Goal: Communication & Community: Answer question/provide support

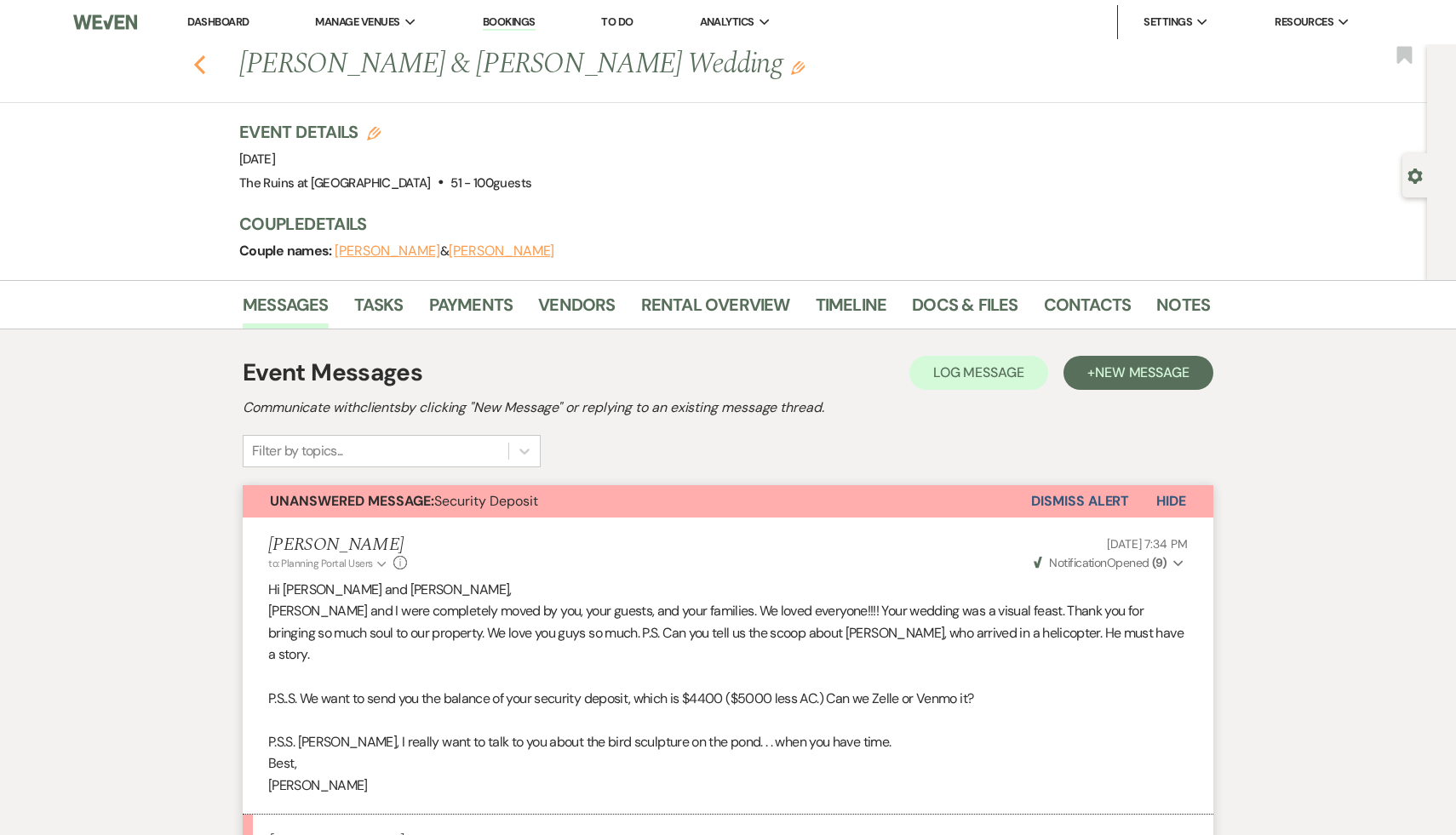
click at [194, 62] on icon "Previous" at bounding box center [199, 65] width 13 height 20
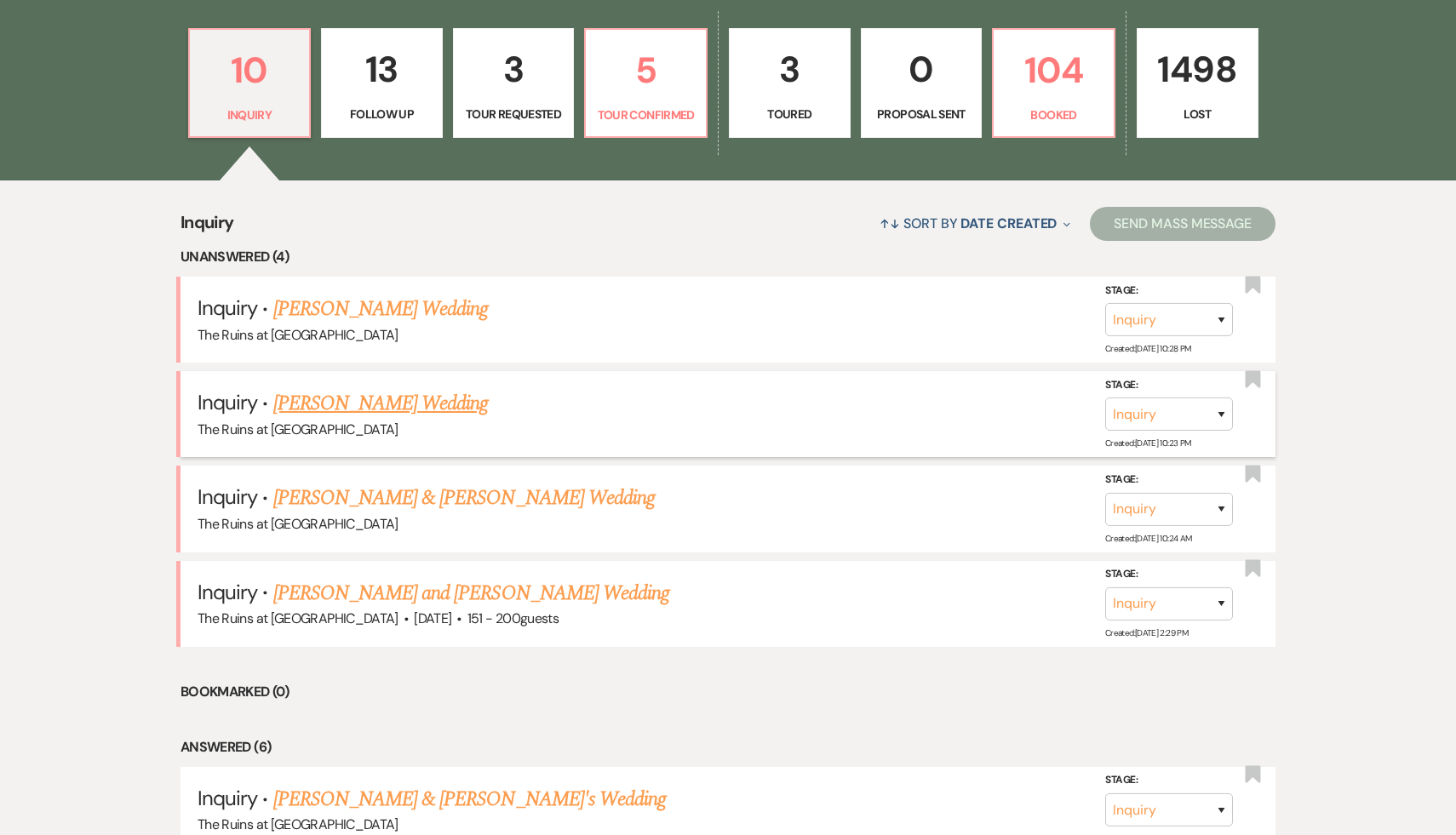
scroll to position [546, 0]
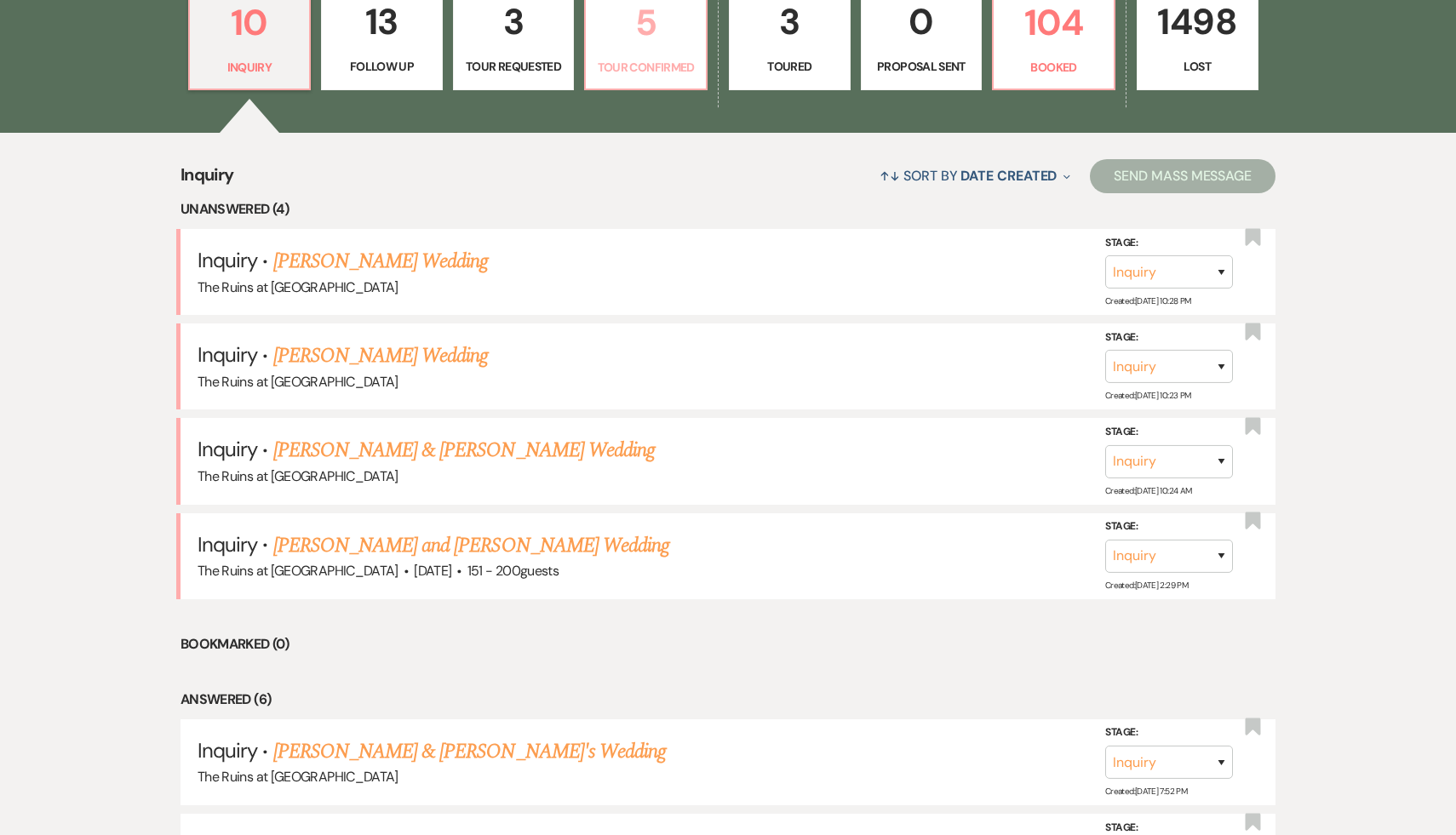
click at [647, 31] on p "5" at bounding box center [645, 22] width 100 height 57
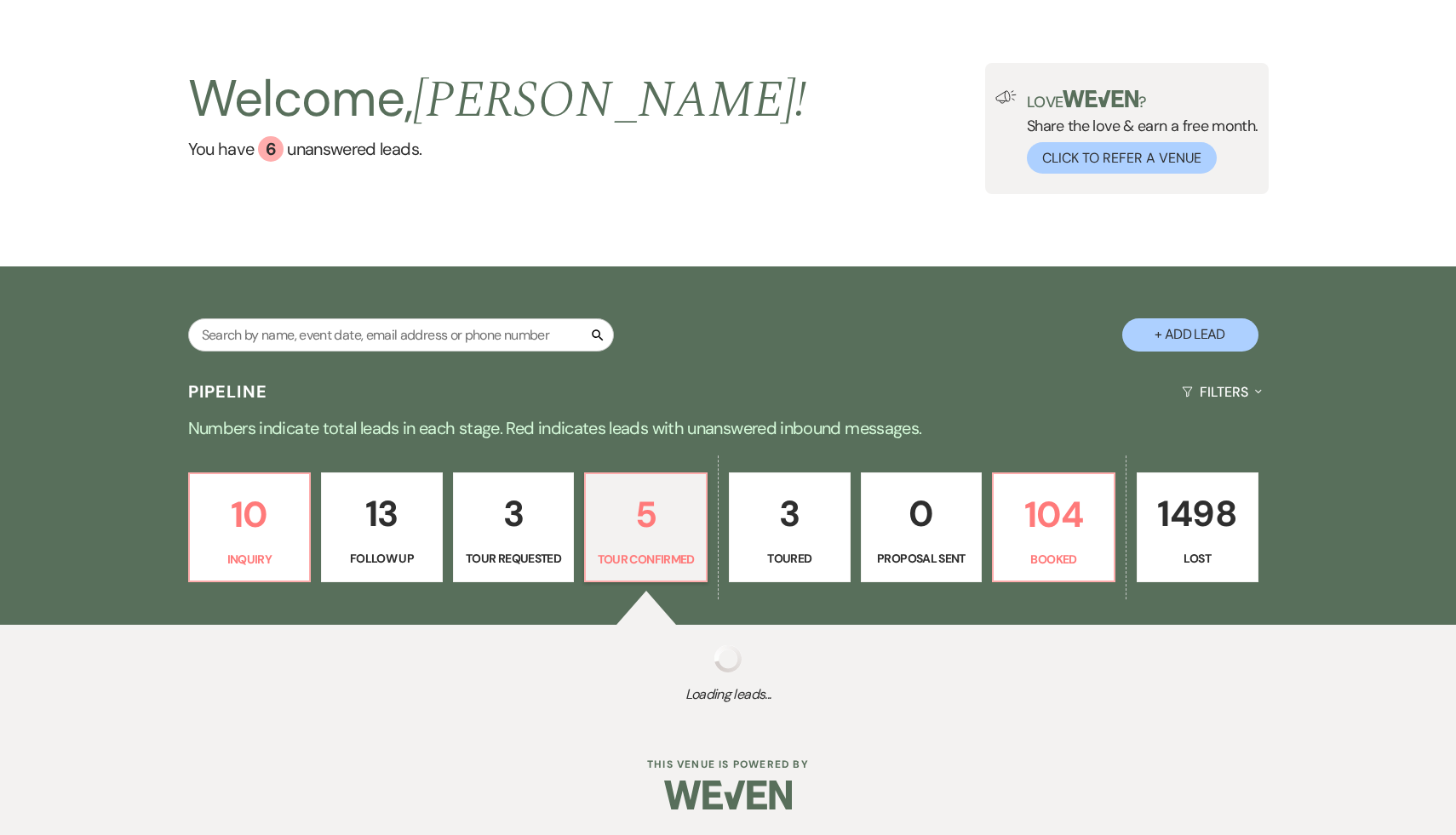
select select "4"
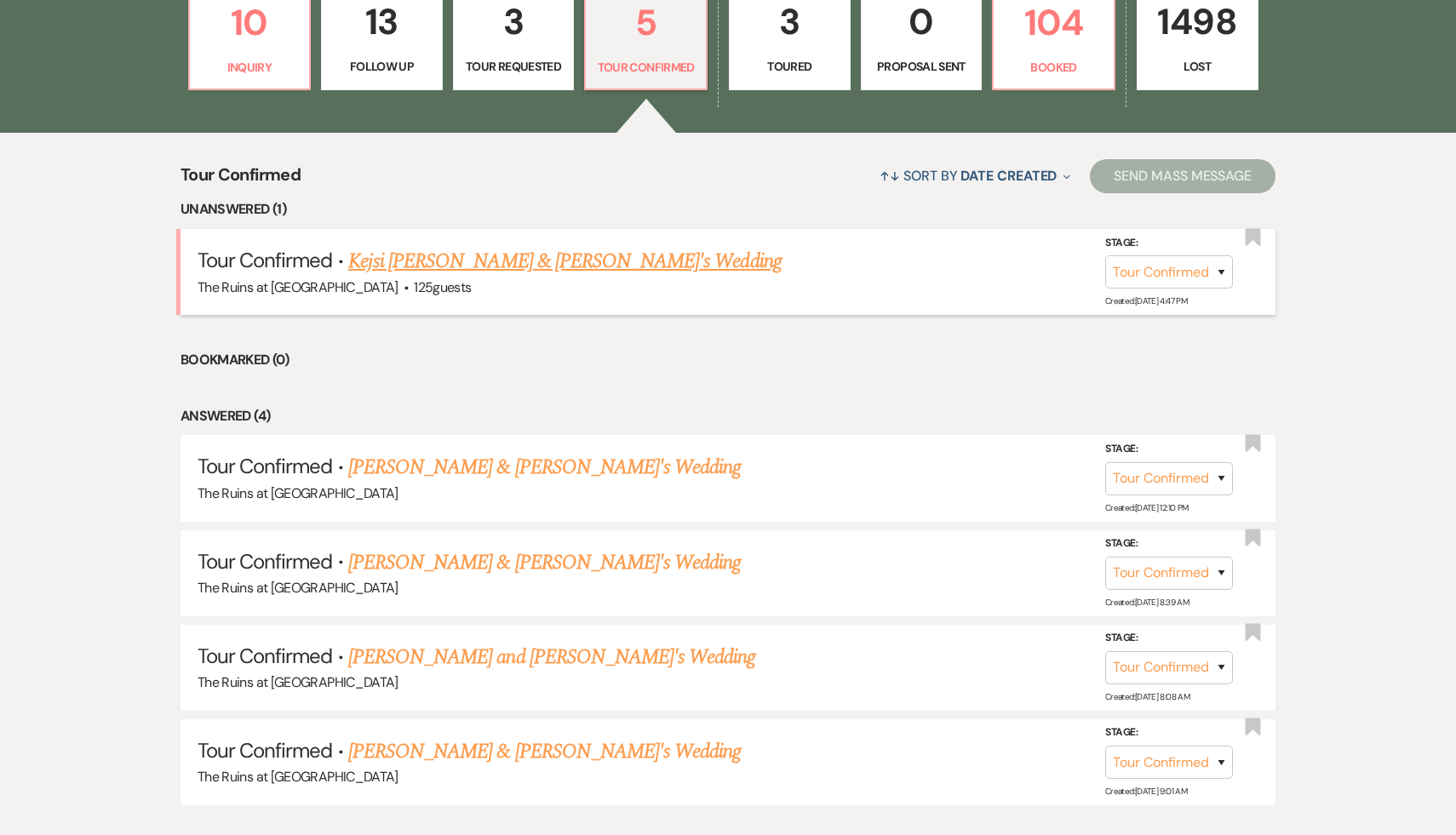
click at [492, 261] on link "Kejsi [PERSON_NAME] & [PERSON_NAME]'s Wedding" at bounding box center [565, 261] width 433 height 31
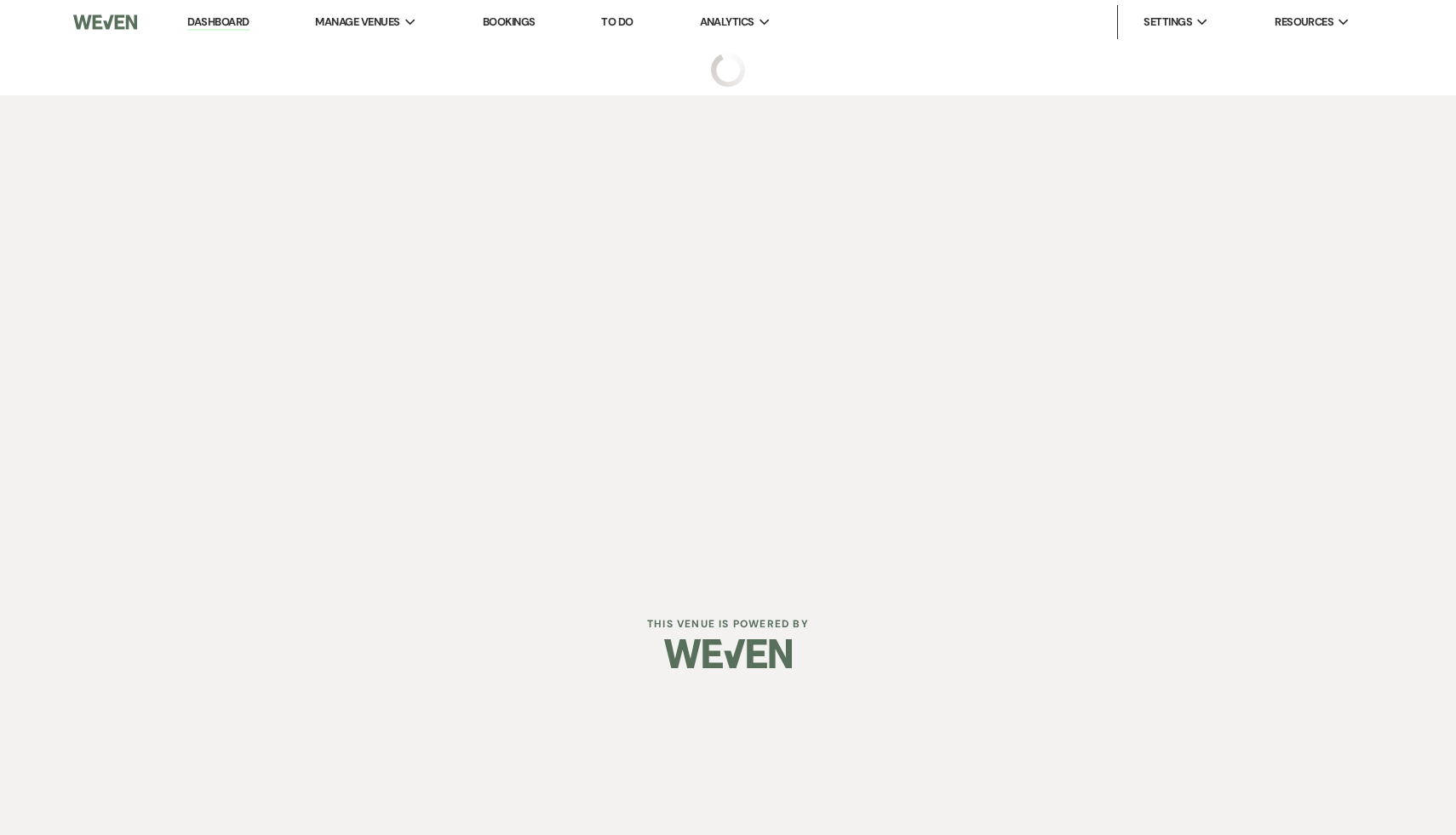
select select "4"
select select "6"
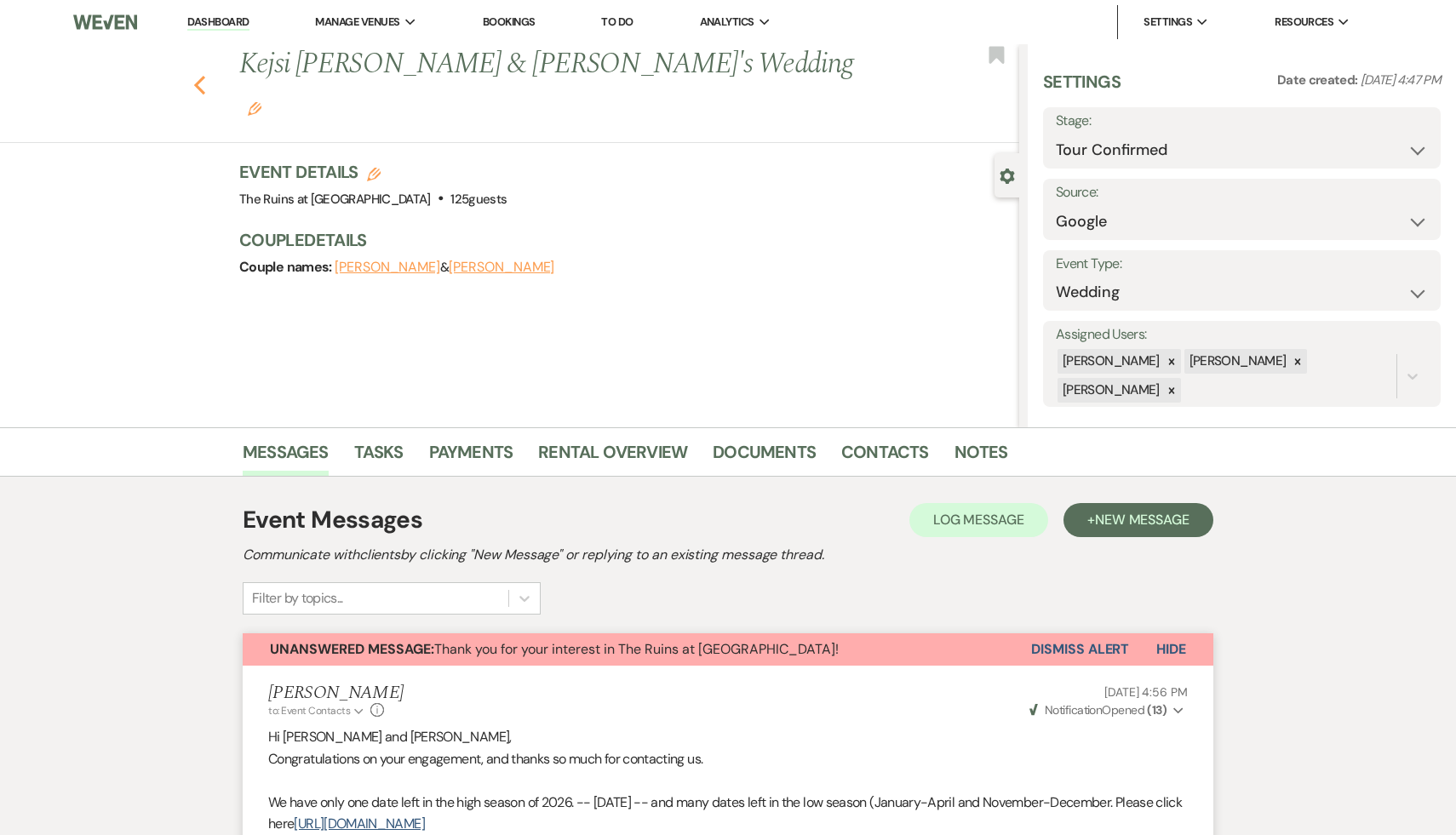
click at [195, 75] on icon "Previous" at bounding box center [199, 85] width 13 height 20
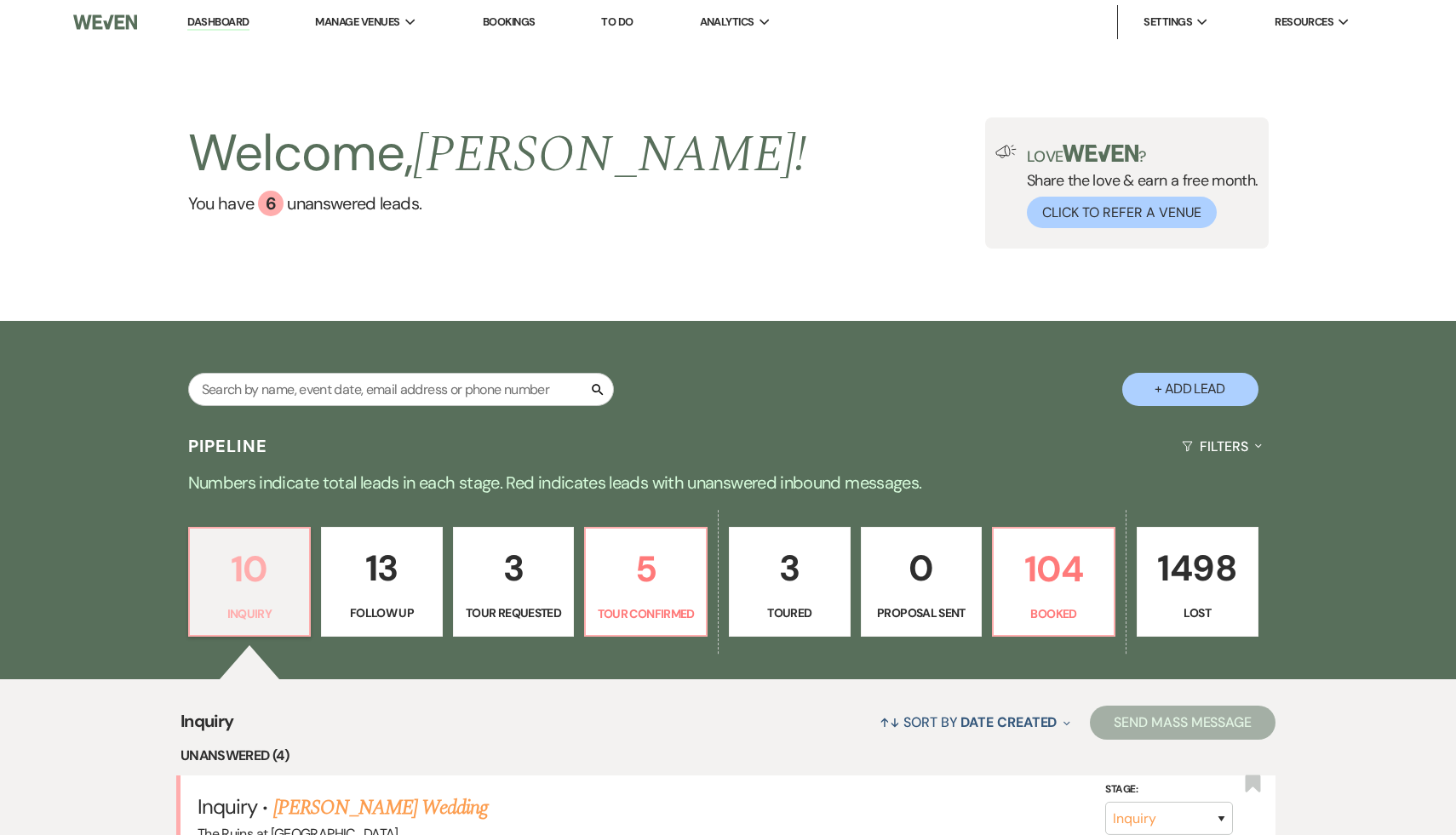
click at [257, 568] on p "10" at bounding box center [250, 568] width 100 height 57
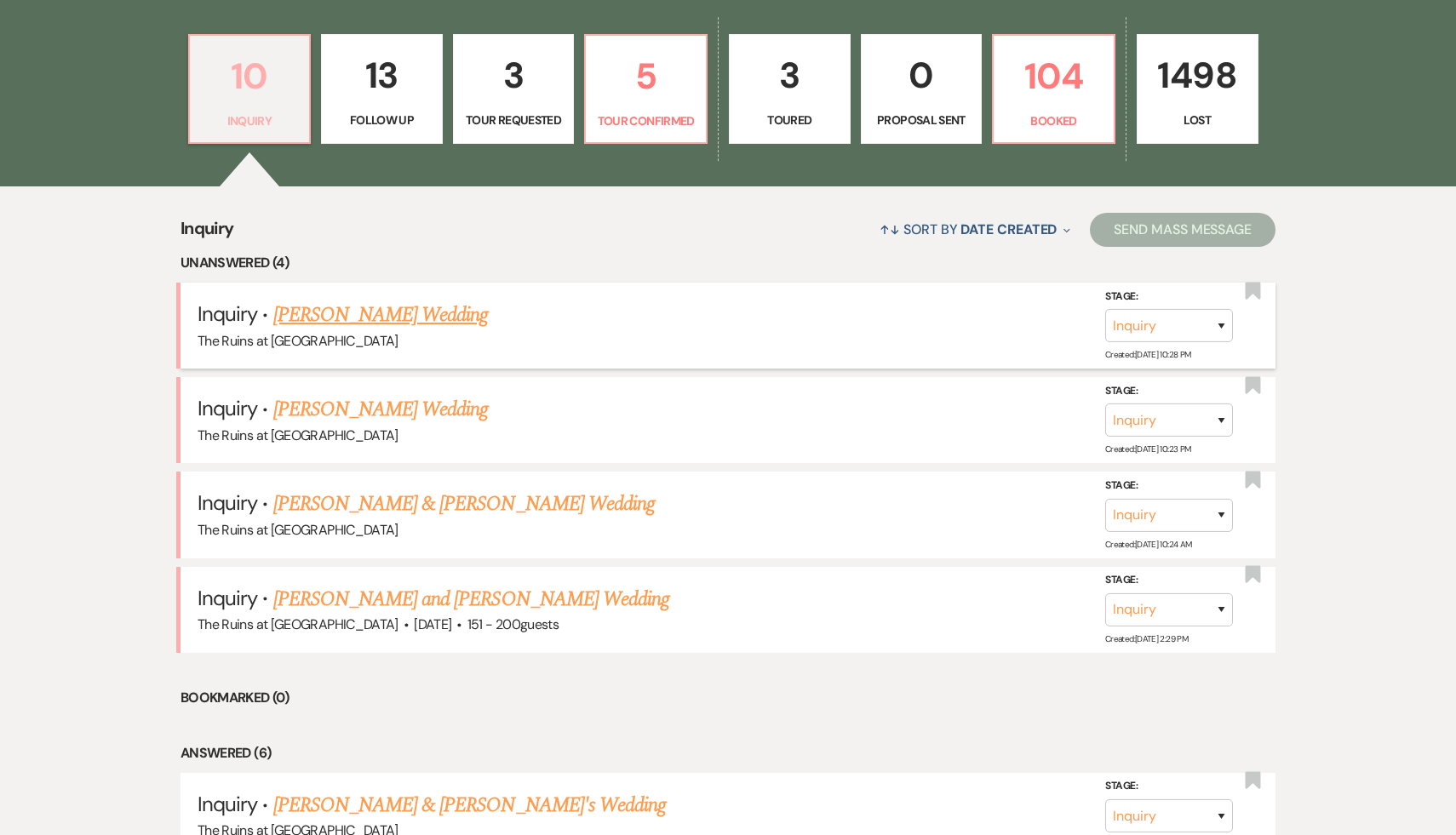
scroll to position [496, 0]
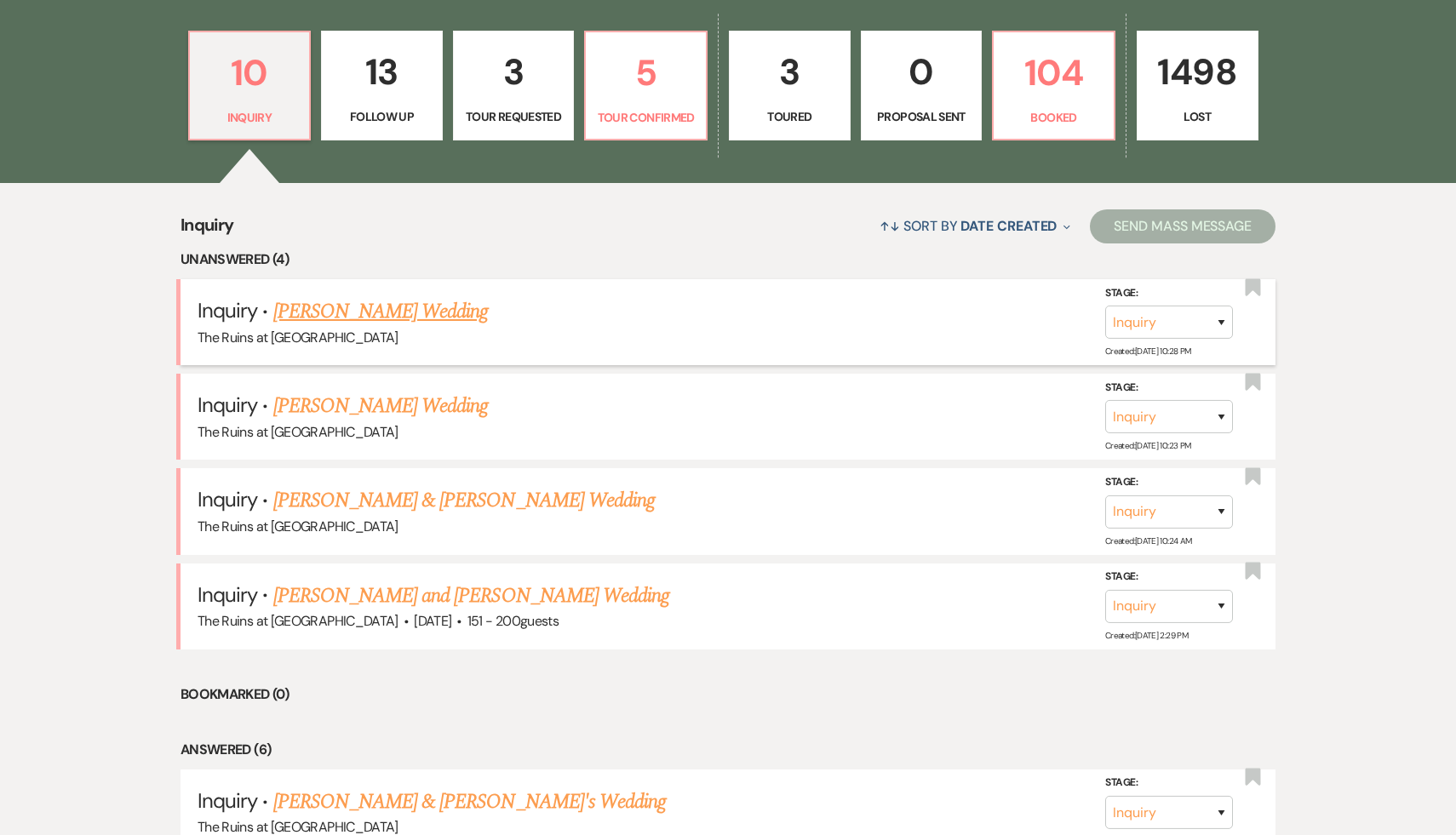
click at [372, 315] on link "[PERSON_NAME] Wedding" at bounding box center [381, 312] width 216 height 31
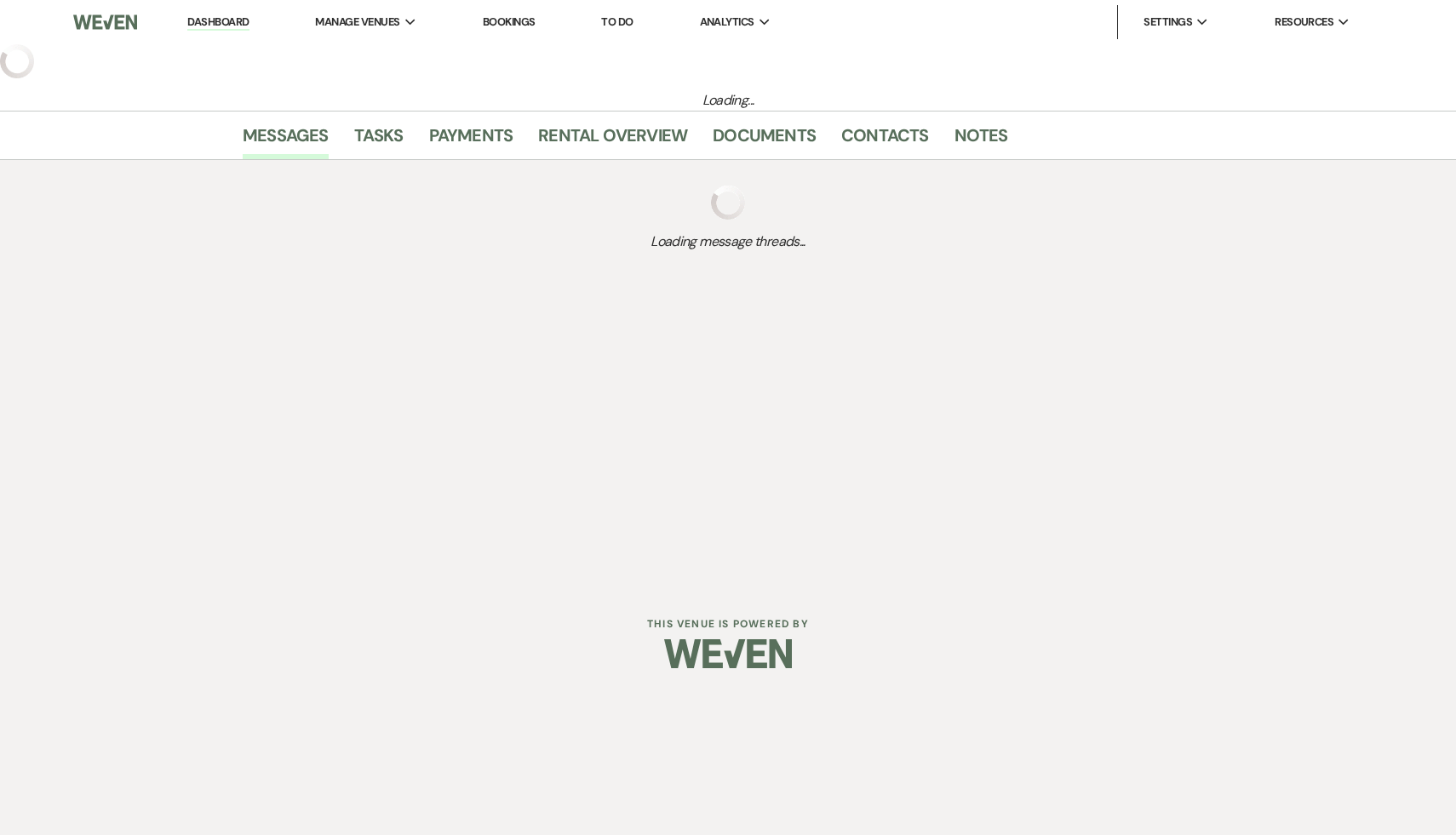
select select "5"
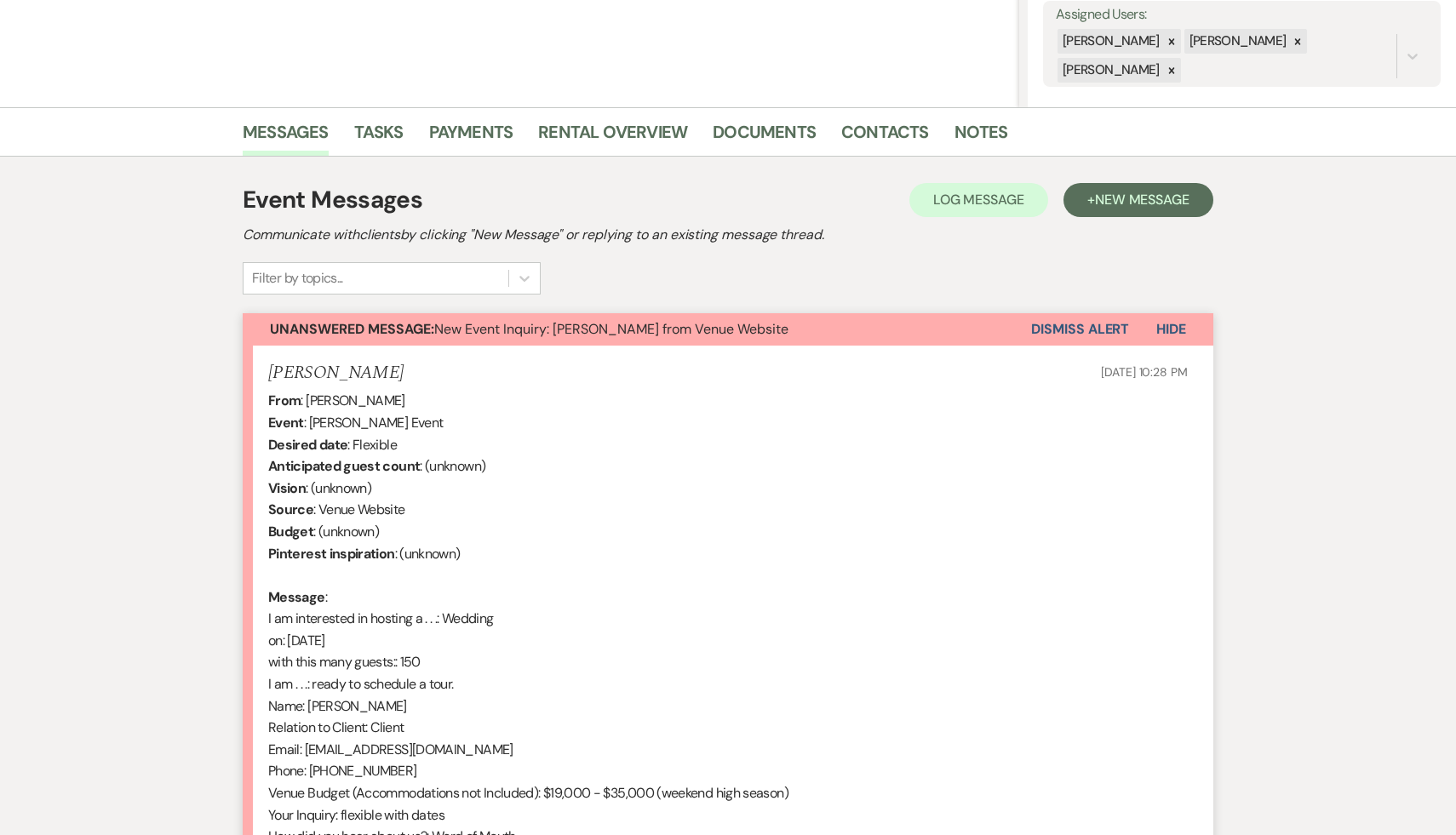
scroll to position [555, 0]
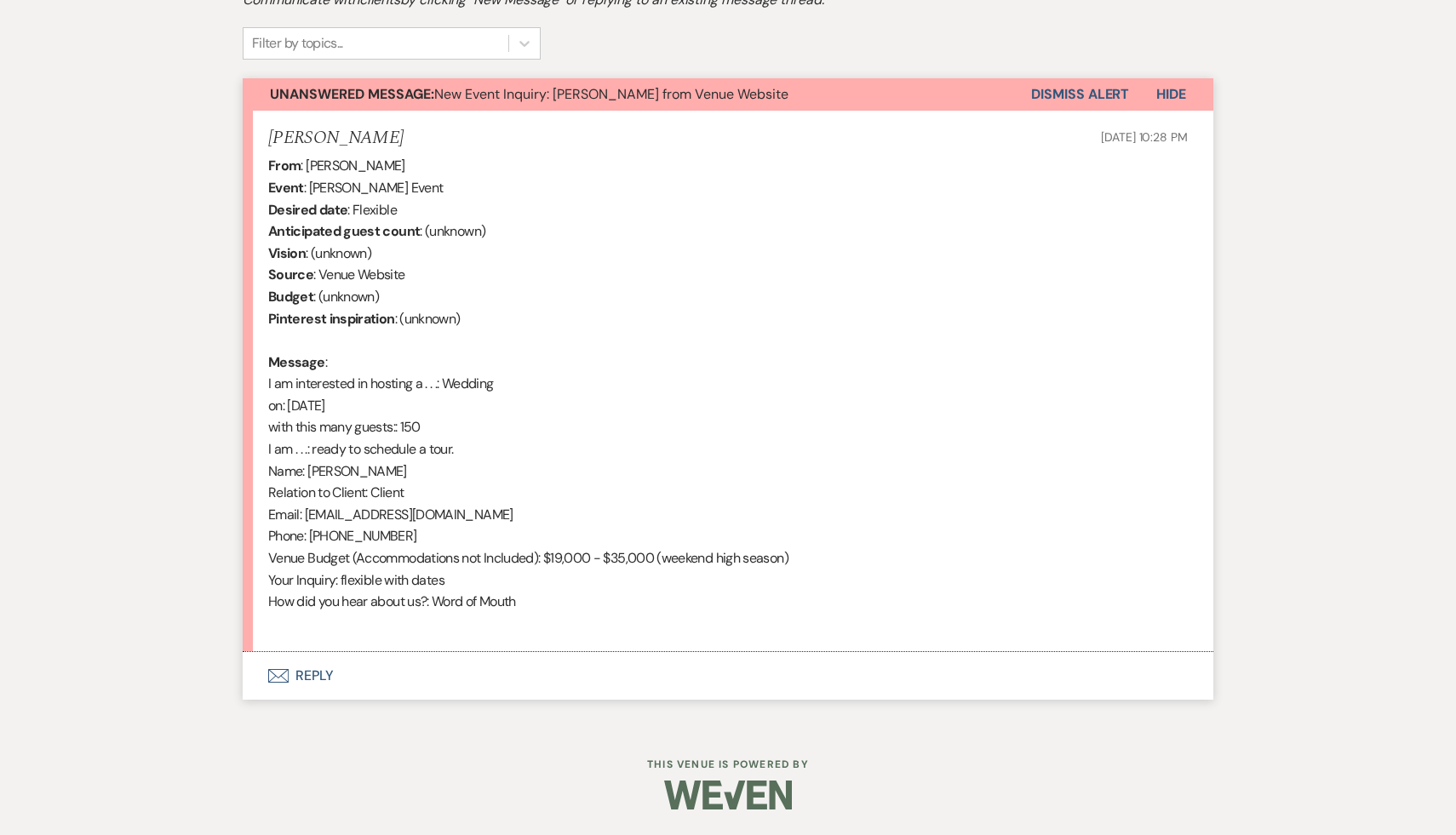
click at [314, 676] on button "Envelope Reply" at bounding box center [728, 676] width 971 height 48
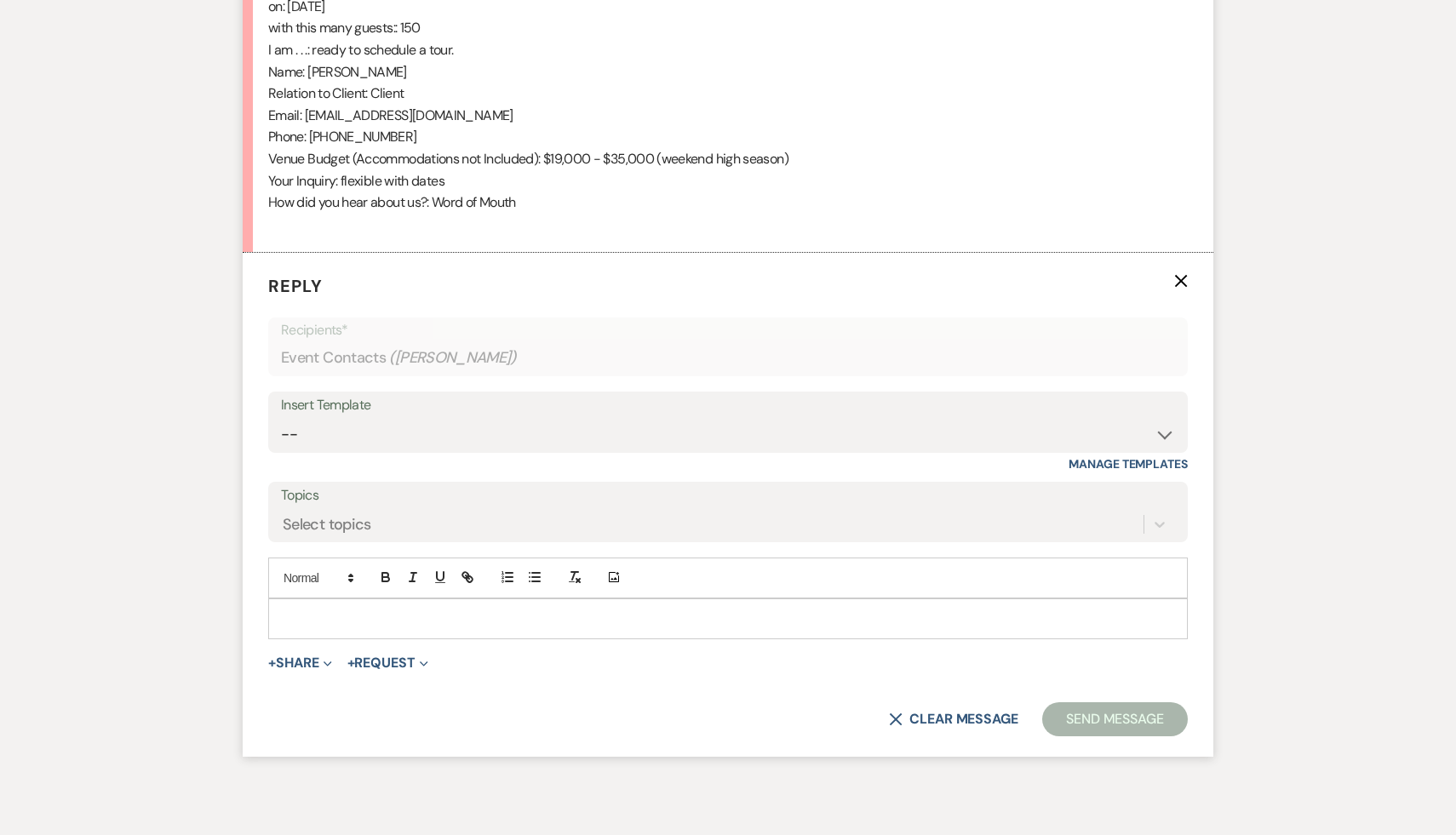
scroll to position [1031, 0]
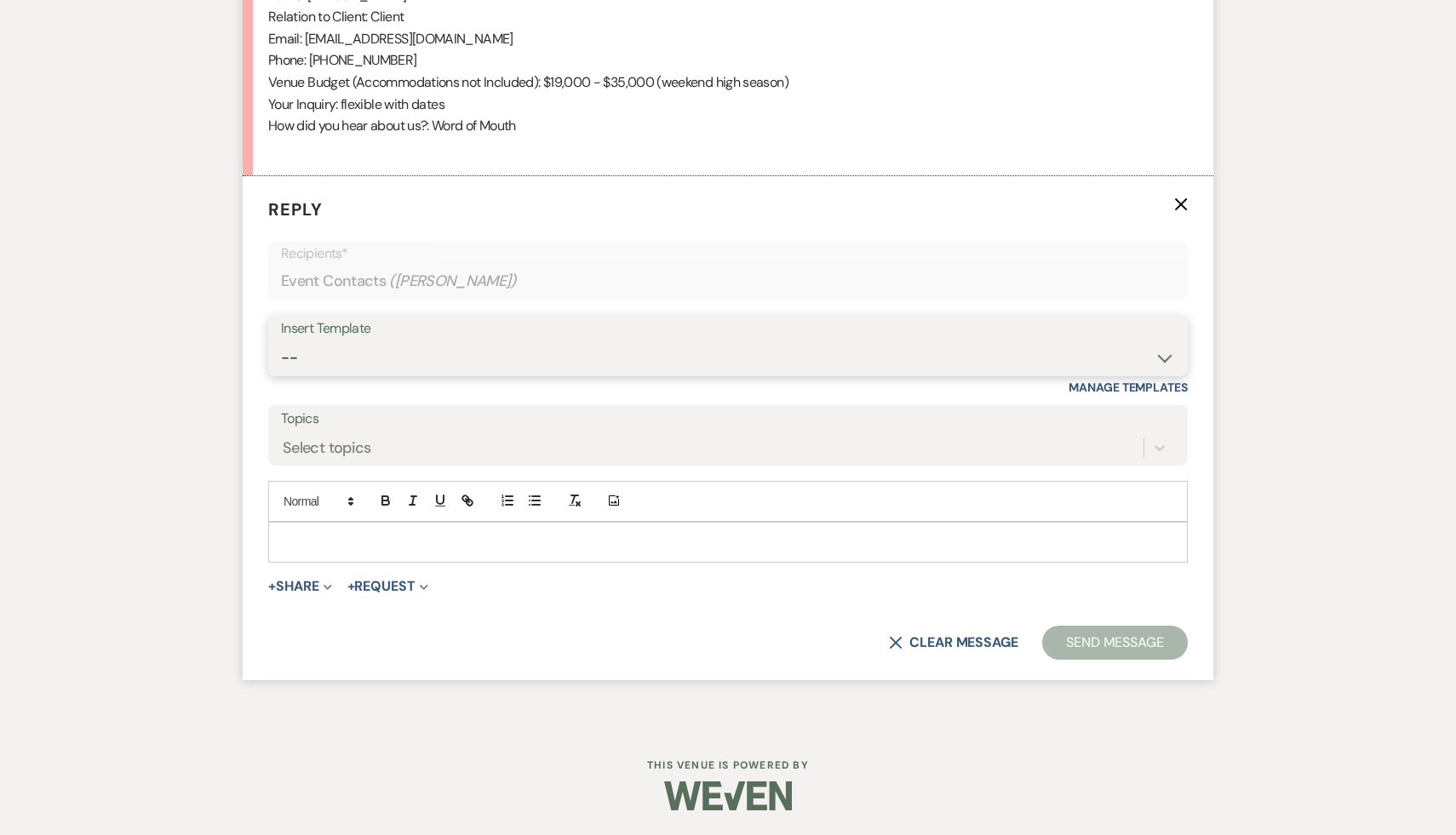
click at [1162, 356] on select "-- Weven Planning Portal Introduction (Booked Events) Initial Inquiry Response …" at bounding box center [728, 358] width 894 height 33
select select "3991"
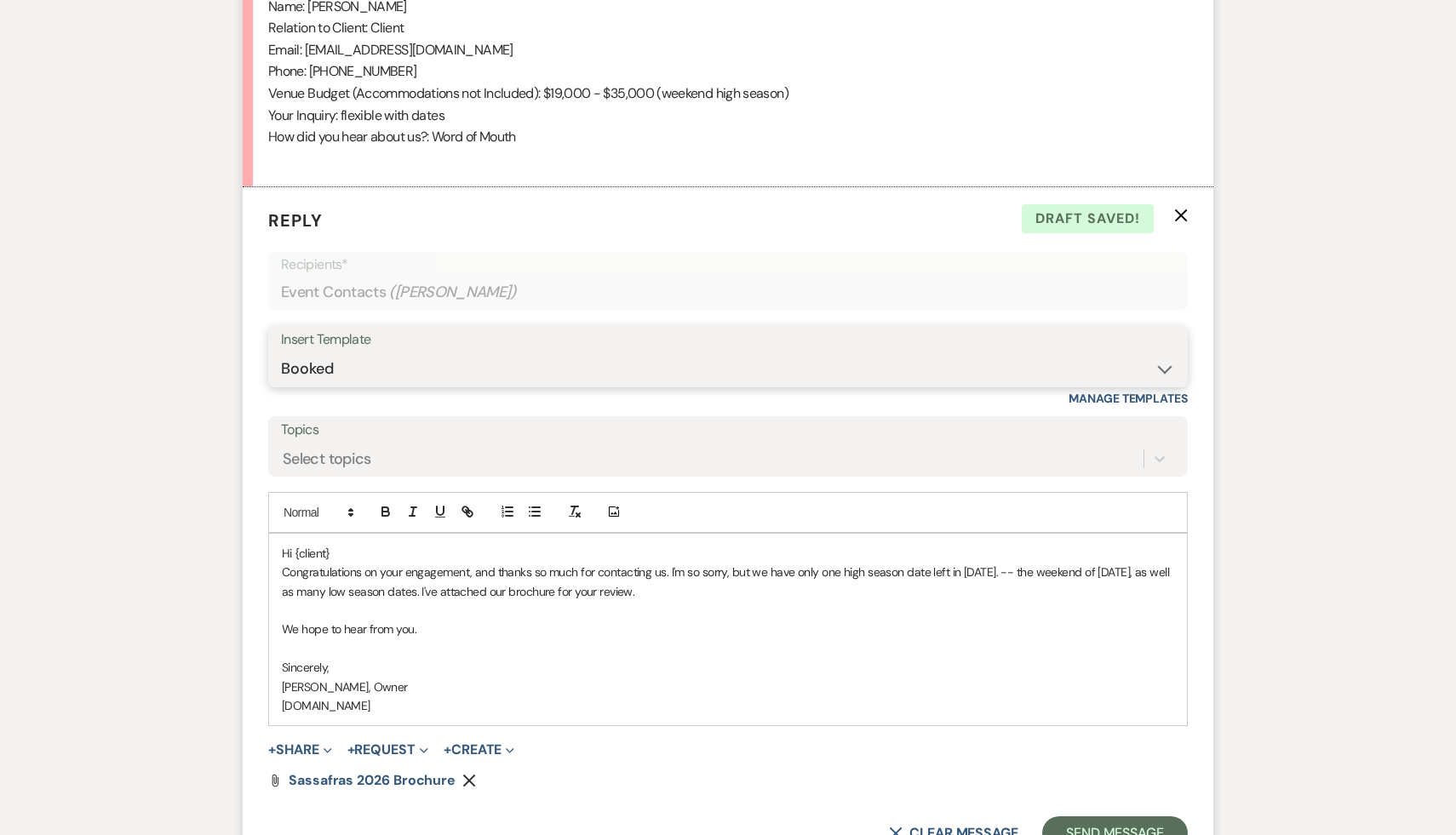
scroll to position [1021, 0]
click at [354, 552] on p "Hi {client}" at bounding box center [728, 551] width 892 height 18
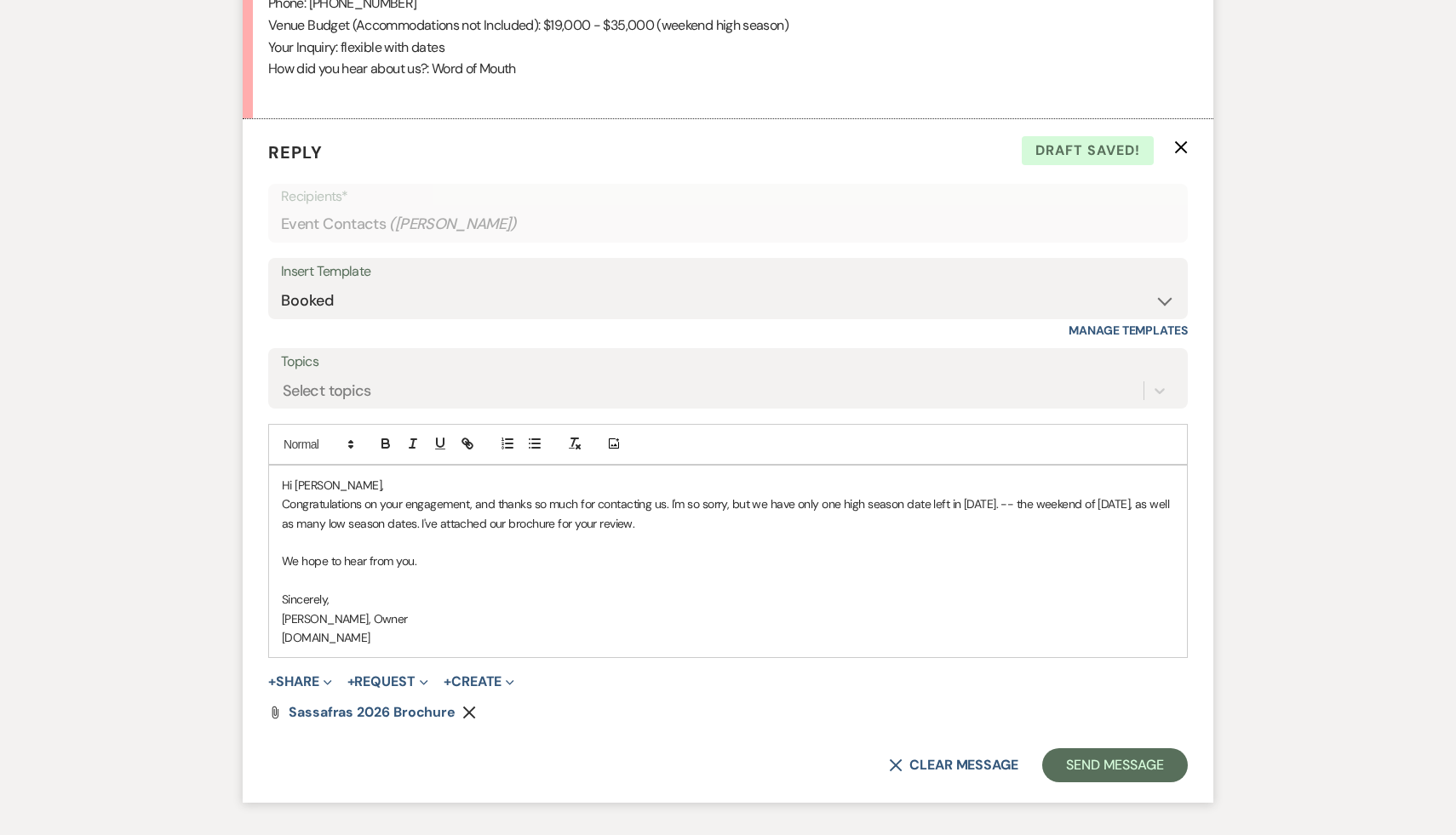
scroll to position [1091, 0]
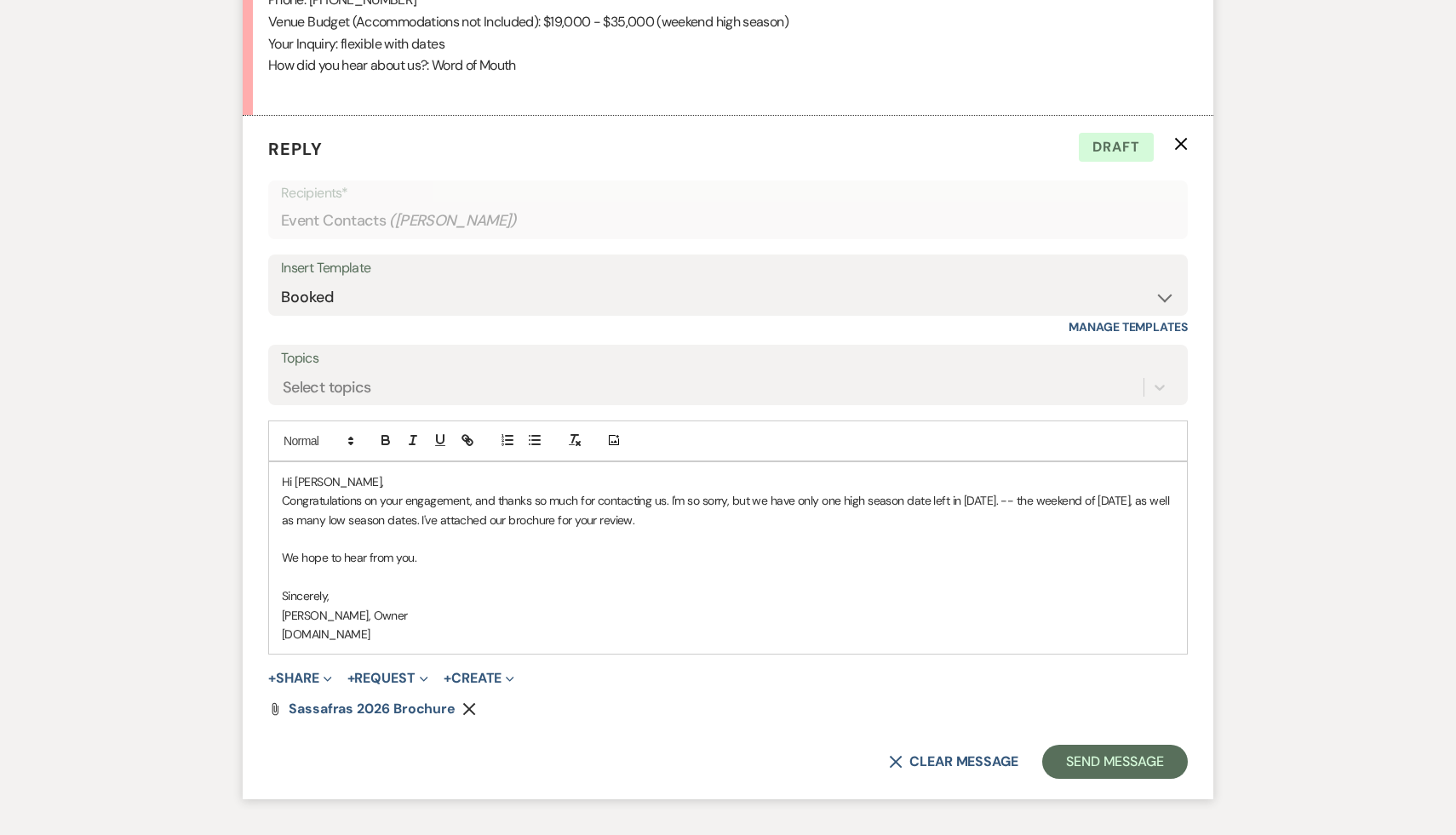
click at [768, 499] on p "Congratulations on your engagement, and thanks so much for contacting us. I'm s…" at bounding box center [728, 510] width 892 height 38
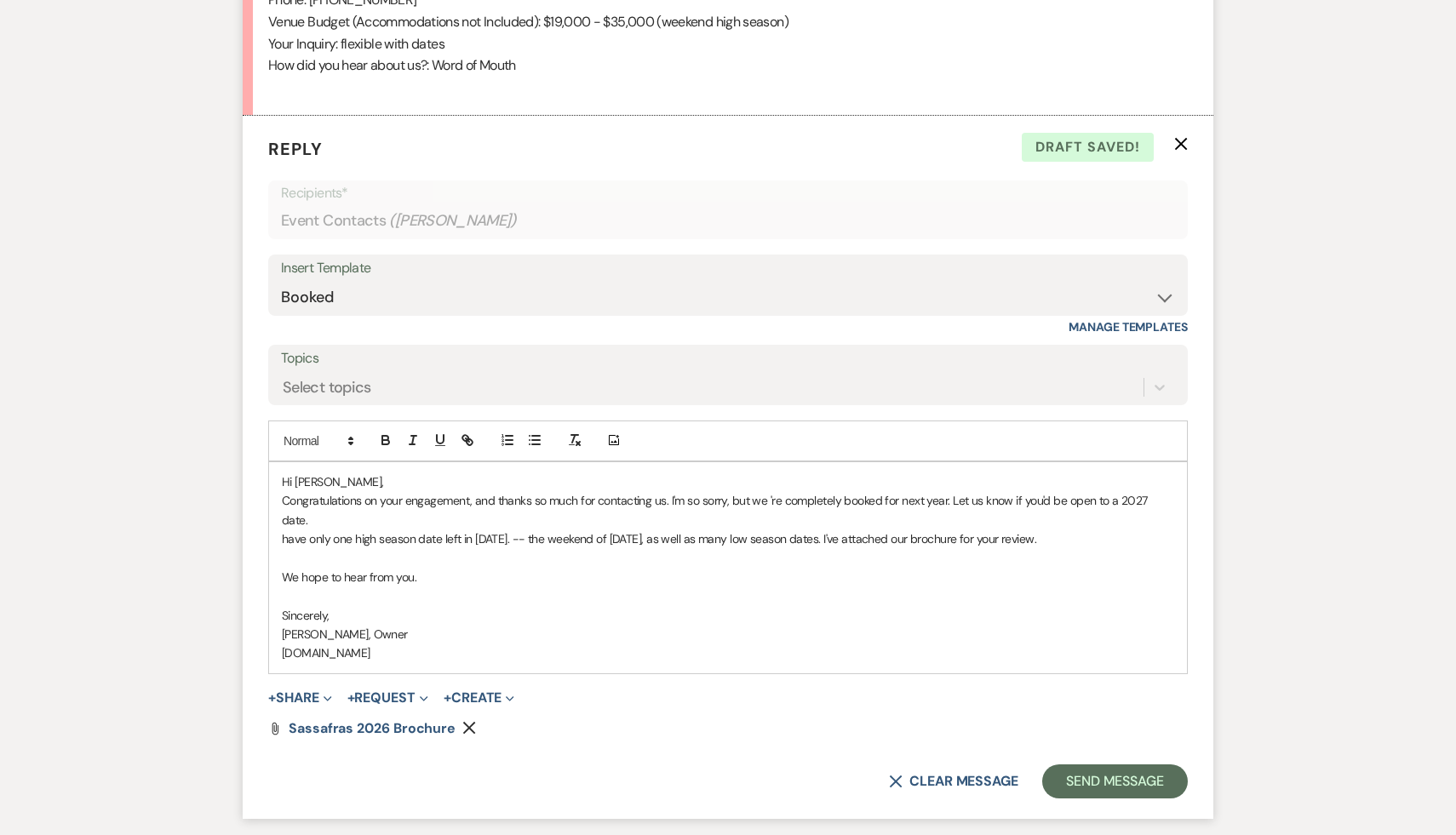
drag, startPoint x: 1071, startPoint y: 524, endPoint x: 245, endPoint y: 518, distance: 826.0
click at [245, 518] on form "Reply X Draft saved! Recipients* Event Contacts ( [PERSON_NAME] ) Insert Templa…" at bounding box center [728, 467] width 971 height 702
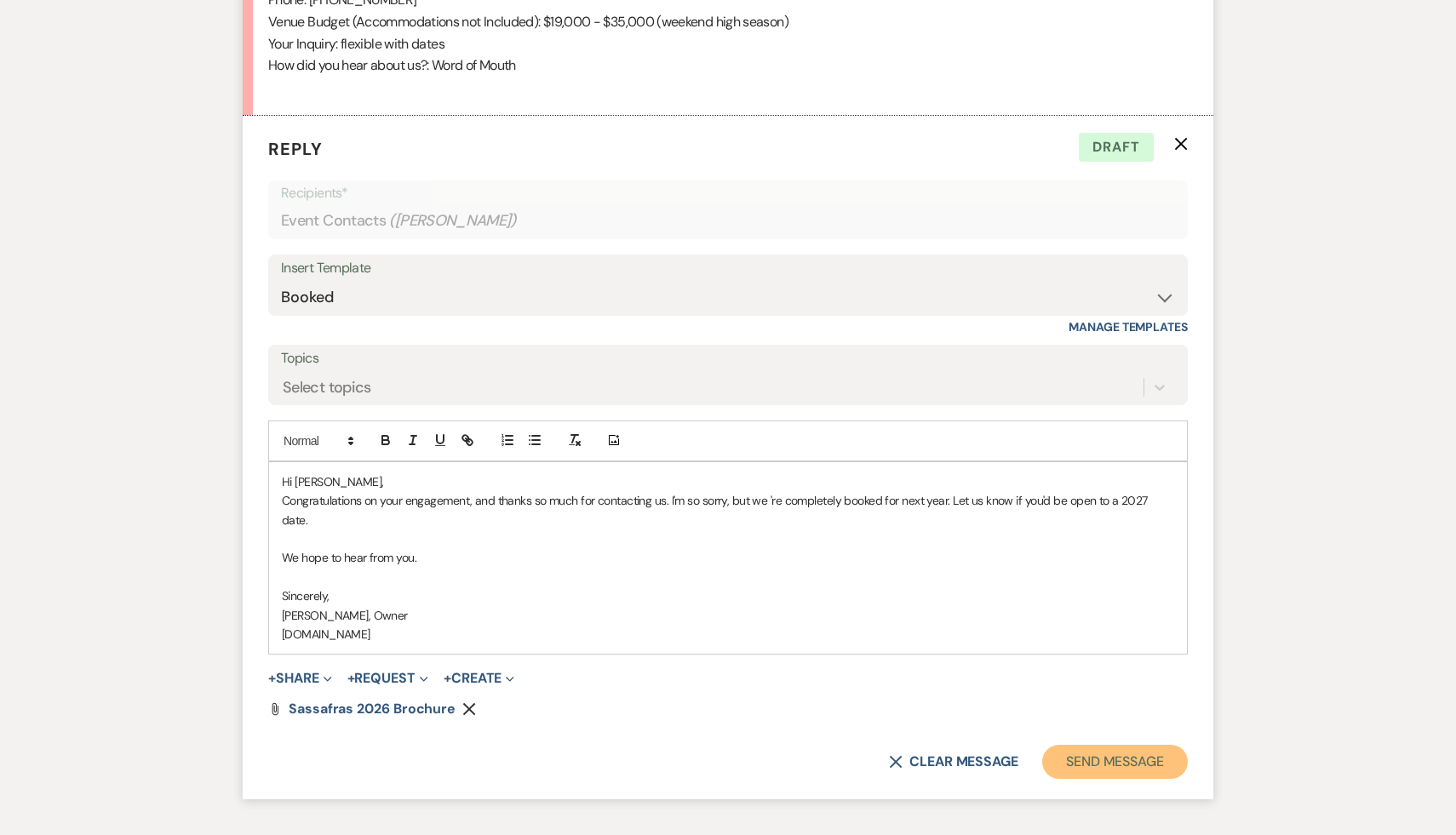
click at [1112, 745] on button "Send Message" at bounding box center [1114, 761] width 145 height 34
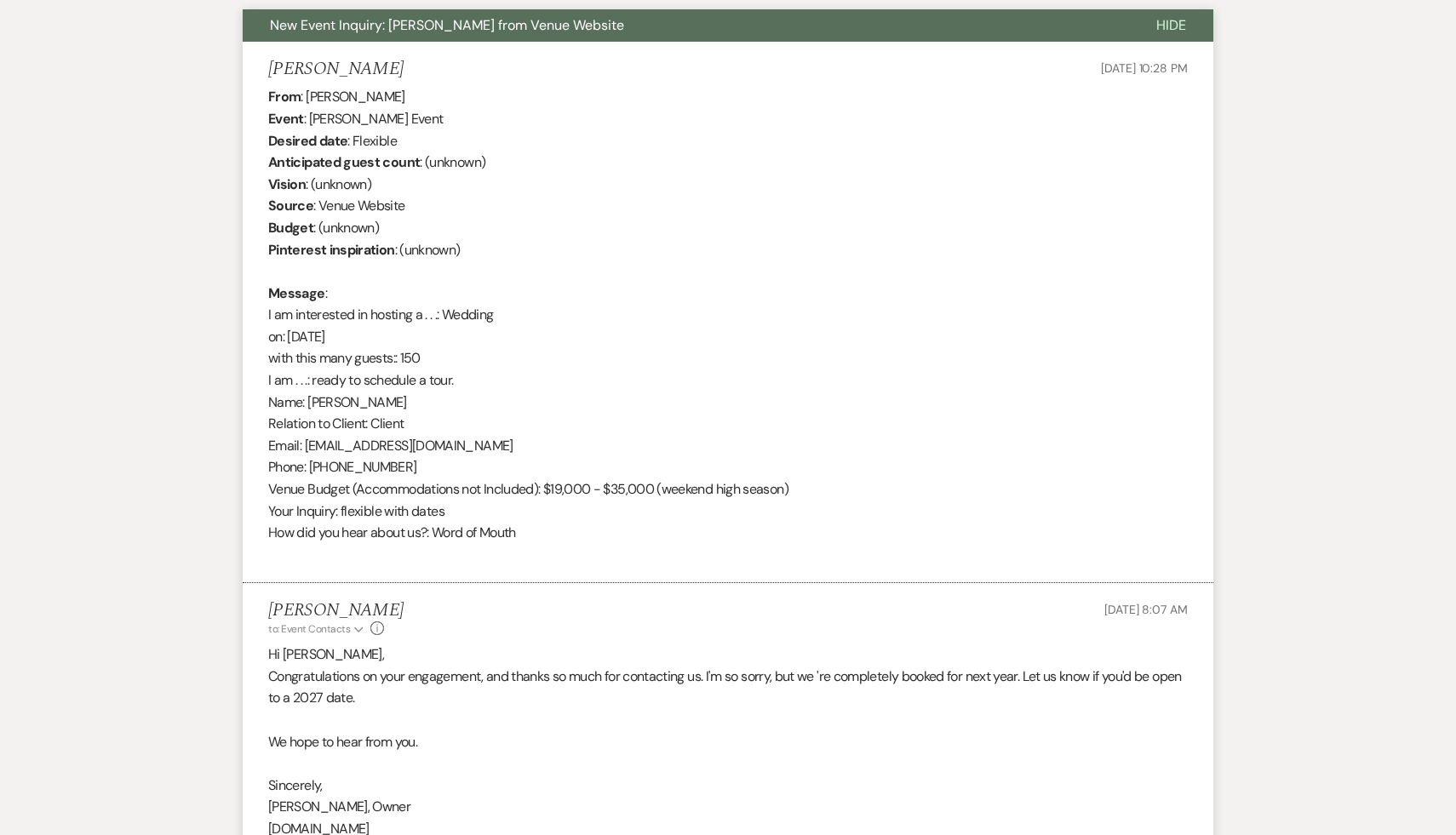
scroll to position [0, 0]
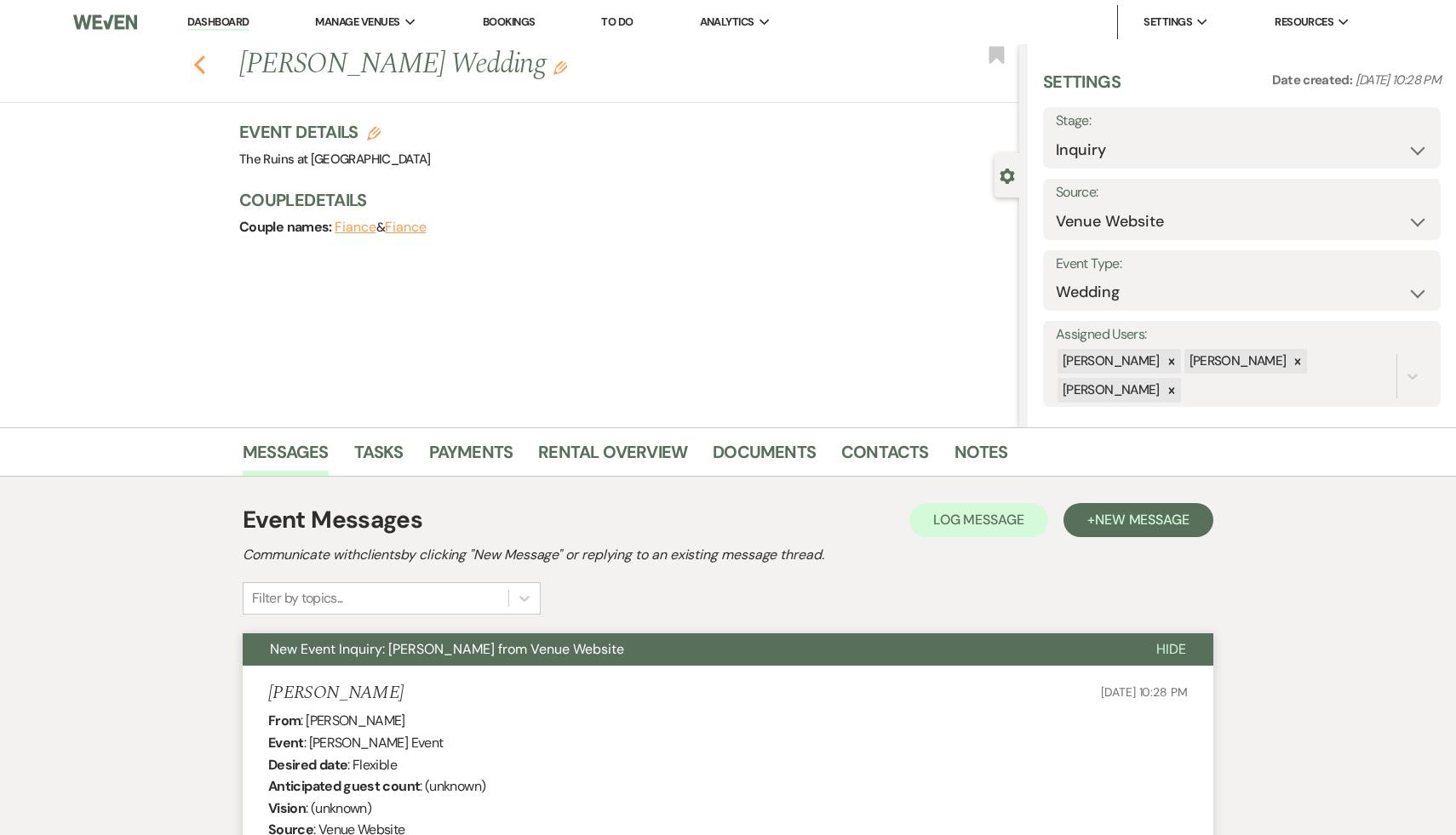
click at [198, 55] on icon "Previous" at bounding box center [199, 65] width 13 height 20
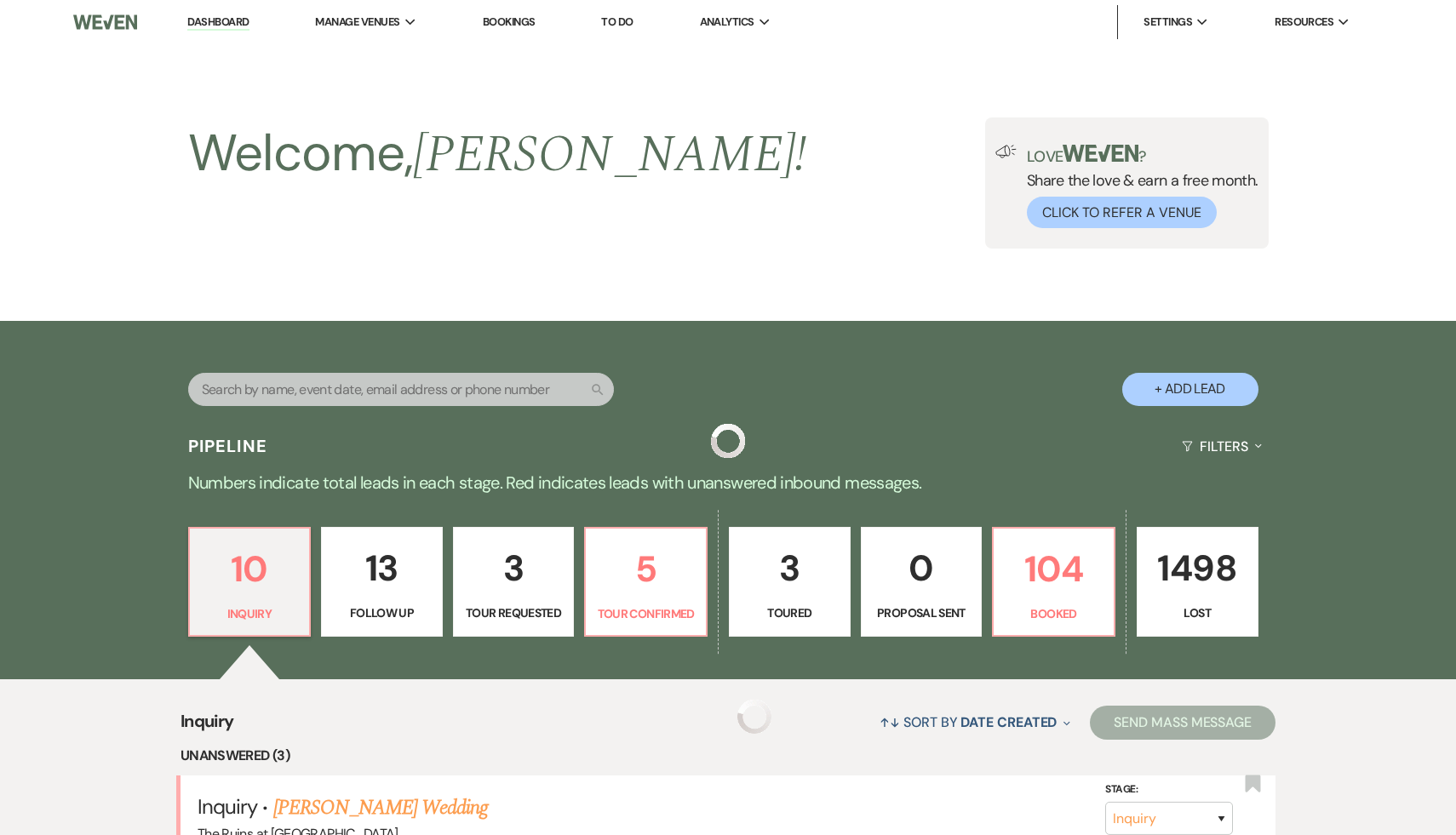
scroll to position [496, 0]
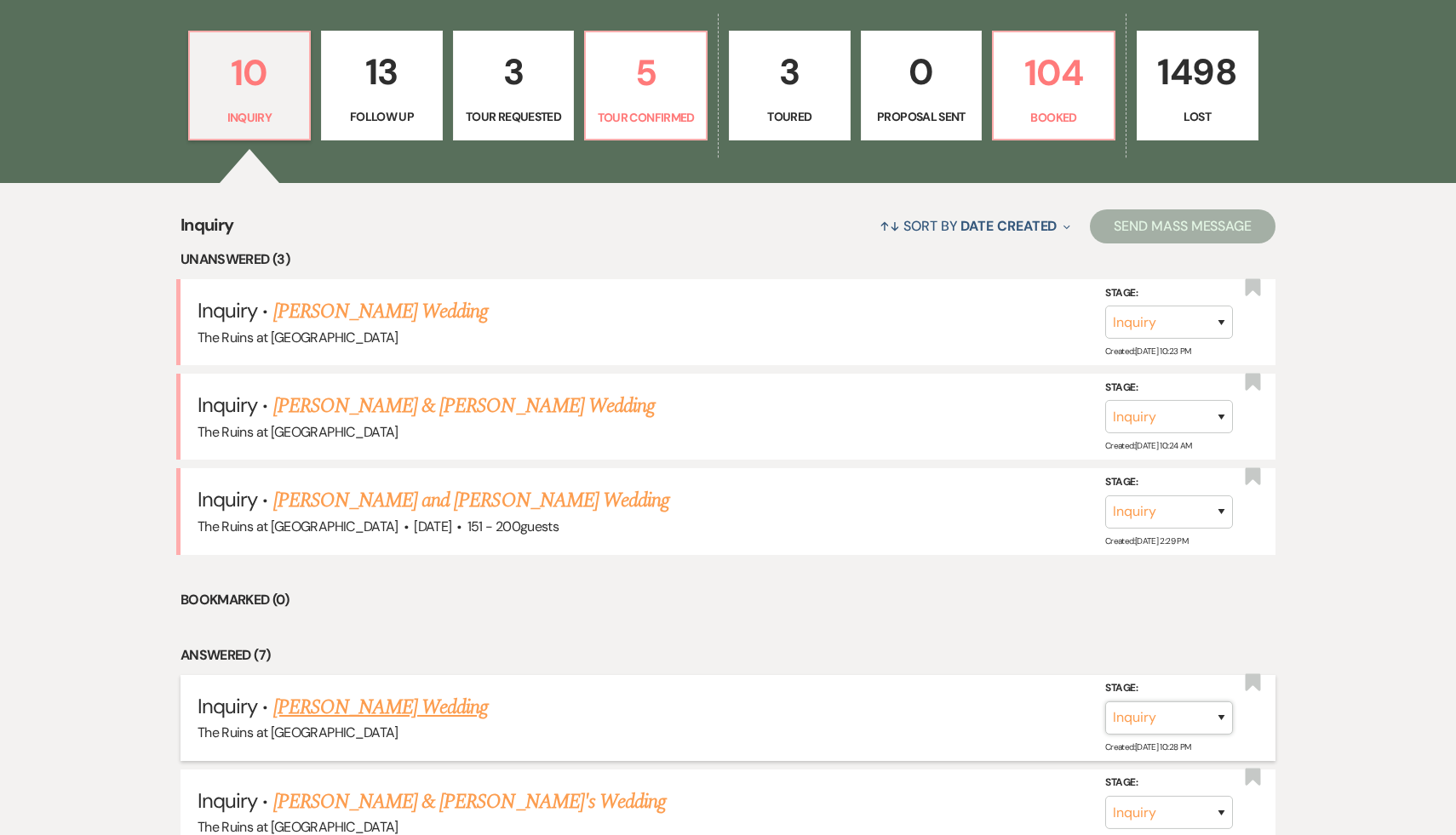
click at [1223, 713] on select "Inquiry Follow Up Tour Requested Tour Confirmed Toured Proposal Sent Booked Lost" at bounding box center [1169, 718] width 128 height 33
select select "8"
click at [990, 713] on select "Booked Elsewhere Budget Date Unavailable No Response Not a Good Match Capacity …" at bounding box center [930, 718] width 146 height 33
select select "8"
click at [1208, 712] on button "Save" at bounding box center [1198, 717] width 85 height 34
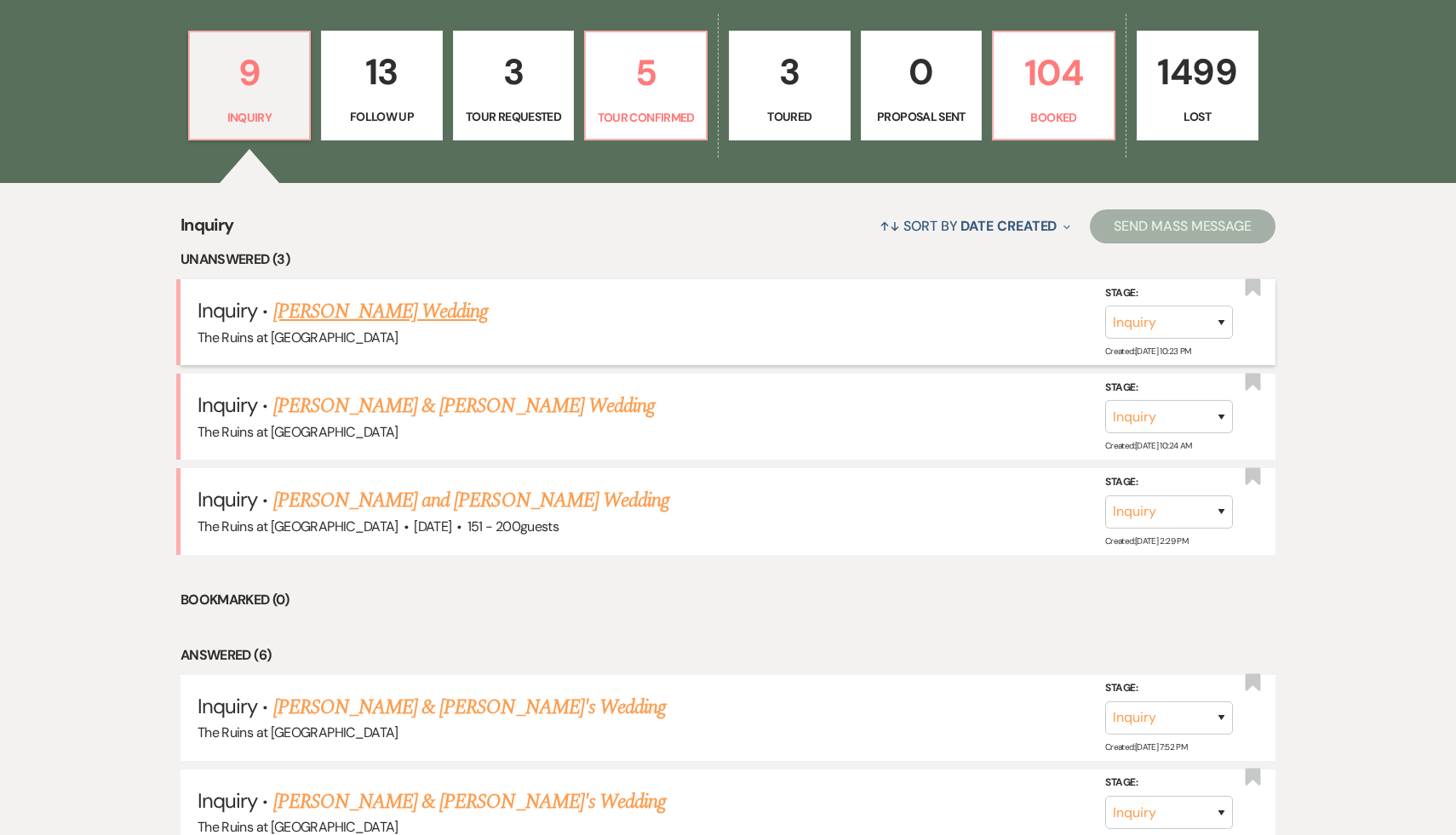
click at [424, 315] on link "[PERSON_NAME] Wedding" at bounding box center [381, 312] width 216 height 31
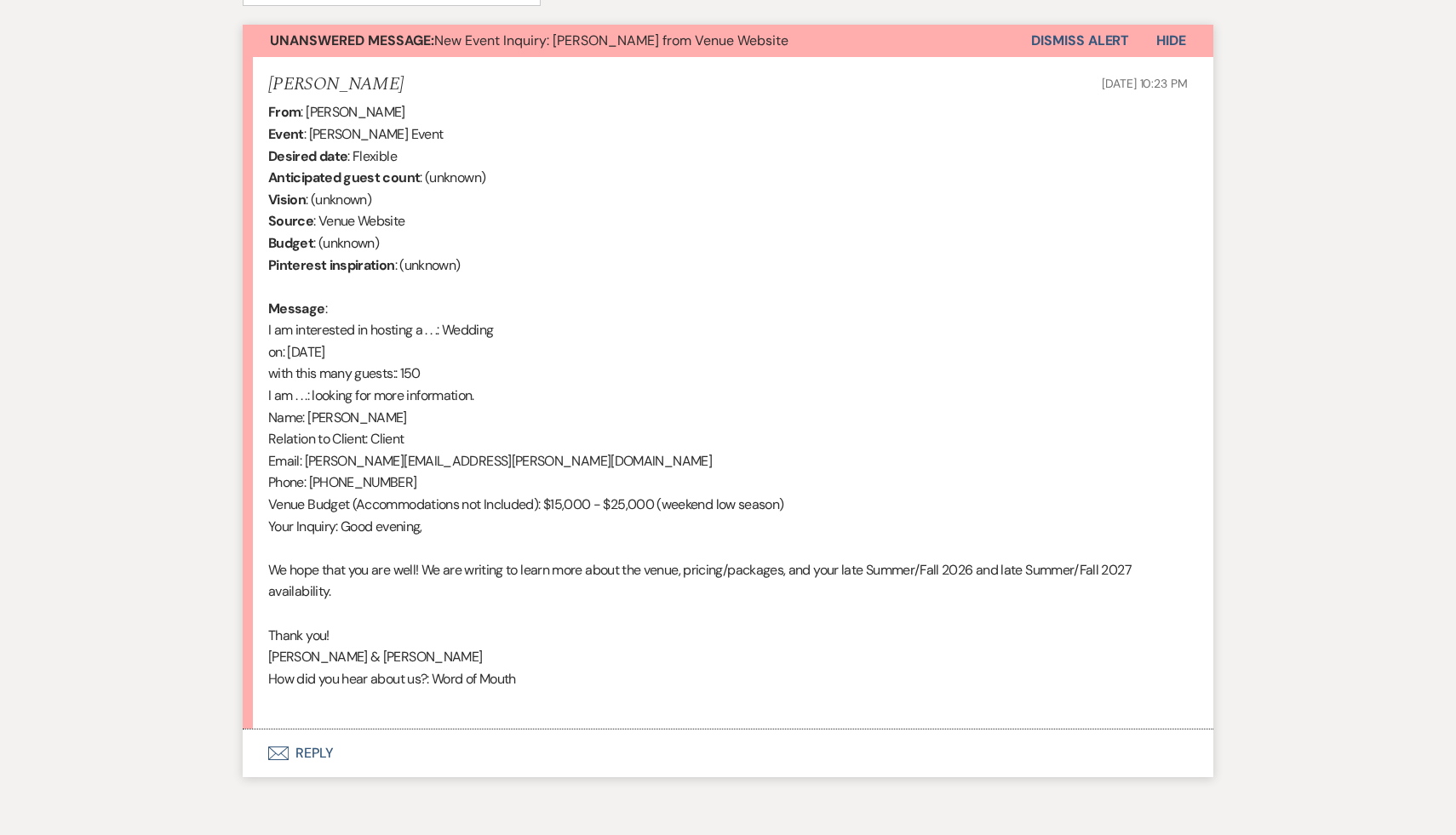
scroll to position [632, 0]
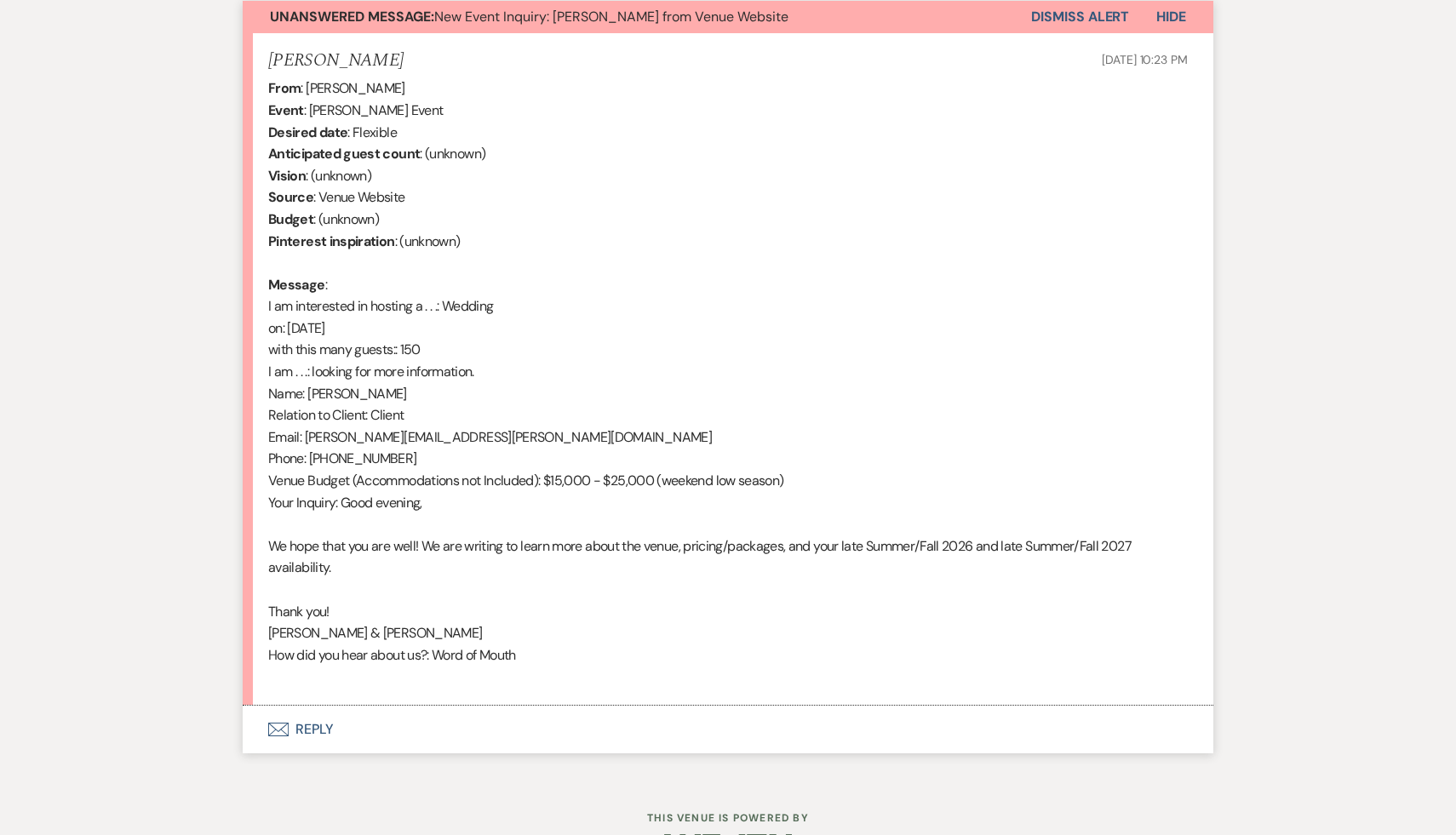
click at [310, 731] on button "Envelope Reply" at bounding box center [728, 729] width 971 height 48
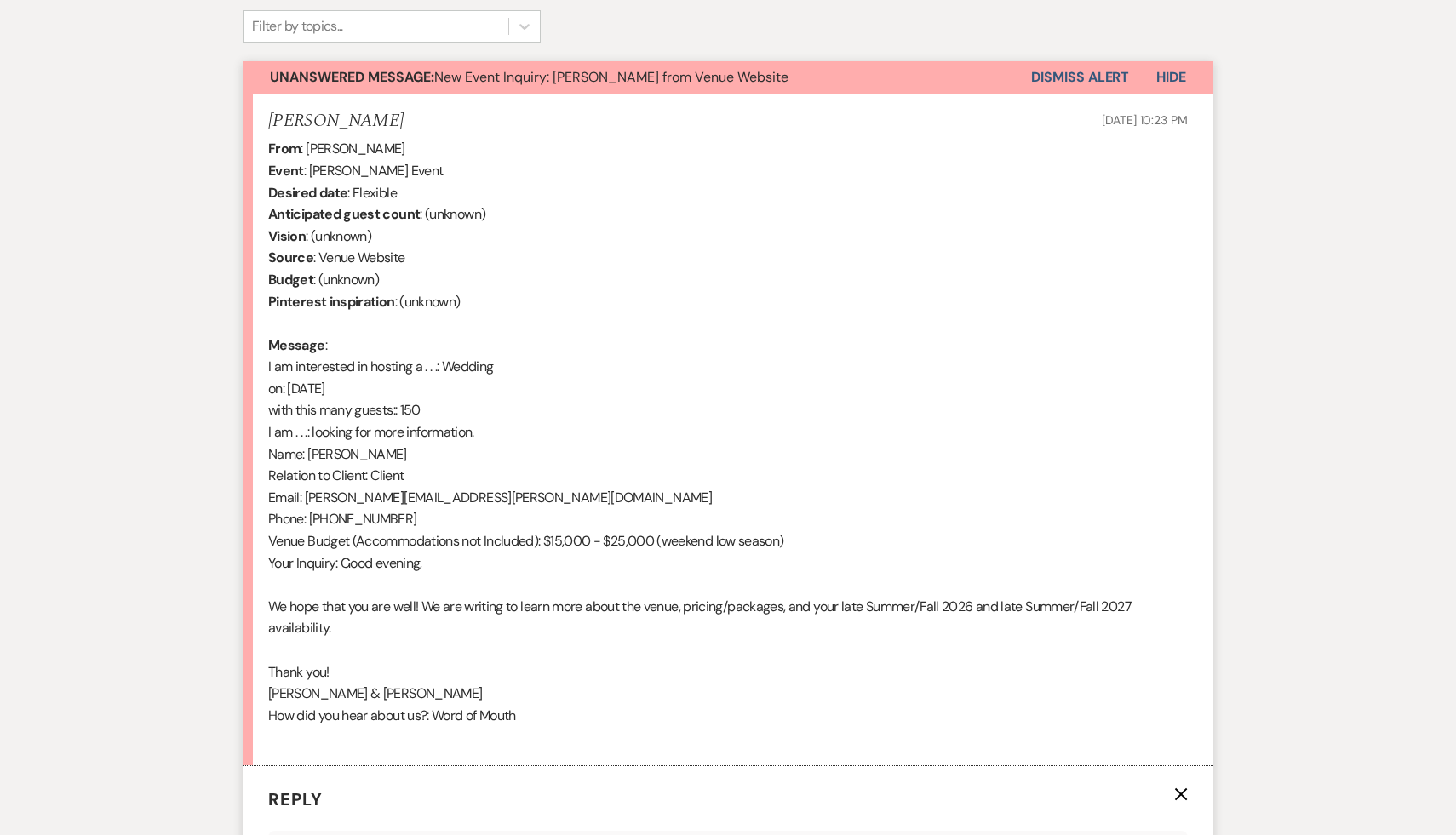
scroll to position [0, 0]
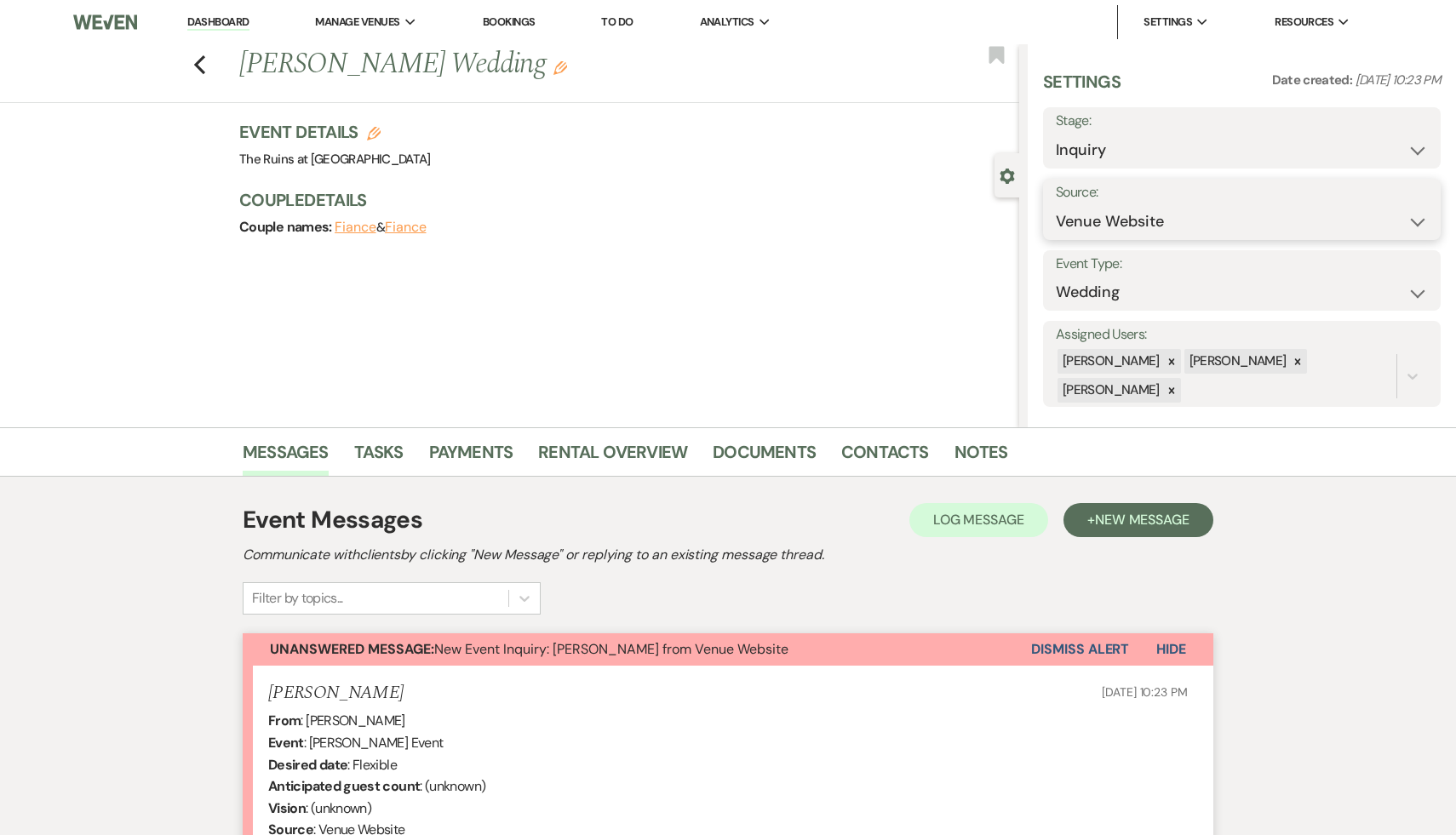
click at [1419, 218] on select "Weven Venue Website Instagram Facebook Pinterest Google The Knot Wedding Wire H…" at bounding box center [1241, 221] width 372 height 33
select select "12"
click at [1386, 211] on button "Save" at bounding box center [1387, 209] width 107 height 34
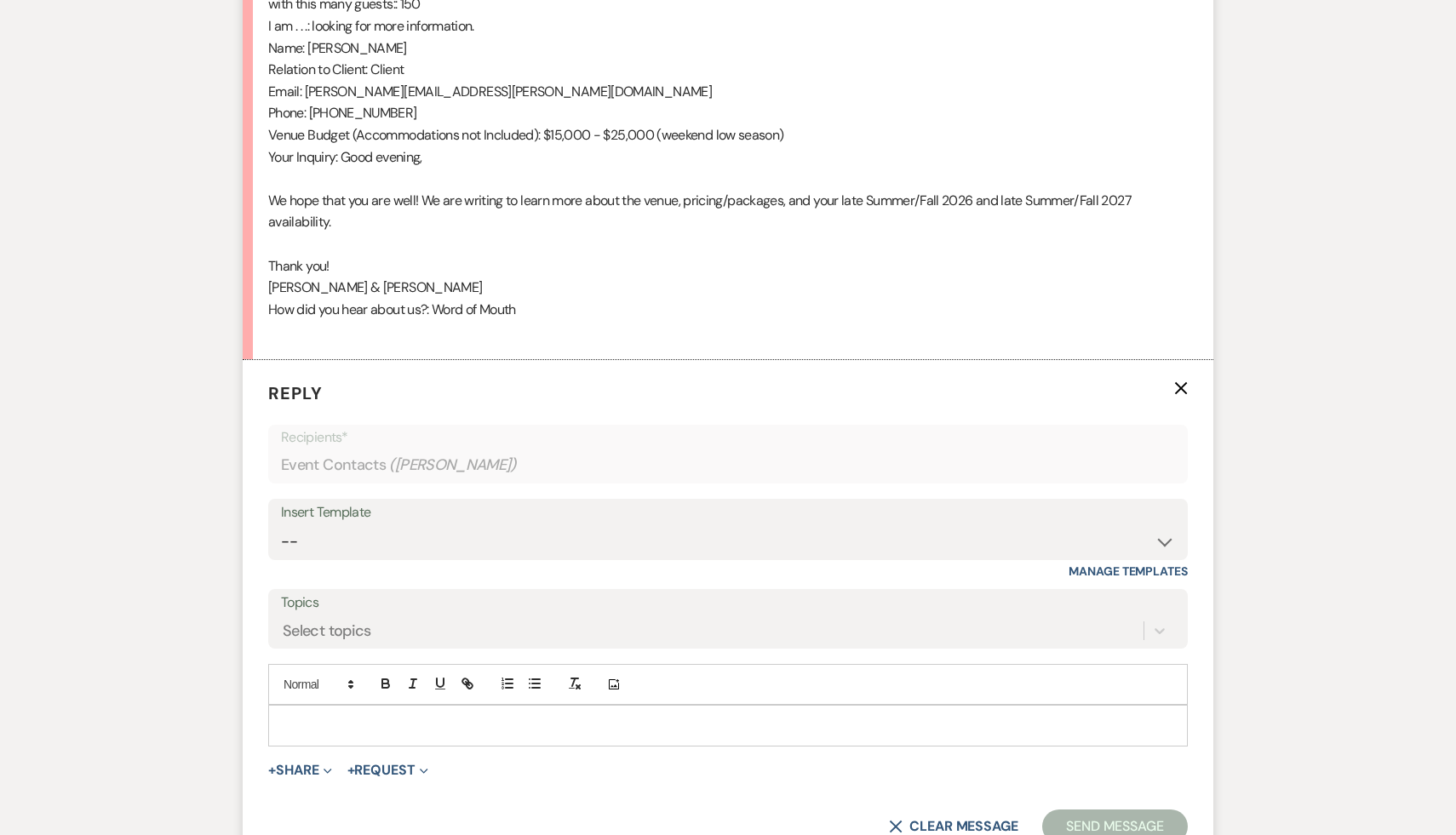
scroll to position [1161, 0]
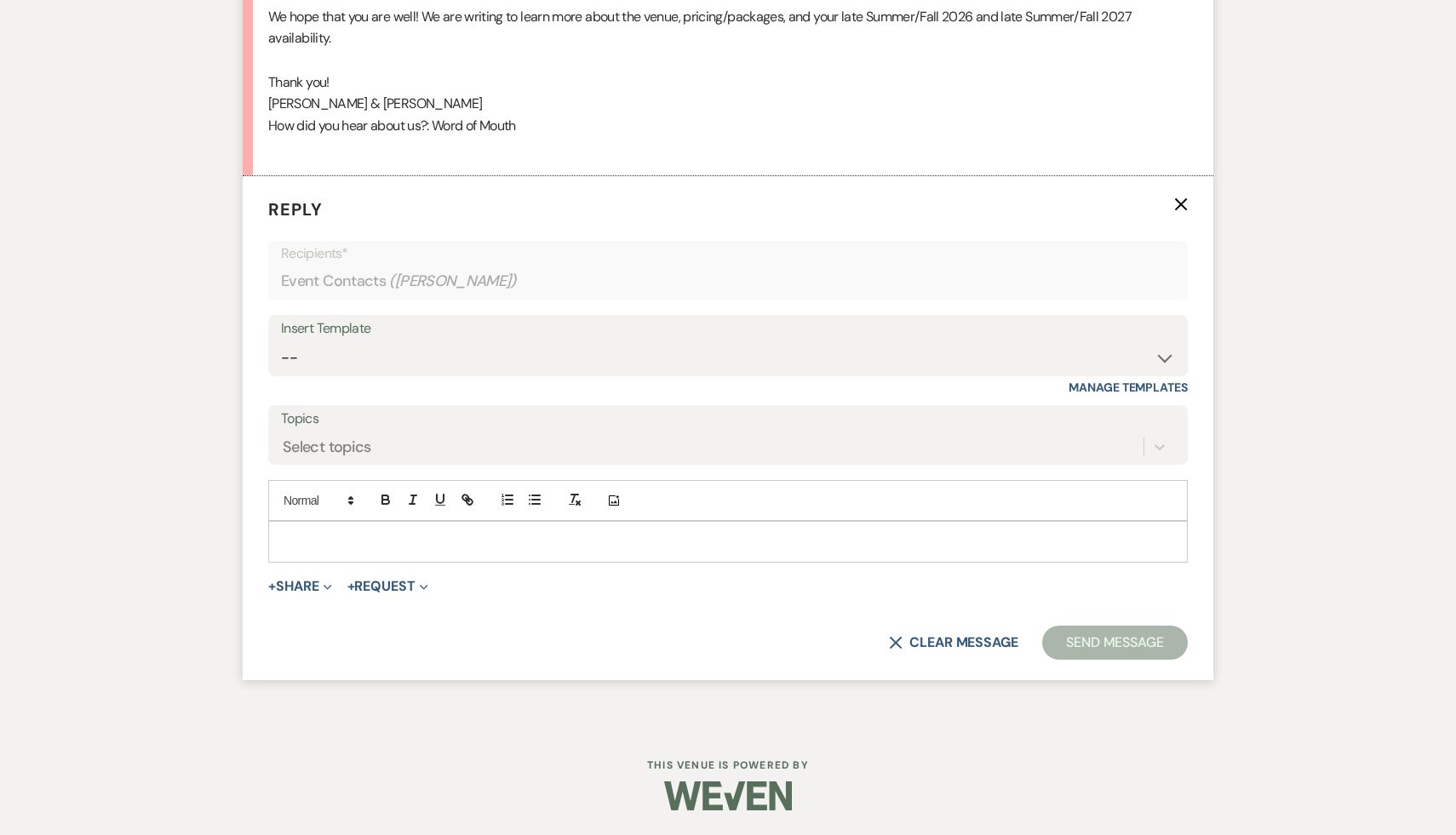
click at [596, 530] on div at bounding box center [728, 541] width 918 height 39
click at [1164, 354] on select "-- Weven Planning Portal Introduction (Booked Events) Initial Inquiry Response …" at bounding box center [728, 358] width 894 height 33
select select "566"
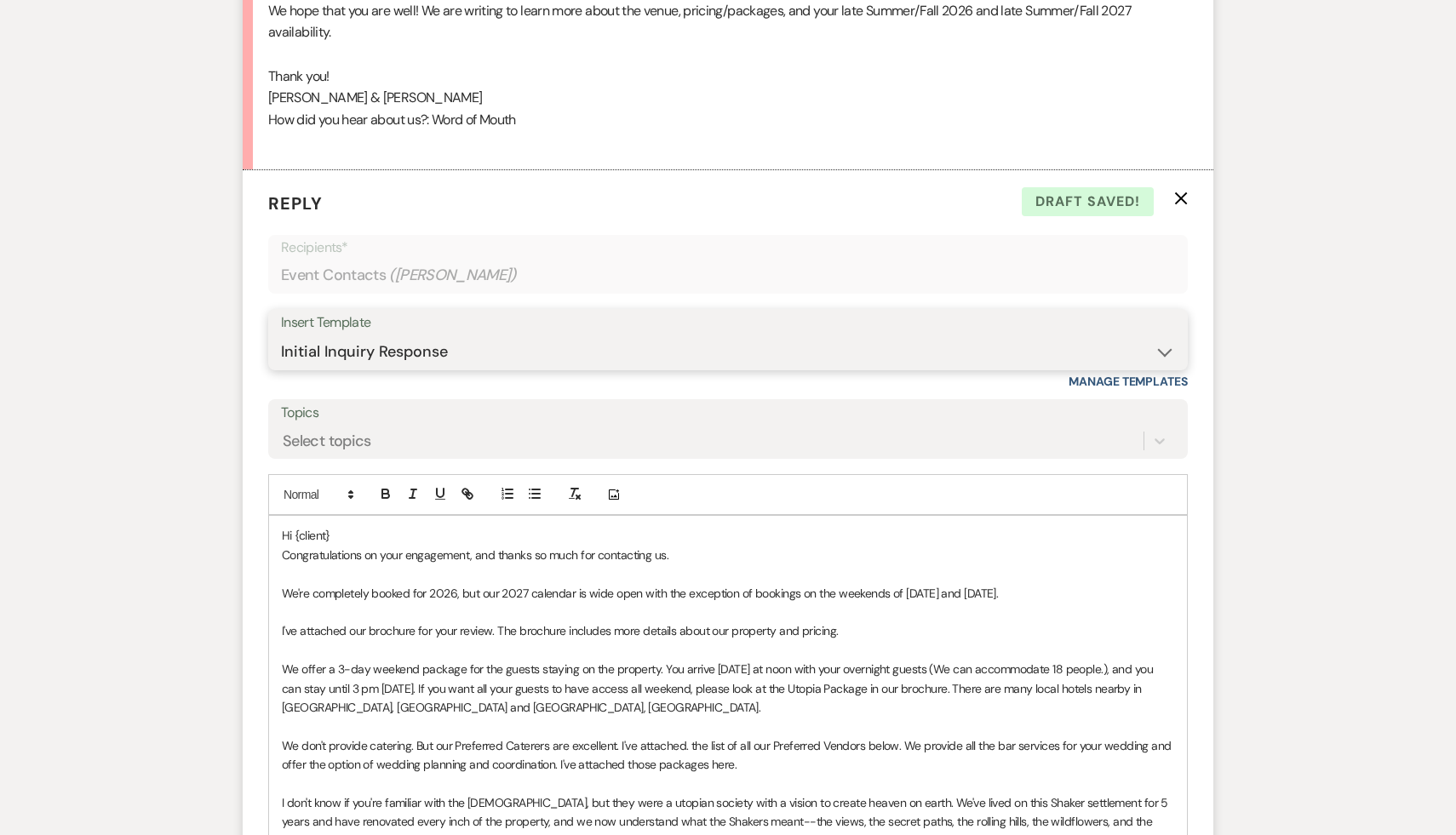
scroll to position [1171, 0]
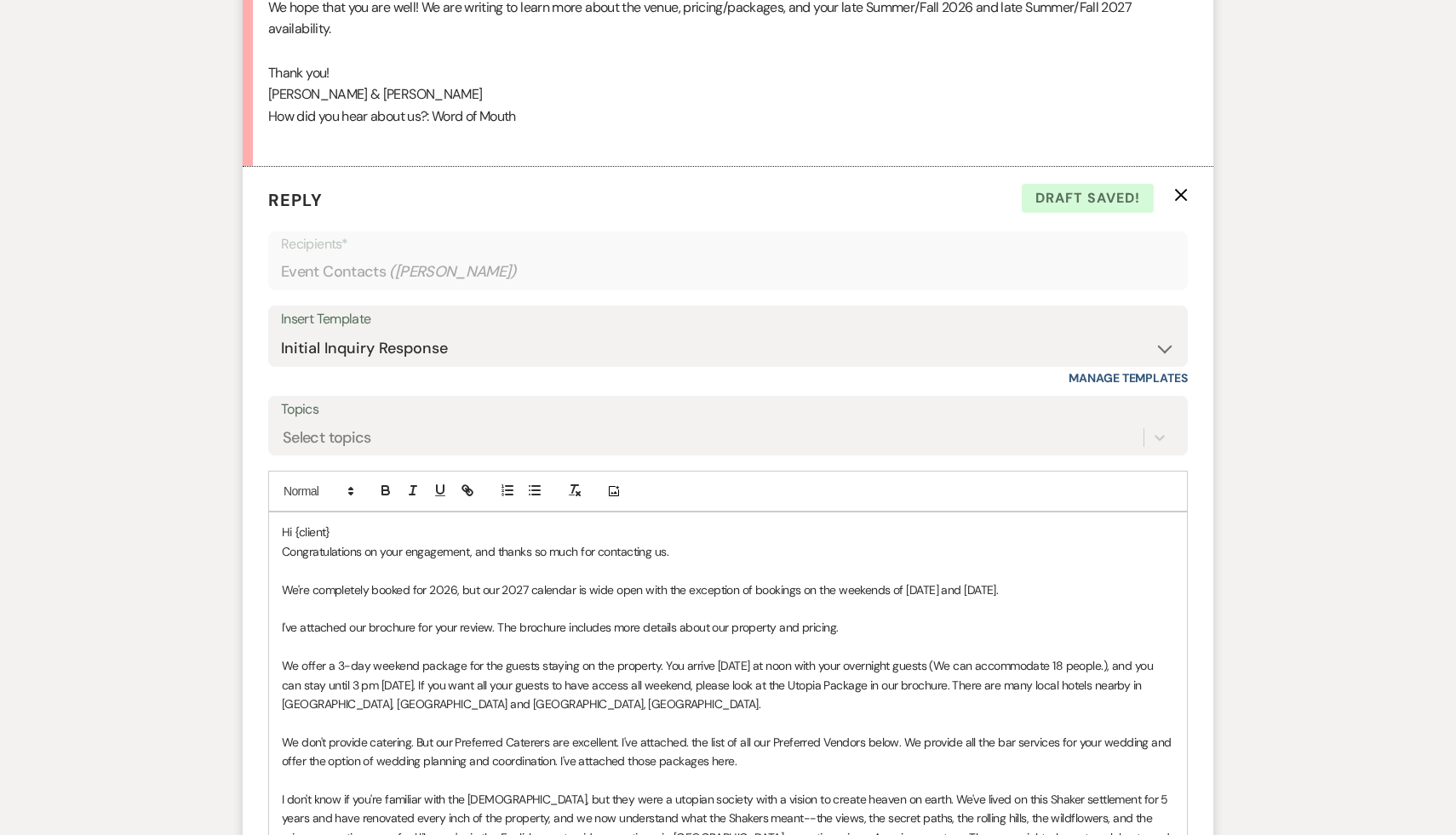
click at [370, 527] on p "Hi {client}" at bounding box center [728, 532] width 892 height 18
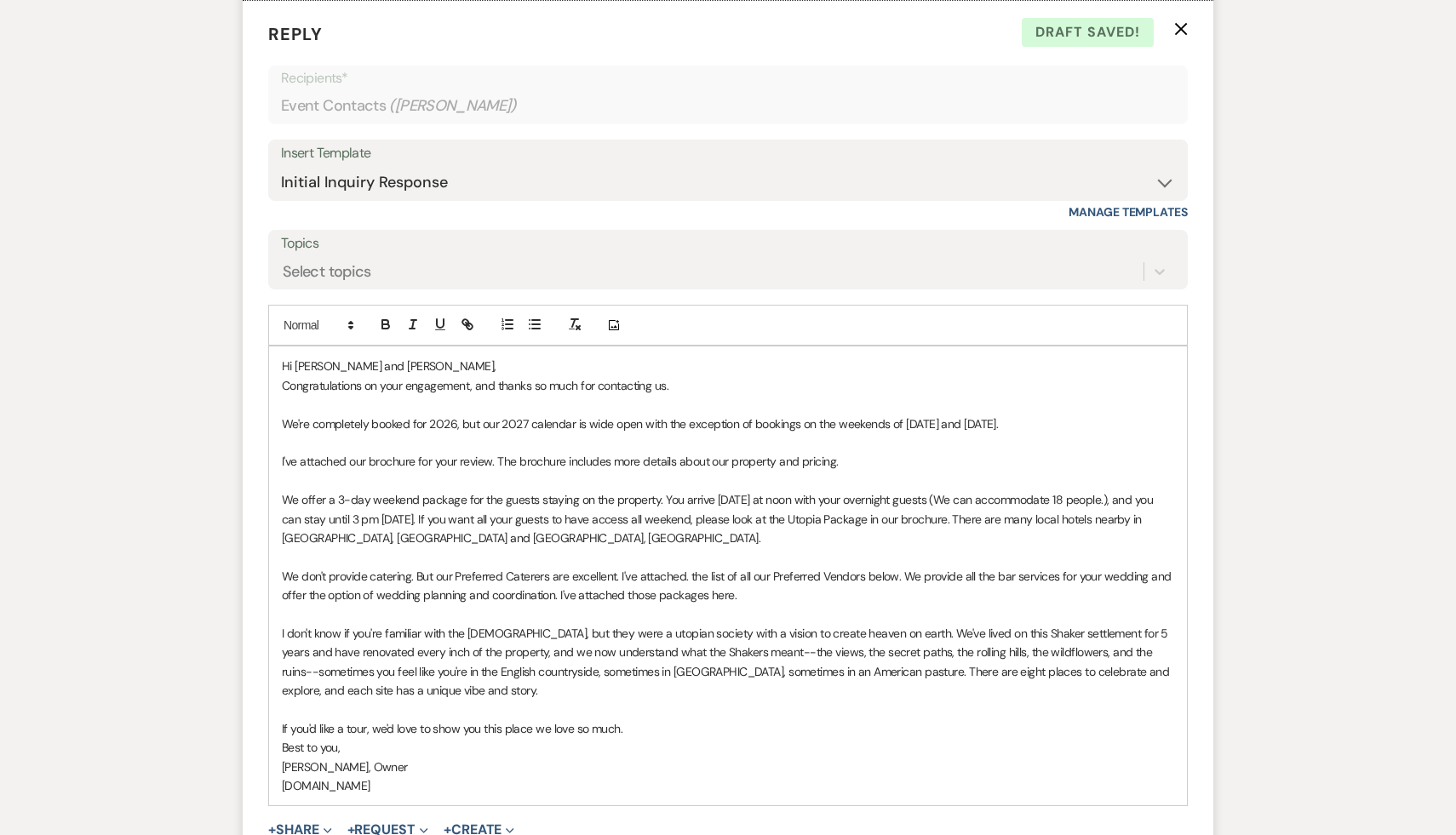
scroll to position [1341, 0]
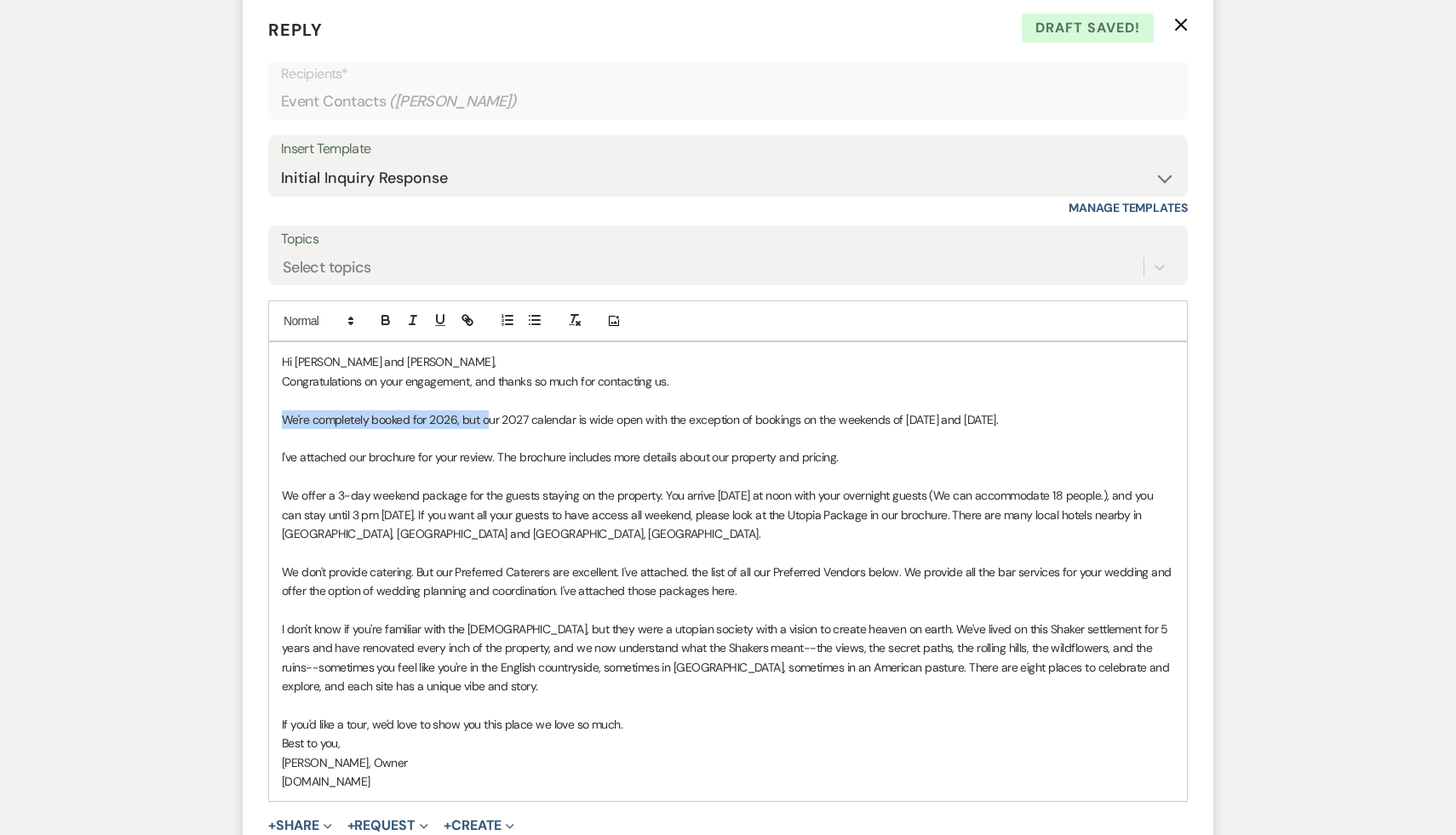
drag, startPoint x: 487, startPoint y: 419, endPoint x: 254, endPoint y: 417, distance: 233.0
click at [254, 417] on form "Reply X Draft saved! Recipients* Event Contacts ( [PERSON_NAME] ) Insert Templa…" at bounding box center [728, 525] width 971 height 1059
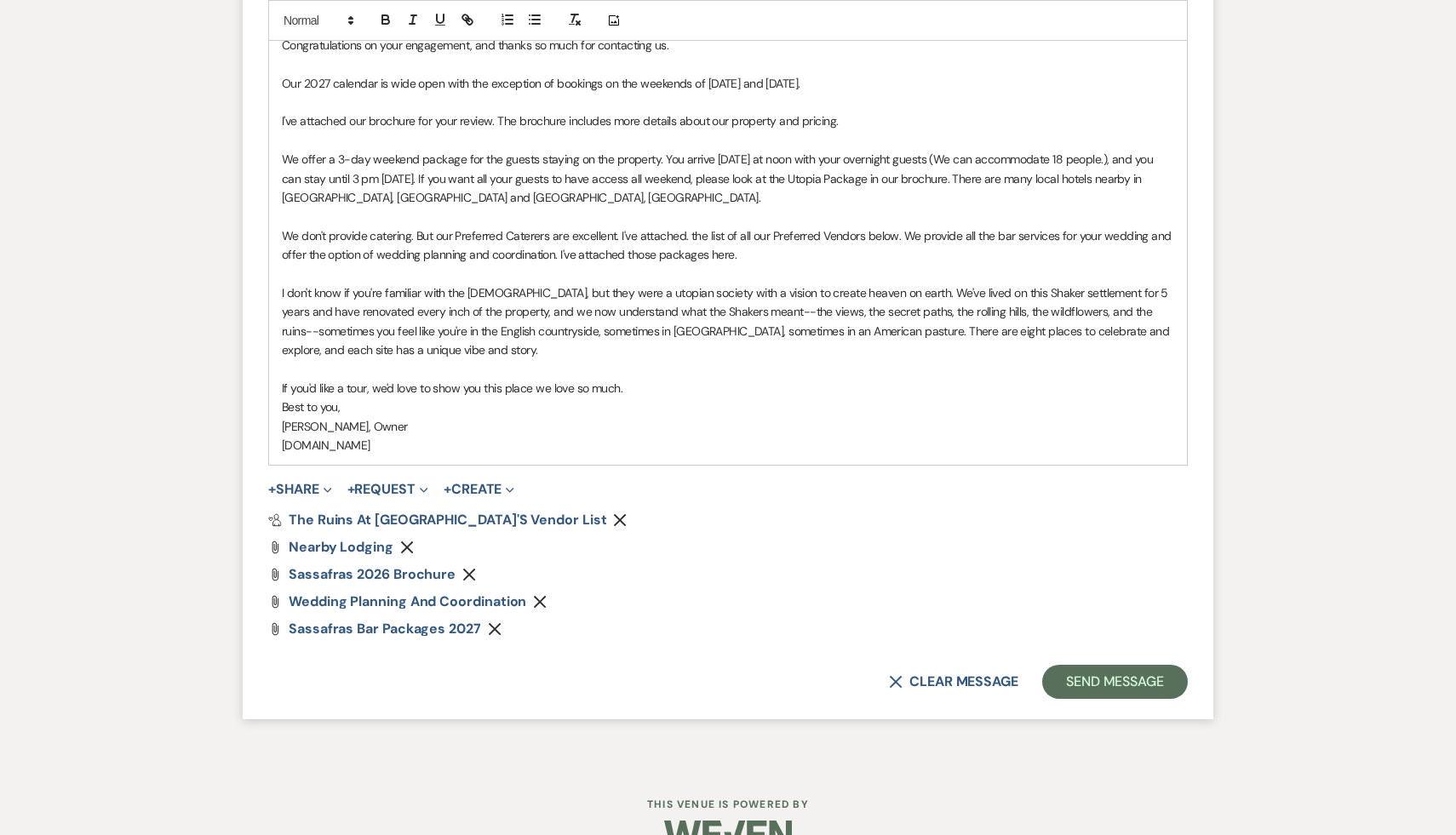
scroll to position [1684, 0]
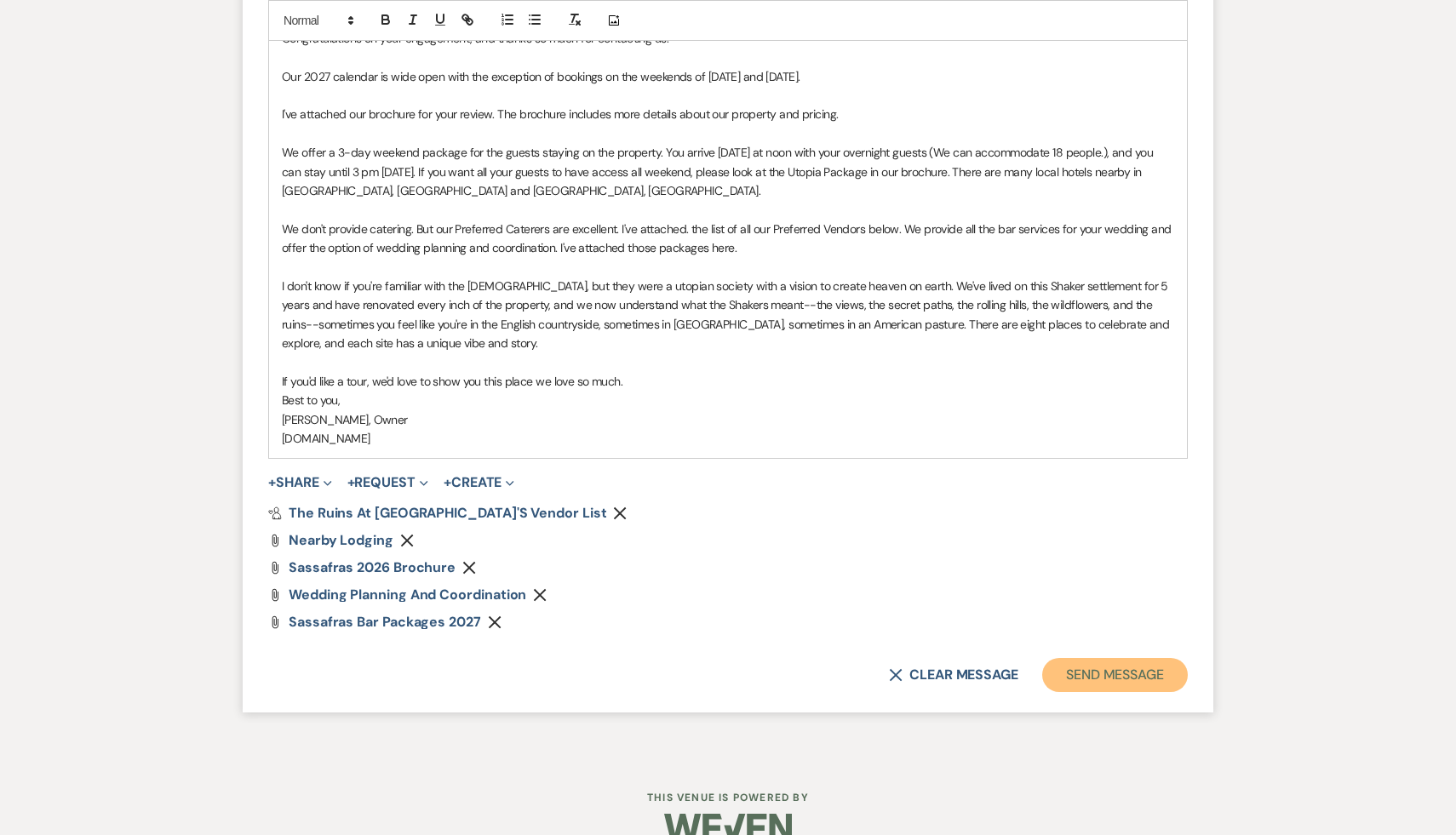
click at [1120, 674] on button "Send Message" at bounding box center [1114, 674] width 145 height 34
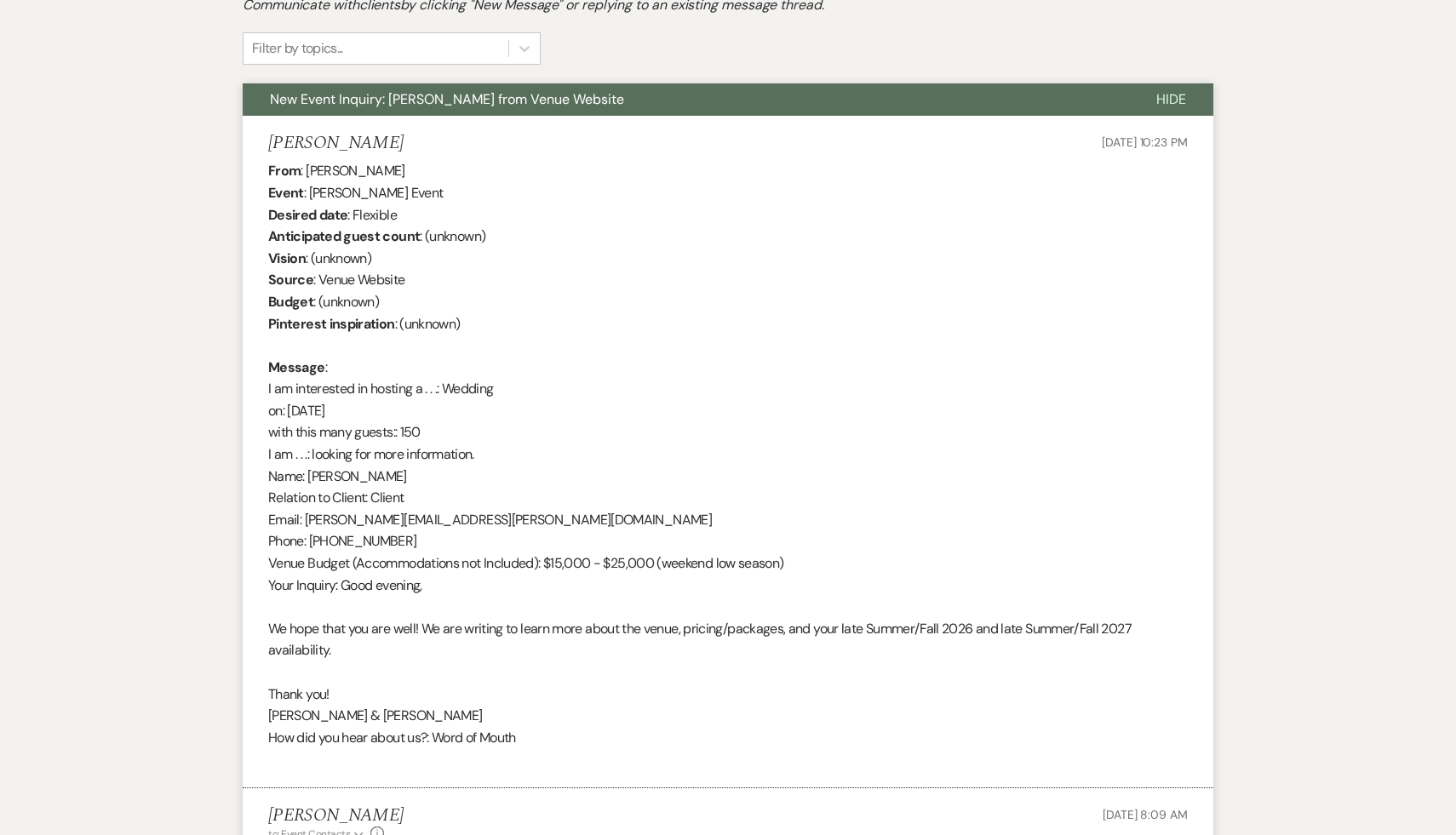
scroll to position [0, 0]
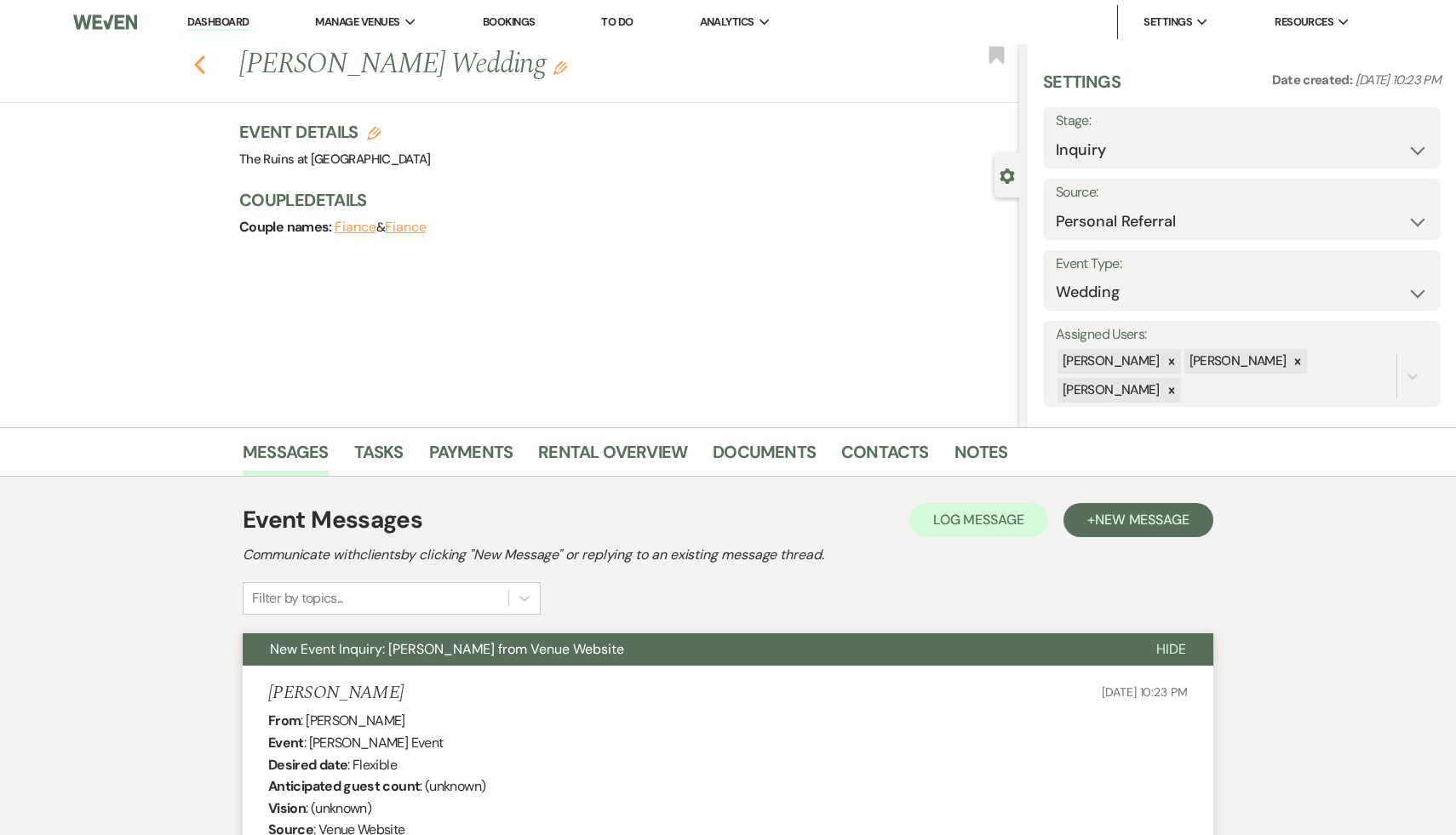
click at [193, 62] on icon "Previous" at bounding box center [199, 65] width 13 height 20
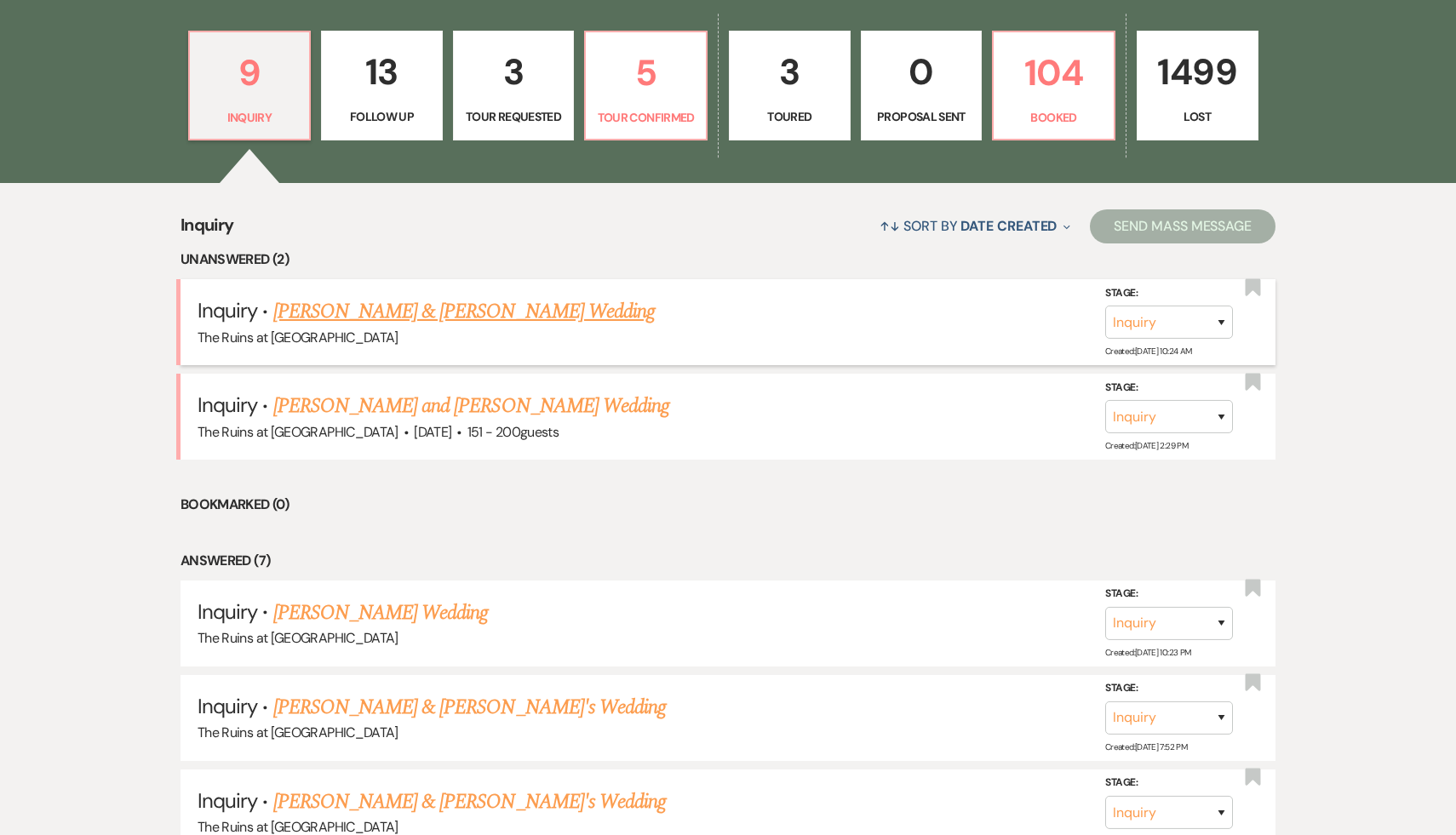
click at [437, 312] on link "[PERSON_NAME] & [PERSON_NAME] Wedding" at bounding box center [463, 312] width 381 height 31
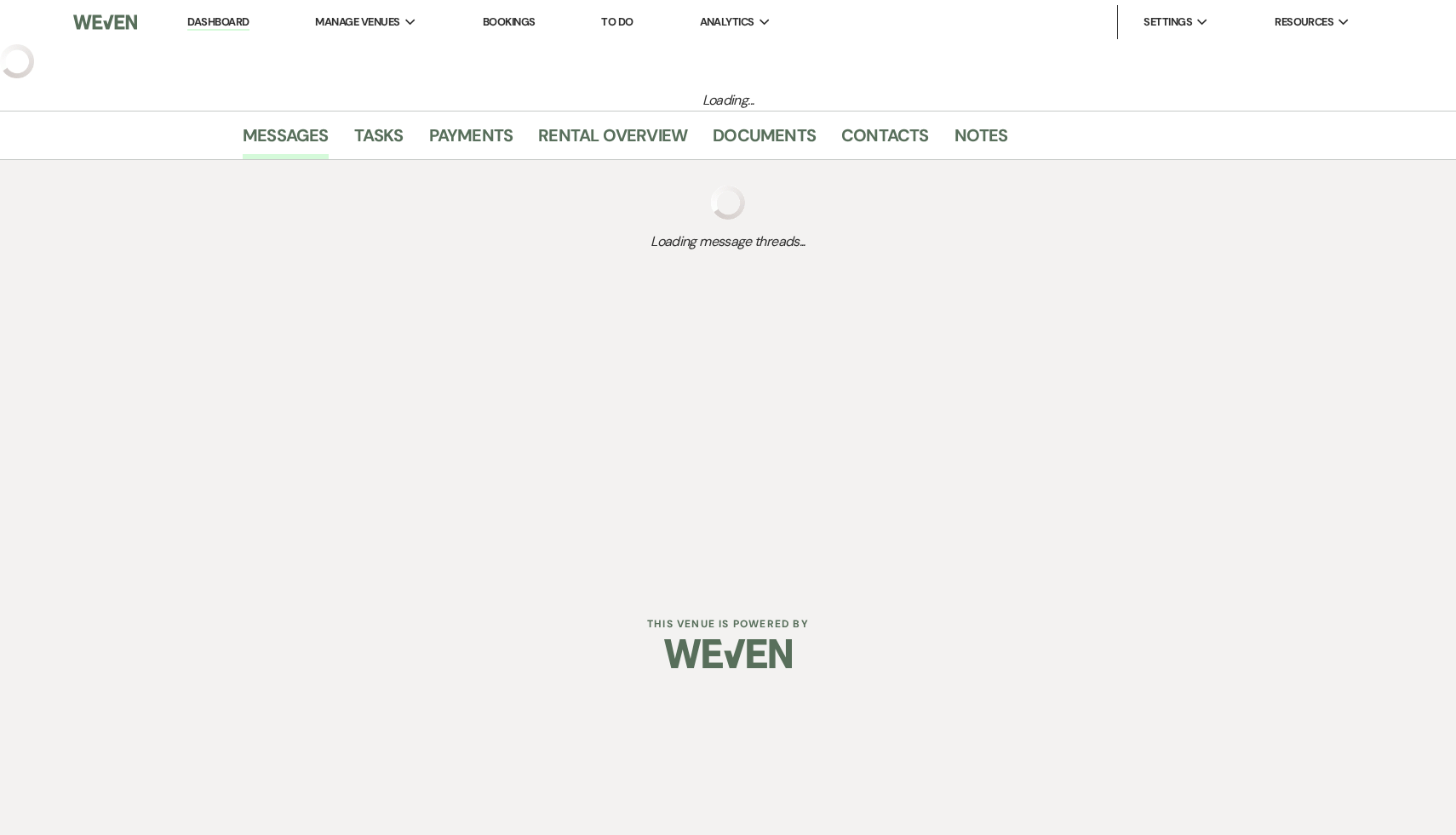
select select "17"
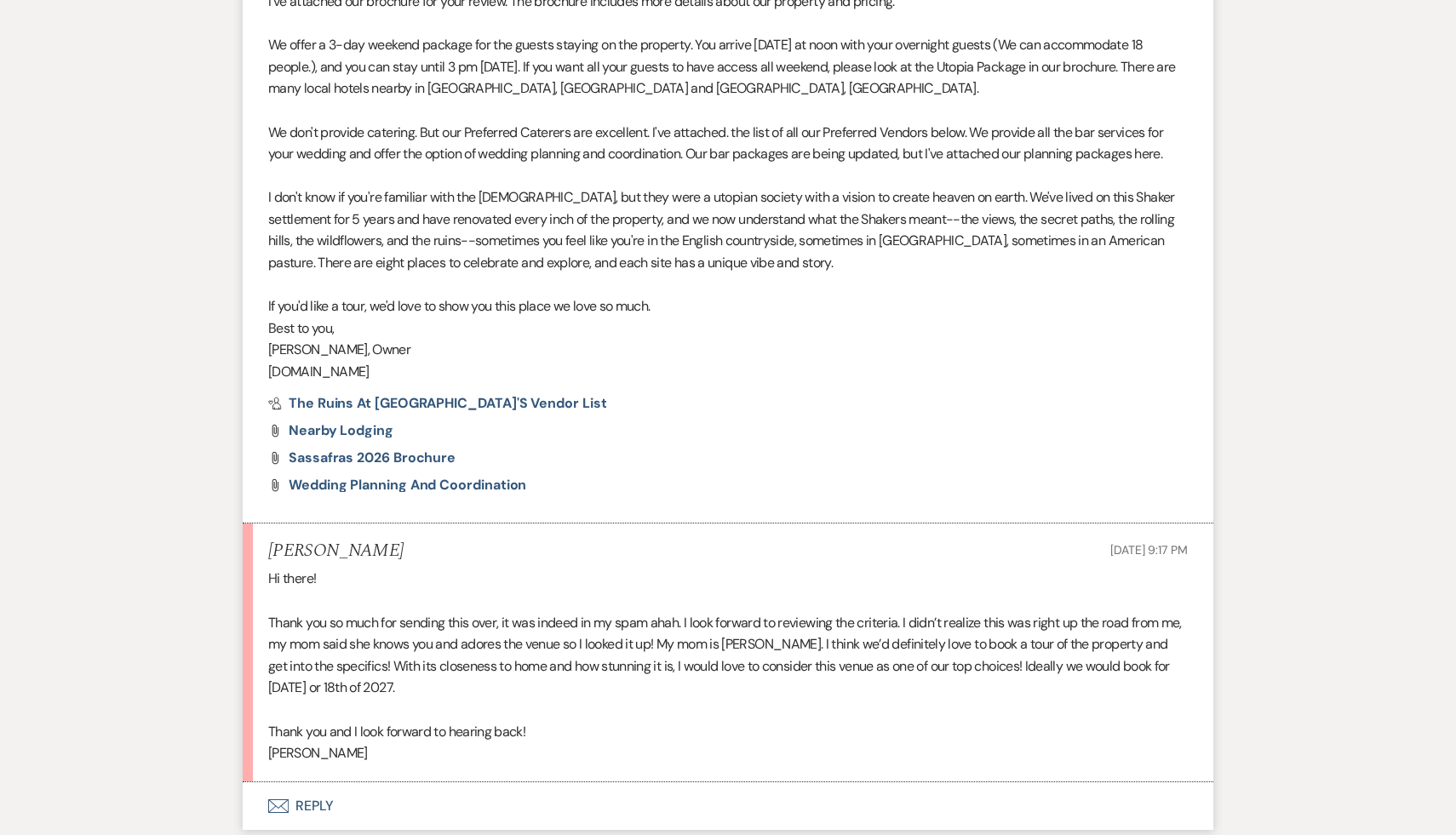
scroll to position [974, 0]
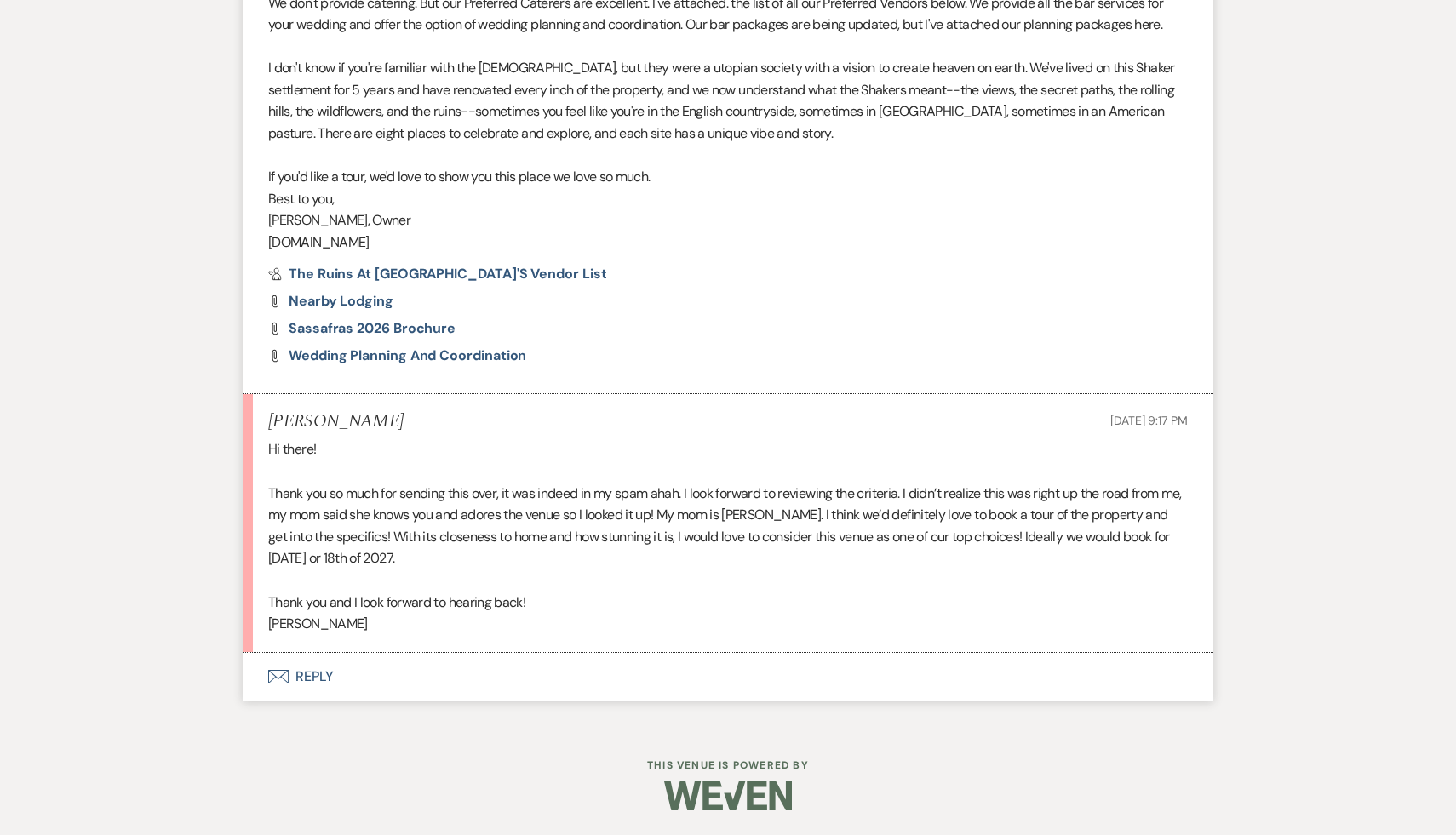
click at [312, 676] on button "Envelope Reply" at bounding box center [728, 676] width 971 height 48
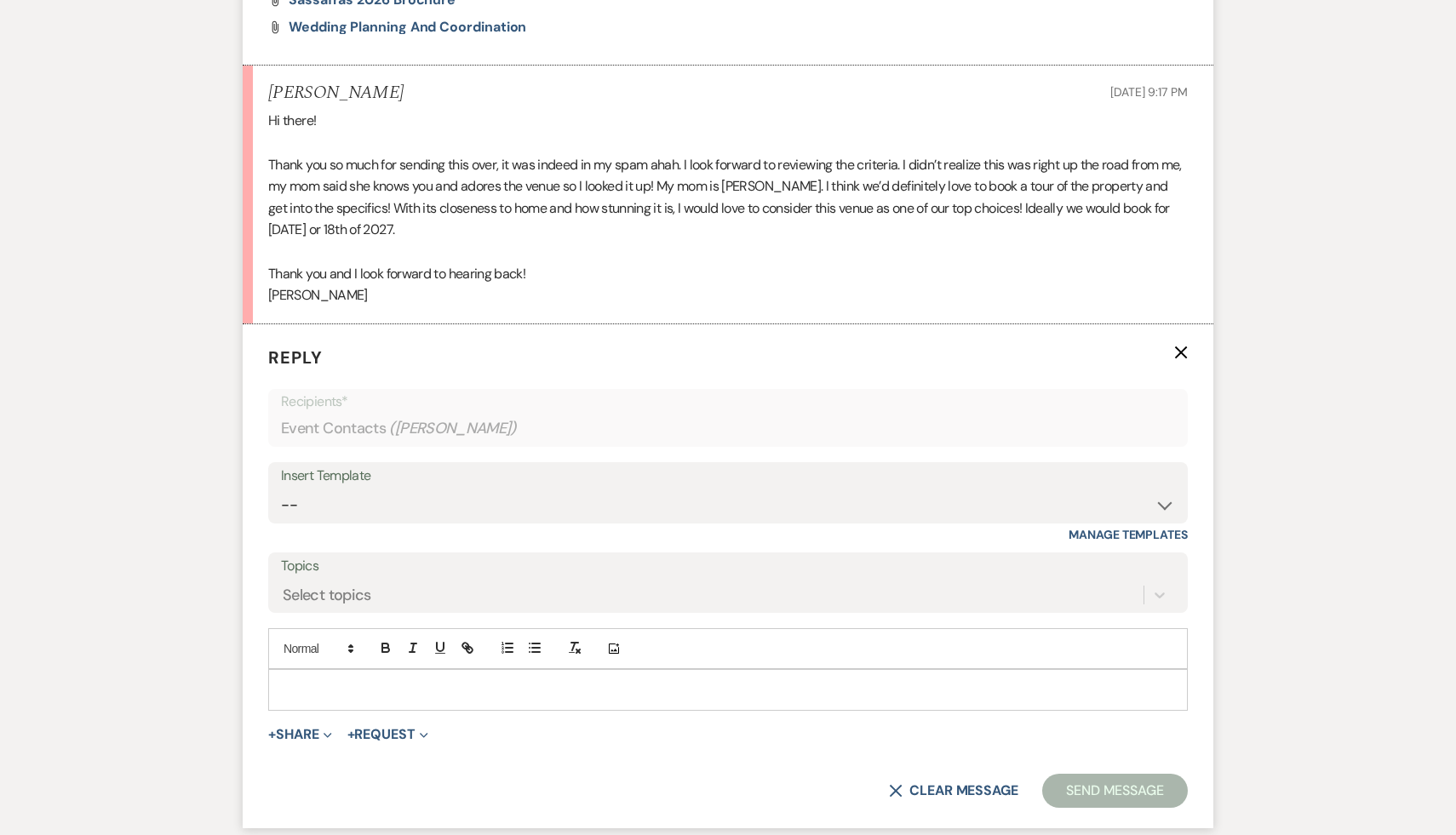
scroll to position [1313, 0]
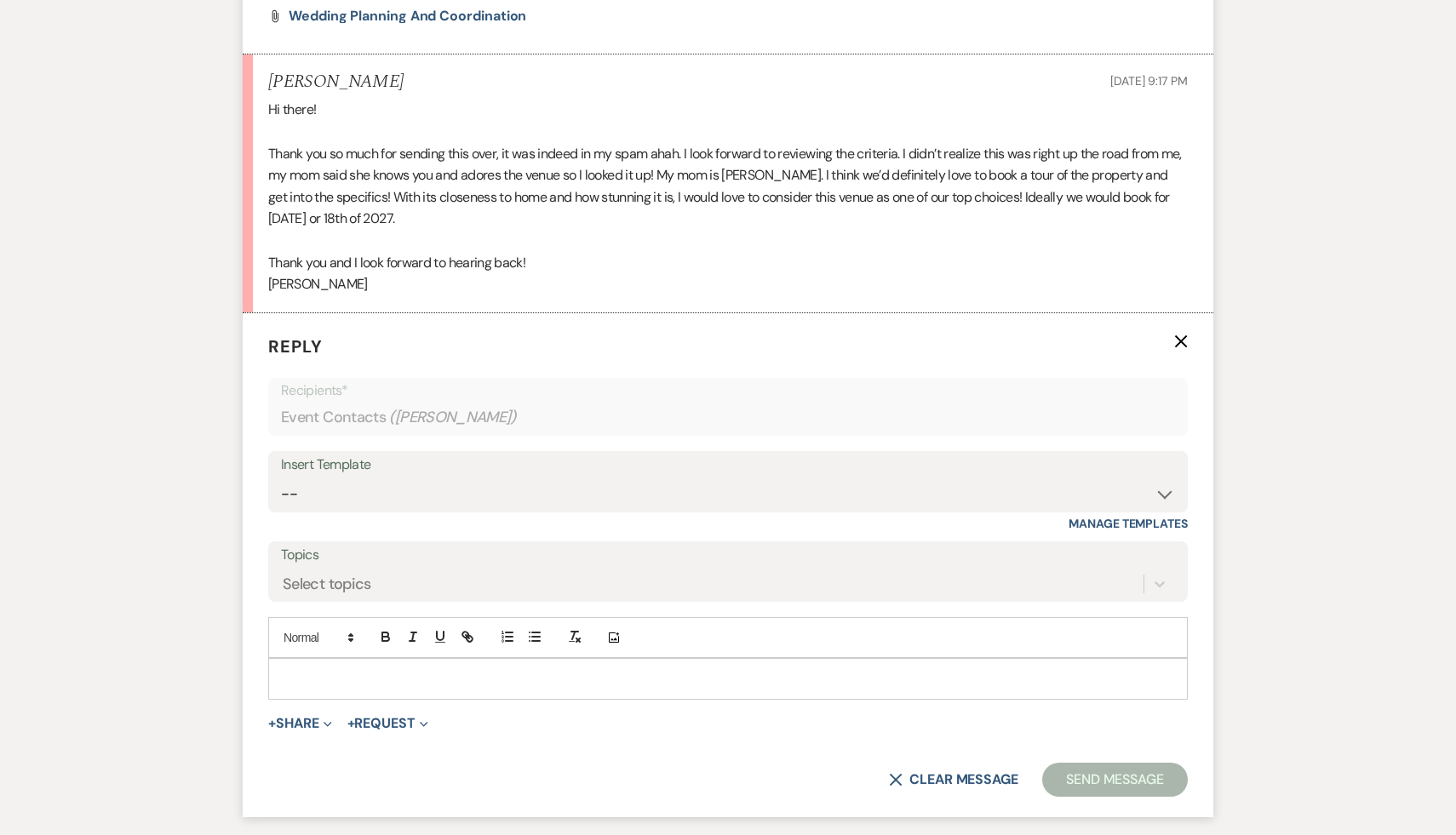
click at [314, 675] on p at bounding box center [728, 678] width 892 height 18
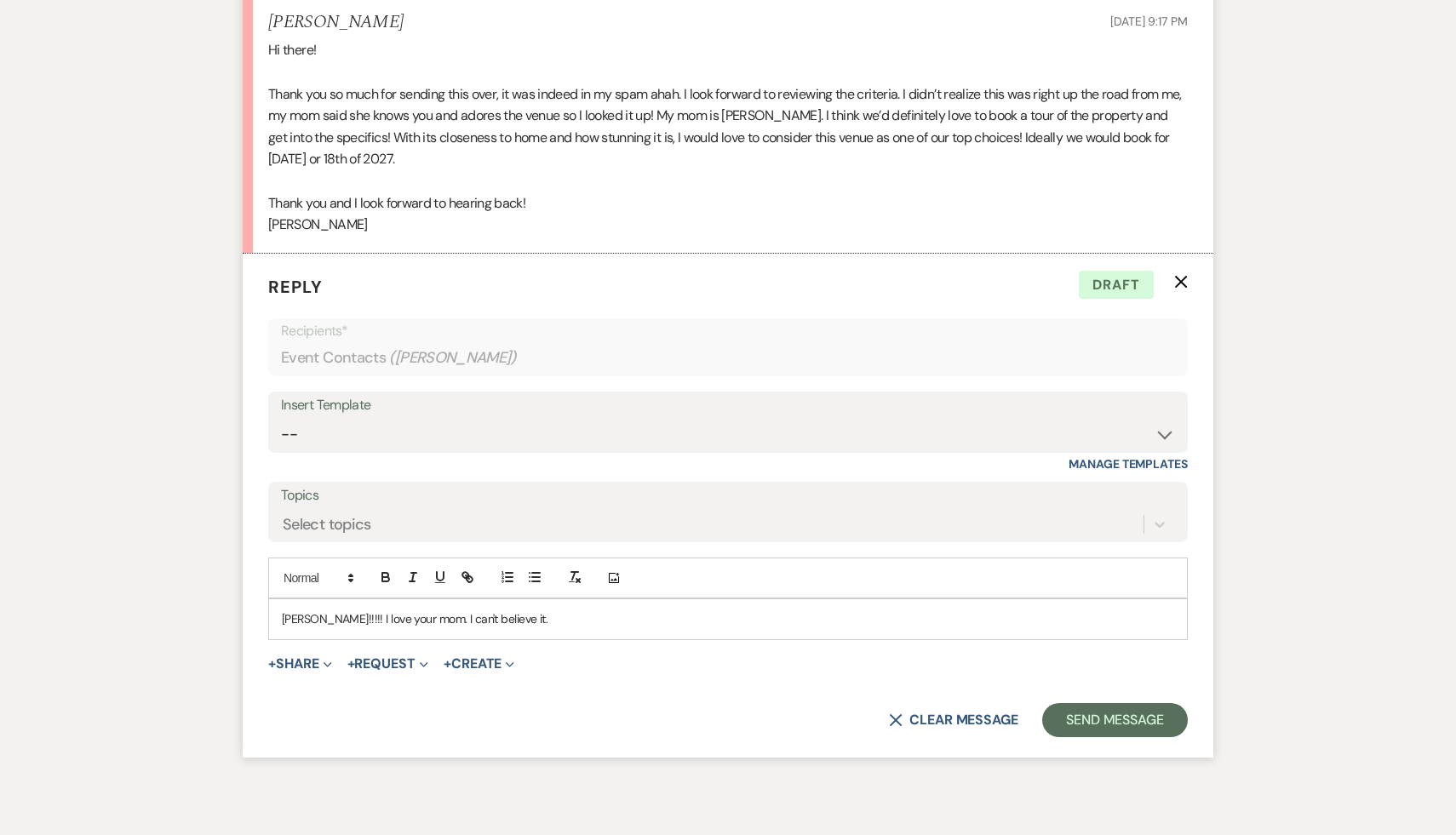
scroll to position [1339, 0]
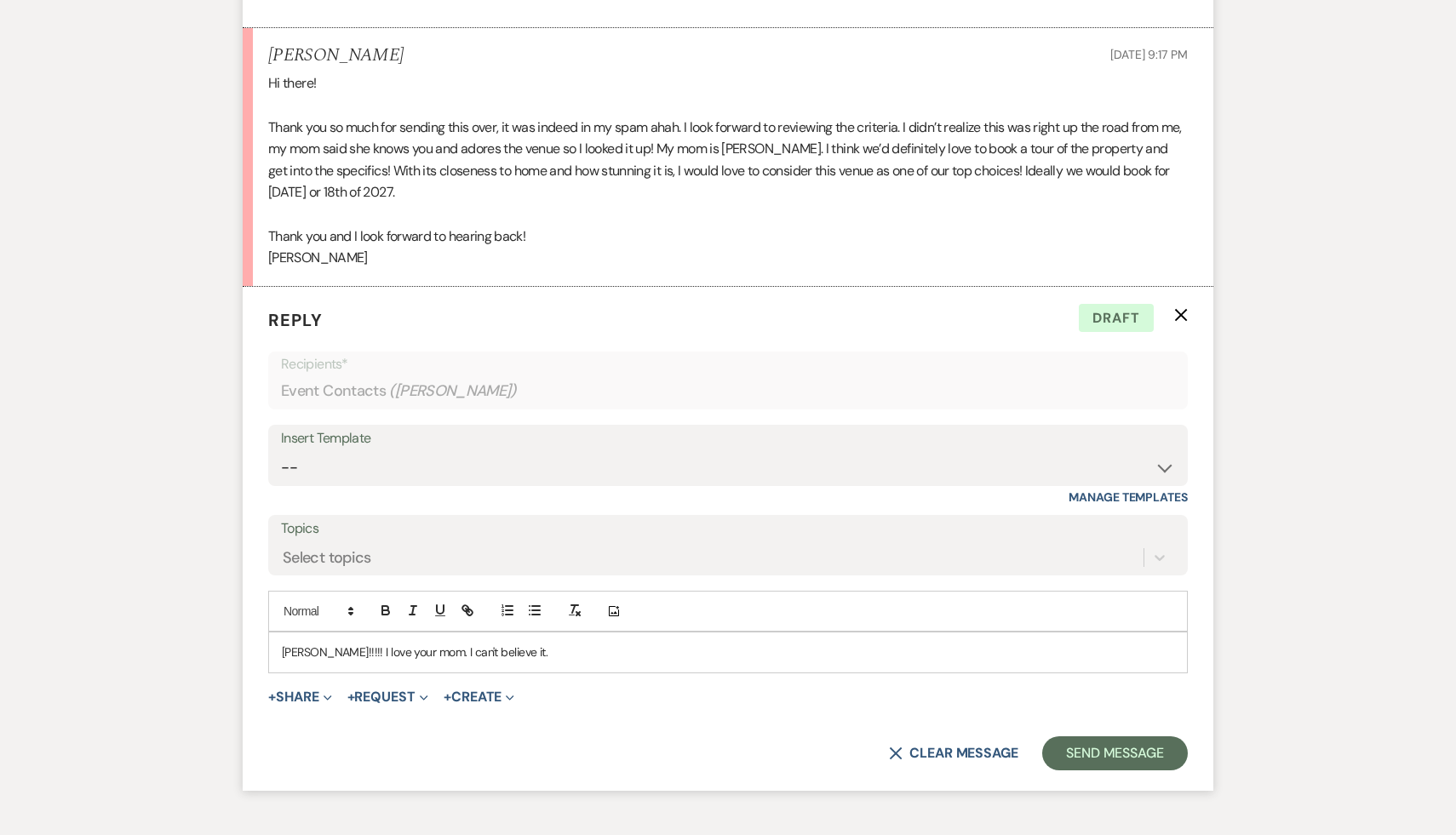
click at [521, 647] on p "[PERSON_NAME]!!!!! I love your mom. I can't believe it." at bounding box center [728, 651] width 892 height 18
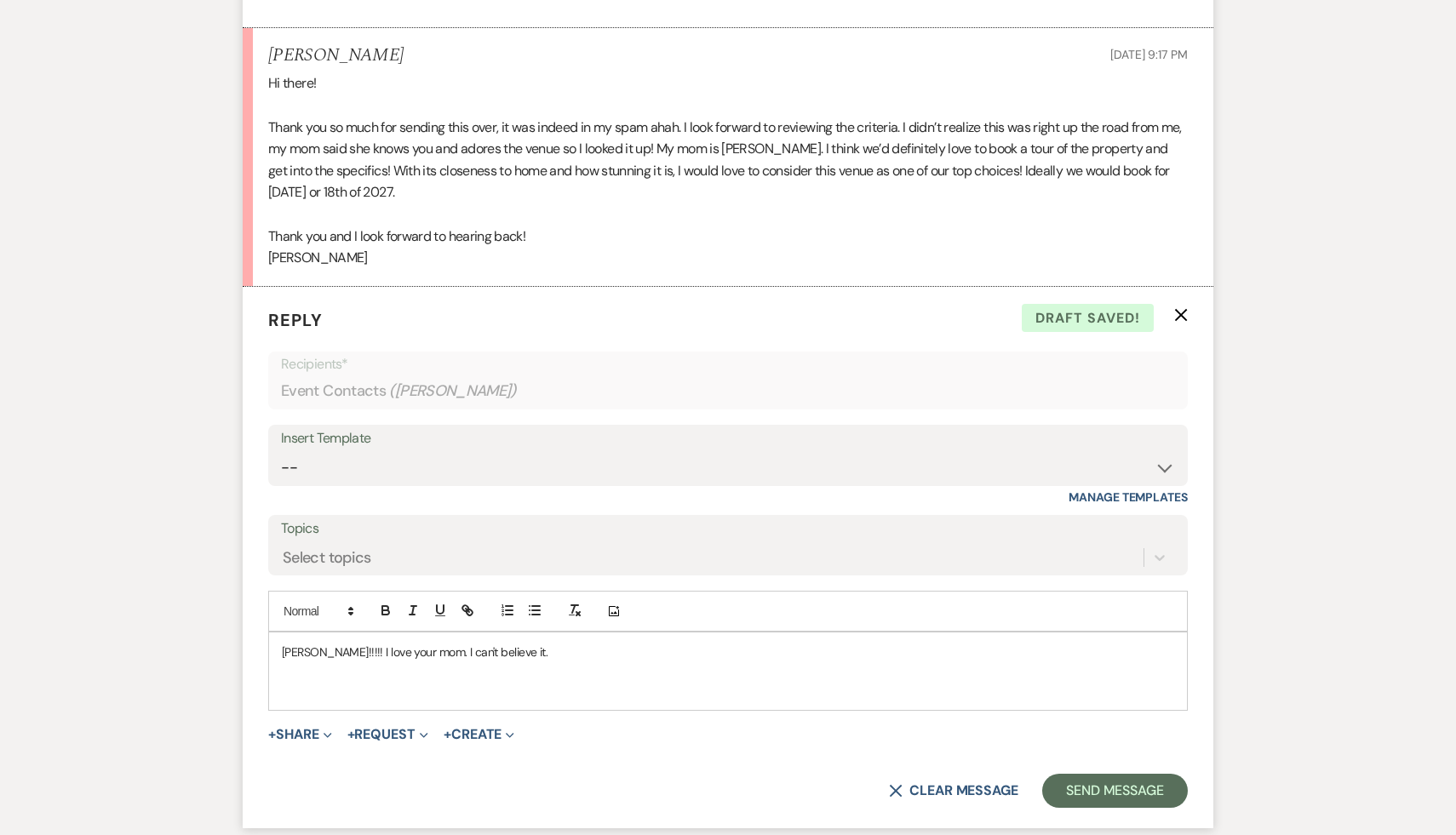
click at [525, 651] on p "[PERSON_NAME]!!!!! I love your mom. I can't believe it." at bounding box center [728, 651] width 892 height 18
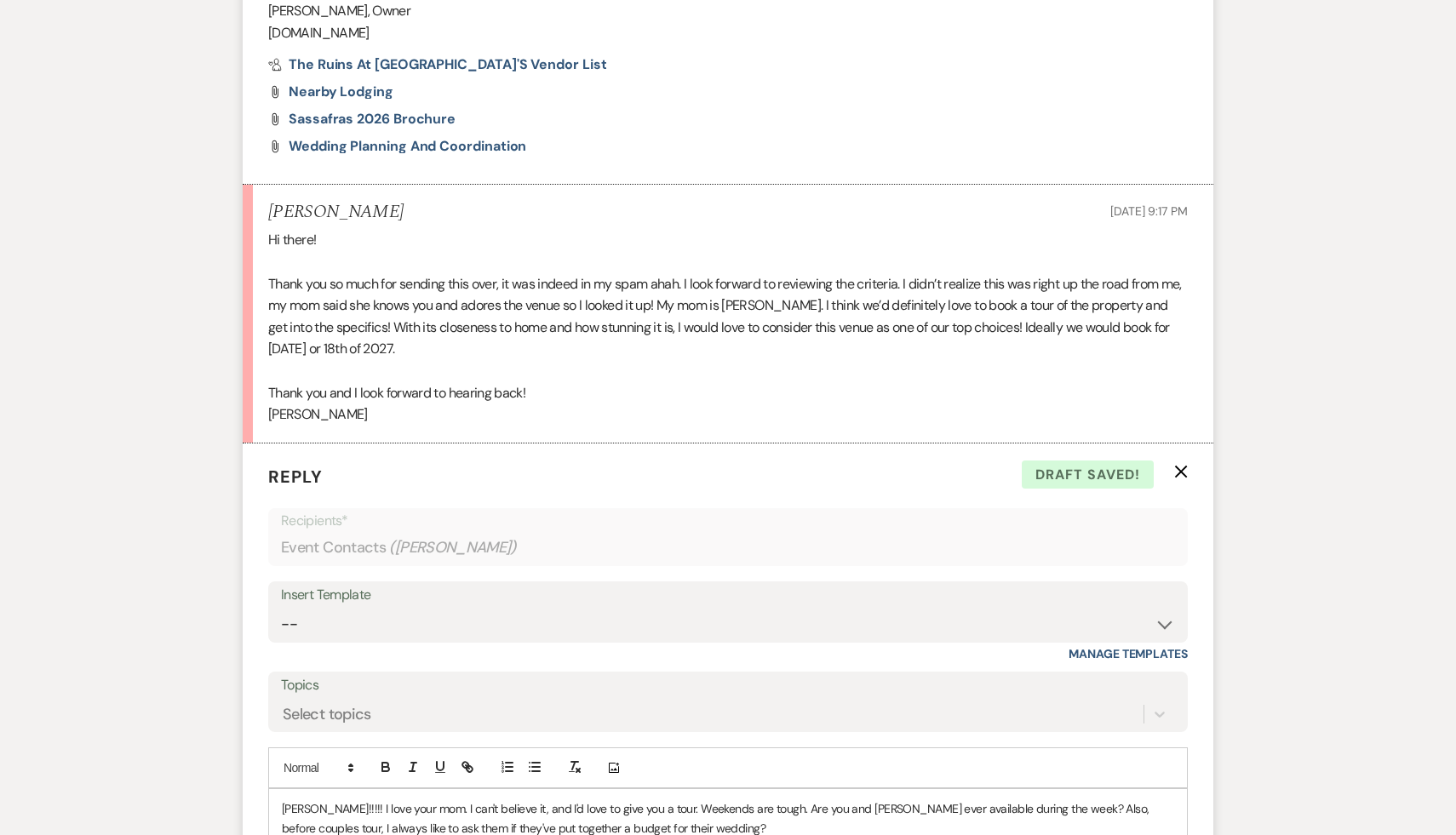
scroll to position [1400, 0]
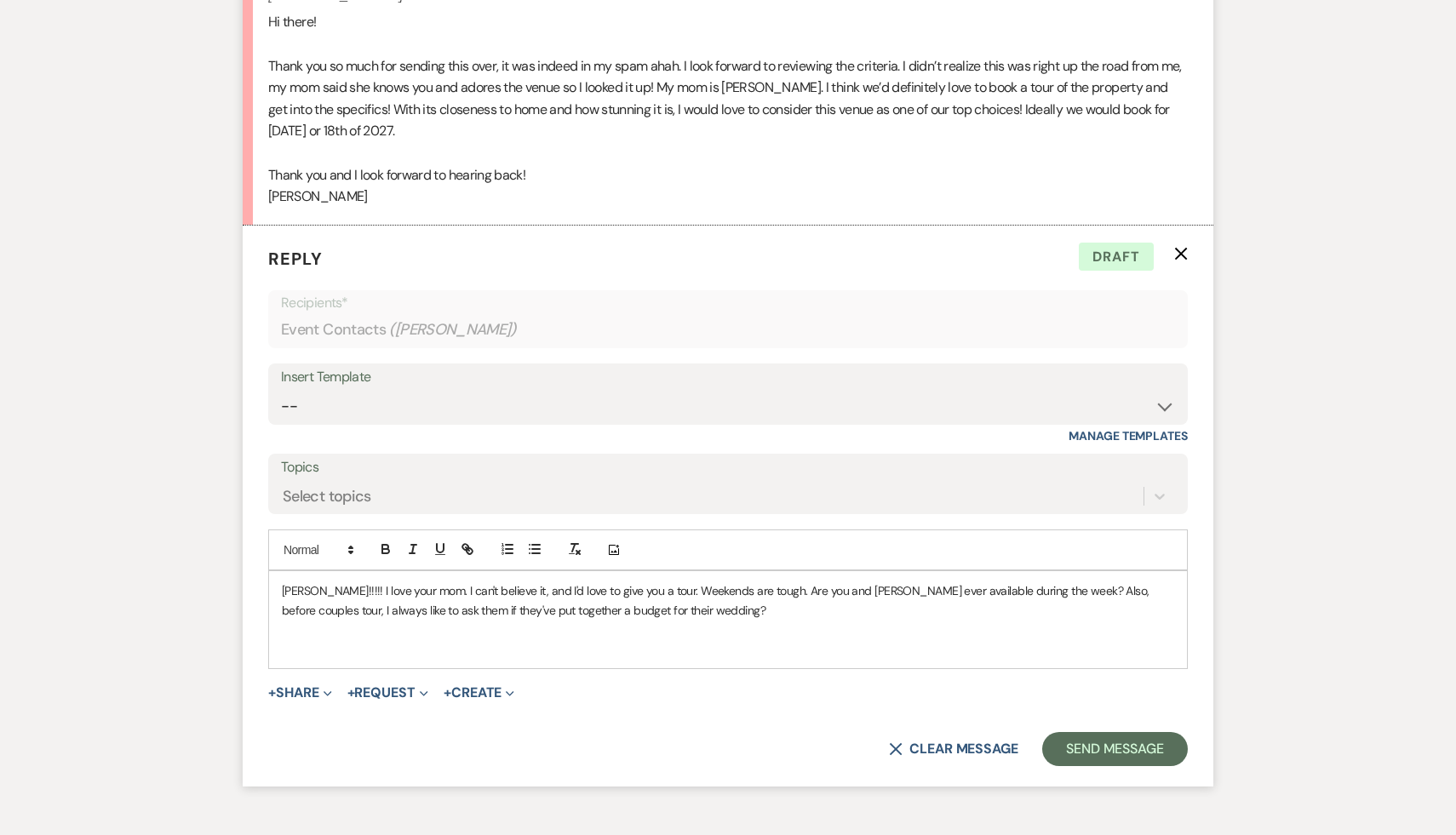
click at [677, 624] on p at bounding box center [728, 629] width 892 height 18
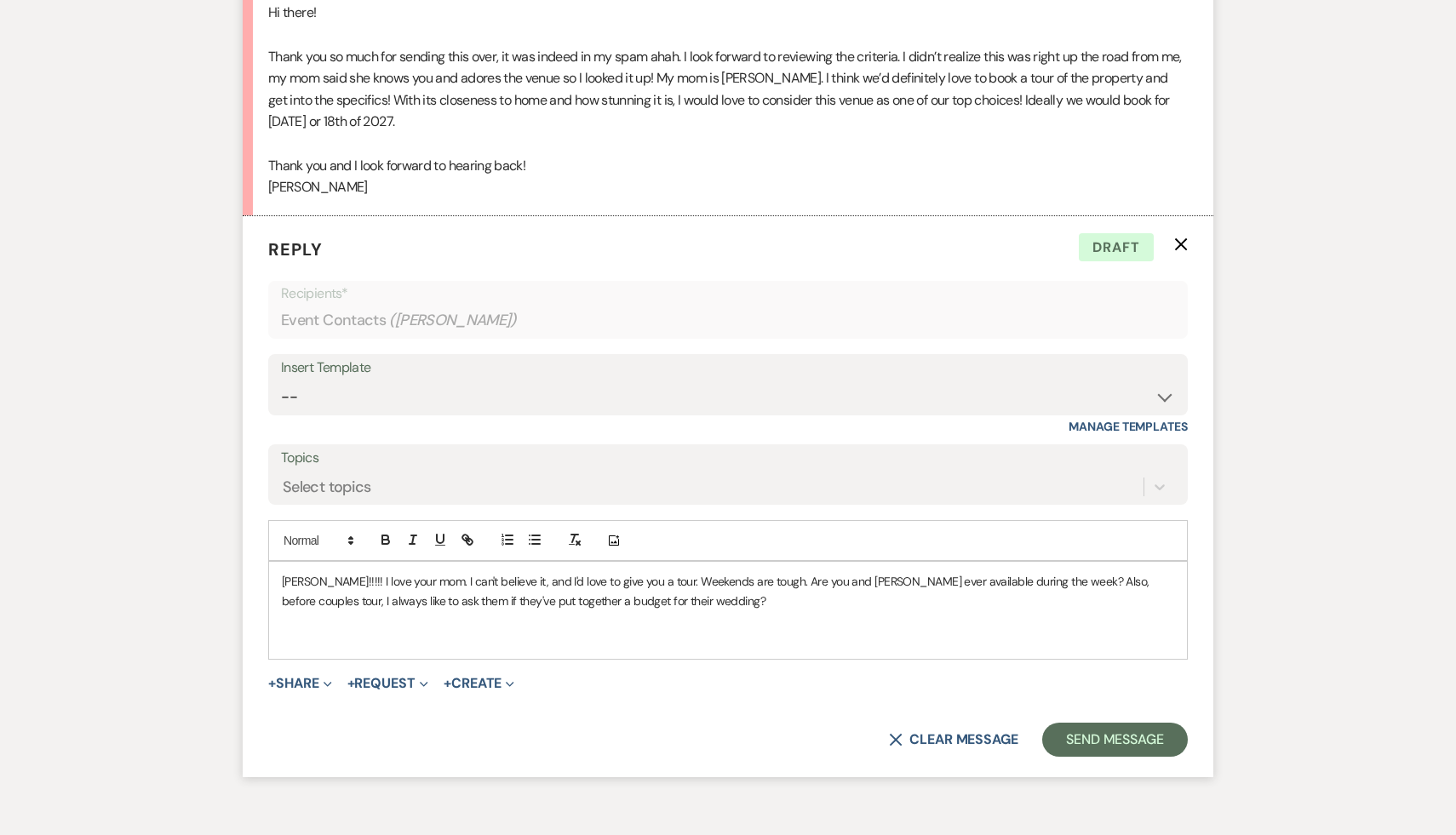
click at [675, 599] on p "[PERSON_NAME]!!!!! I love your mom. I can't believe it, and I'd love to give yo…" at bounding box center [728, 591] width 892 height 38
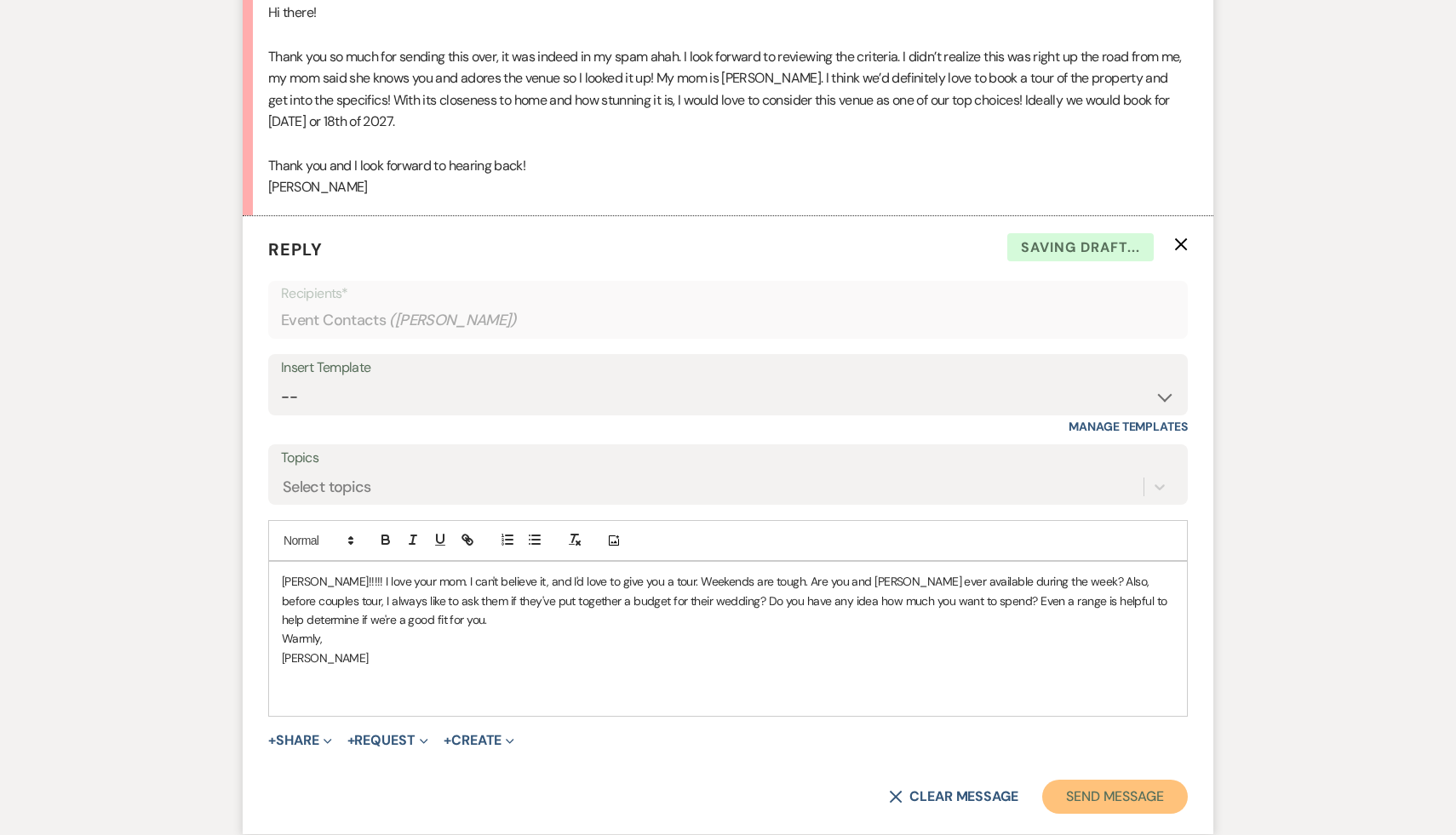
click at [1089, 800] on button "Send Message" at bounding box center [1114, 796] width 145 height 34
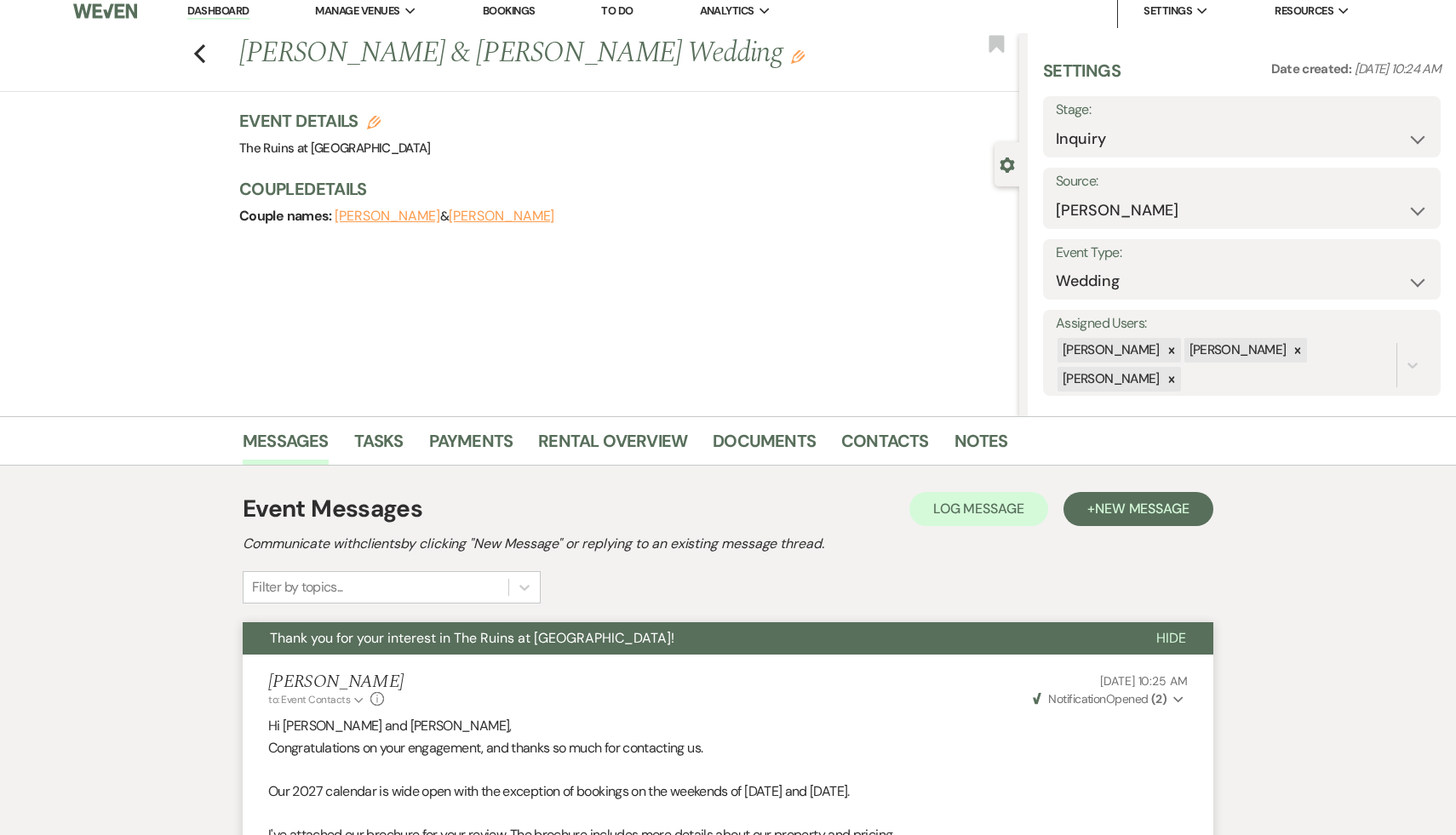
scroll to position [0, 0]
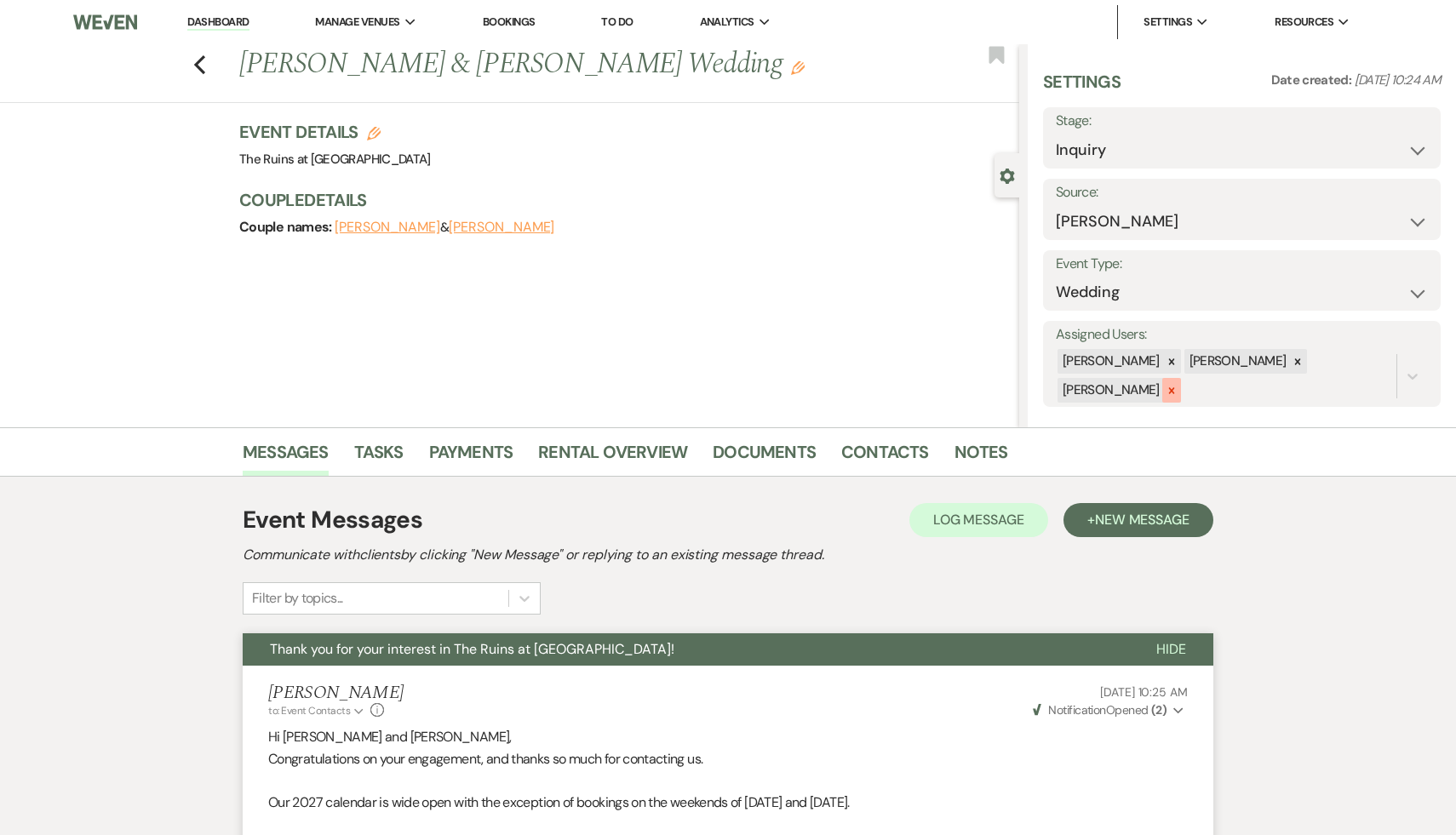
click at [1177, 385] on icon at bounding box center [1171, 390] width 12 height 12
click at [1407, 365] on button "Save" at bounding box center [1398, 364] width 83 height 34
click at [220, 17] on link "Dashboard" at bounding box center [218, 23] width 61 height 16
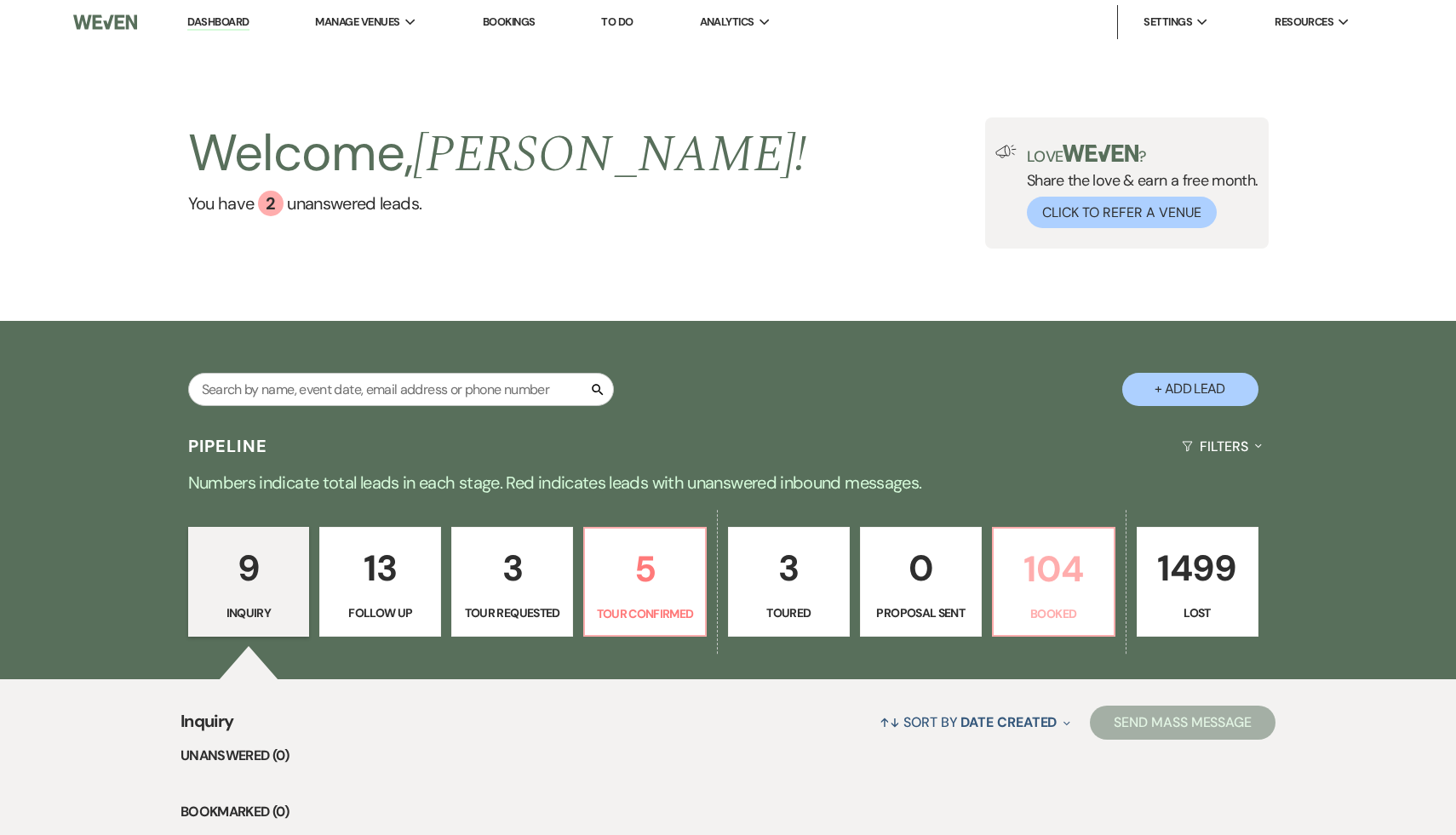
click at [1068, 565] on p "104" at bounding box center [1053, 568] width 100 height 57
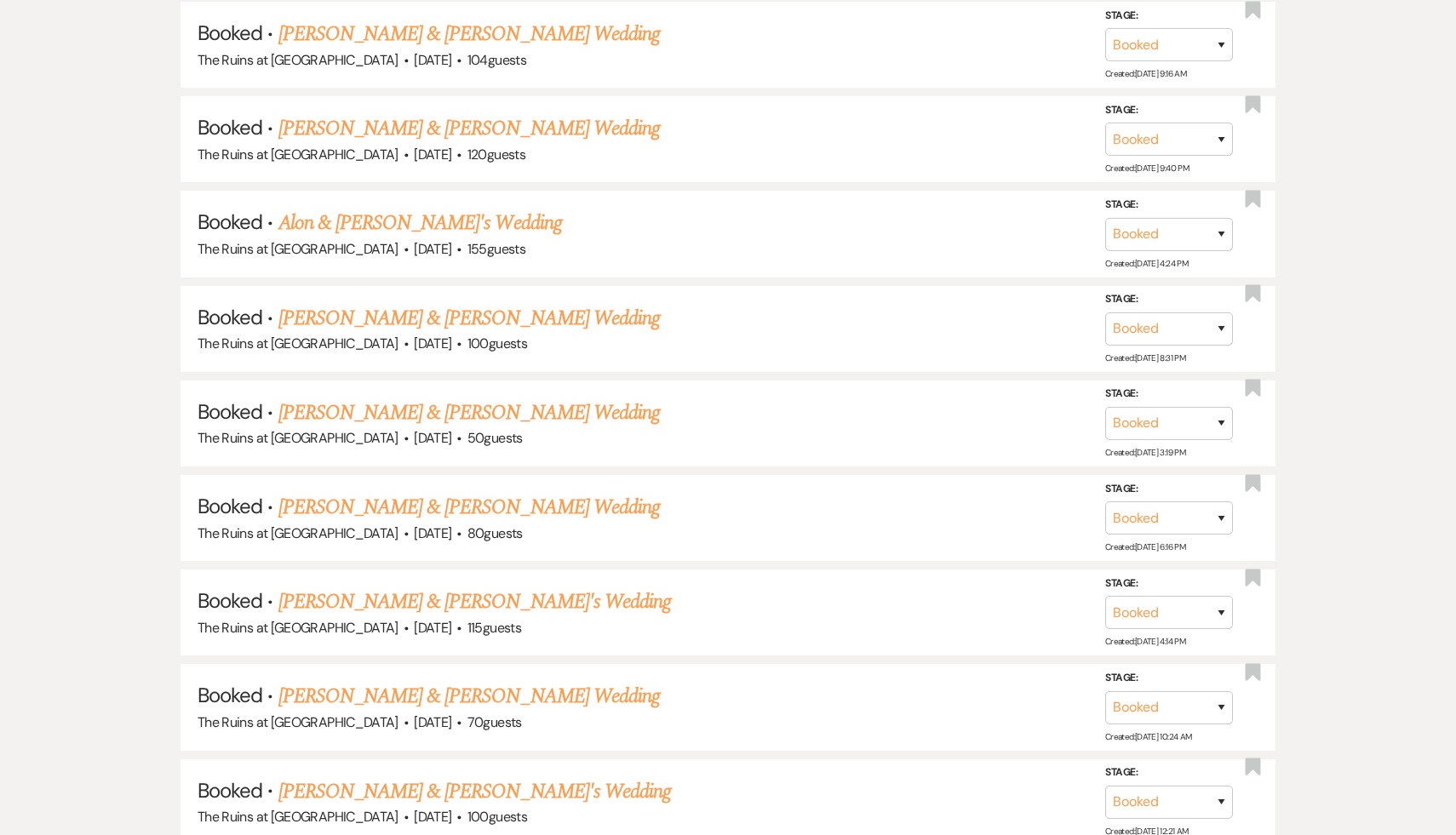
scroll to position [8073, 0]
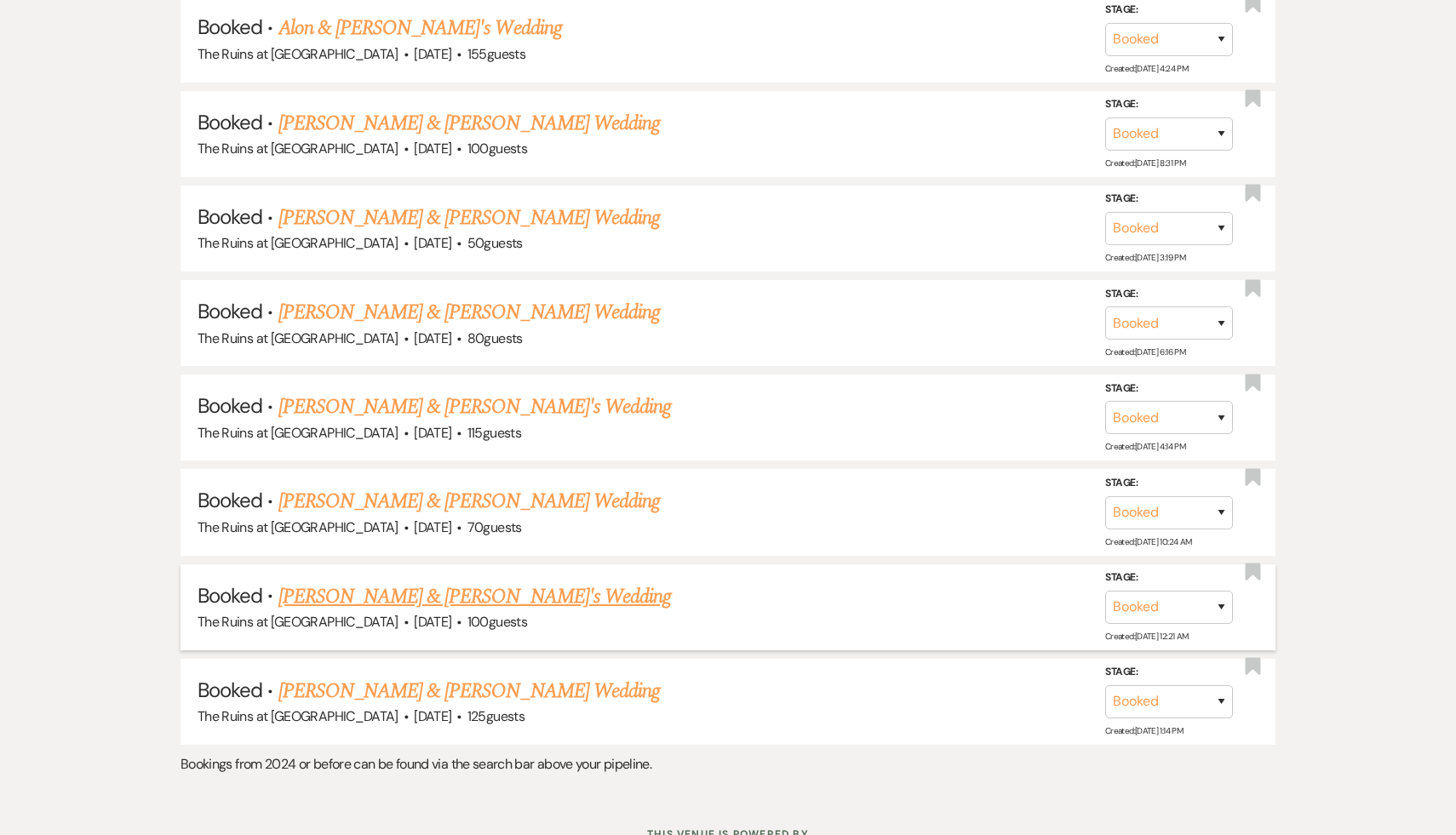
click at [558, 581] on link "[PERSON_NAME] & [PERSON_NAME]'s Wedding" at bounding box center [475, 597] width 393 height 31
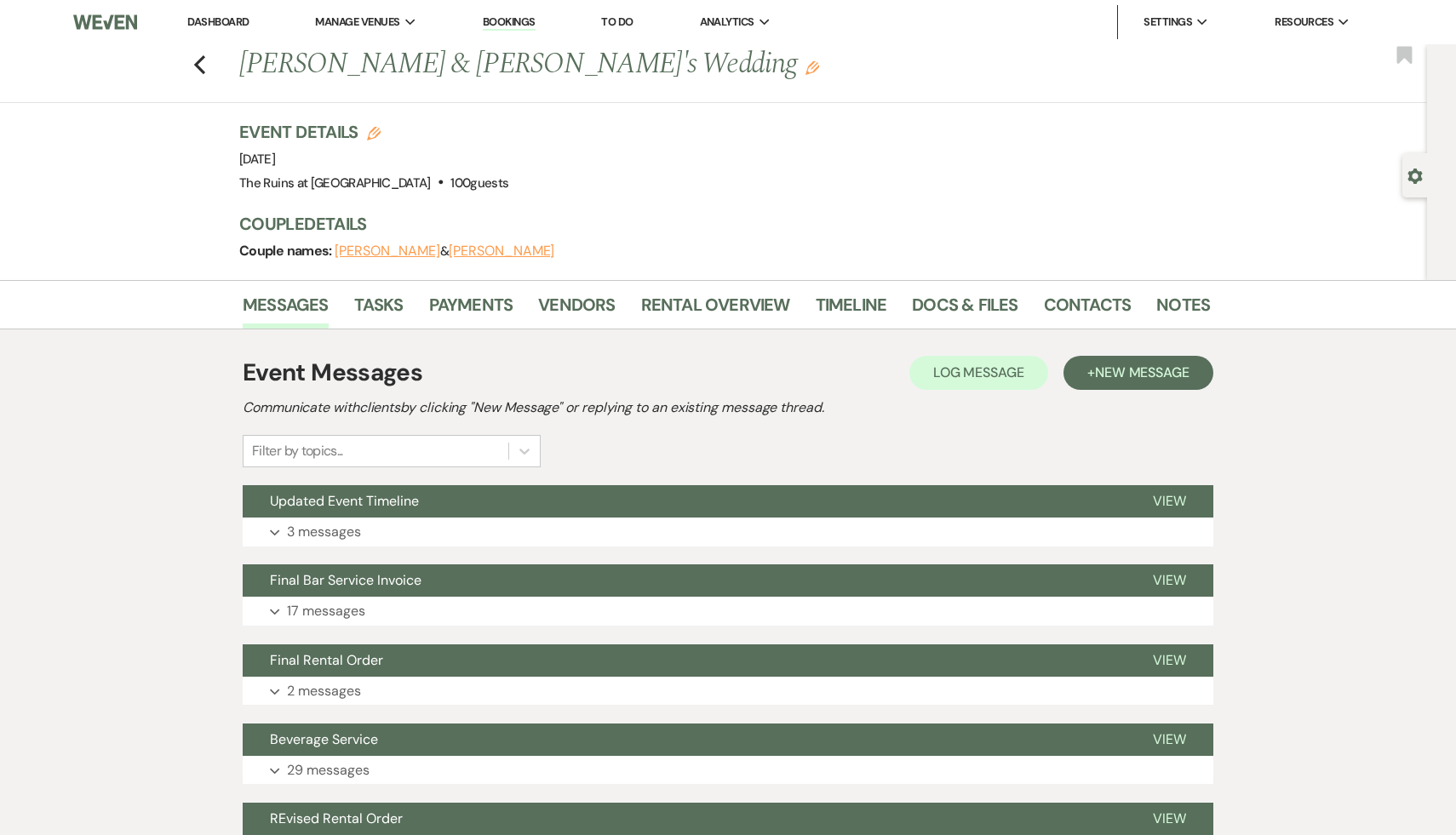
click at [800, 448] on div "Event Messages Log Log Message + New Message Communicate with clients by clicki…" at bounding box center [728, 410] width 971 height 112
click at [800, 447] on div "Event Messages Log Log Message + New Message Communicate with clients by clicki…" at bounding box center [728, 410] width 971 height 112
click at [817, 445] on div "Event Messages Log Log Message + New Message Communicate with clients by clicki…" at bounding box center [728, 410] width 971 height 112
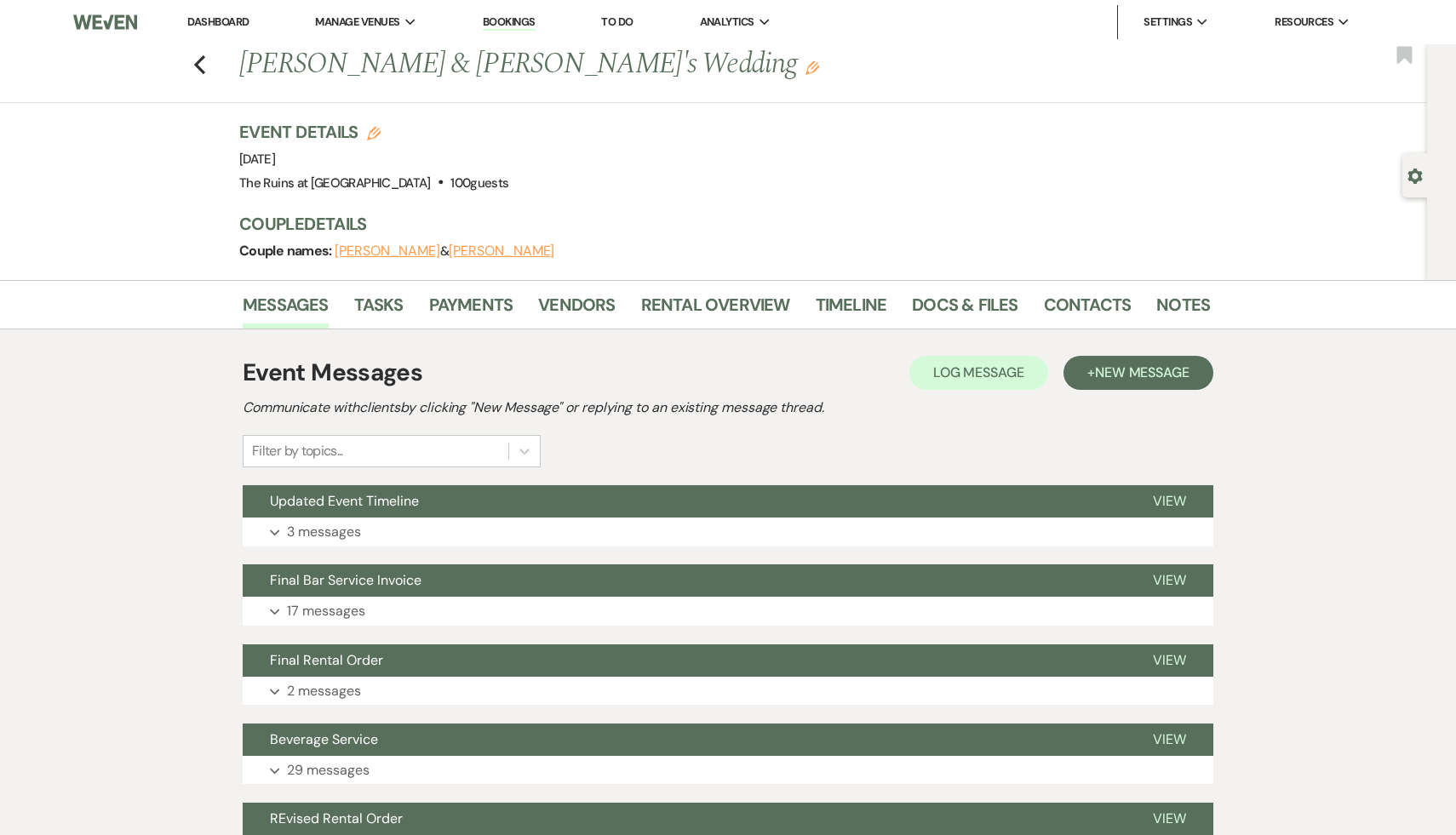
click at [817, 445] on div "Event Messages Log Log Message + New Message Communicate with clients by clicki…" at bounding box center [728, 410] width 971 height 112
click at [586, 307] on link "Vendors" at bounding box center [577, 310] width 77 height 37
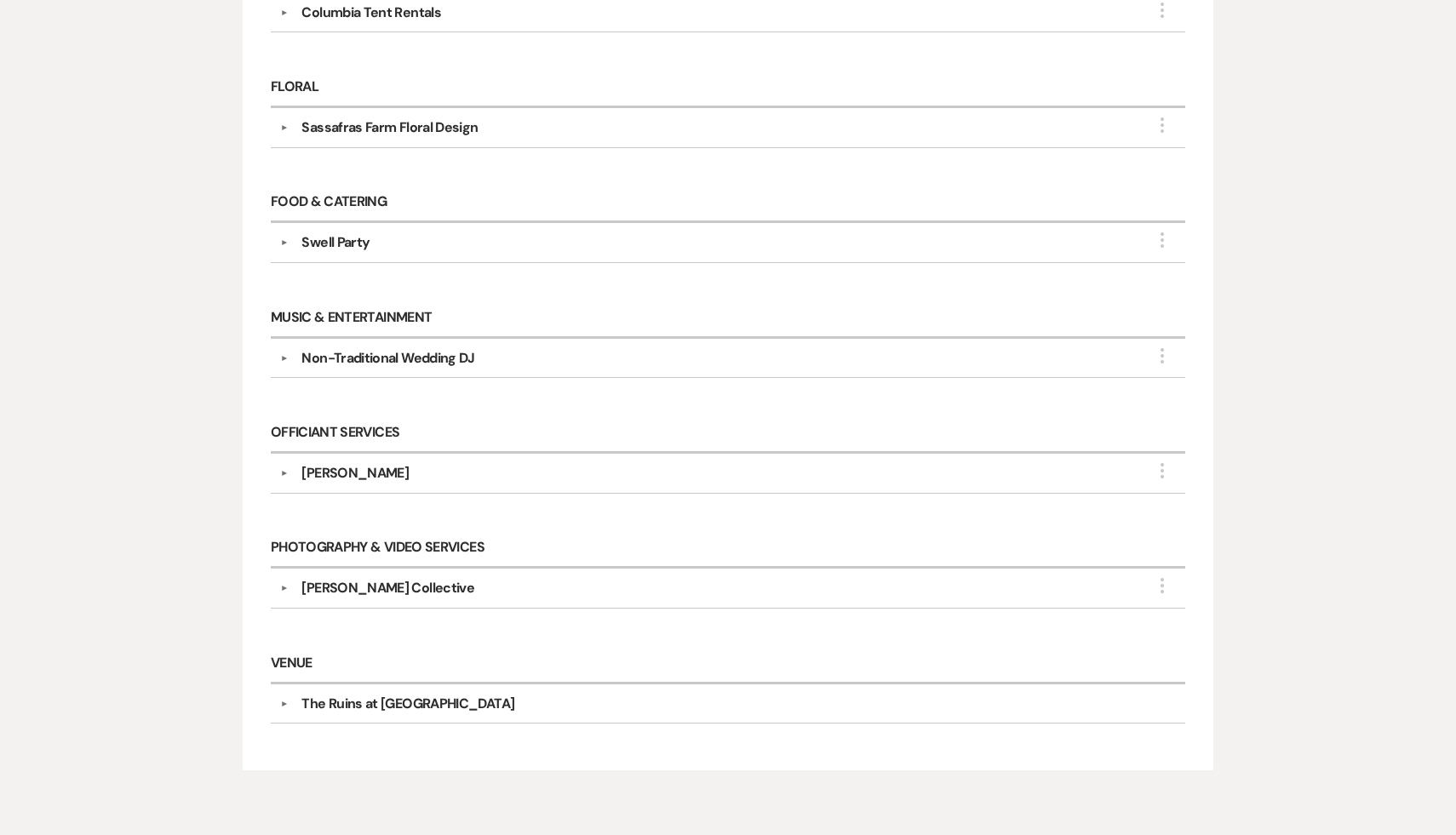
scroll to position [893, 0]
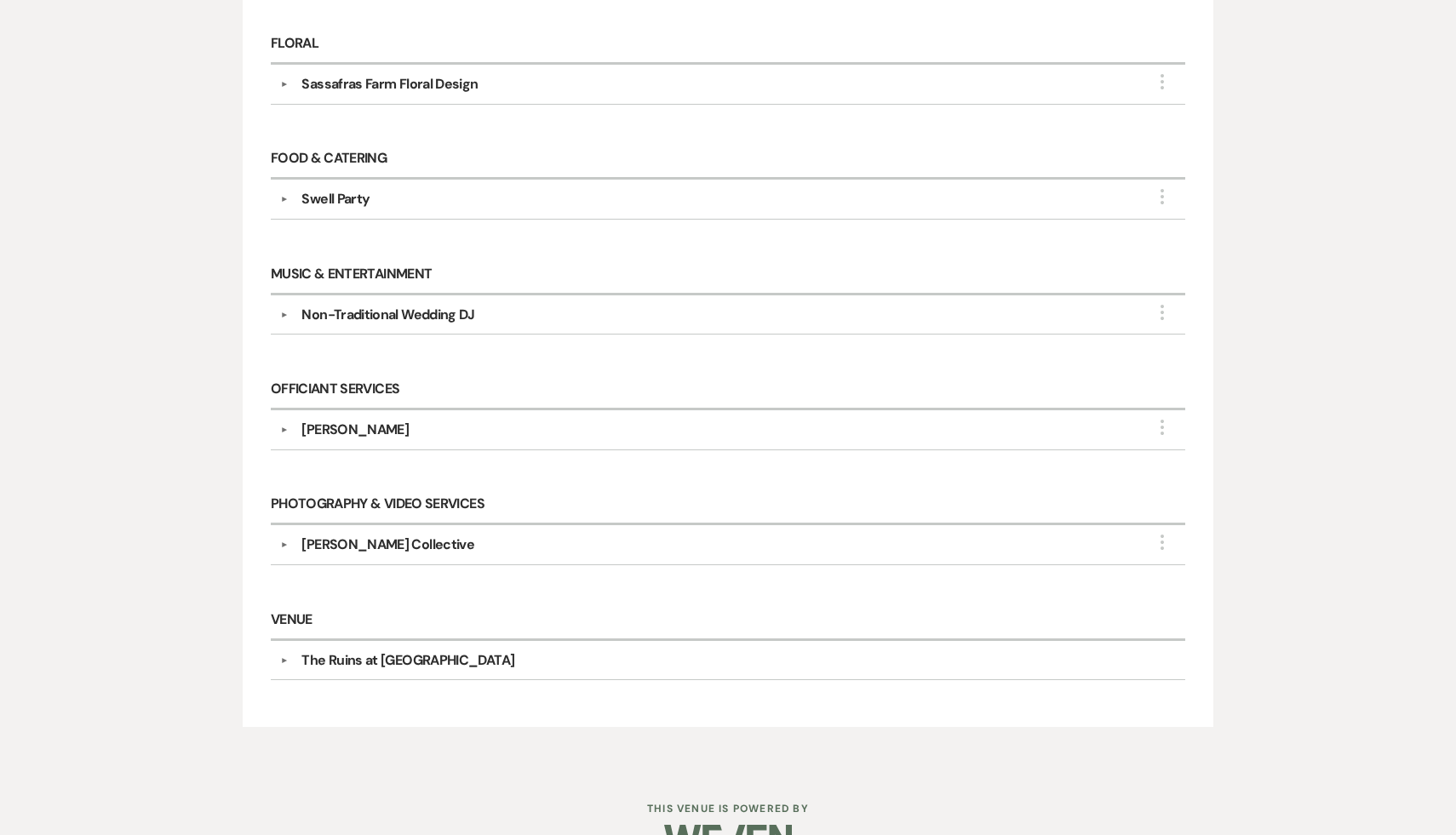
click at [388, 534] on div "[PERSON_NAME] Collective" at bounding box center [388, 544] width 173 height 20
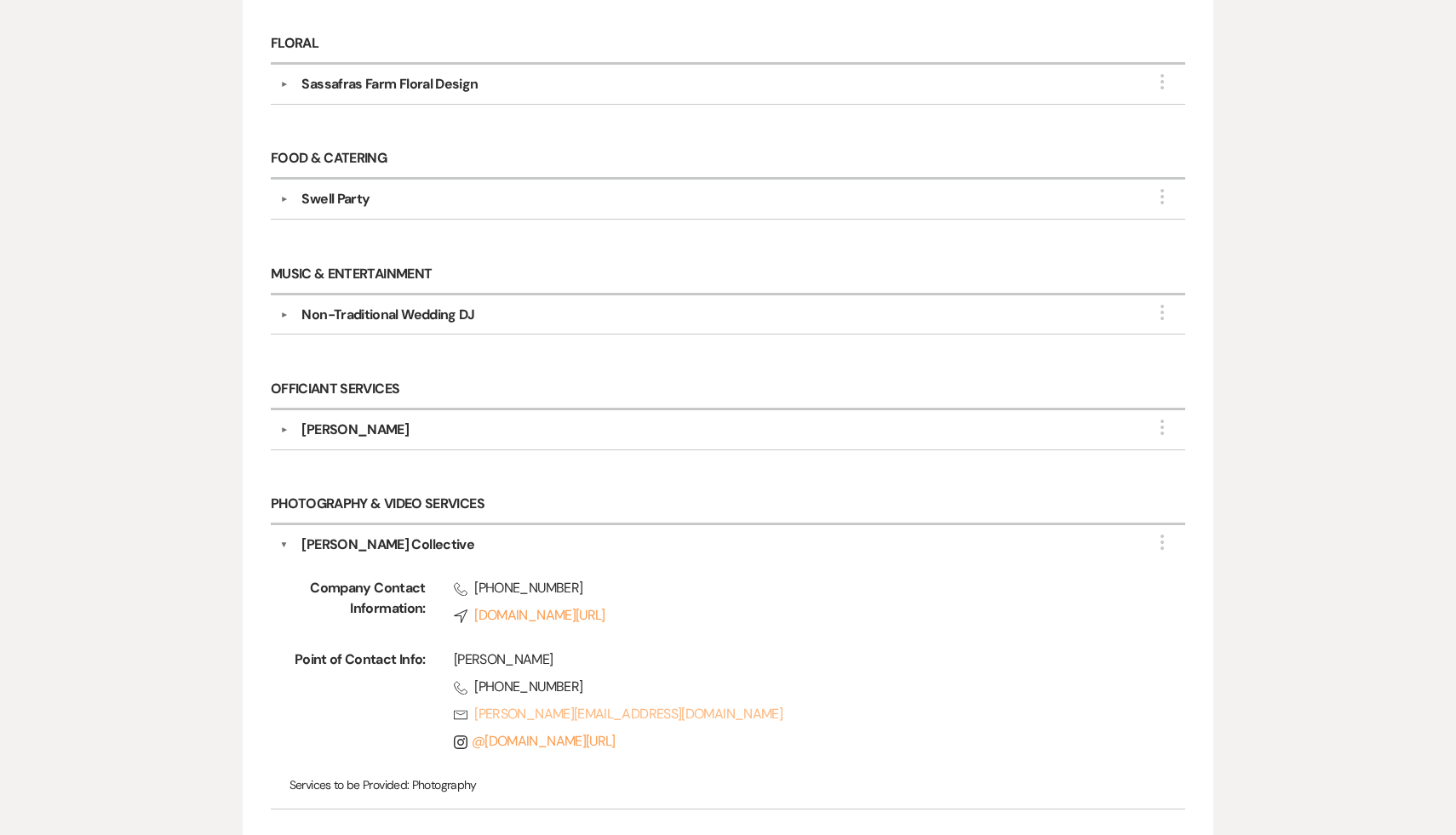
drag, startPoint x: 702, startPoint y: 699, endPoint x: 617, endPoint y: 704, distance: 85.1
click at [617, 704] on link "Rsvp [PERSON_NAME][EMAIL_ADDRESS][DOMAIN_NAME]" at bounding box center [792, 713] width 677 height 20
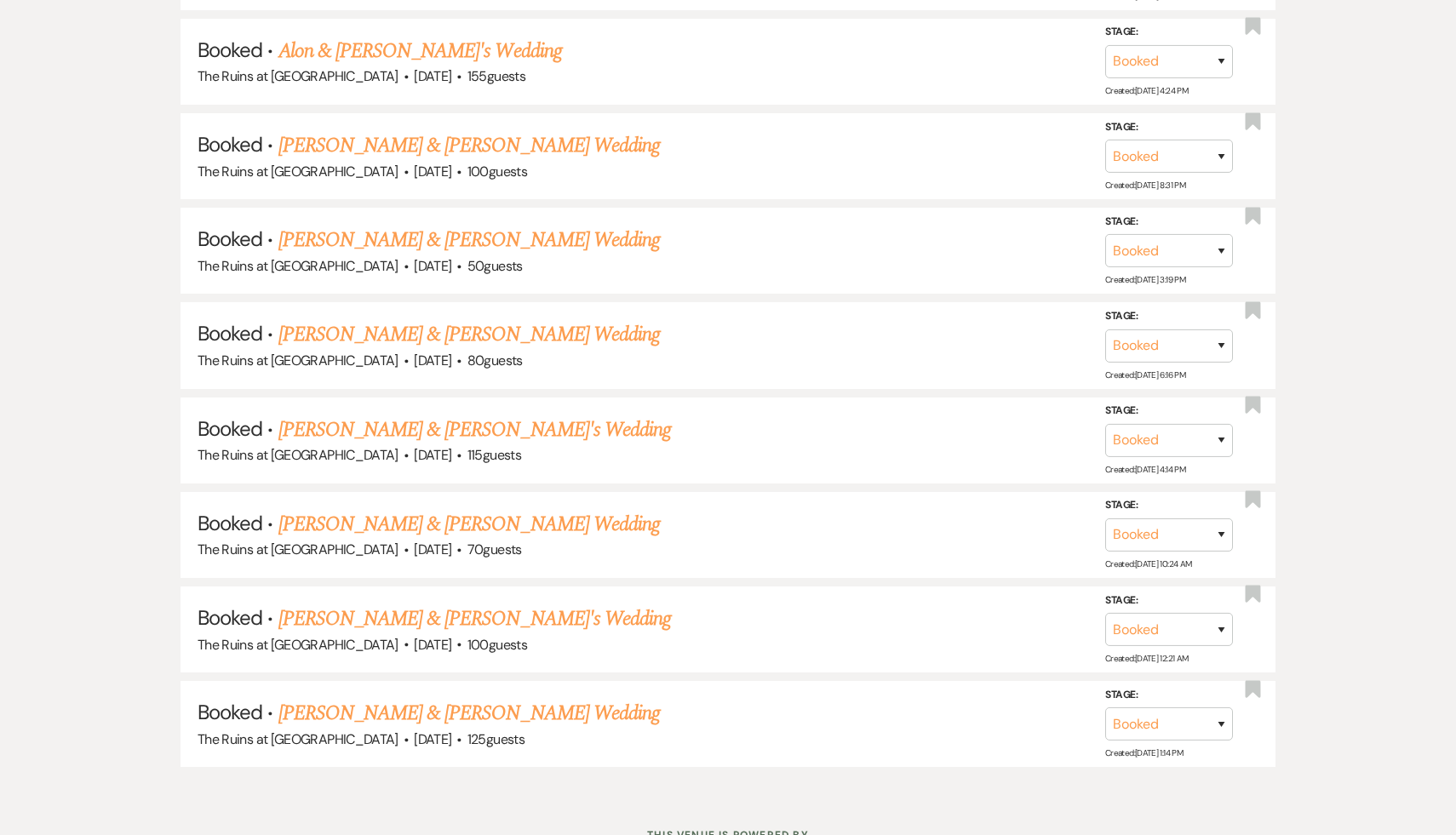
scroll to position [8051, 0]
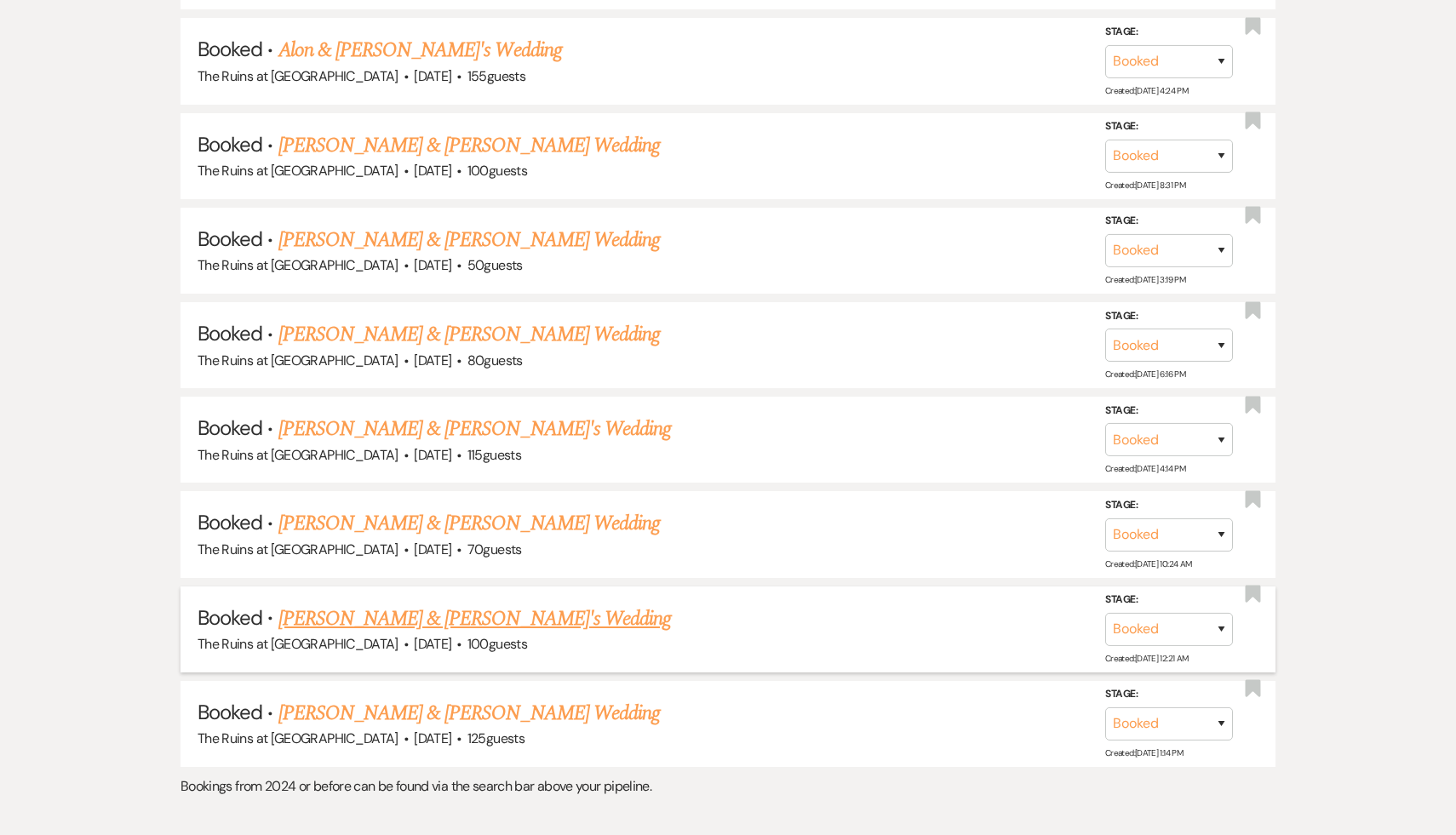
click at [458, 603] on link "[PERSON_NAME] & [PERSON_NAME]'s Wedding" at bounding box center [475, 618] width 393 height 31
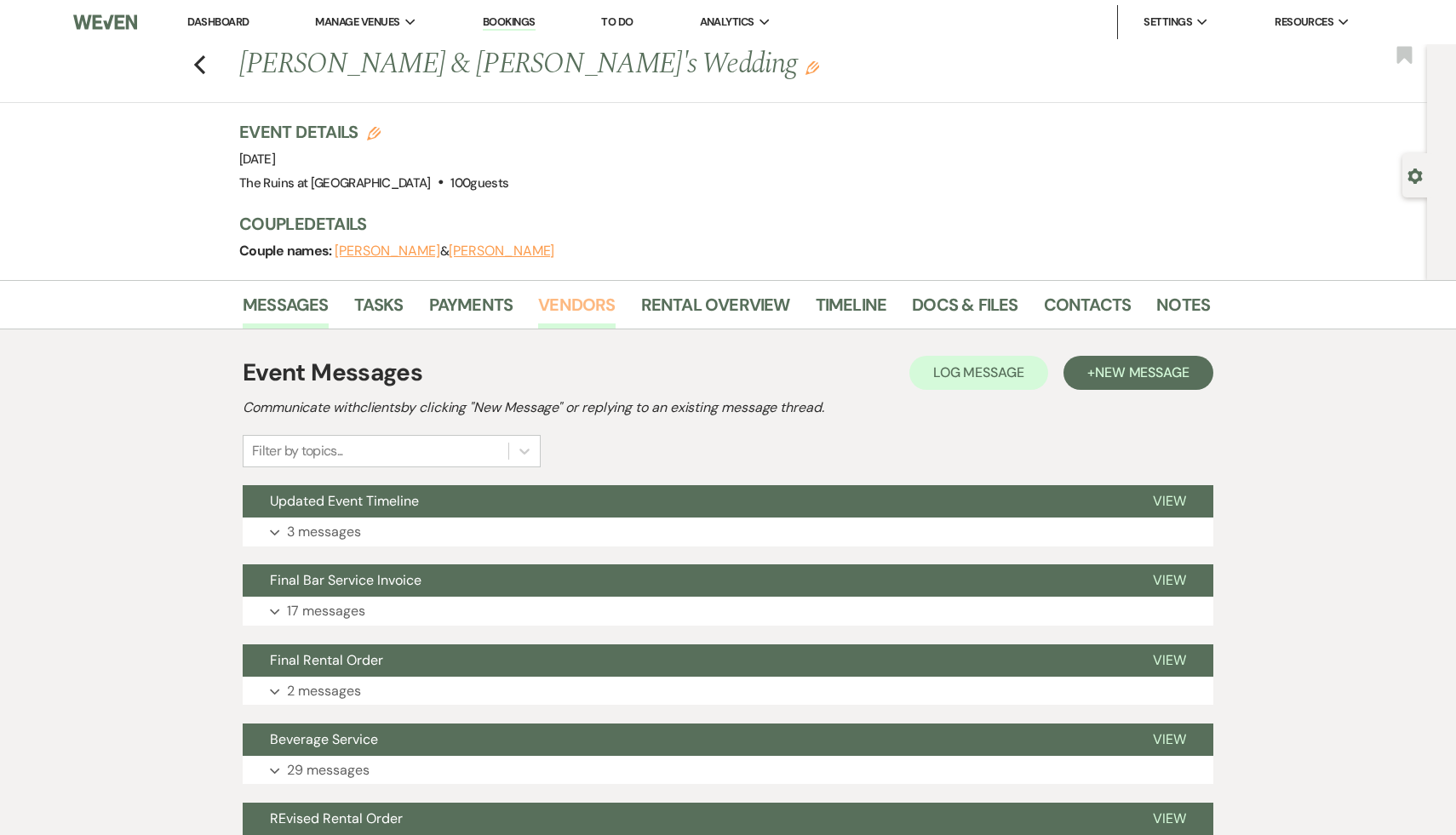
click at [594, 304] on link "Vendors" at bounding box center [577, 310] width 77 height 37
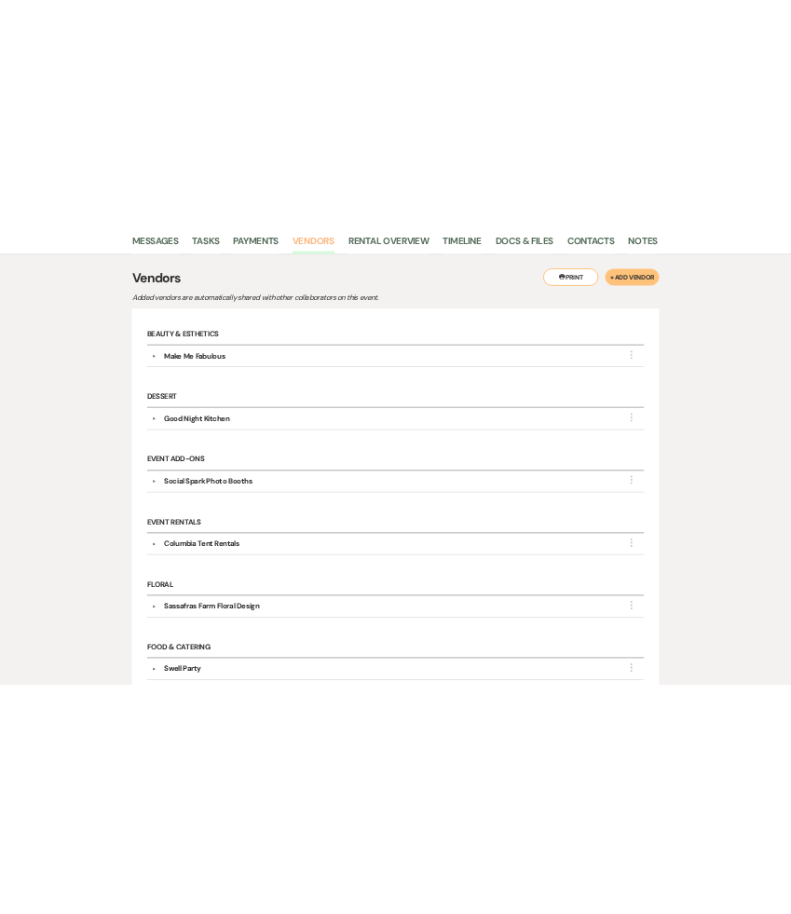
scroll to position [280, 0]
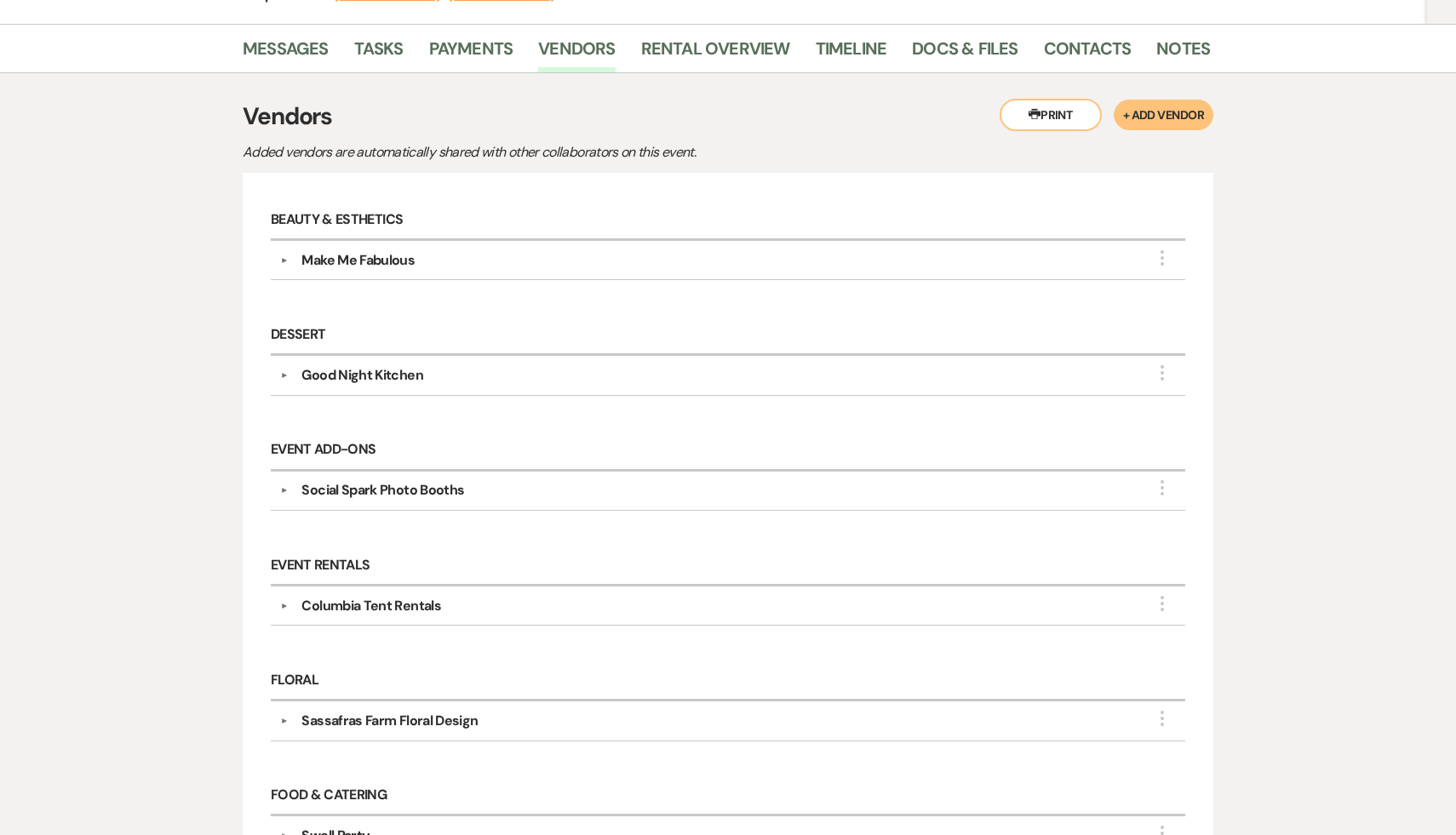
click at [391, 261] on div "Make Me Fabulous" at bounding box center [358, 260] width 113 height 20
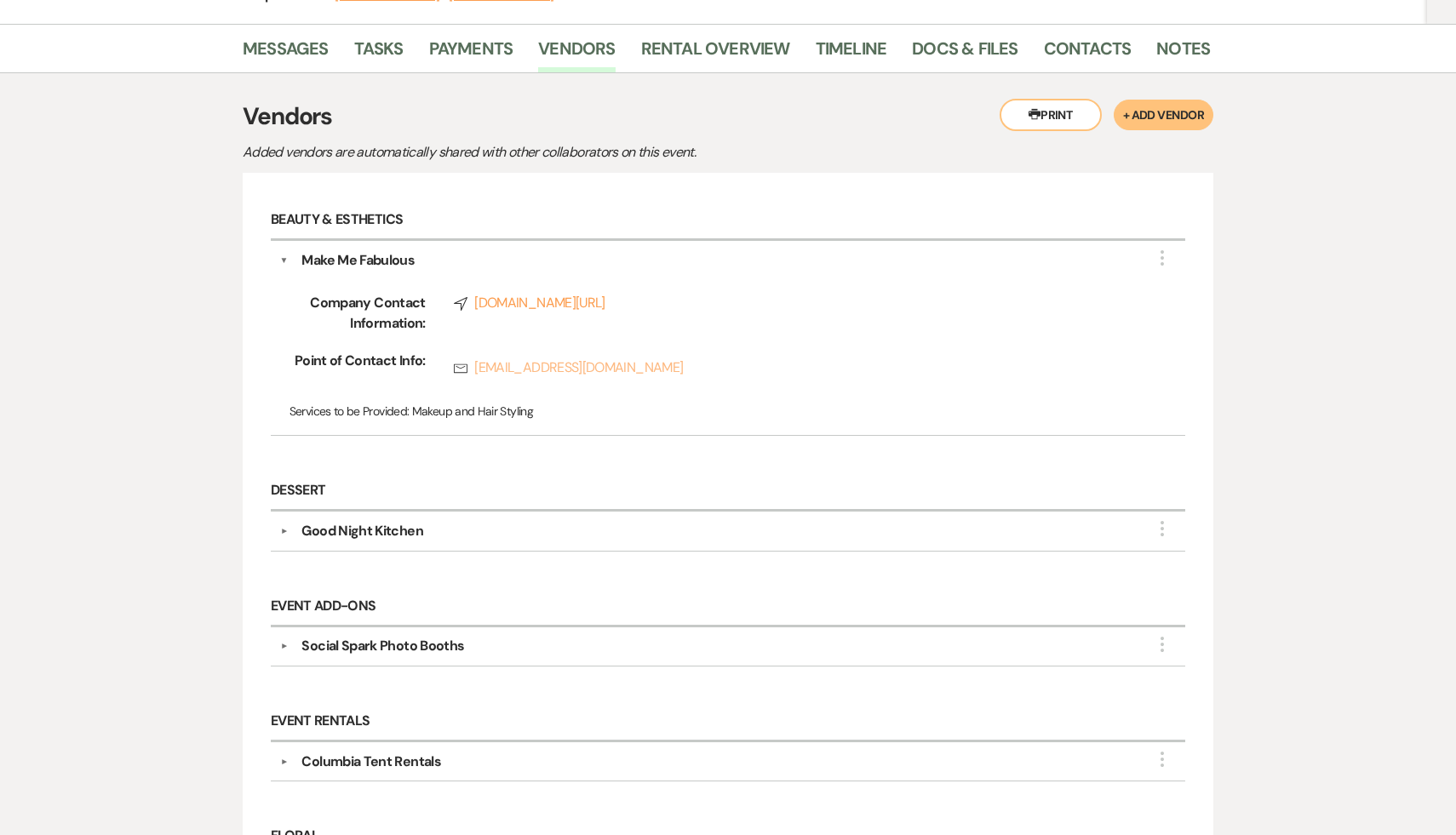
click at [643, 365] on link "Rsvp [EMAIL_ADDRESS][DOMAIN_NAME]" at bounding box center [792, 367] width 677 height 20
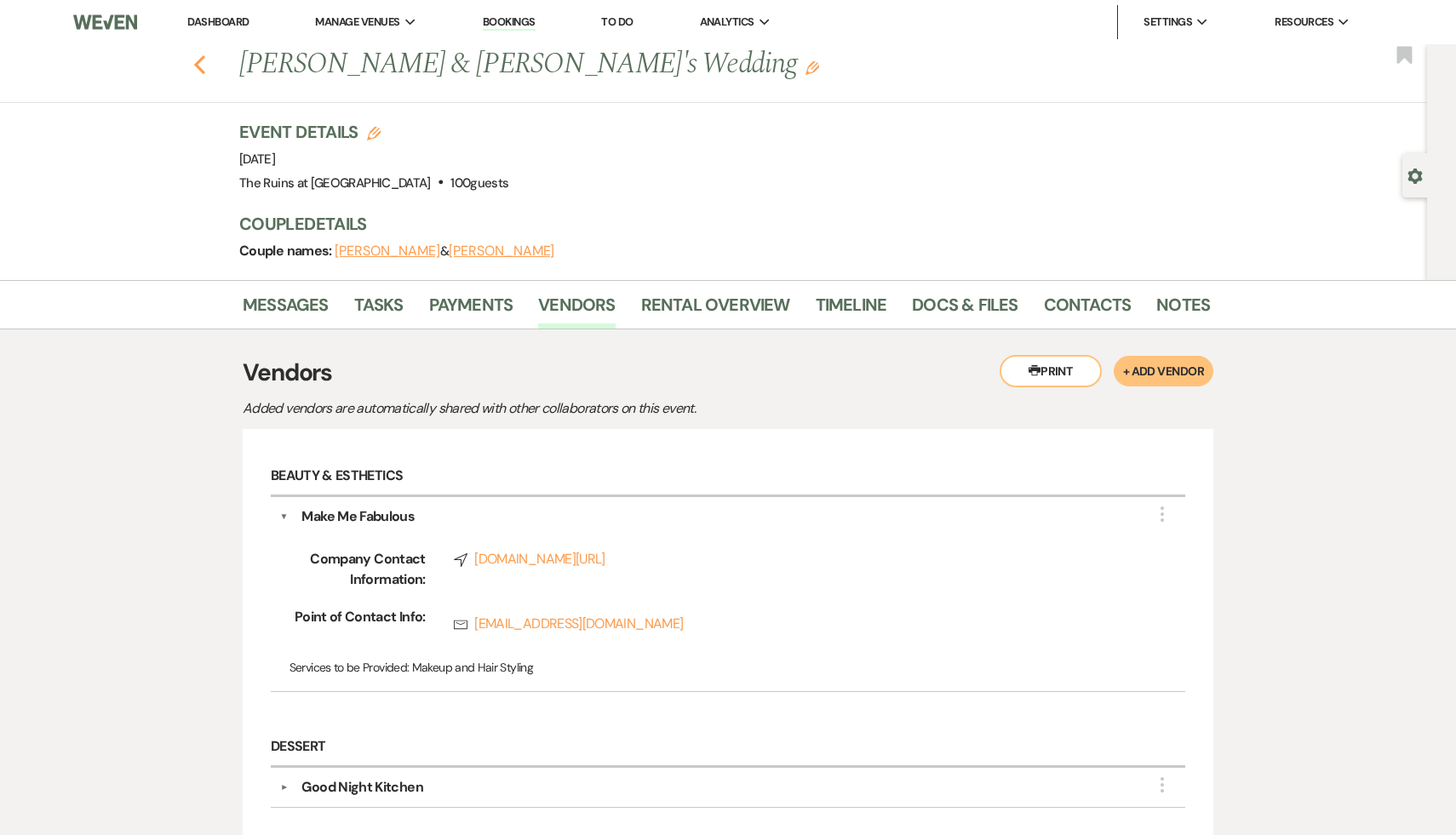
click at [199, 58] on use "button" at bounding box center [199, 65] width 11 height 18
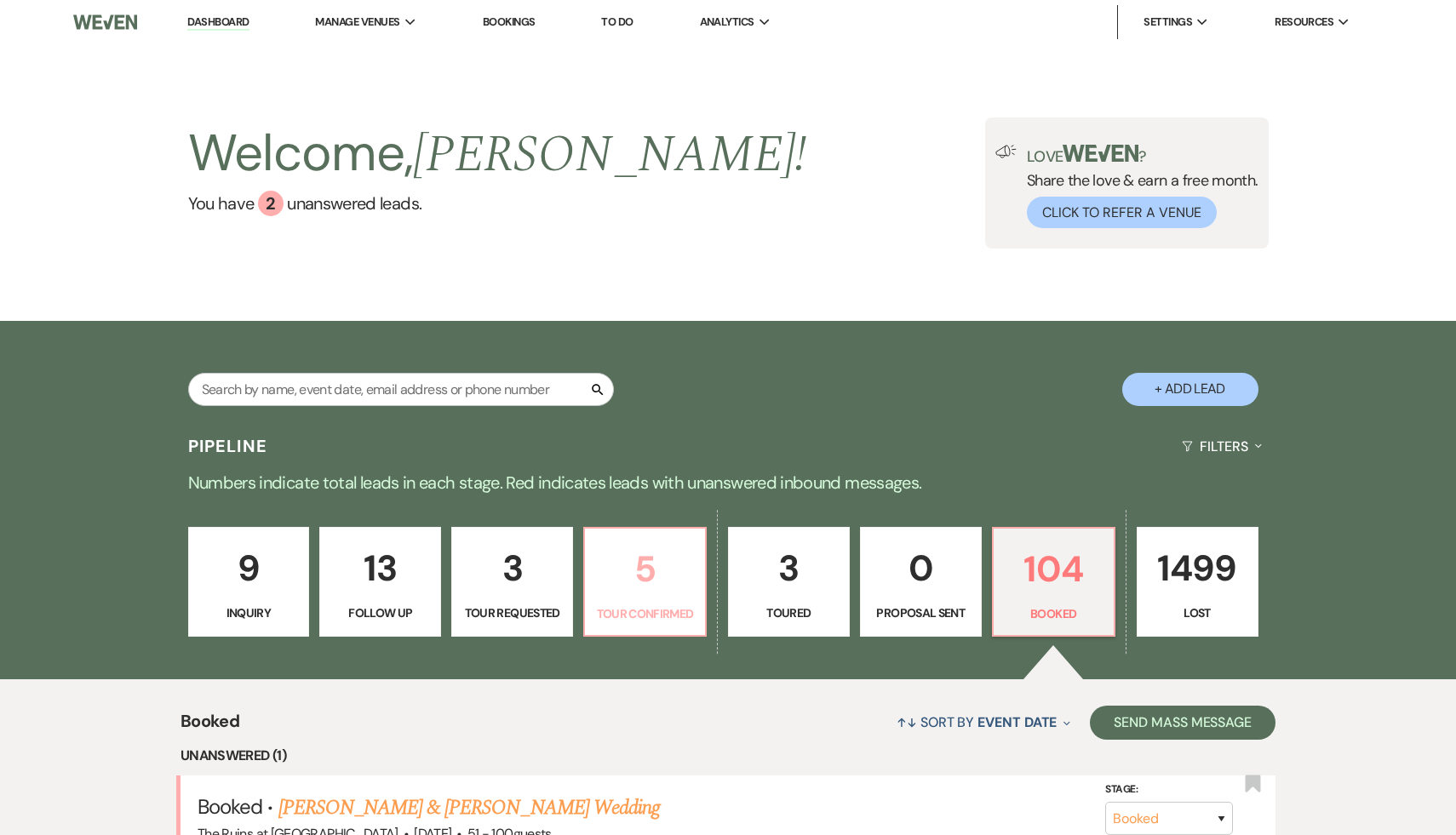
click at [644, 587] on p "5" at bounding box center [644, 568] width 100 height 57
select select "4"
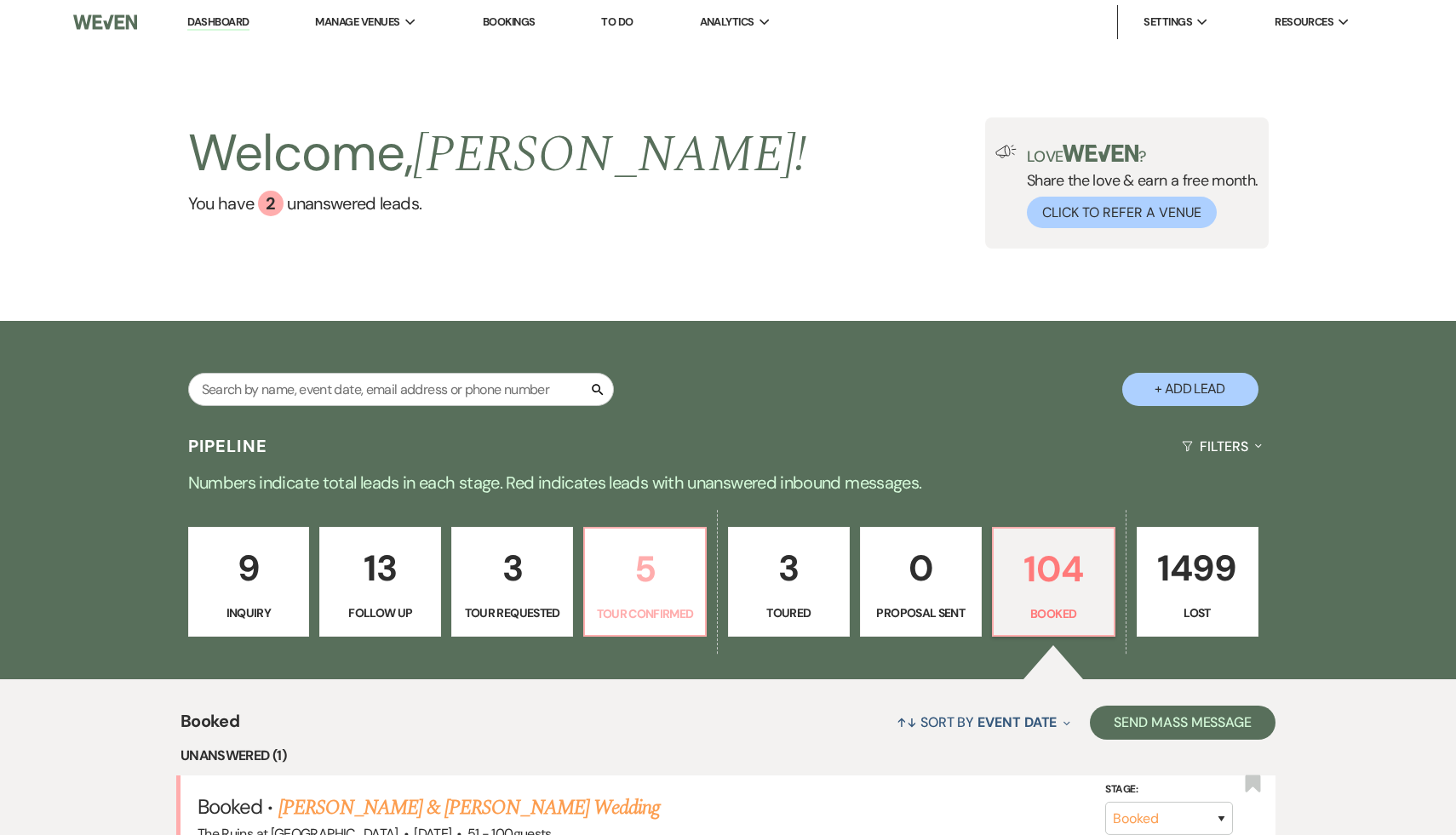
select select "4"
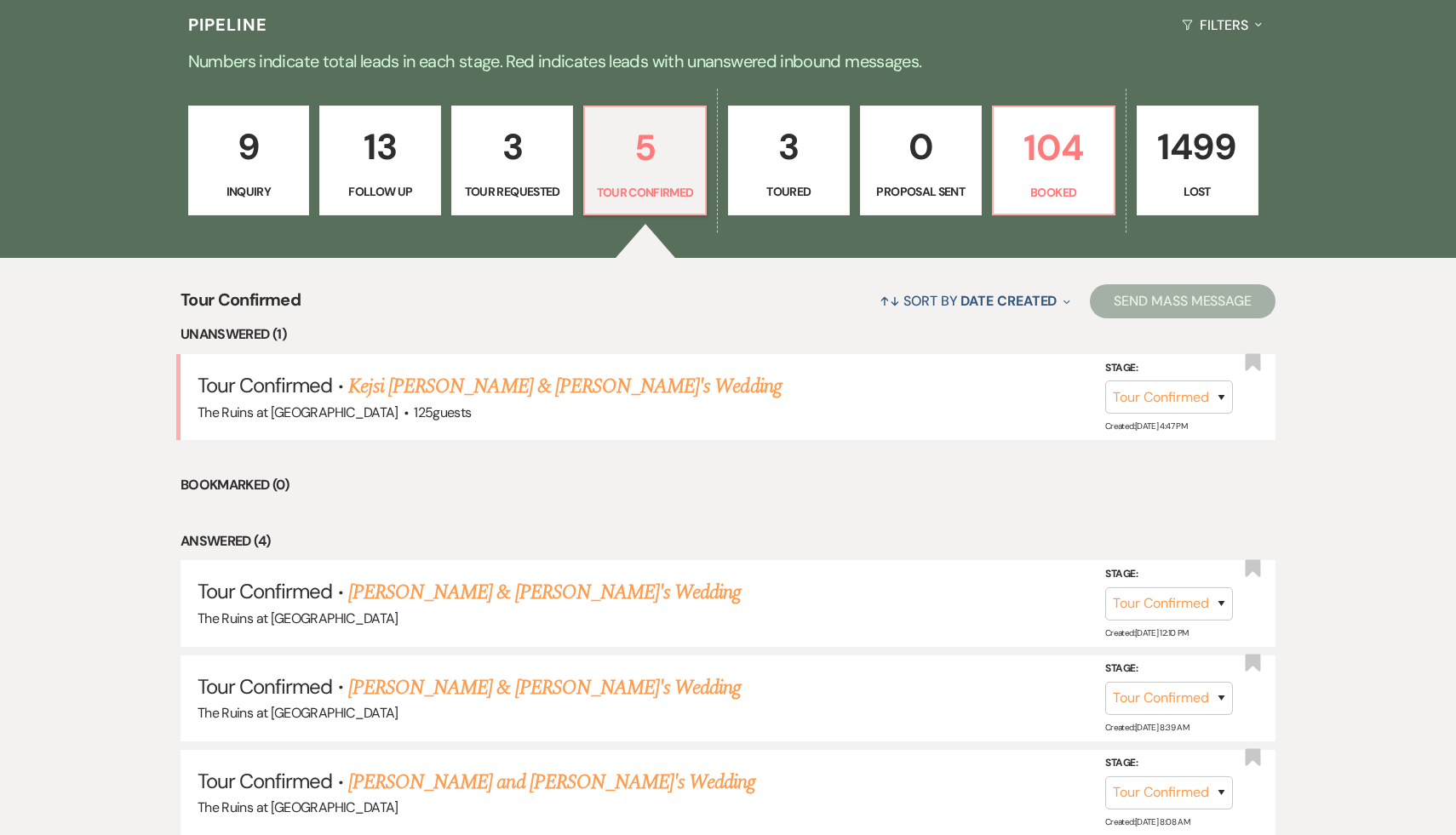
scroll to position [409, 0]
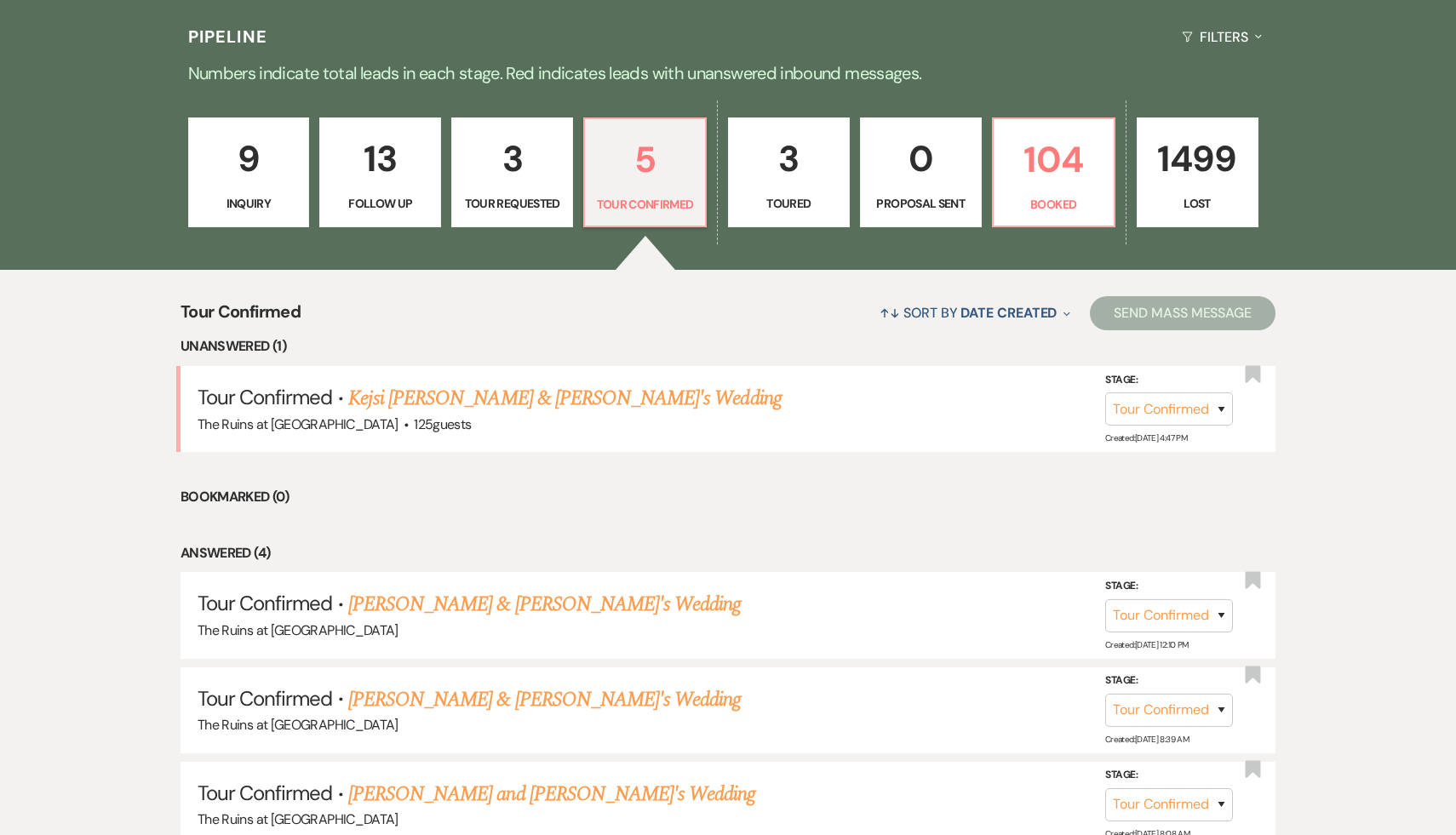
click at [786, 157] on p "3" at bounding box center [789, 159] width 100 height 57
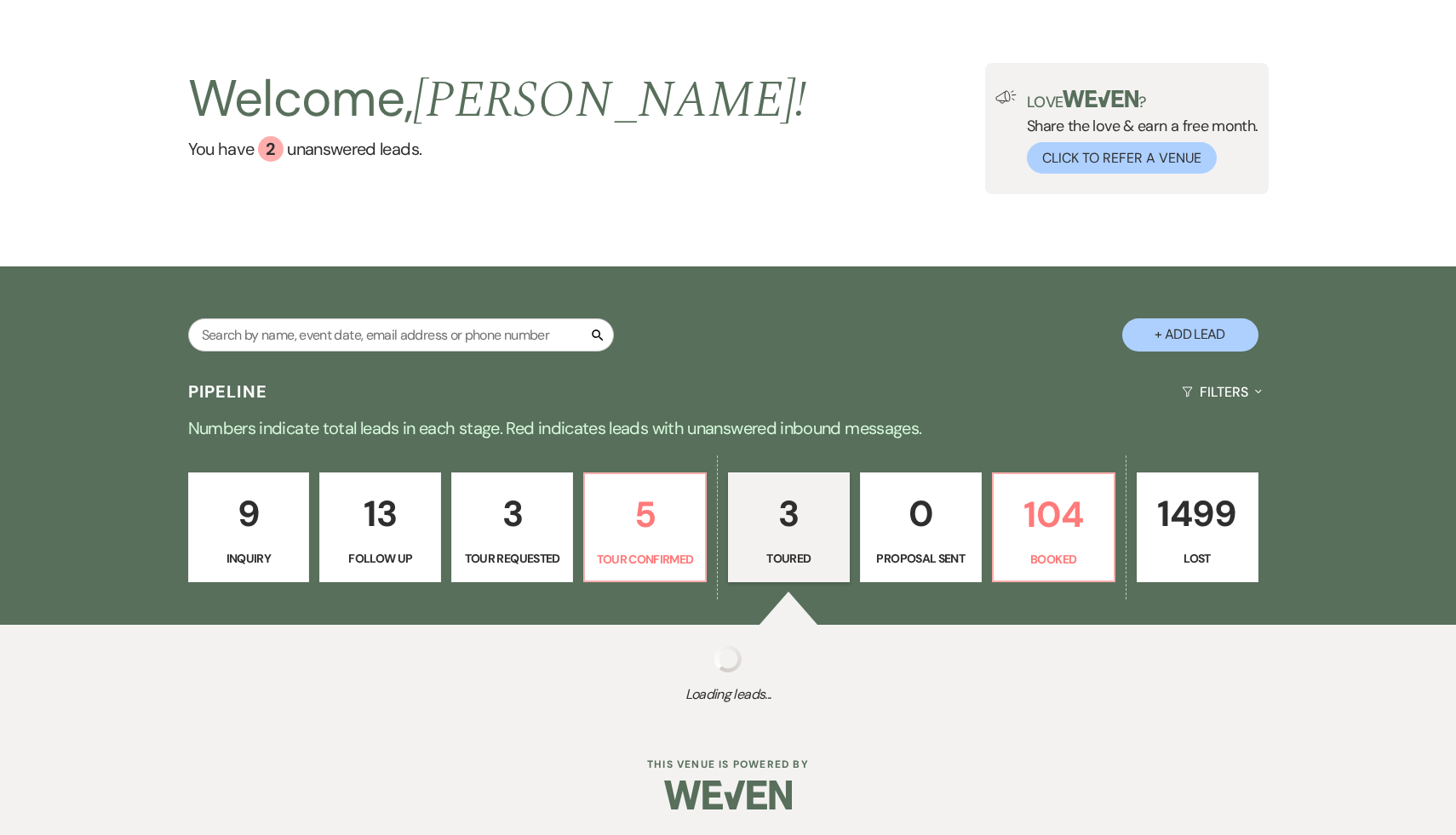
scroll to position [409, 0]
select select "5"
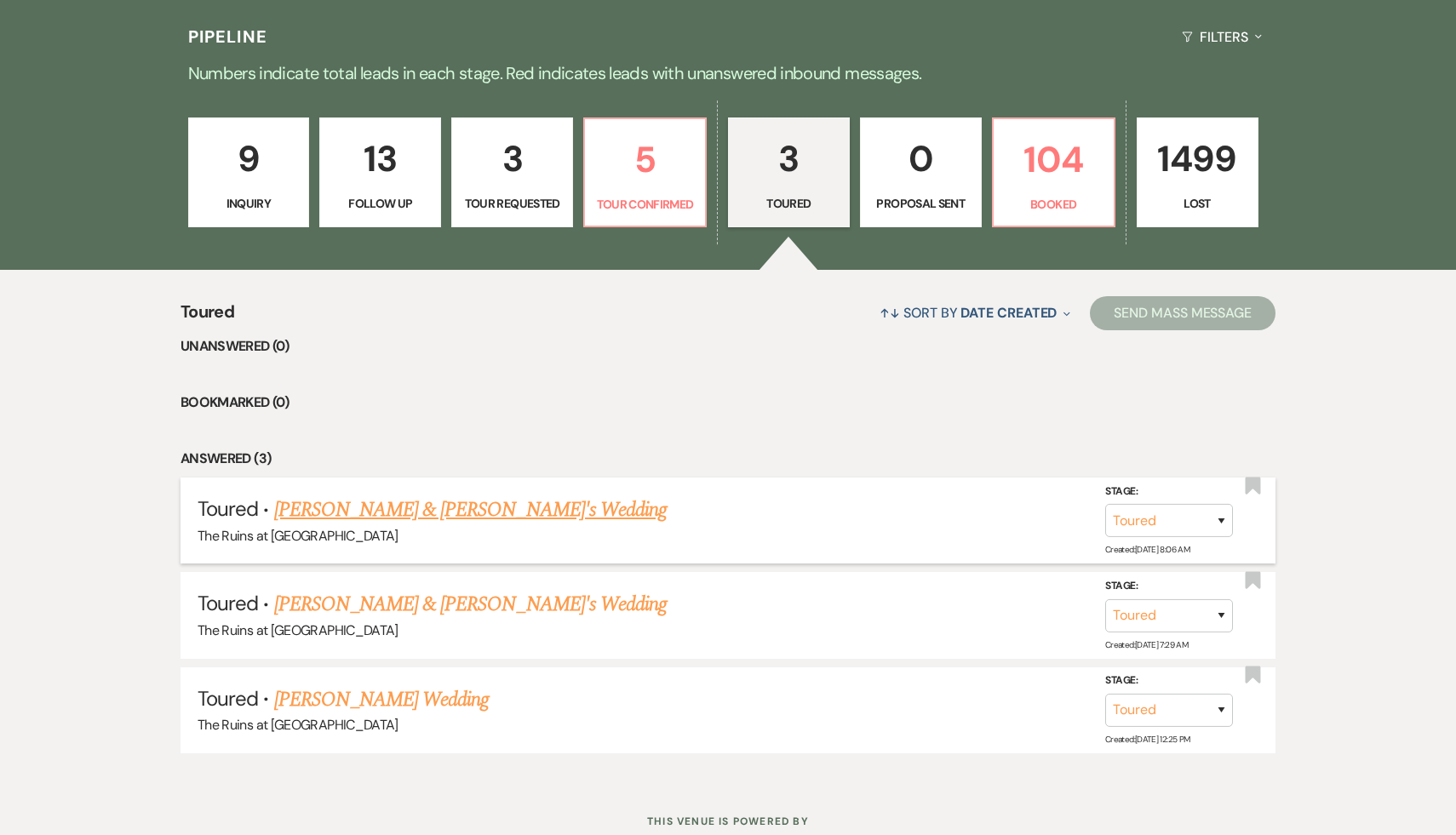
click at [441, 514] on link "[PERSON_NAME] & [PERSON_NAME]'s Wedding" at bounding box center [471, 510] width 393 height 31
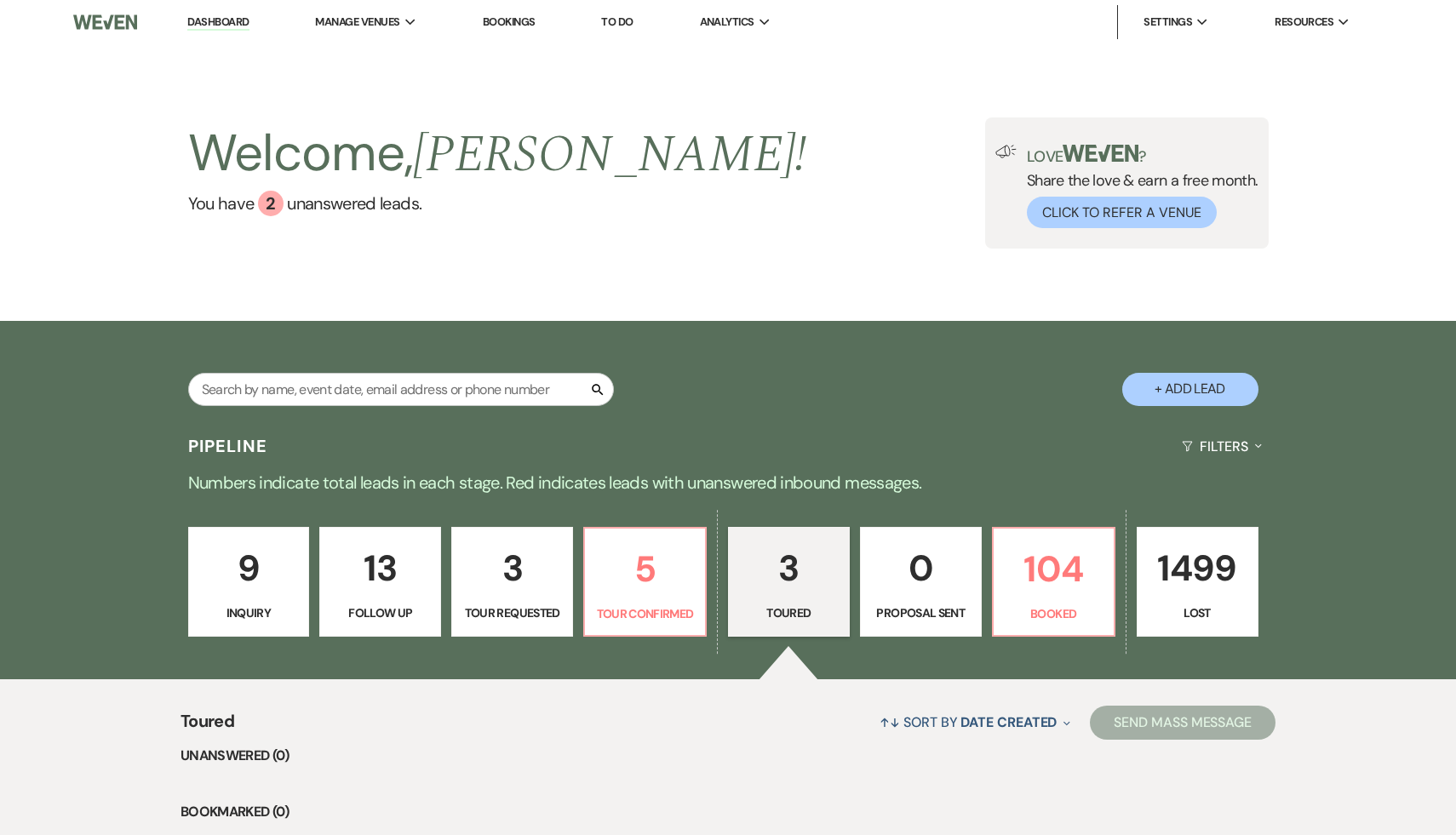
select select "5"
select select "6"
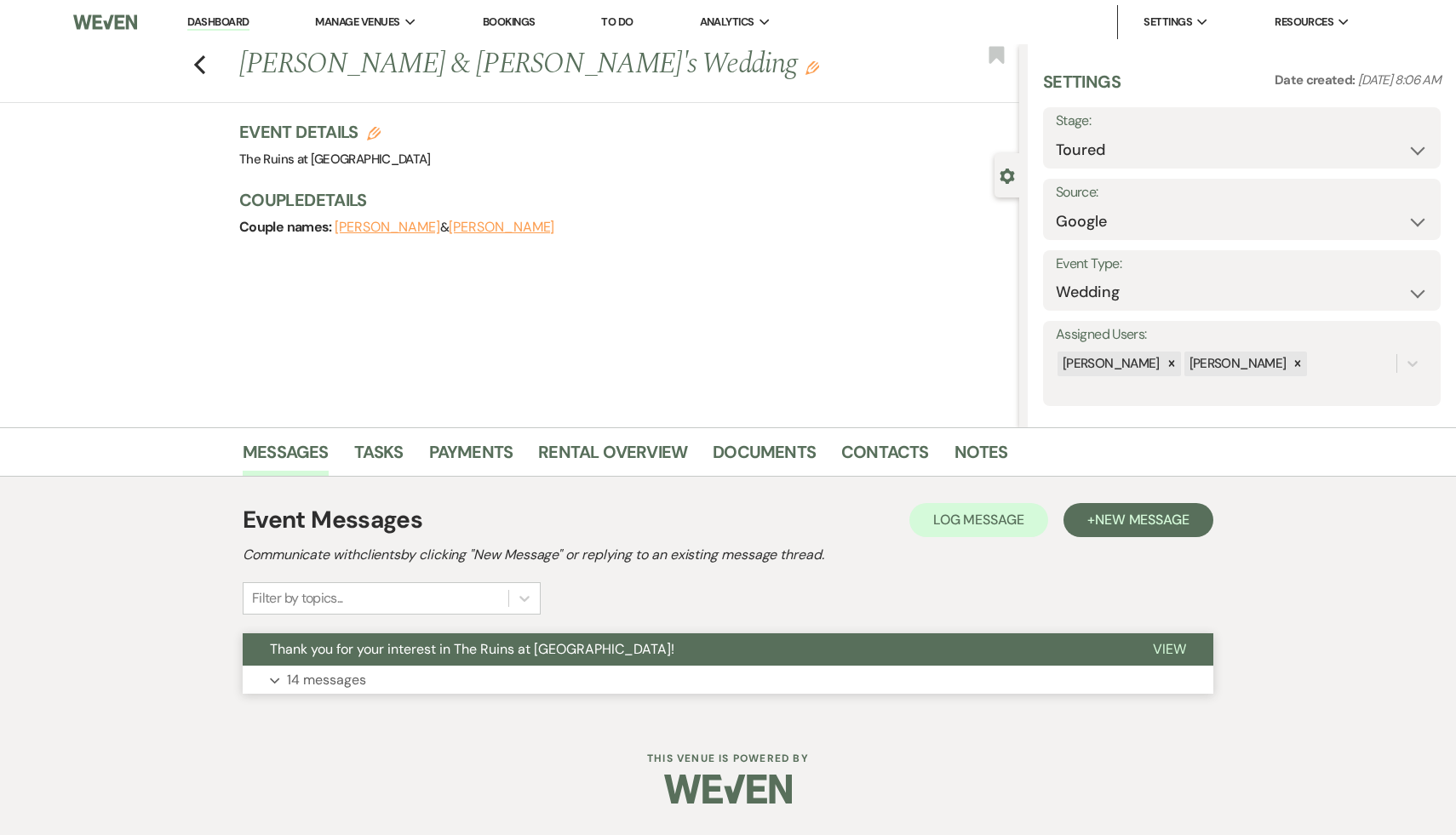
click at [506, 640] on span "Thank you for your interest in The Ruins at [GEOGRAPHIC_DATA]!" at bounding box center [472, 649] width 404 height 18
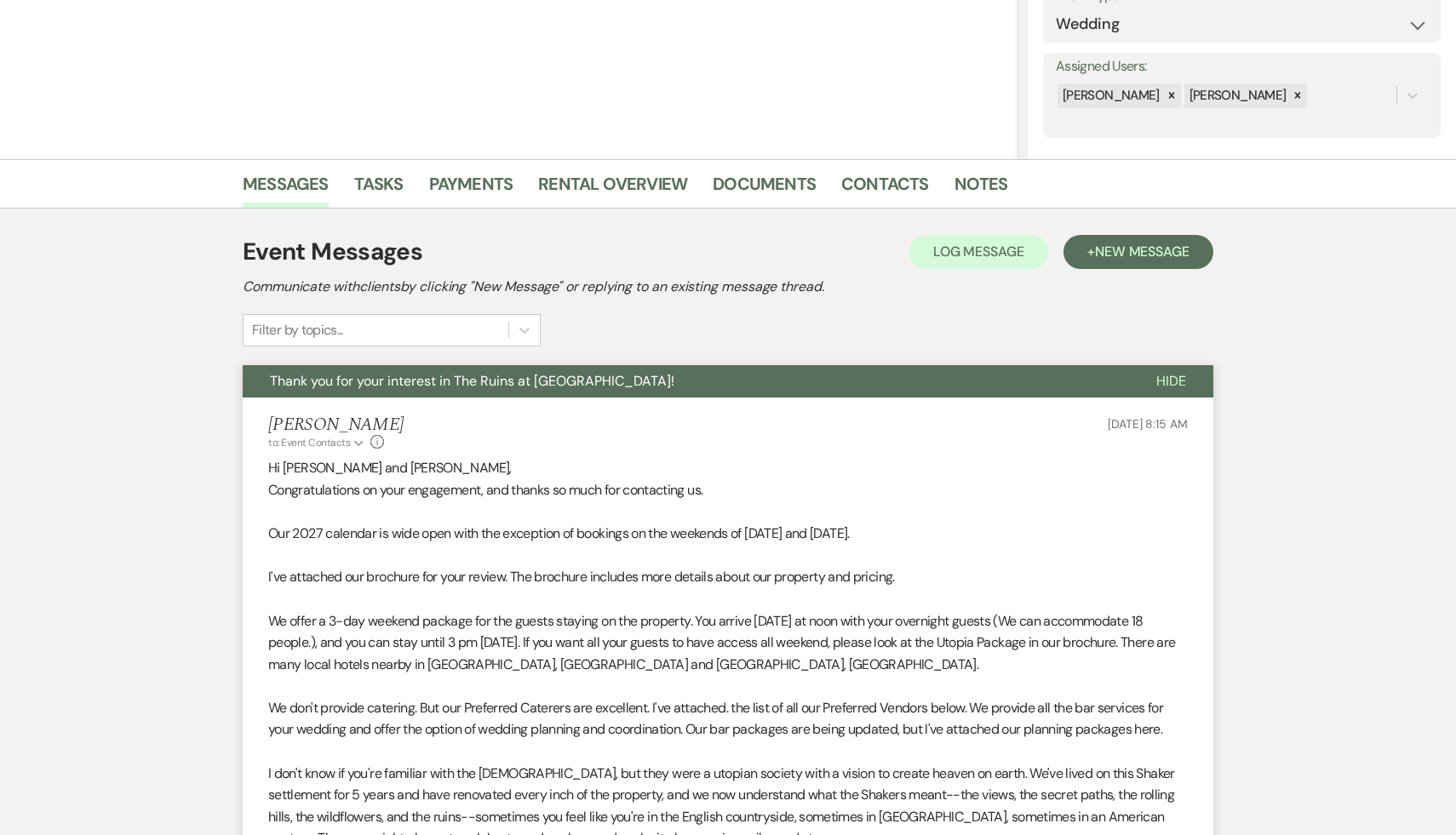
scroll to position [284, 0]
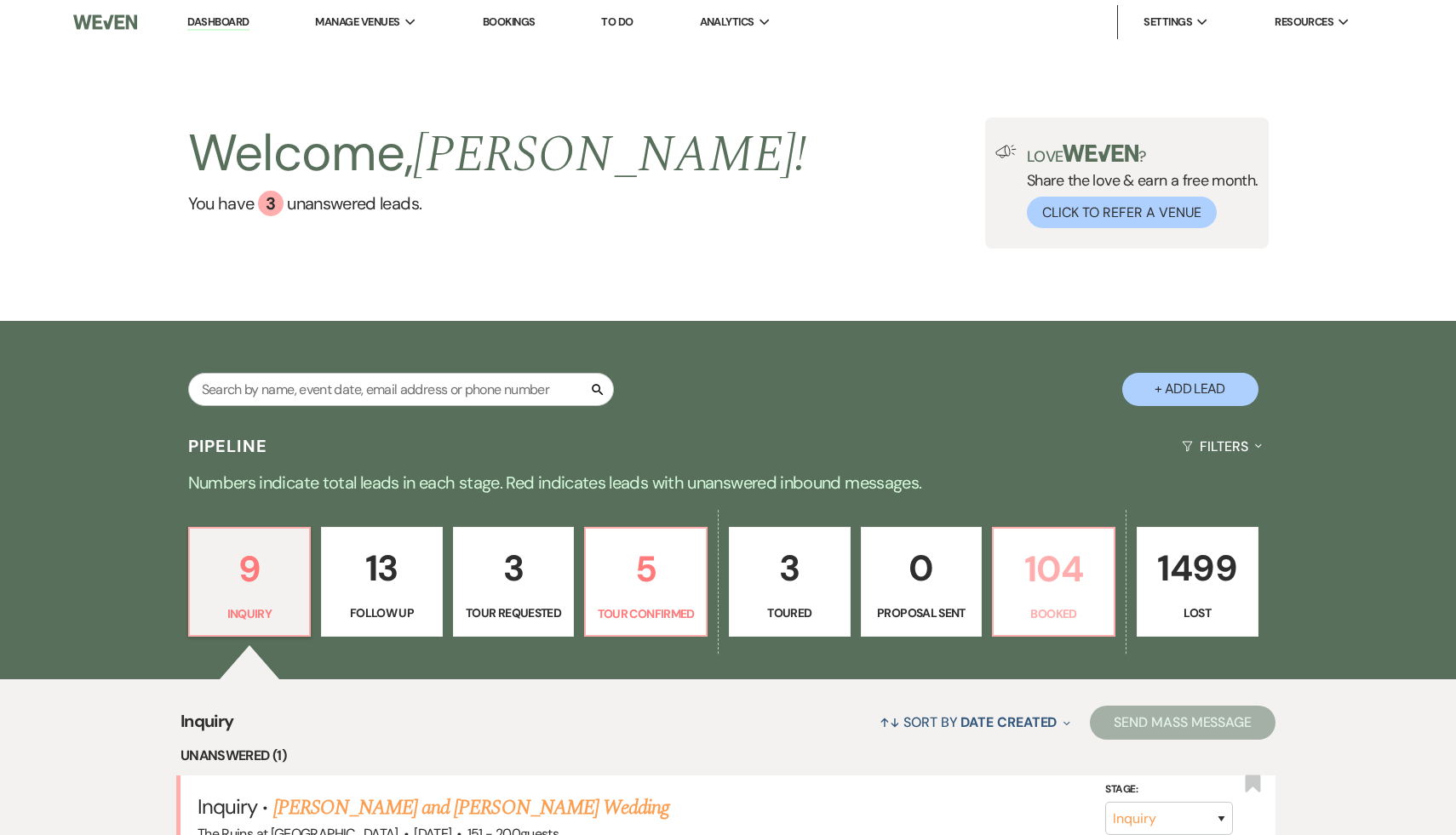
click at [1063, 564] on p "104" at bounding box center [1053, 568] width 100 height 57
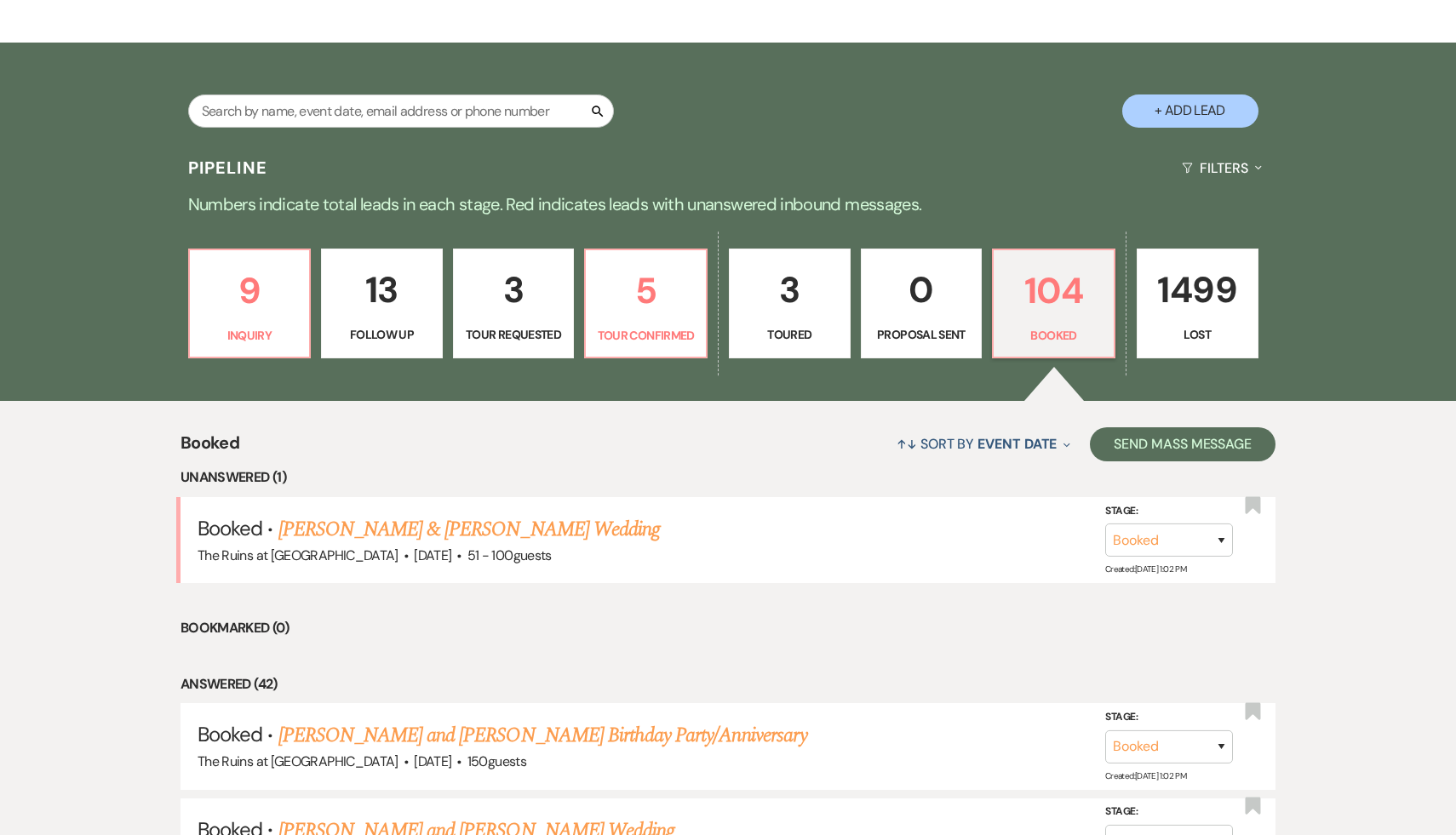
scroll to position [312, 0]
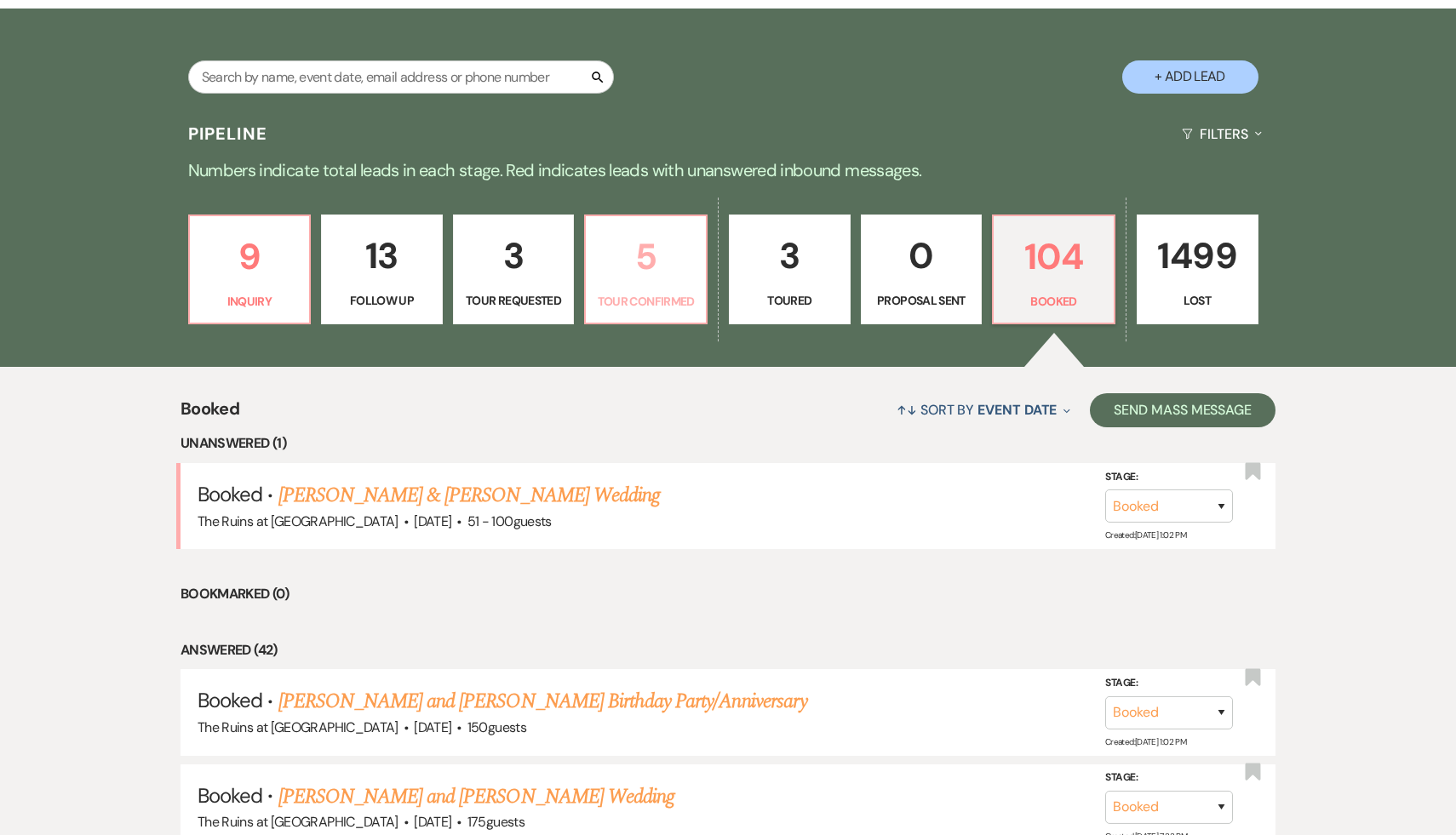
click at [654, 263] on p "5" at bounding box center [645, 257] width 100 height 57
select select "4"
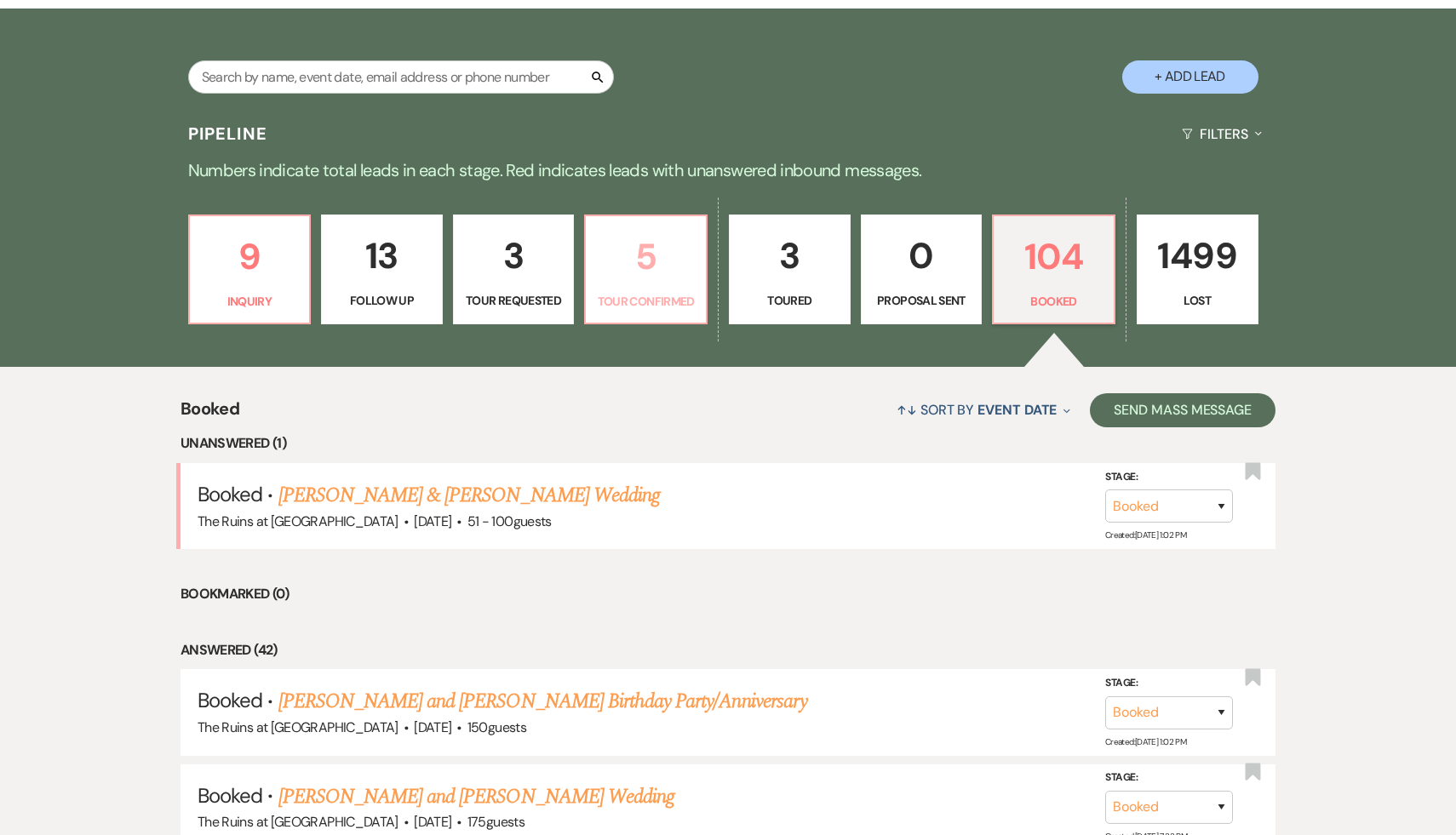
select select "4"
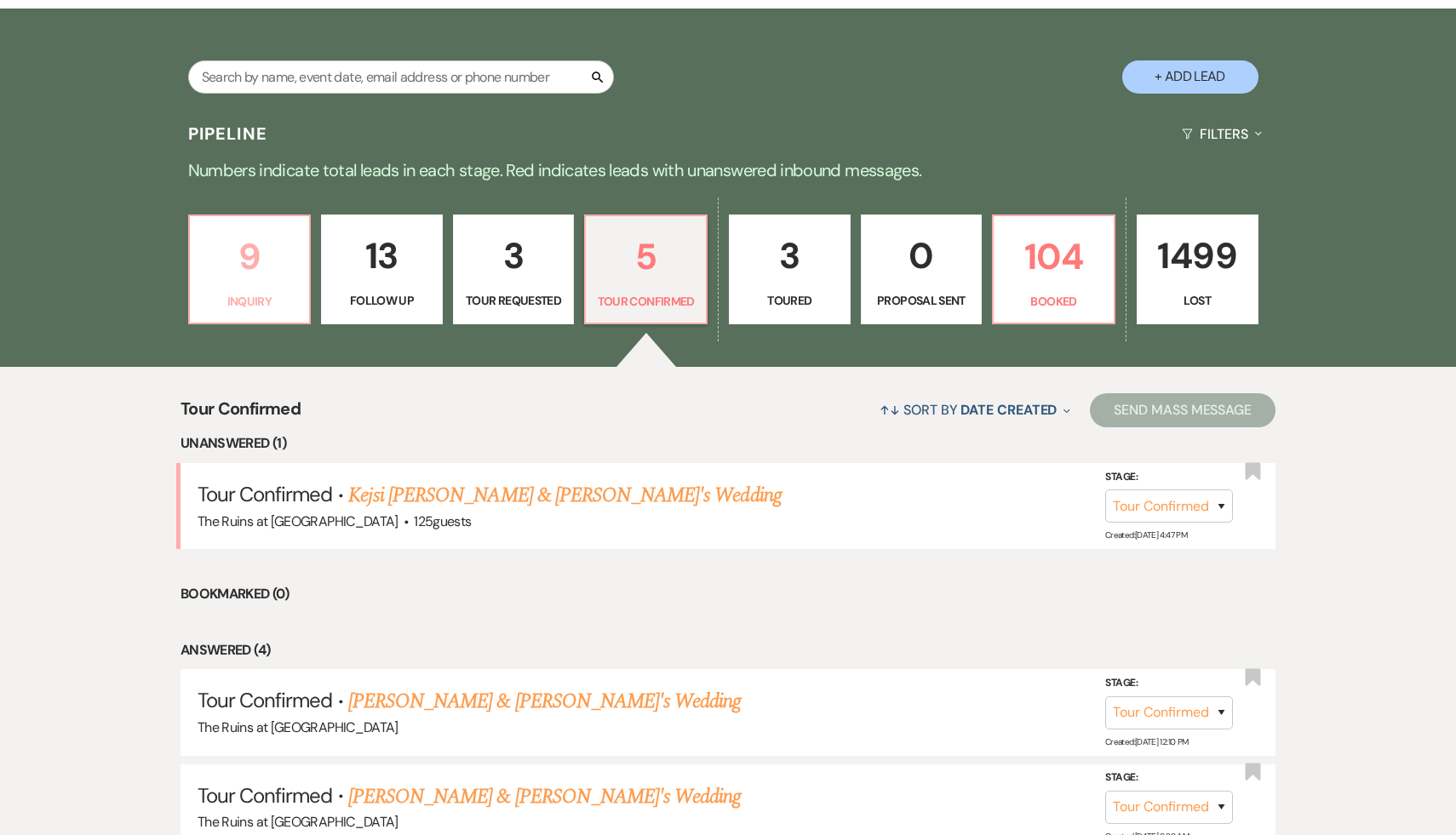
click at [258, 260] on p "9" at bounding box center [250, 257] width 100 height 57
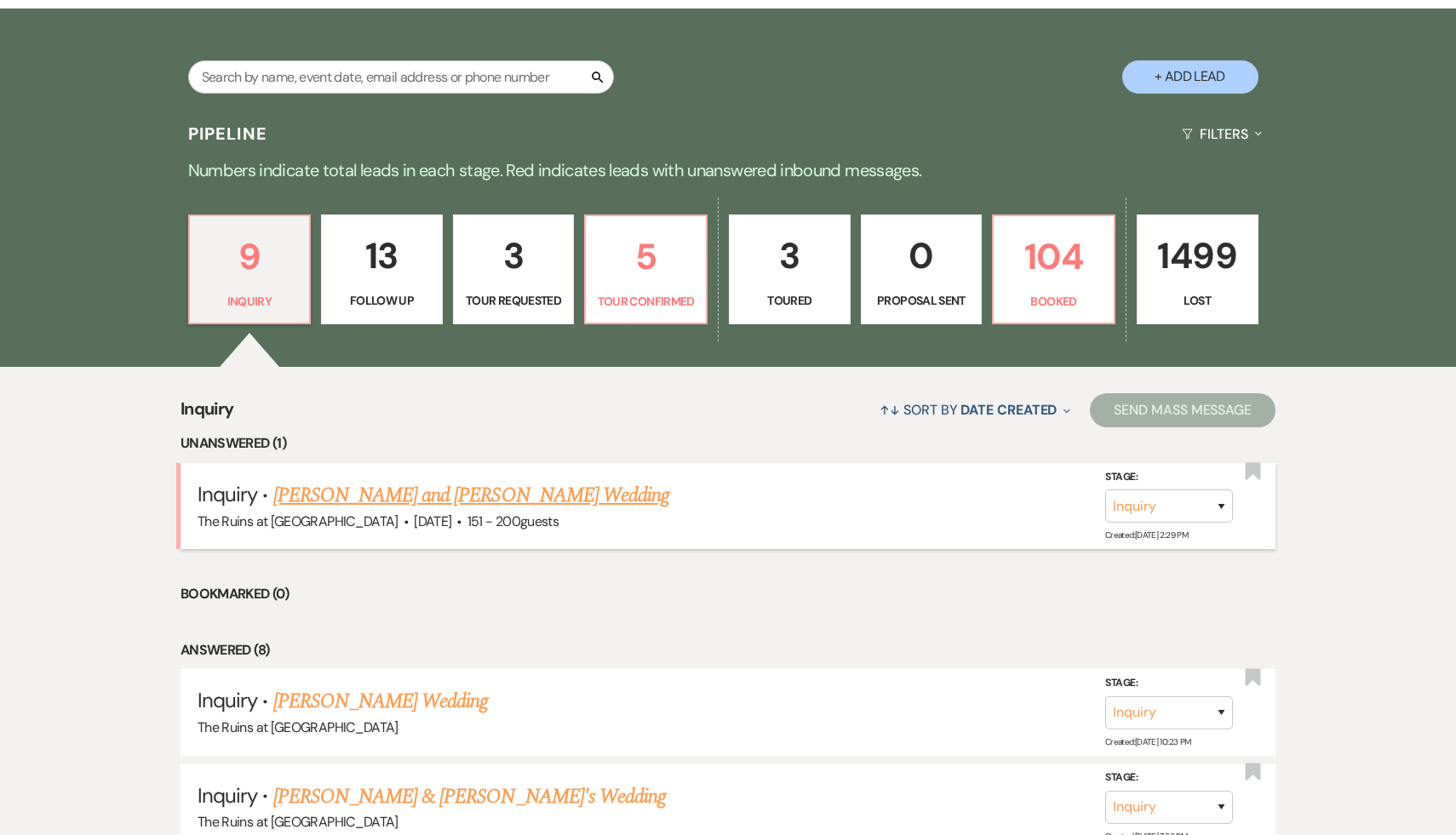
click at [396, 496] on link "[PERSON_NAME] and [PERSON_NAME] Wedding" at bounding box center [472, 495] width 397 height 31
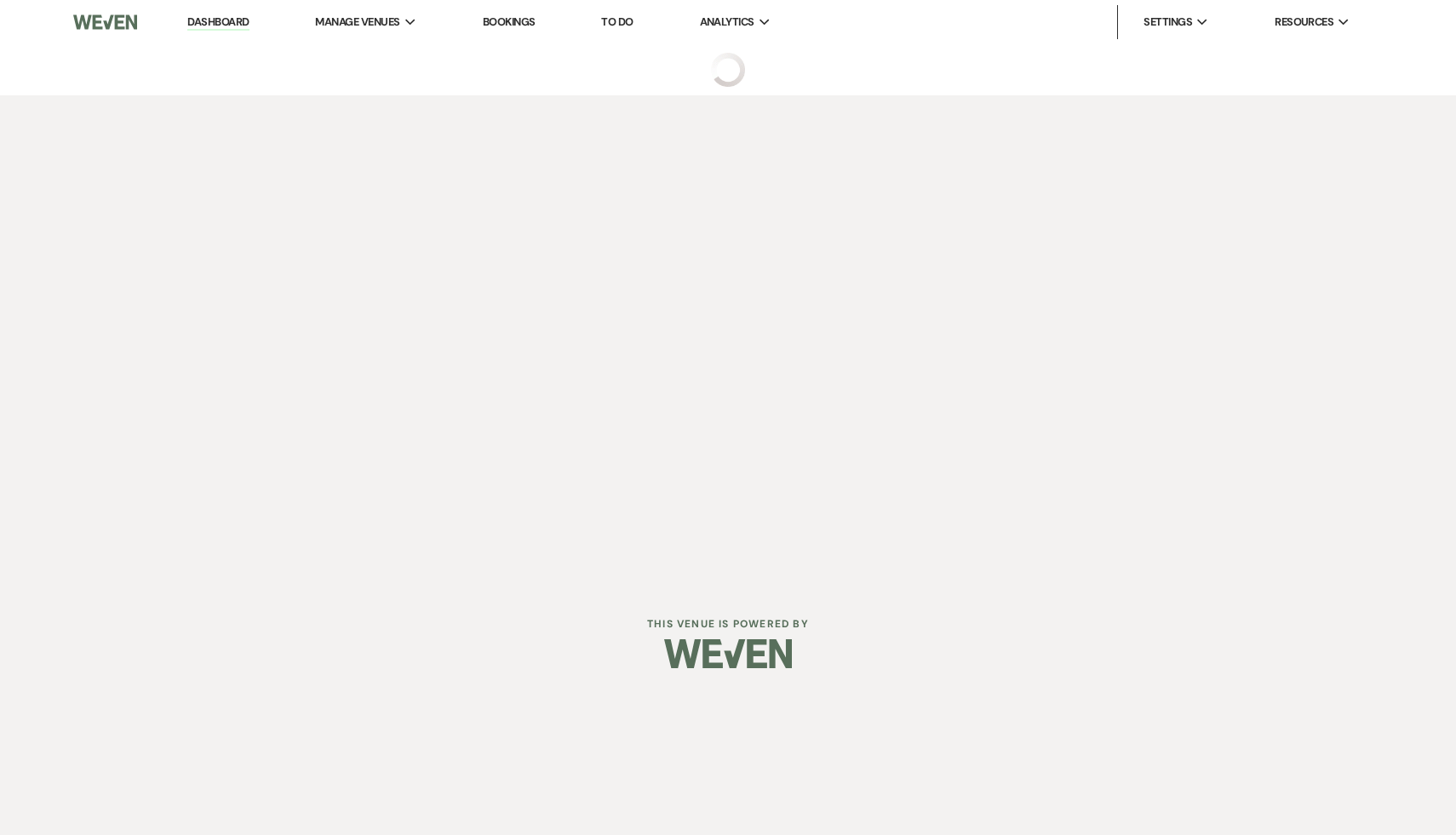
select select "2"
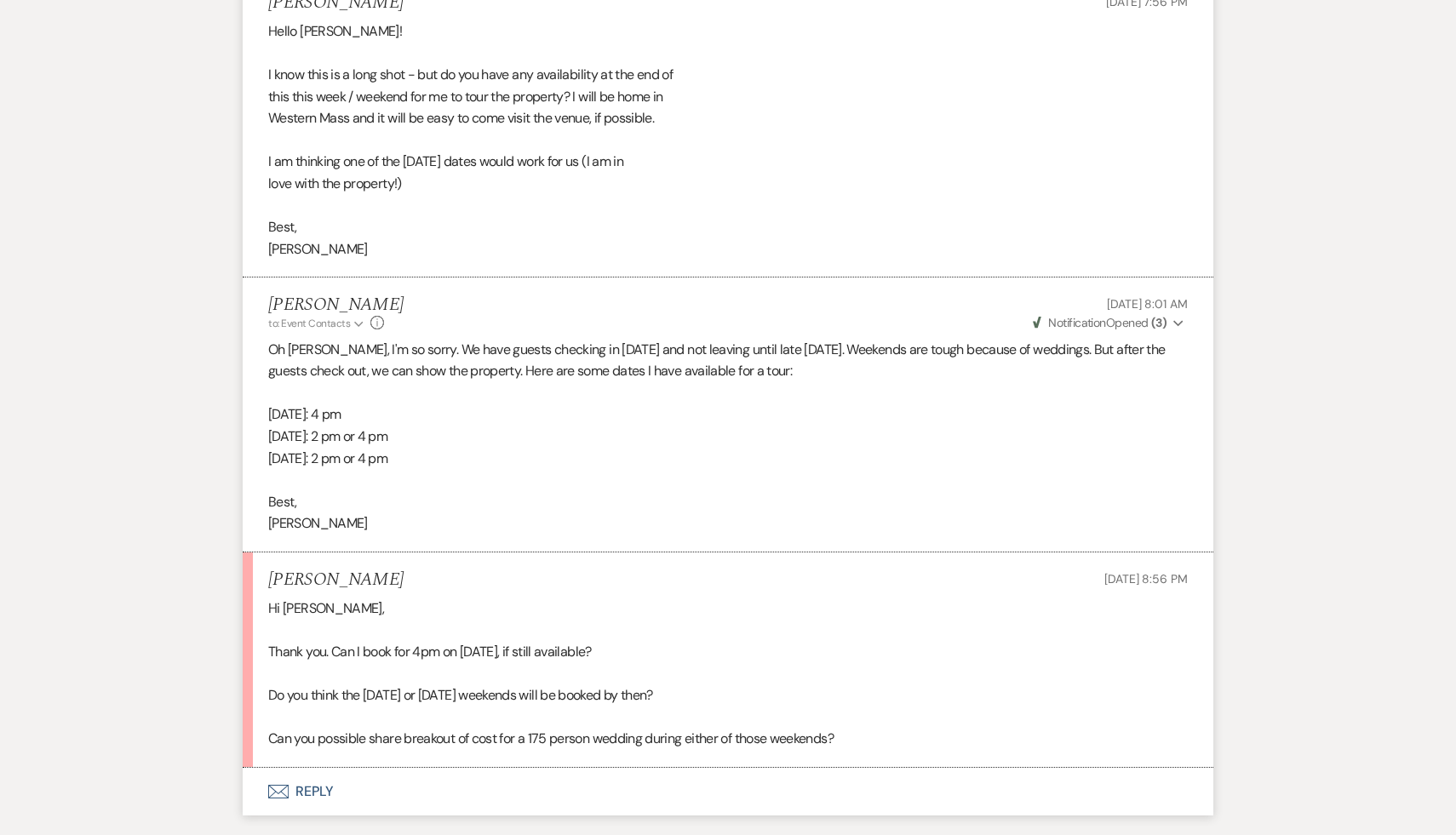
scroll to position [3557, 0]
click at [319, 788] on button "Envelope Reply" at bounding box center [728, 792] width 971 height 48
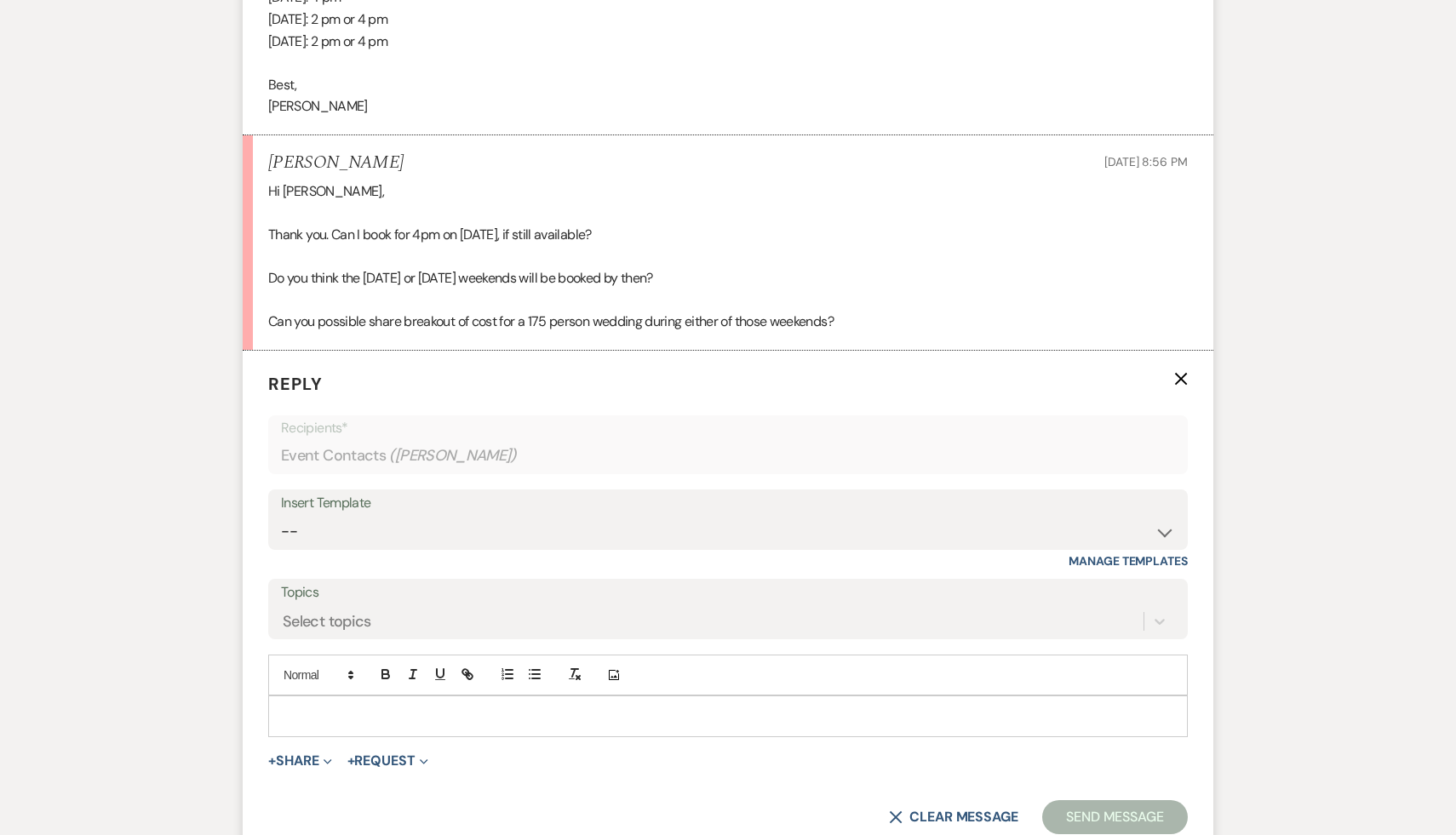
scroll to position [3999, 0]
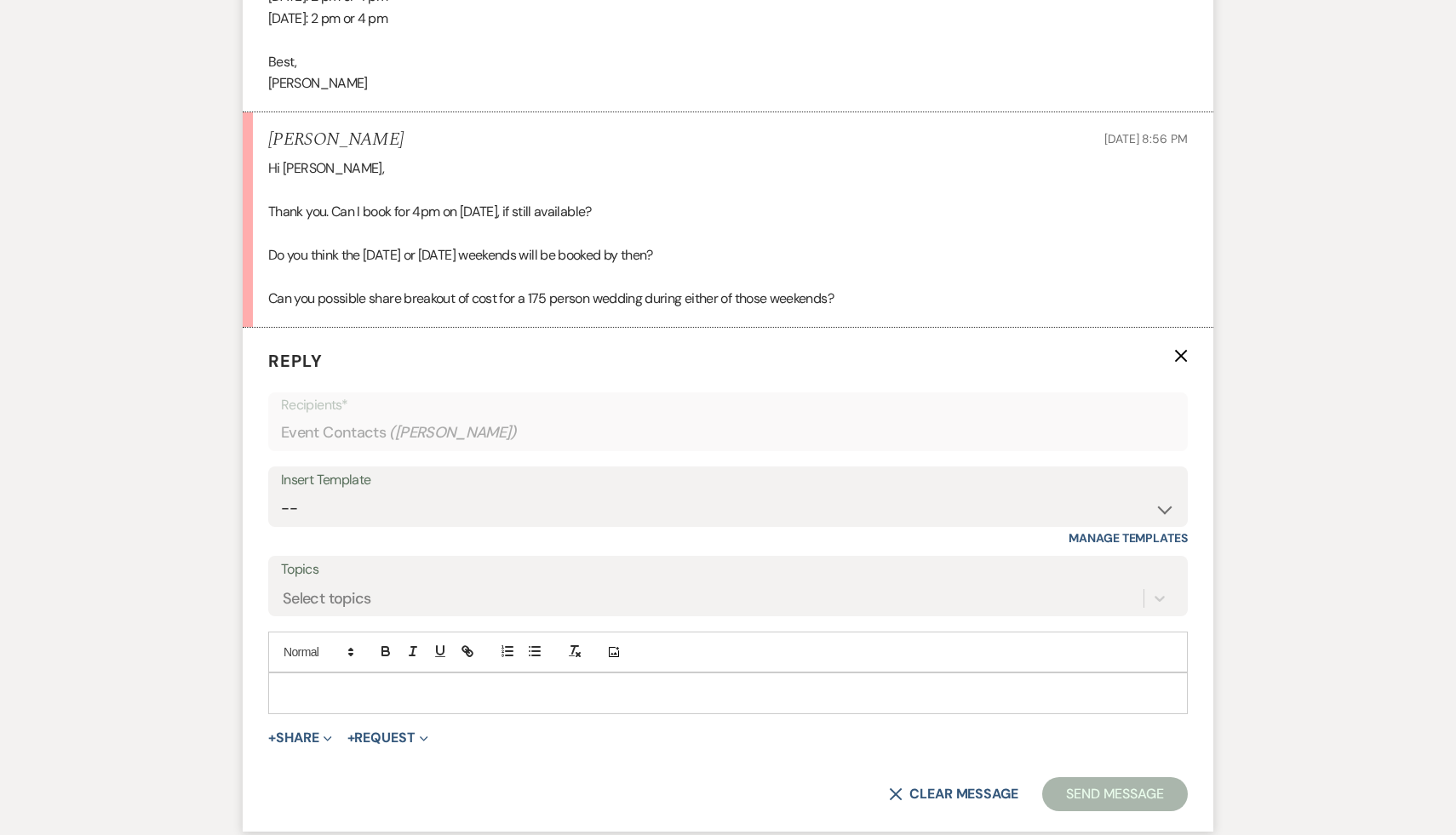
click at [528, 685] on p at bounding box center [728, 692] width 892 height 18
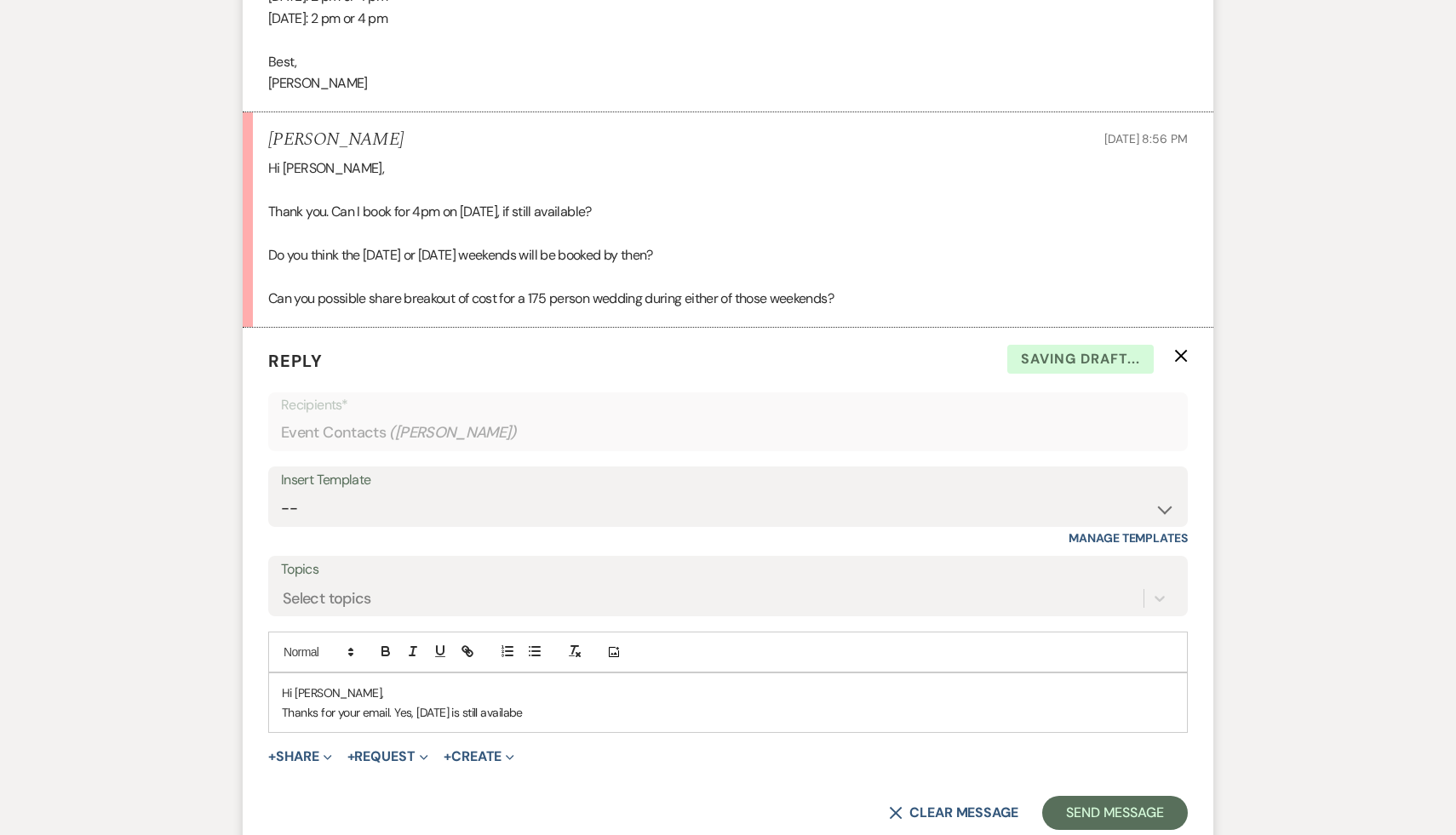
click at [494, 711] on p "Thanks for your email. Yes, September 7th is still availabe" at bounding box center [728, 712] width 892 height 18
click at [621, 712] on p "Thanks for your email. Yes, September 7th at 4 pm is still availabe" at bounding box center [728, 712] width 892 height 18
drag, startPoint x: 621, startPoint y: 712, endPoint x: 565, endPoint y: 711, distance: 56.0
click at [565, 711] on p "Thanks for your email. Yes, September 7th at 4 pm is still availabe" at bounding box center [728, 712] width 892 height 18
click at [586, 713] on p "Thanks for your email. Yes, September 7th at 4 pm is still availabe" at bounding box center [728, 712] width 892 height 18
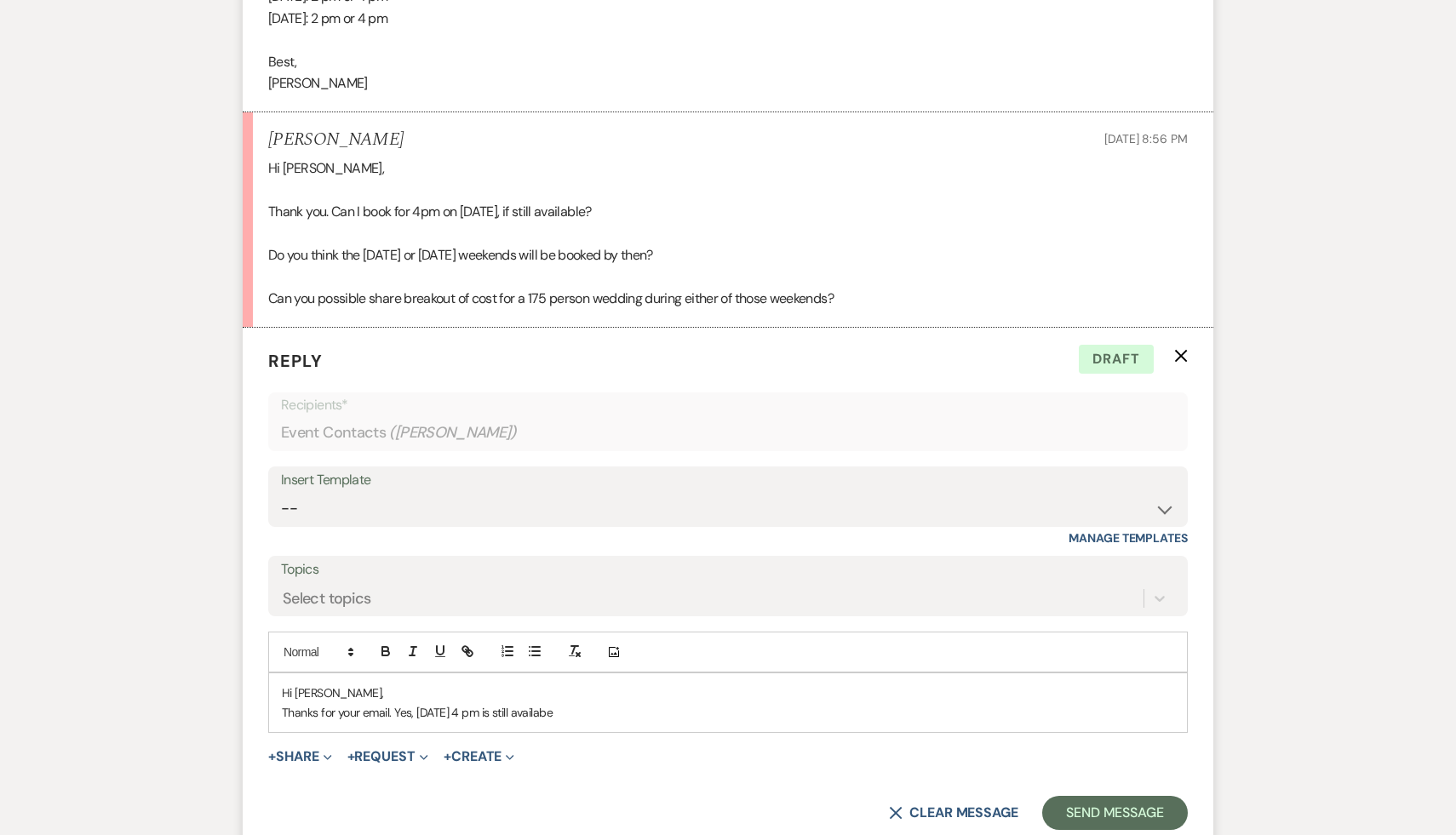
click at [600, 712] on p "Thanks for your email. Yes, September 7th at 4 pm is still availabe" at bounding box center [728, 712] width 892 height 18
click at [653, 714] on p "Thanks for your email. Yes, September 7th at 4 pm is still available" at bounding box center [728, 712] width 892 height 18
click at [818, 712] on p "Thanks for your email. Yes, September 7th at 4 pm is still available. Most of o…" at bounding box center [728, 712] width 892 height 18
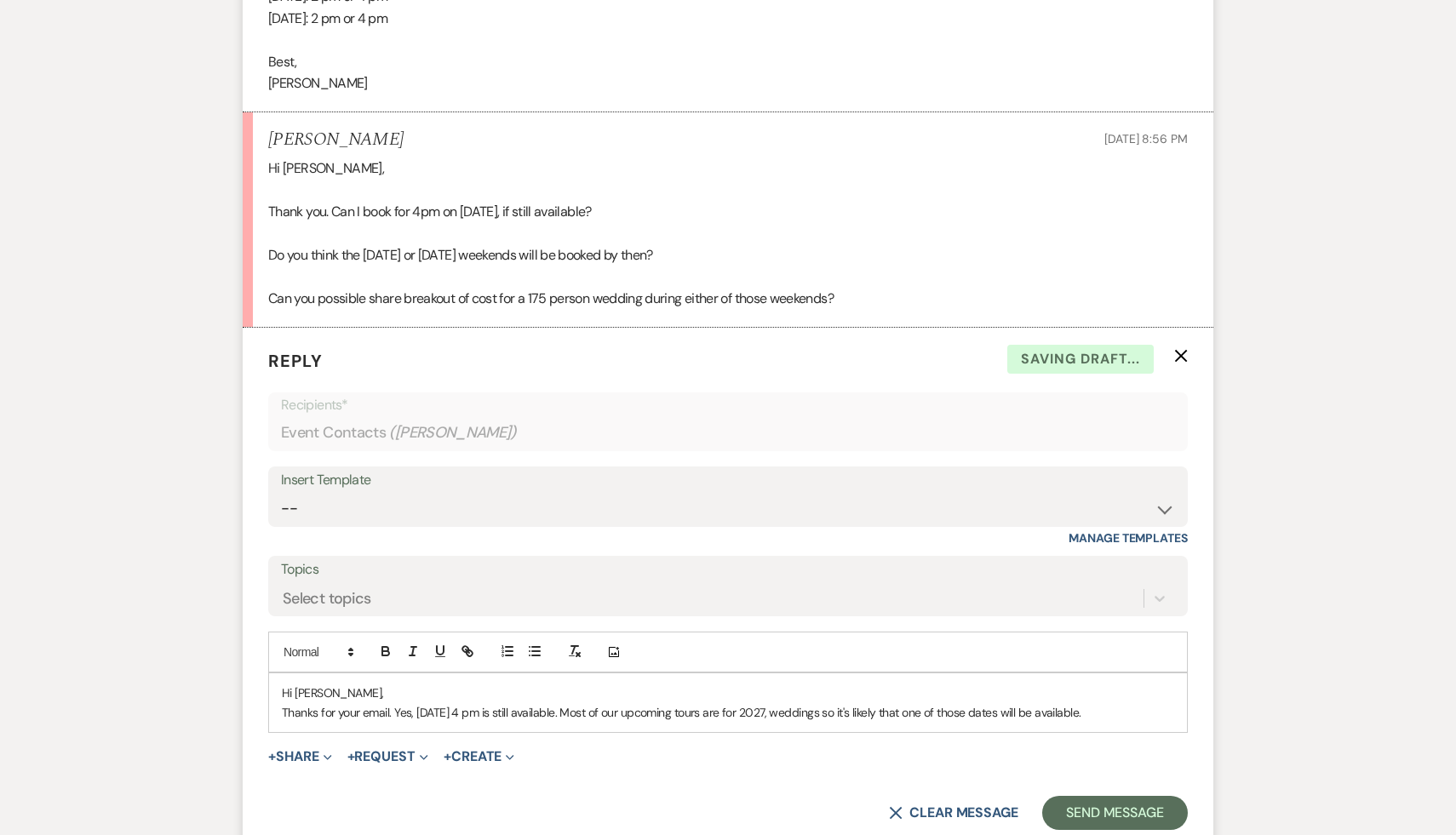
click at [1149, 713] on p "Thanks for your email. Yes, September 7th at 4 pm is still available. Most of o…" at bounding box center [728, 712] width 892 height 18
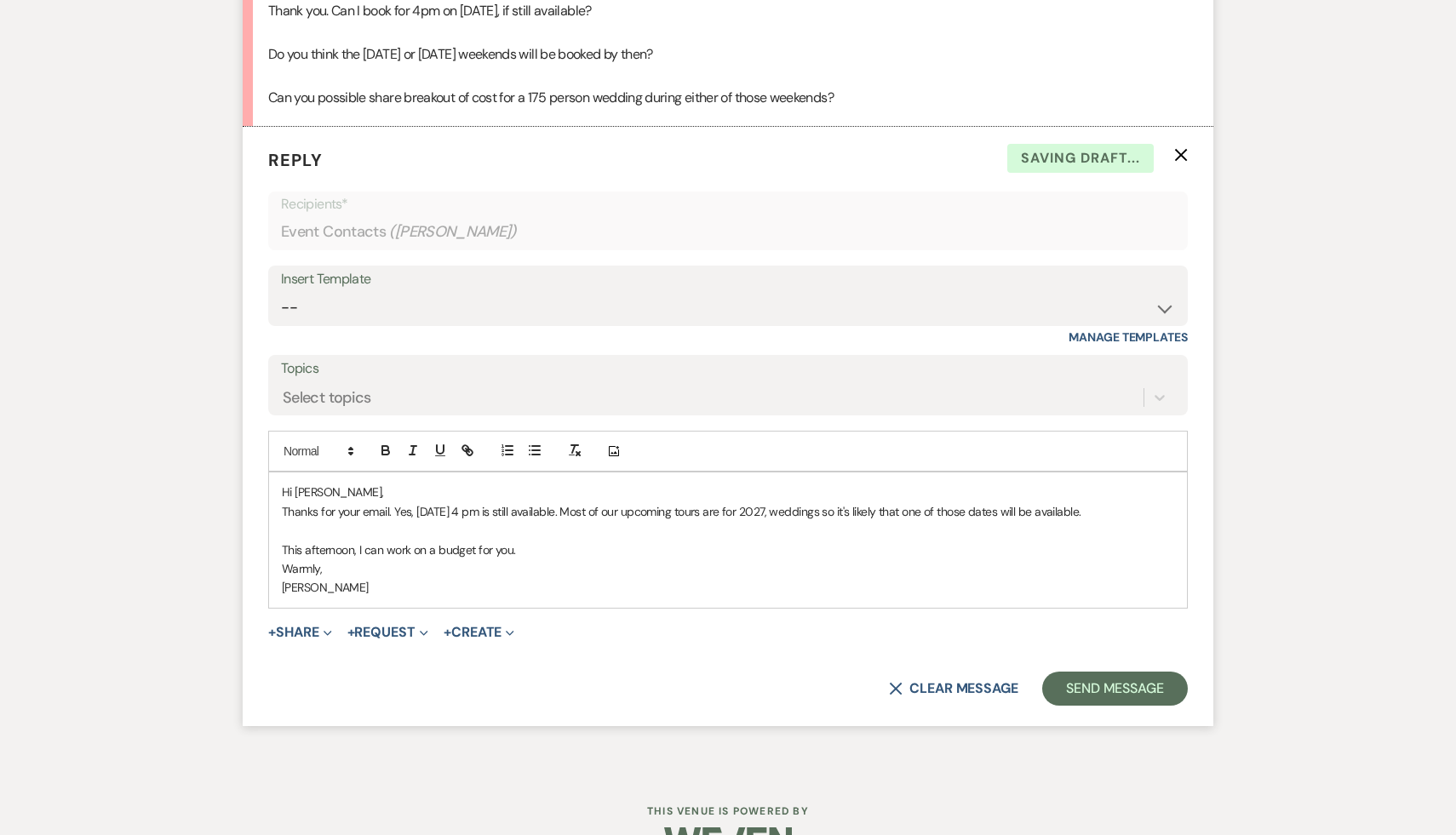
scroll to position [4228, 0]
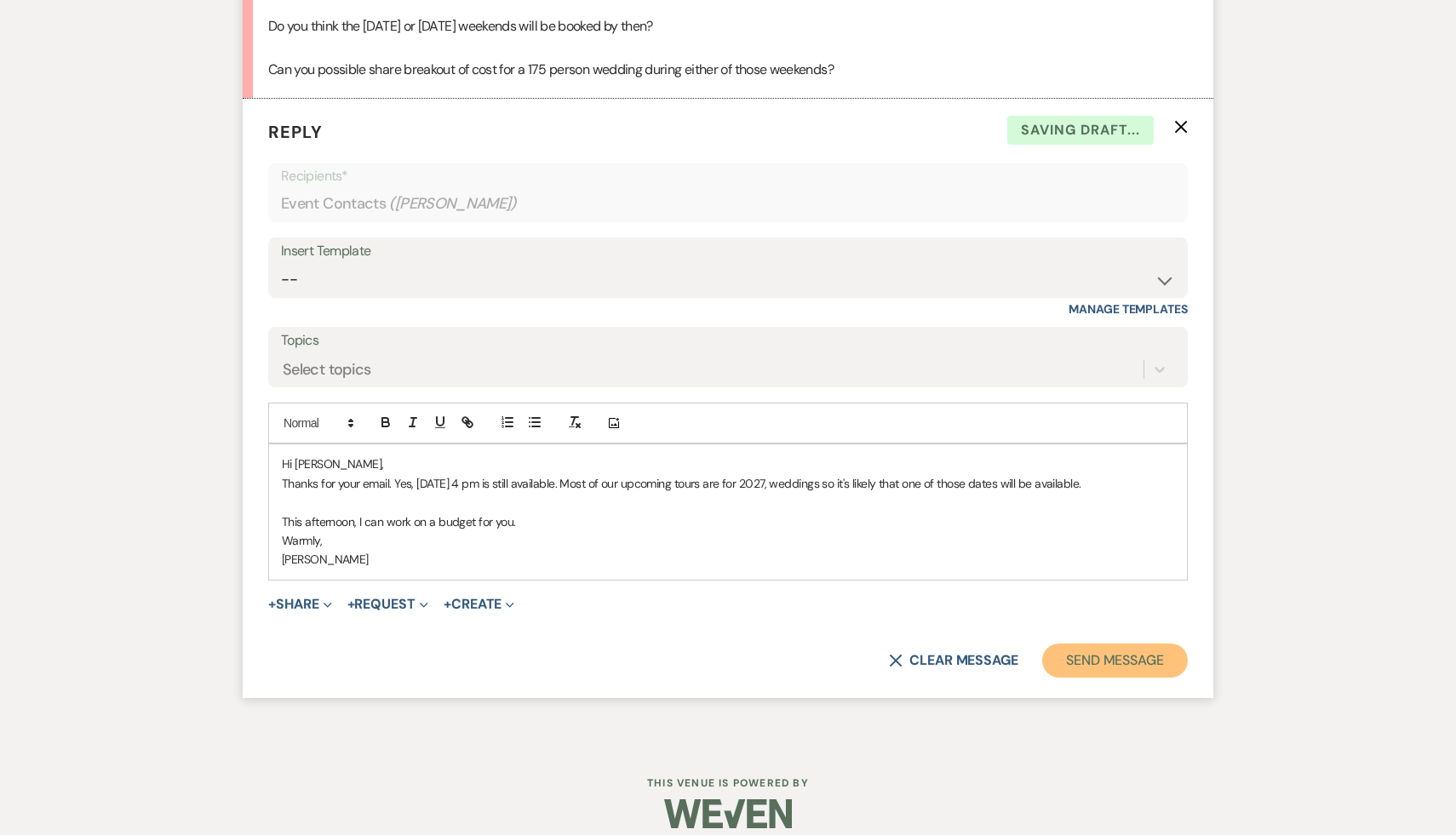
click at [1135, 666] on button "Send Message" at bounding box center [1114, 660] width 145 height 34
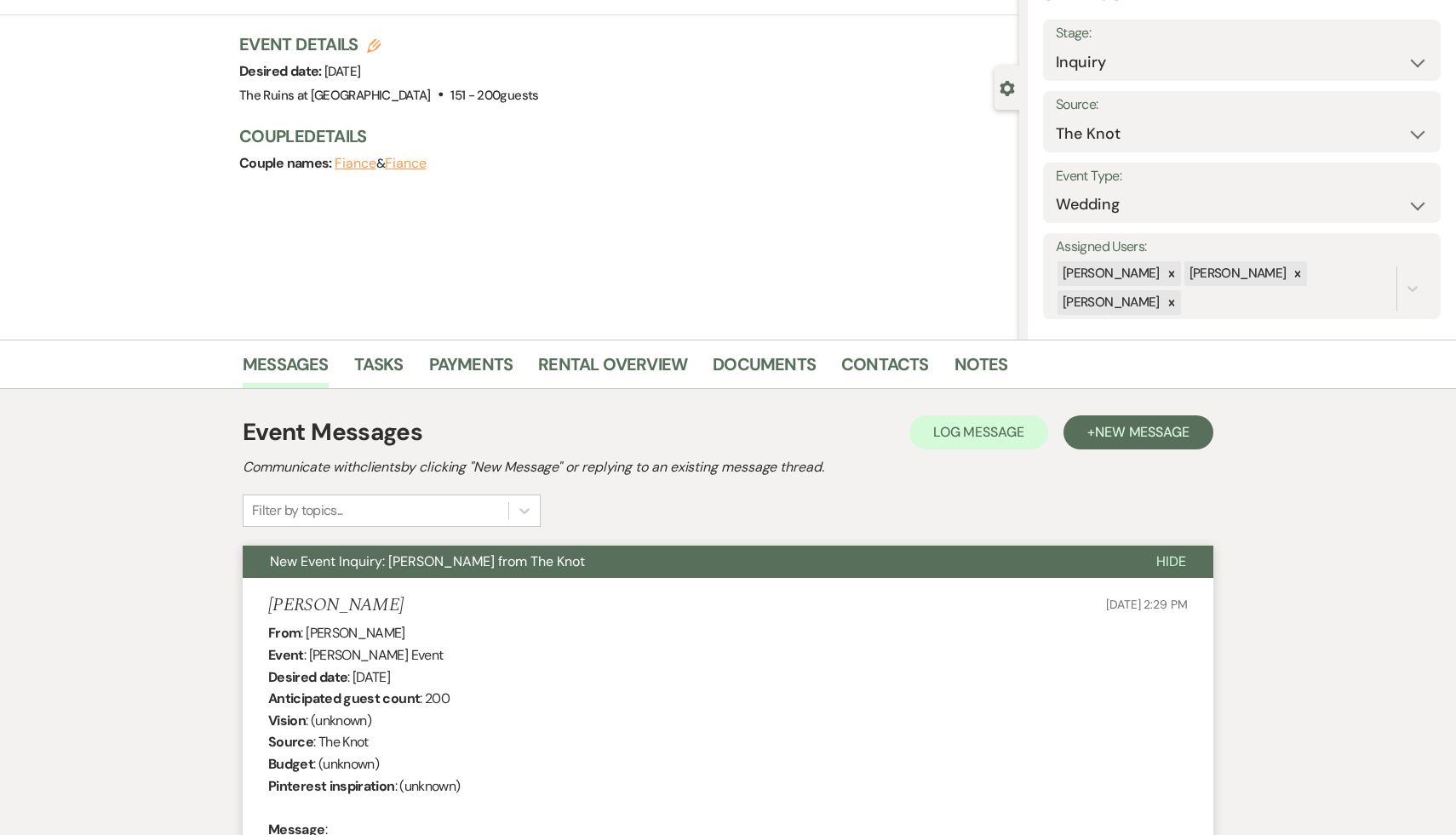
scroll to position [0, 0]
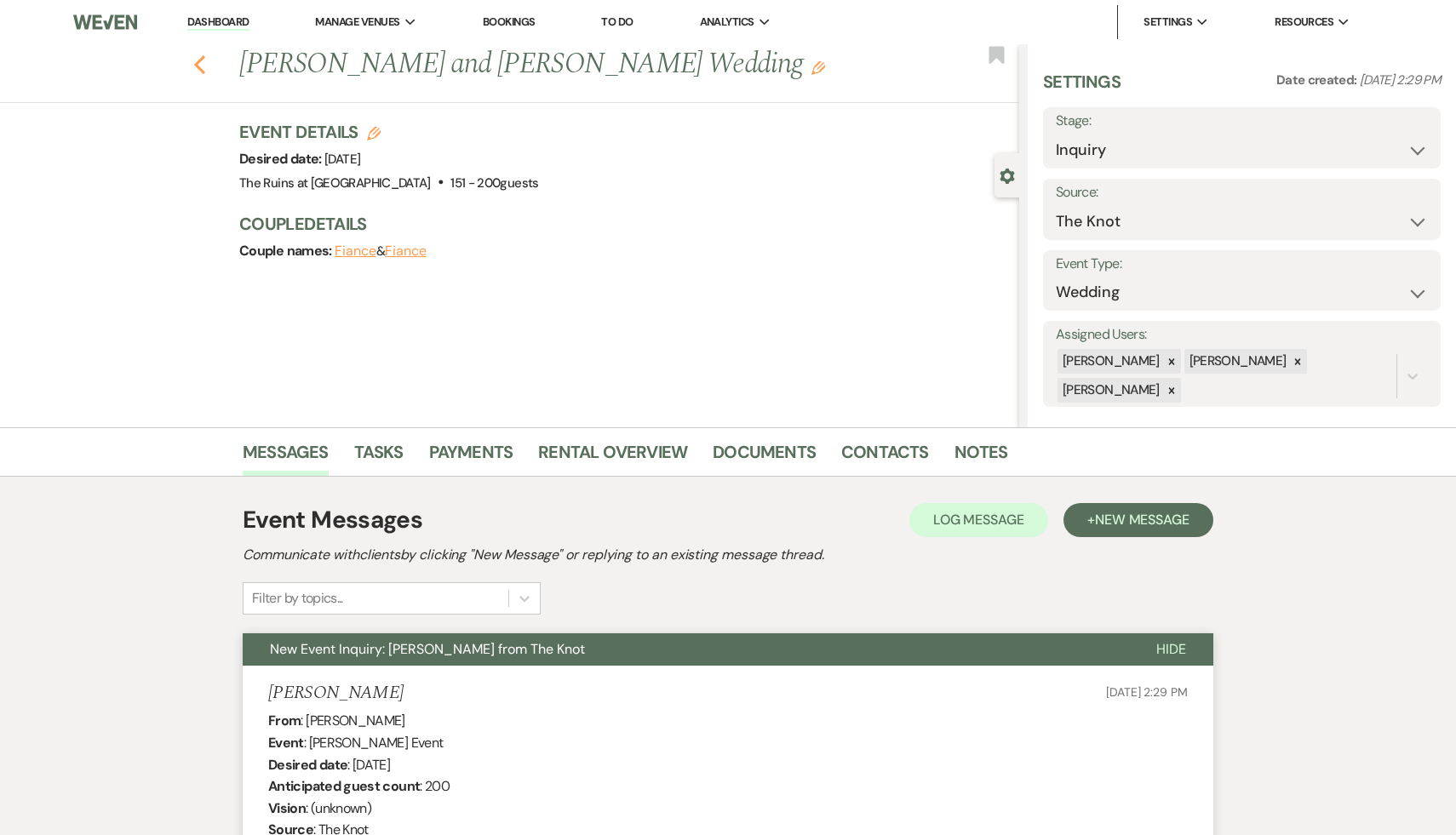
click at [198, 57] on icon "Previous" at bounding box center [199, 65] width 13 height 20
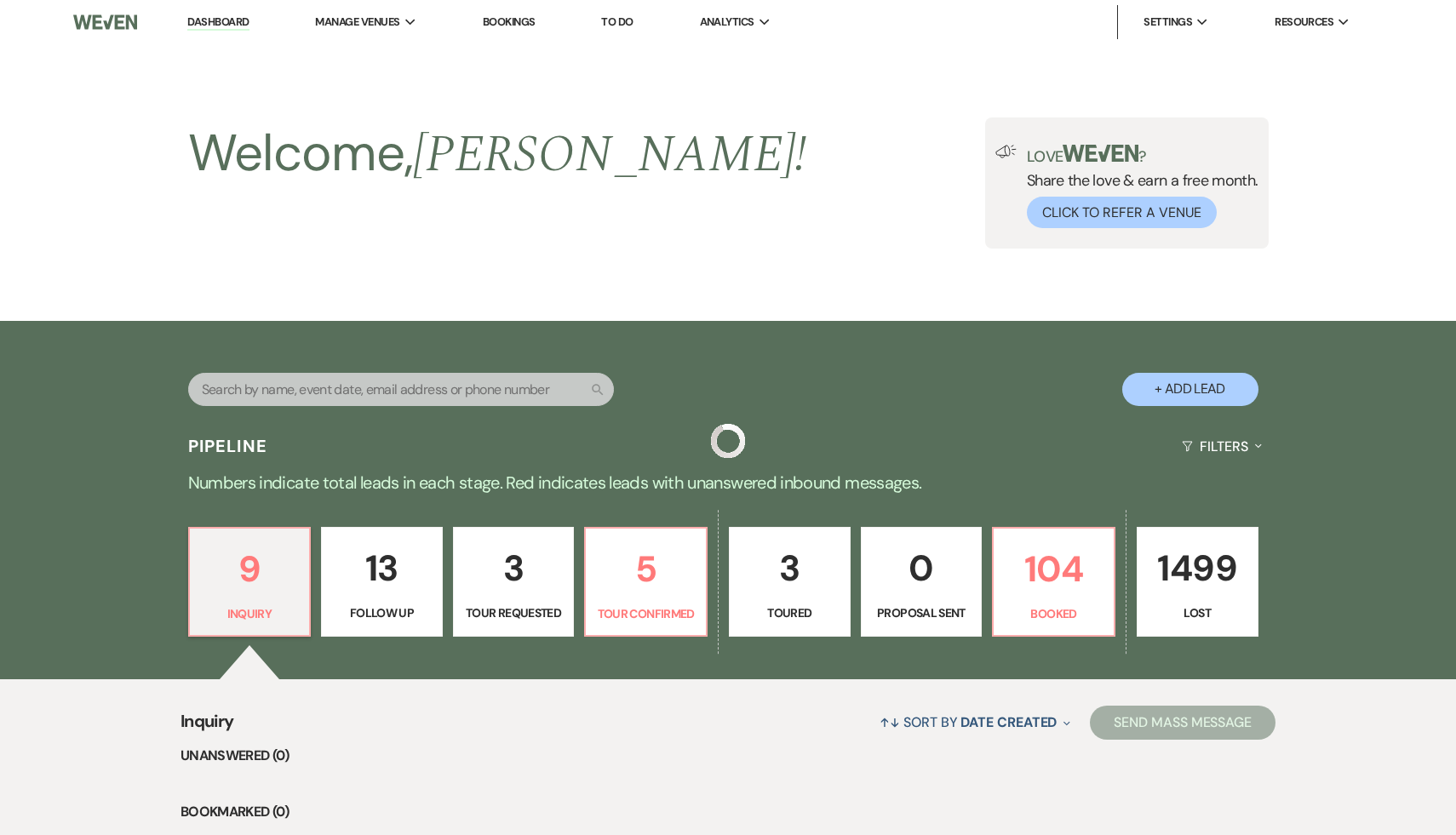
scroll to position [312, 0]
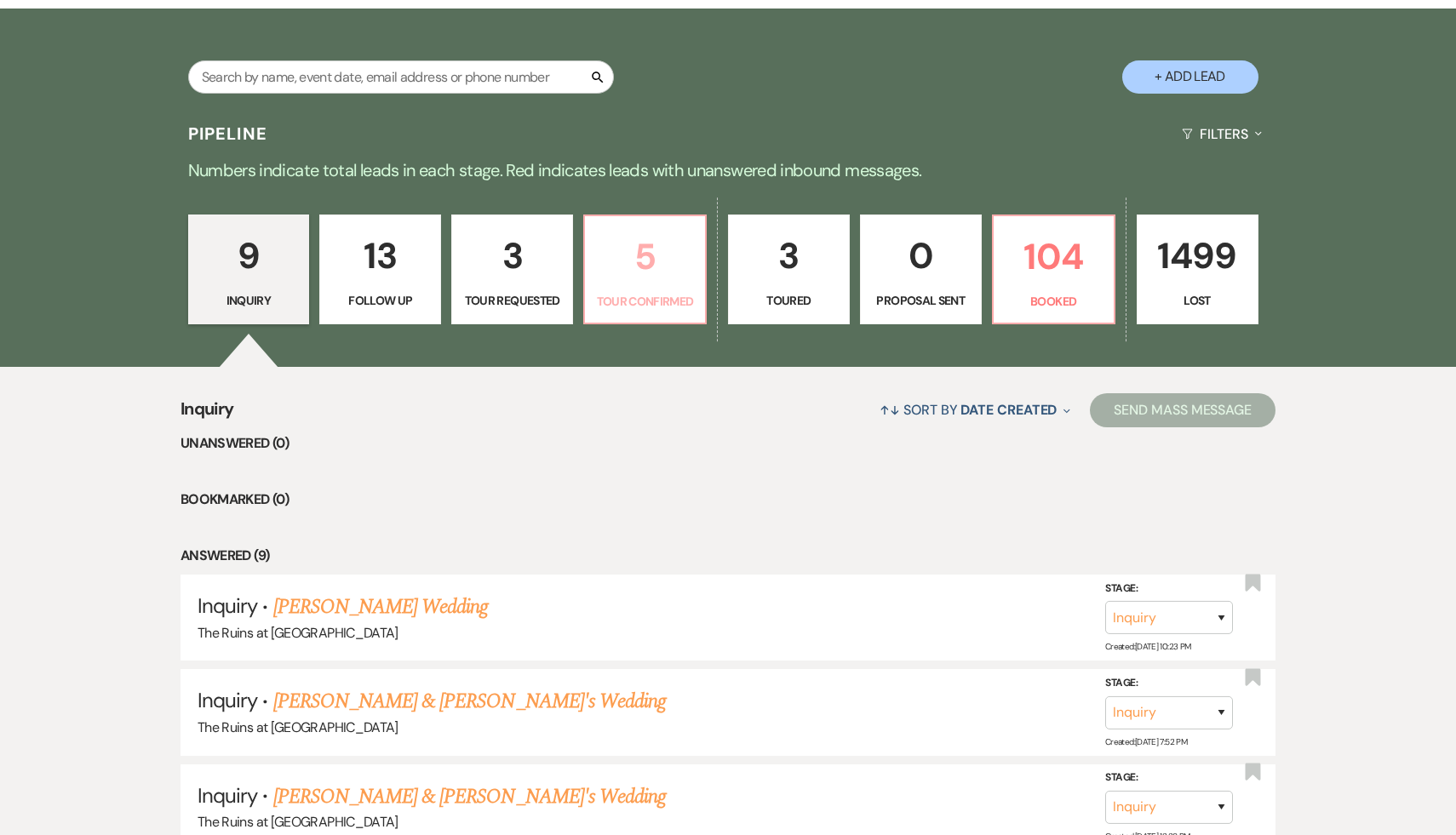
click at [644, 264] on p "5" at bounding box center [644, 257] width 100 height 57
select select "4"
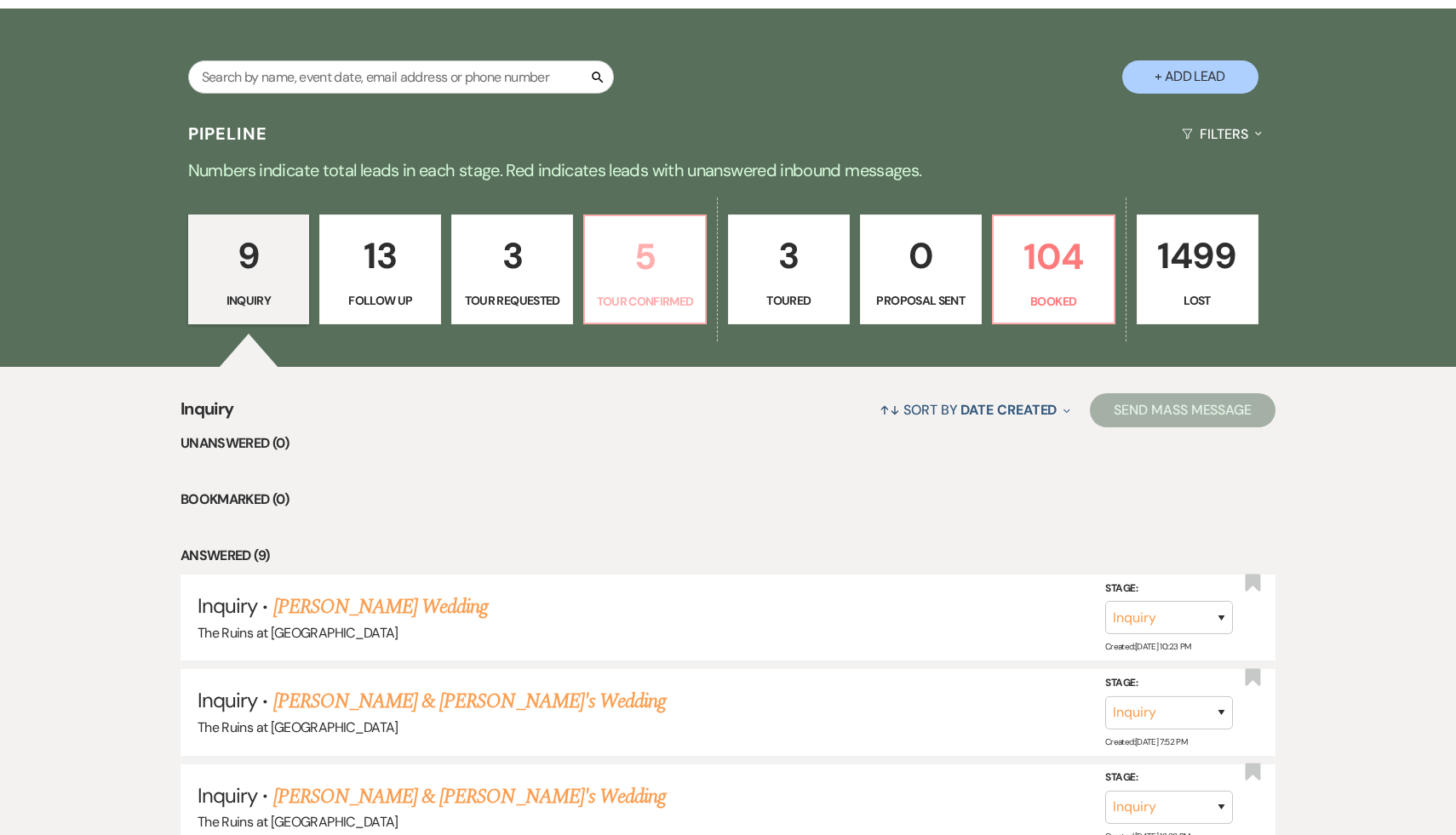
select select "4"
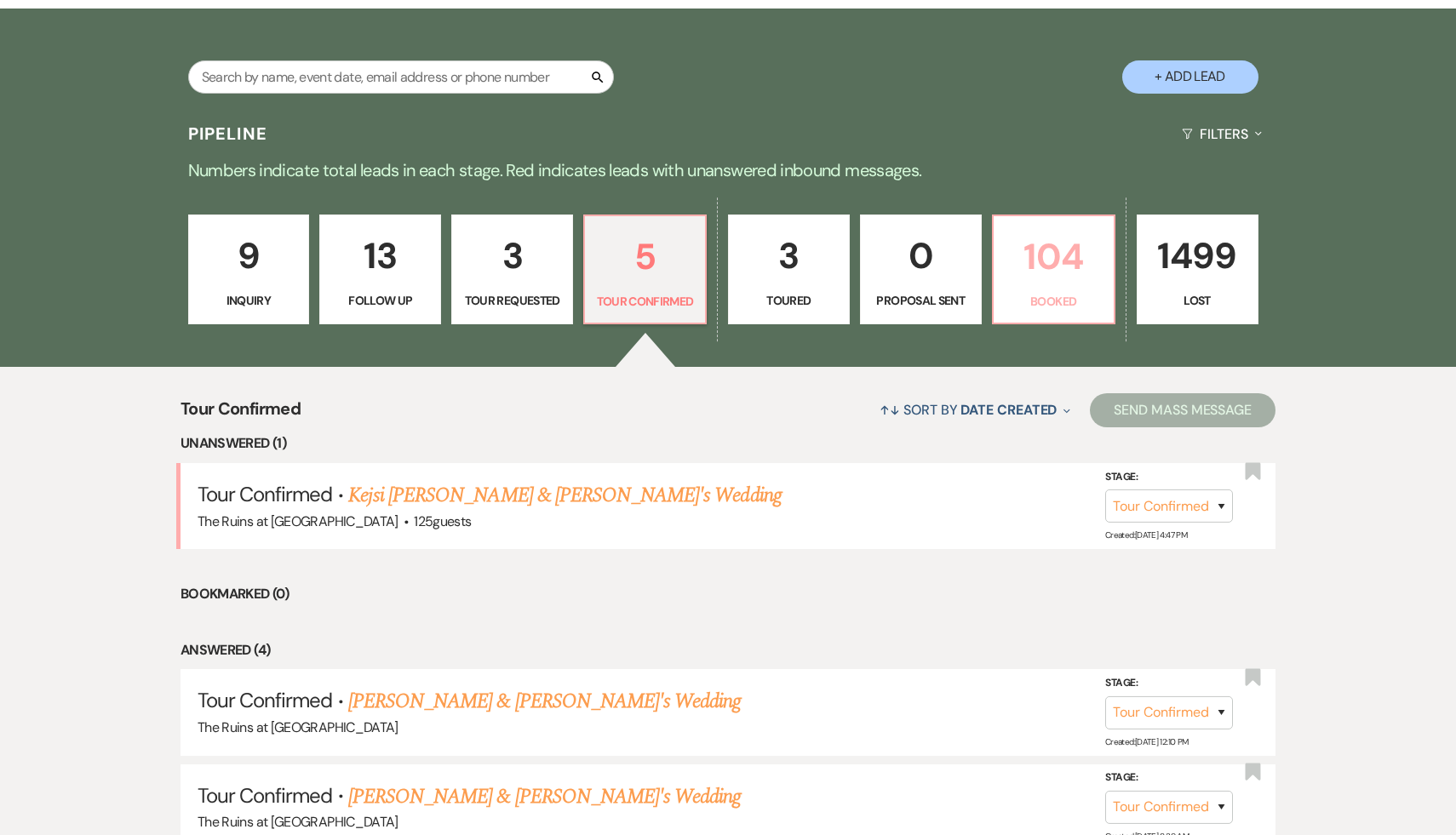
click at [1053, 260] on p "104" at bounding box center [1053, 257] width 100 height 57
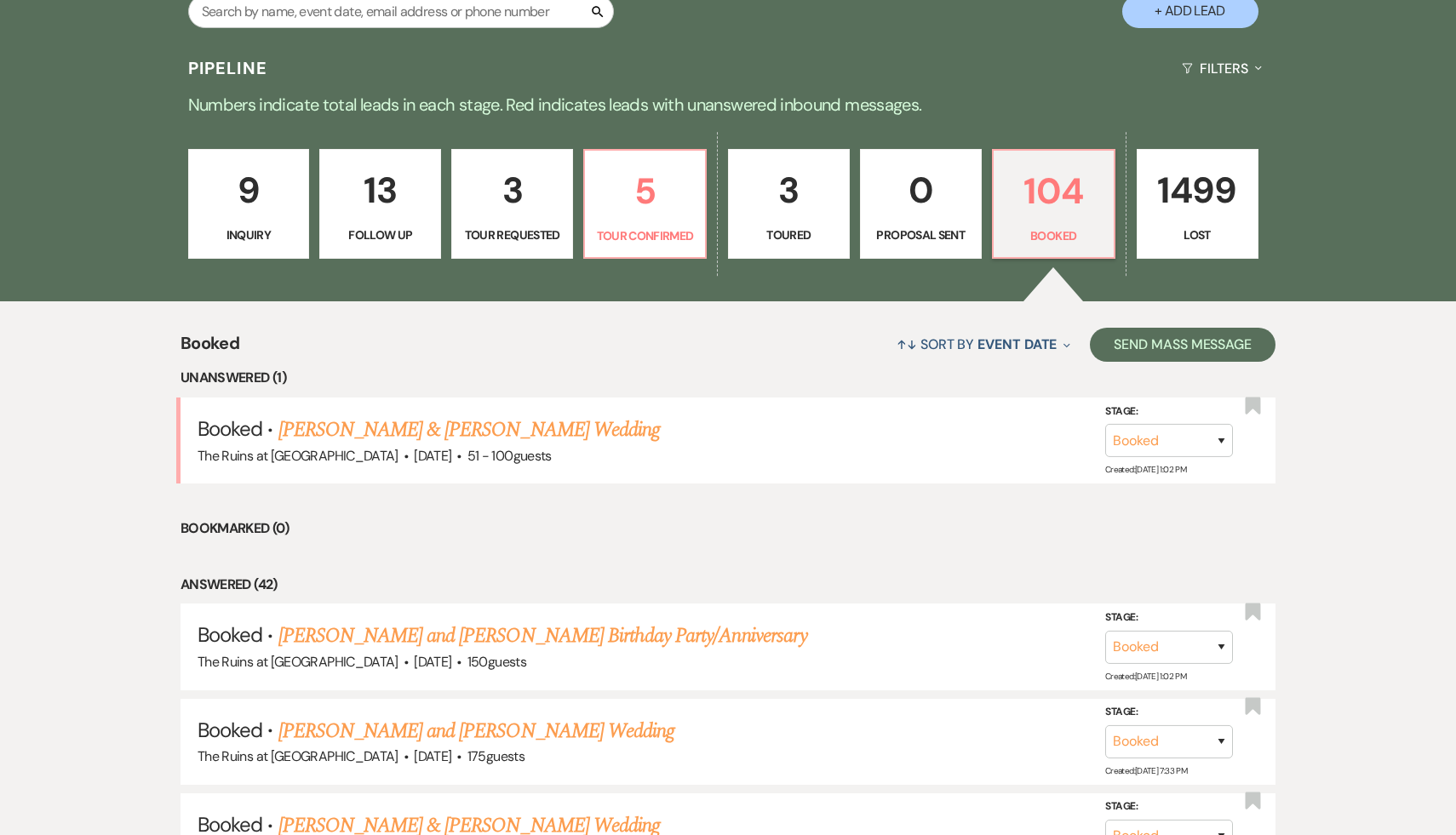
scroll to position [385, 0]
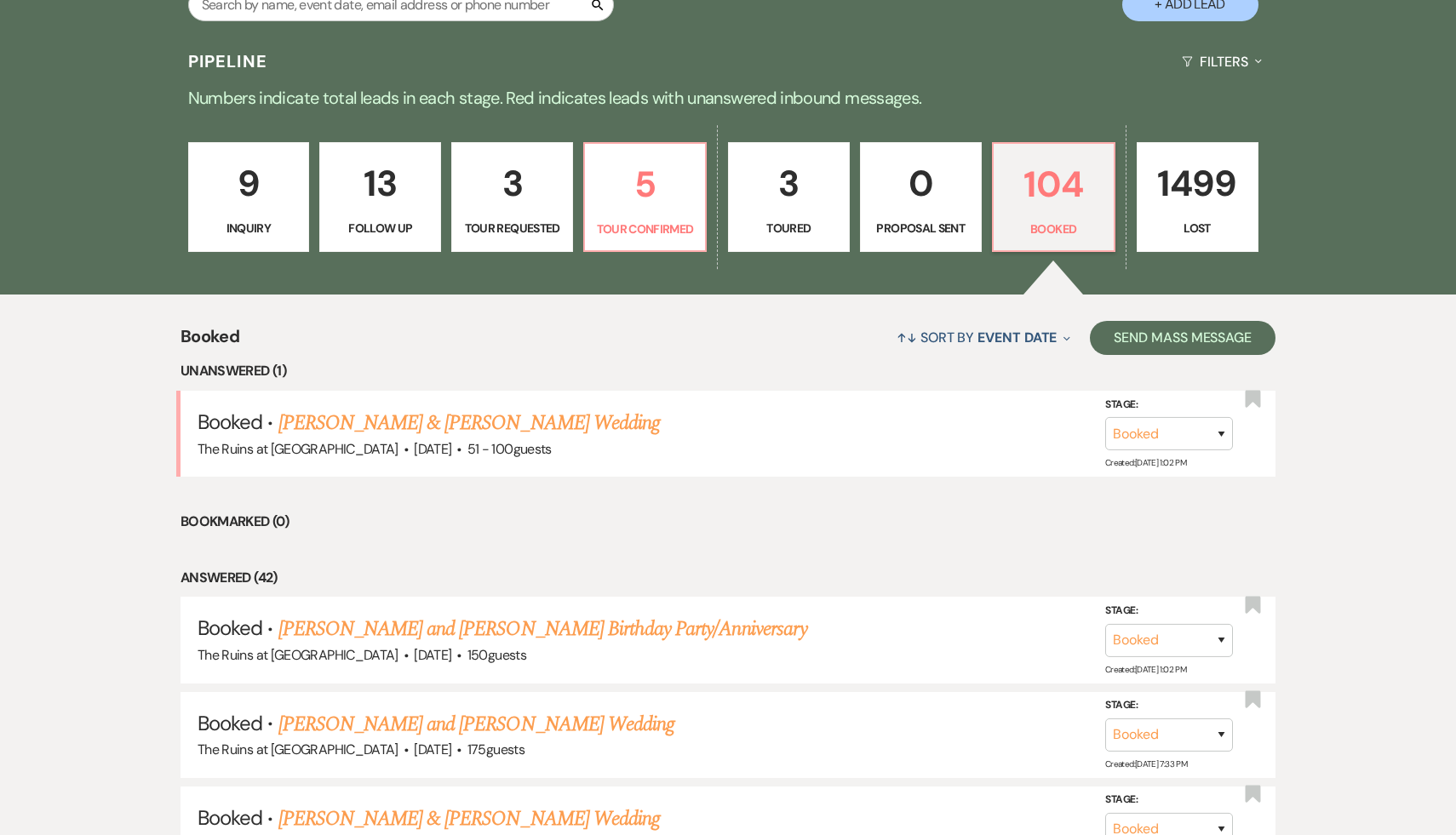
click at [862, 521] on li "Bookmarked (0)" at bounding box center [728, 522] width 1095 height 22
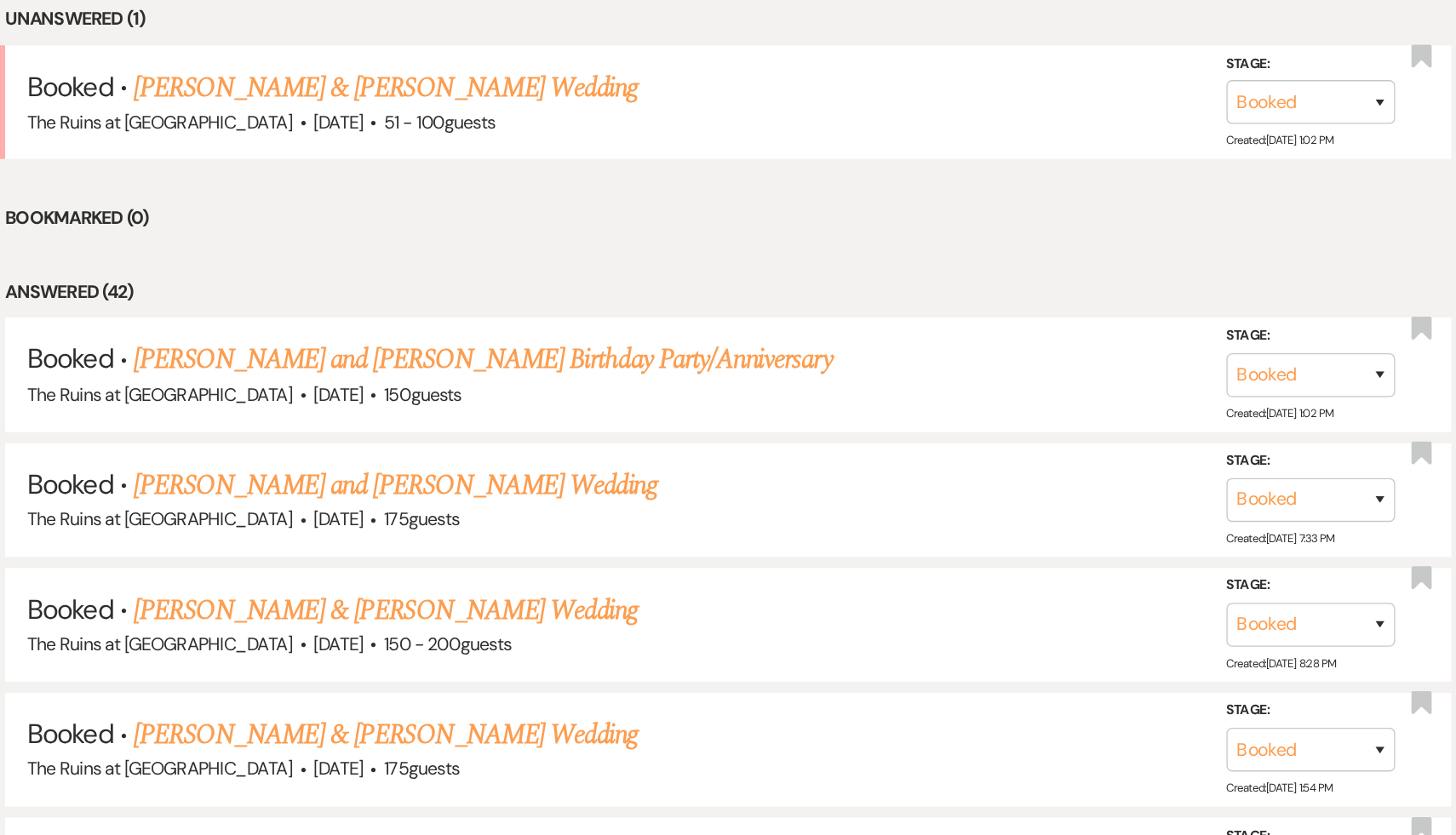
scroll to position [540, 0]
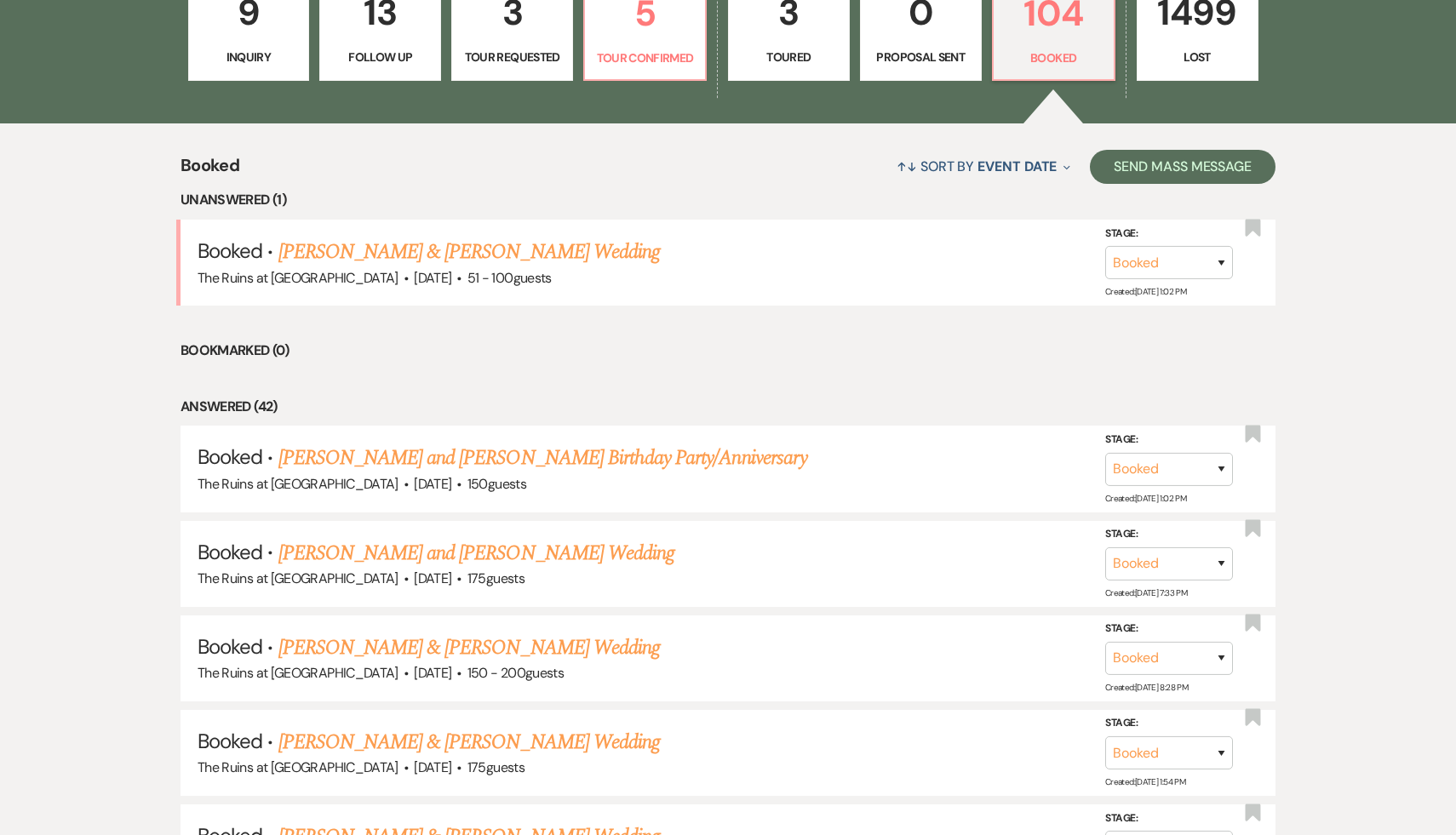
scroll to position [585, 0]
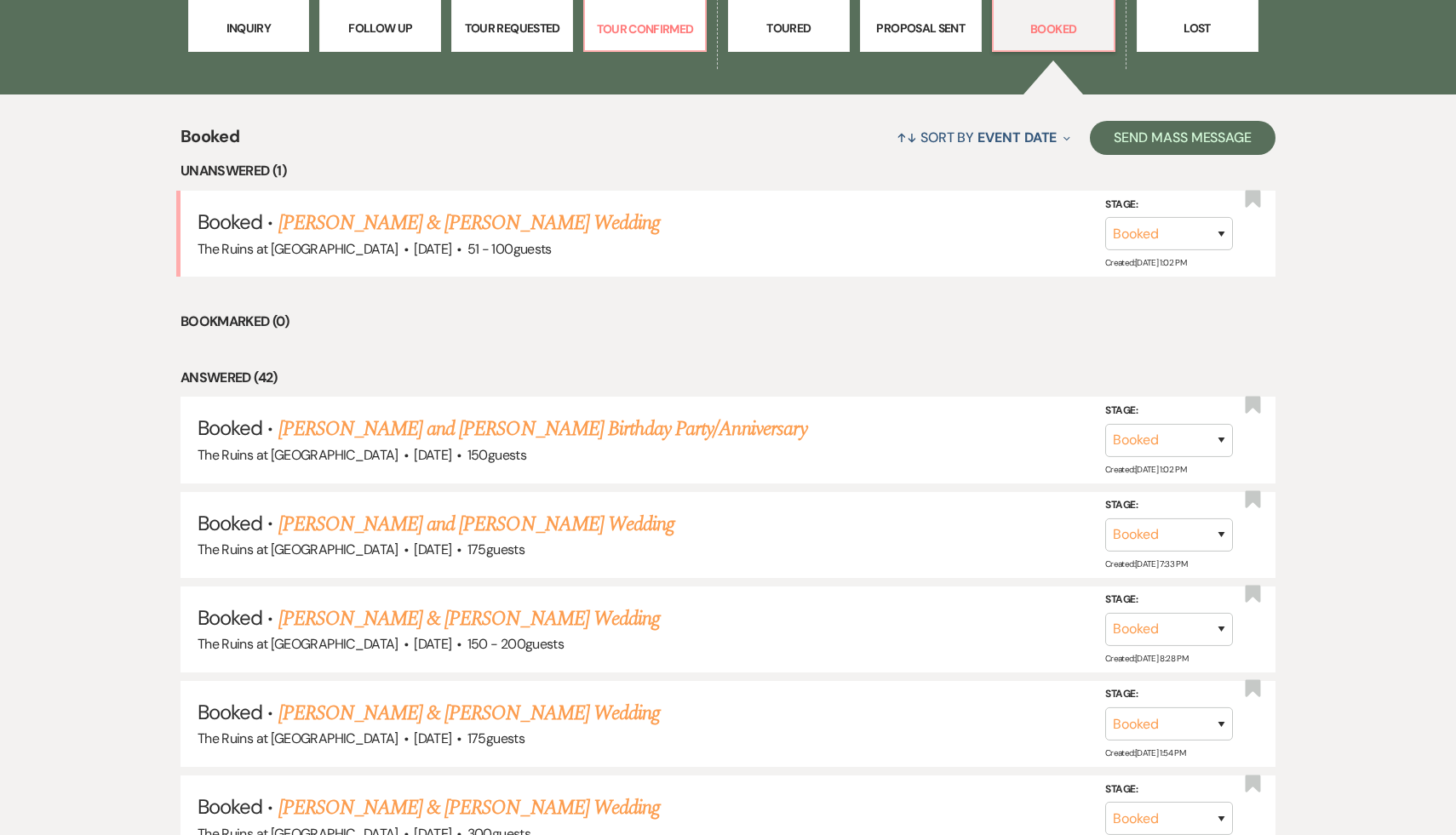
click at [760, 367] on li "Answered (42)" at bounding box center [728, 377] width 1095 height 22
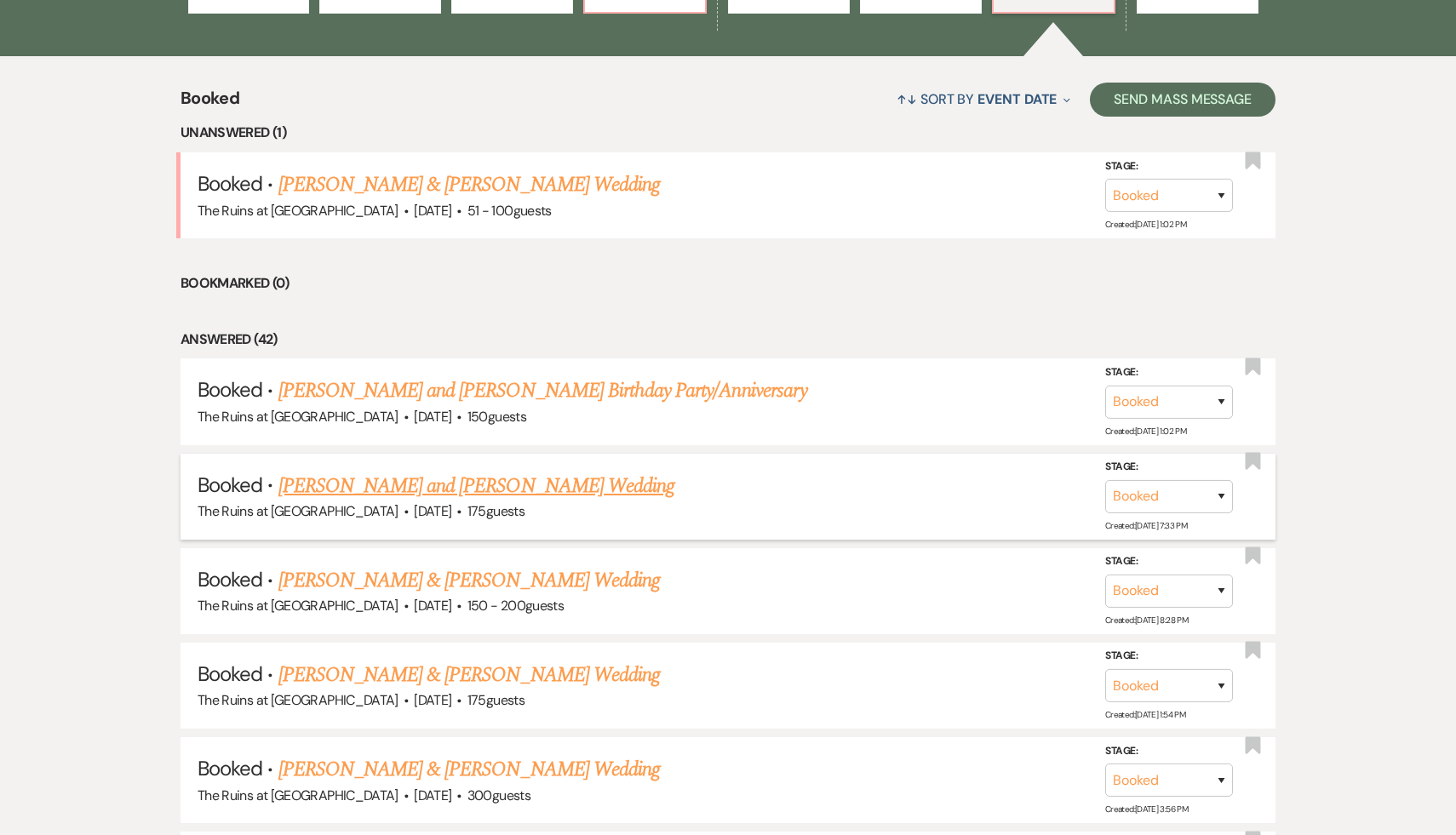
scroll to position [640, 0]
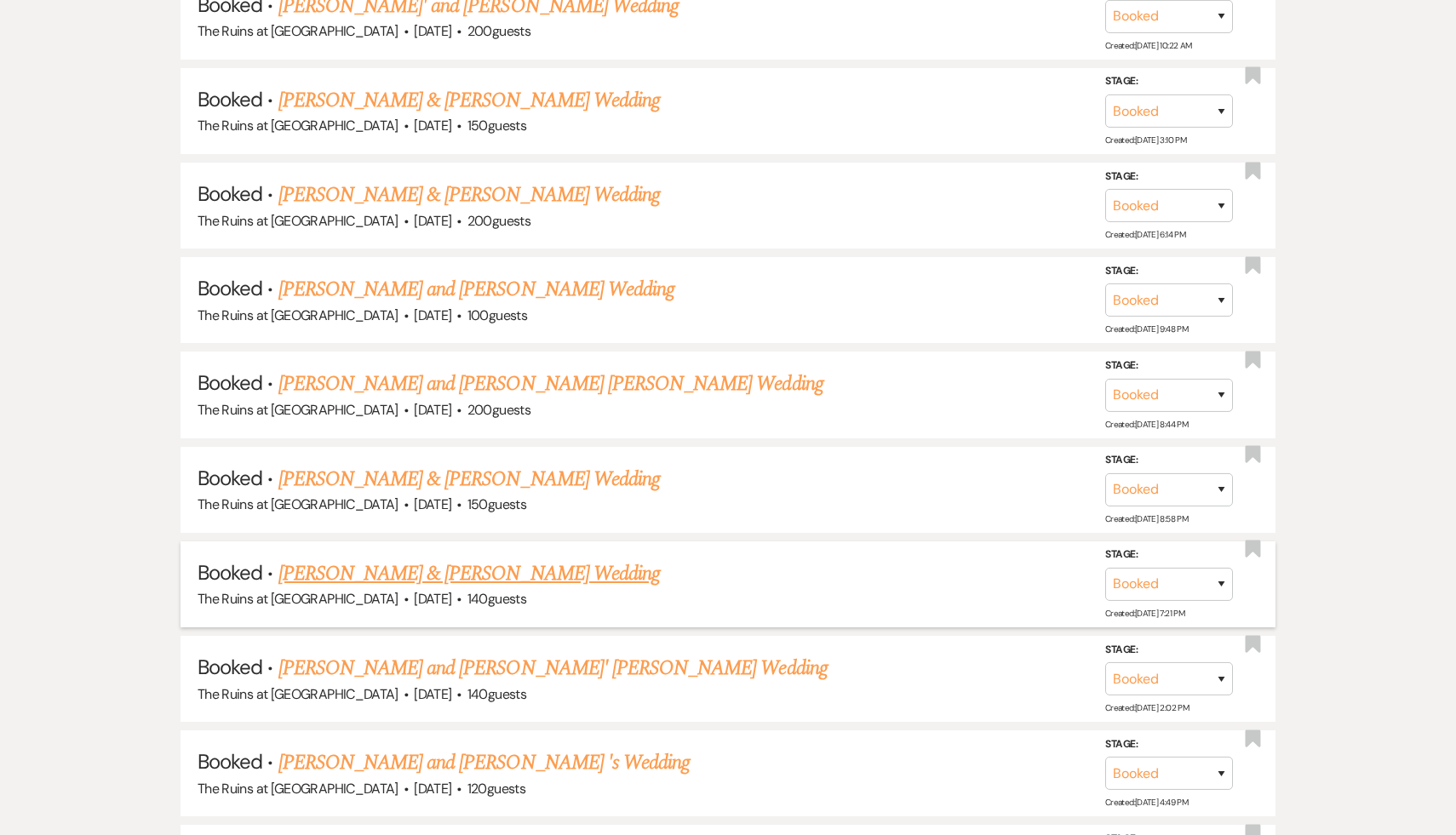
scroll to position [3189, 0]
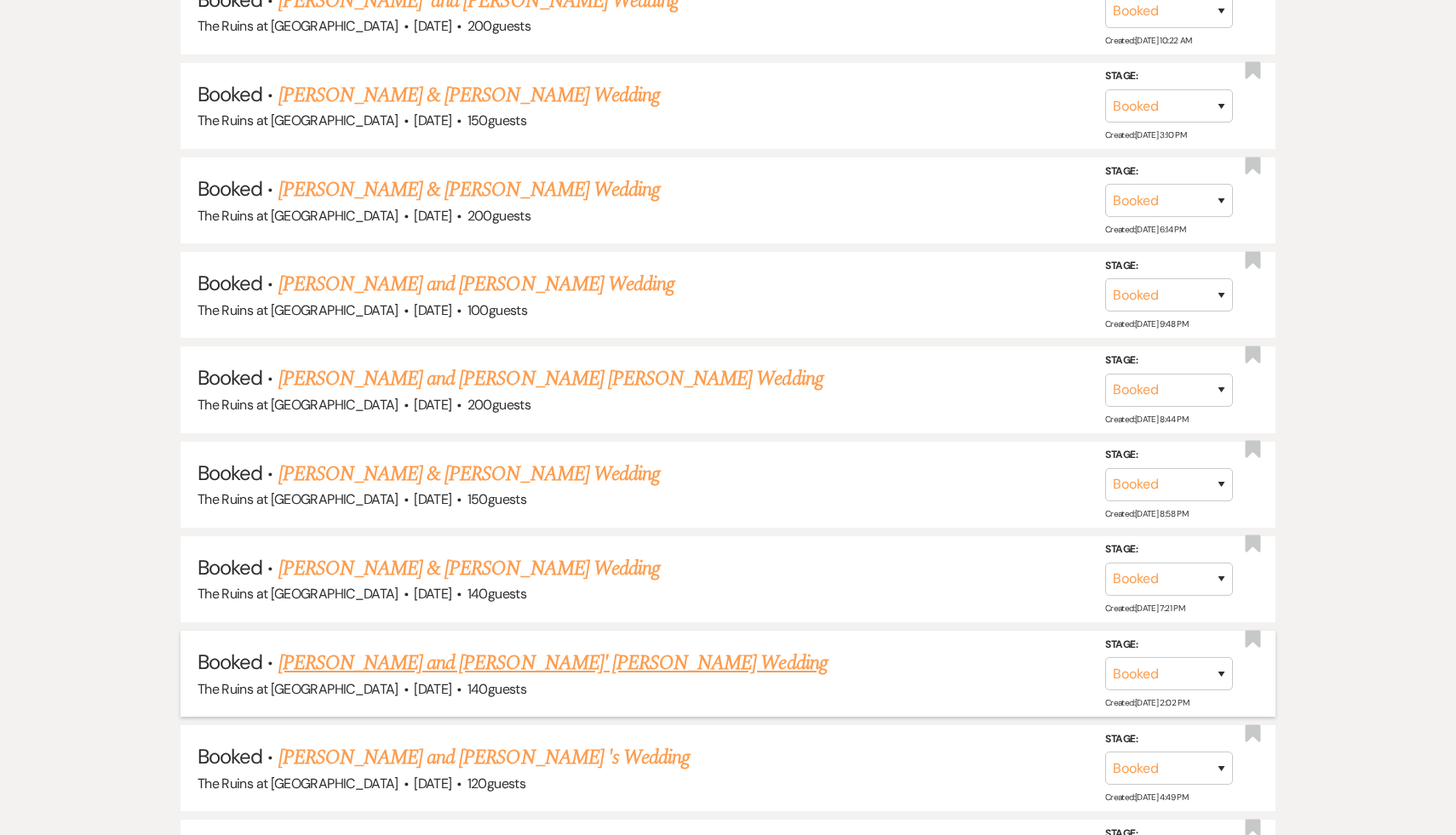
click at [506, 648] on link "[PERSON_NAME] and [PERSON_NAME]' [PERSON_NAME] Wedding" at bounding box center [553, 663] width 549 height 31
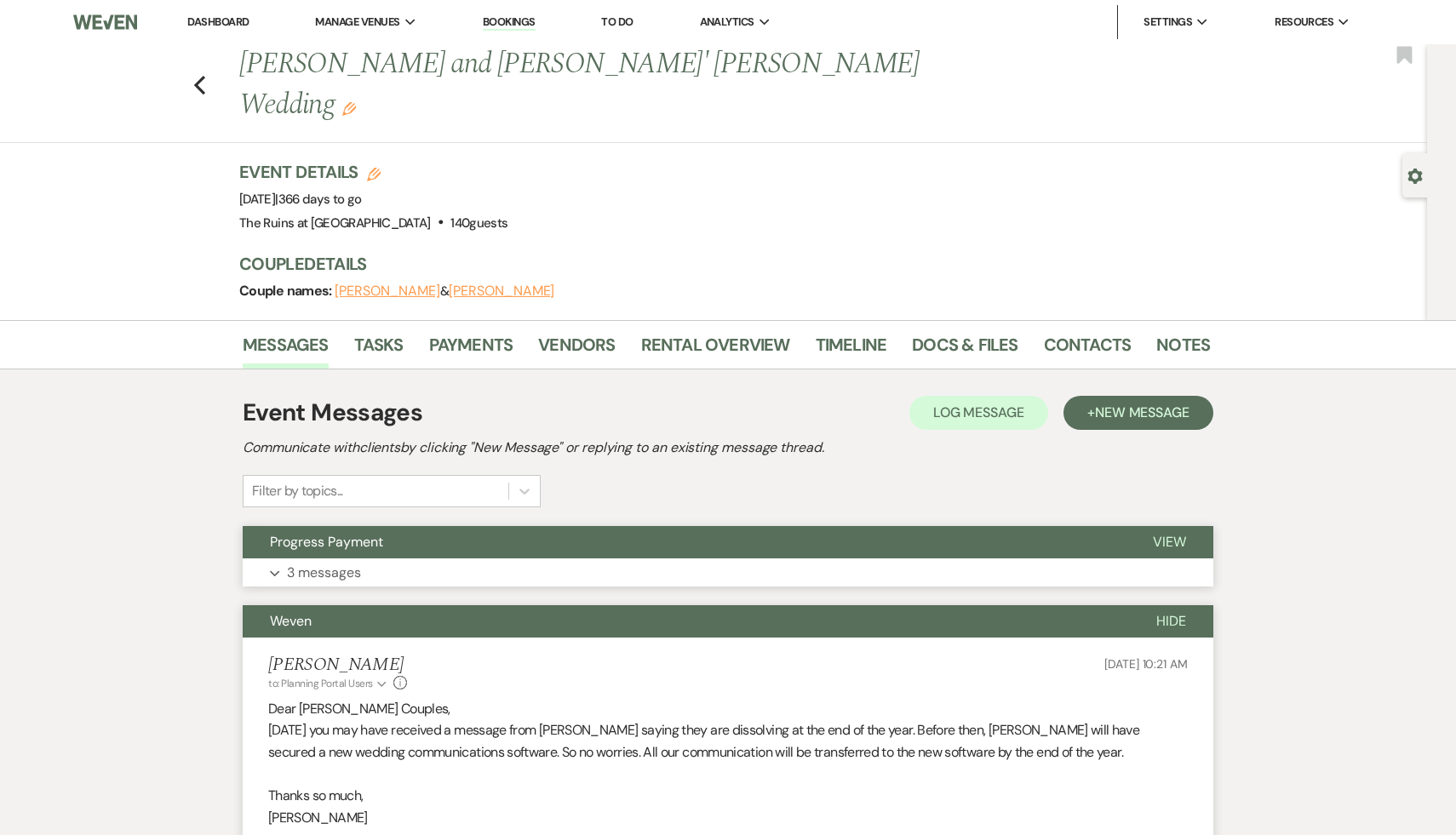
click at [352, 526] on button "Progress Payment" at bounding box center [684, 542] width 883 height 32
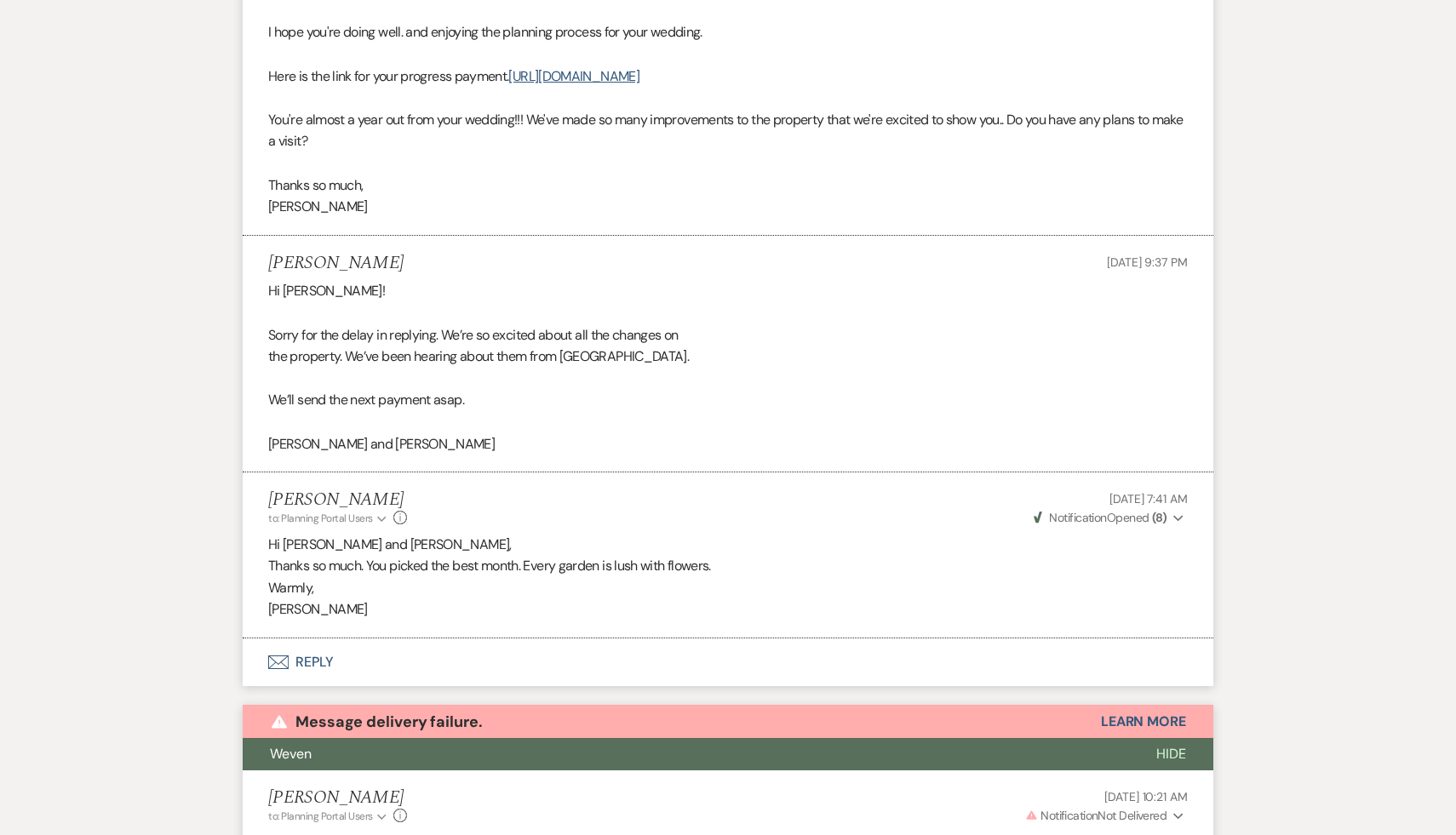
scroll to position [658, 0]
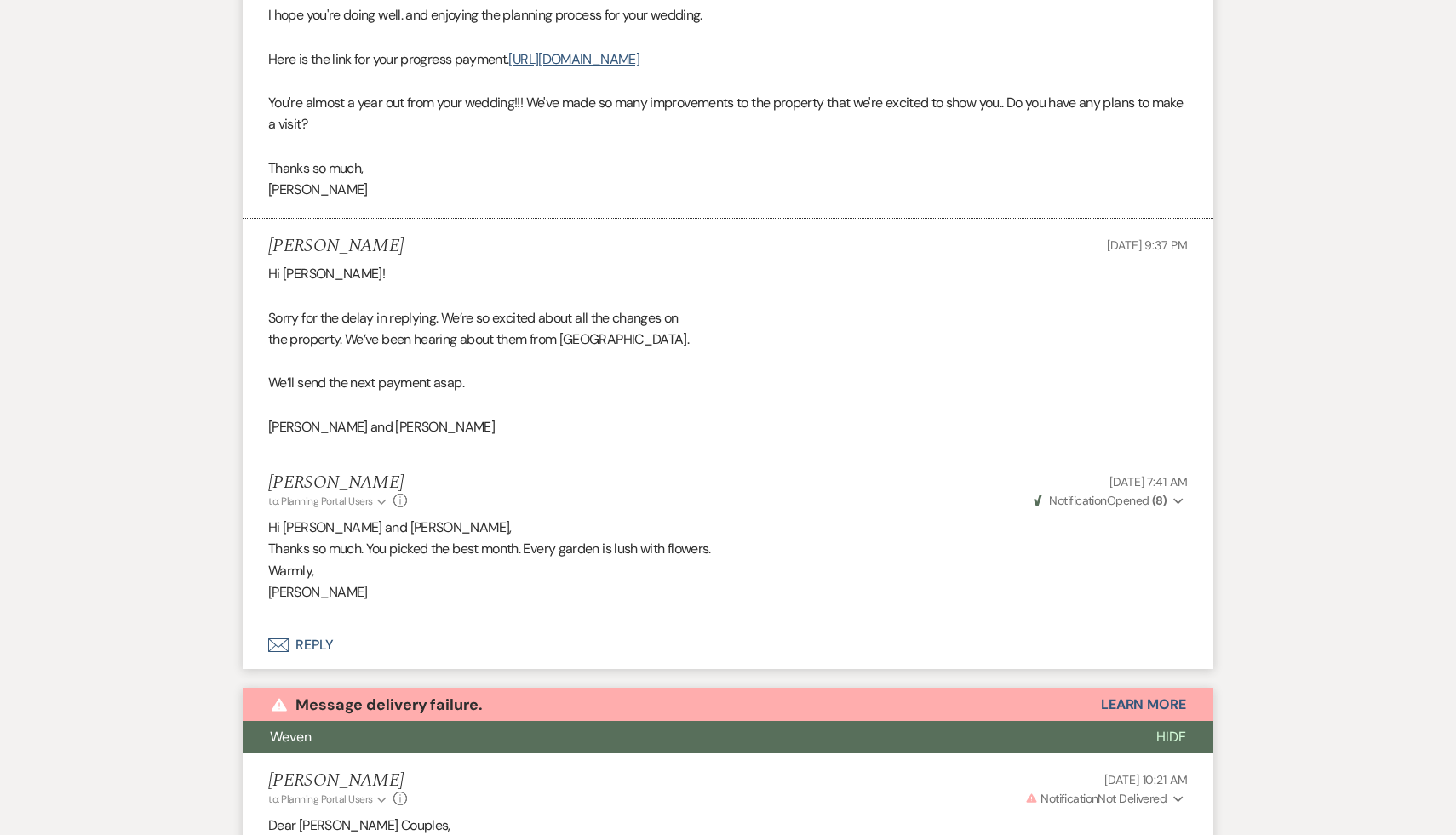
click at [316, 621] on button "Envelope Reply" at bounding box center [728, 645] width 971 height 48
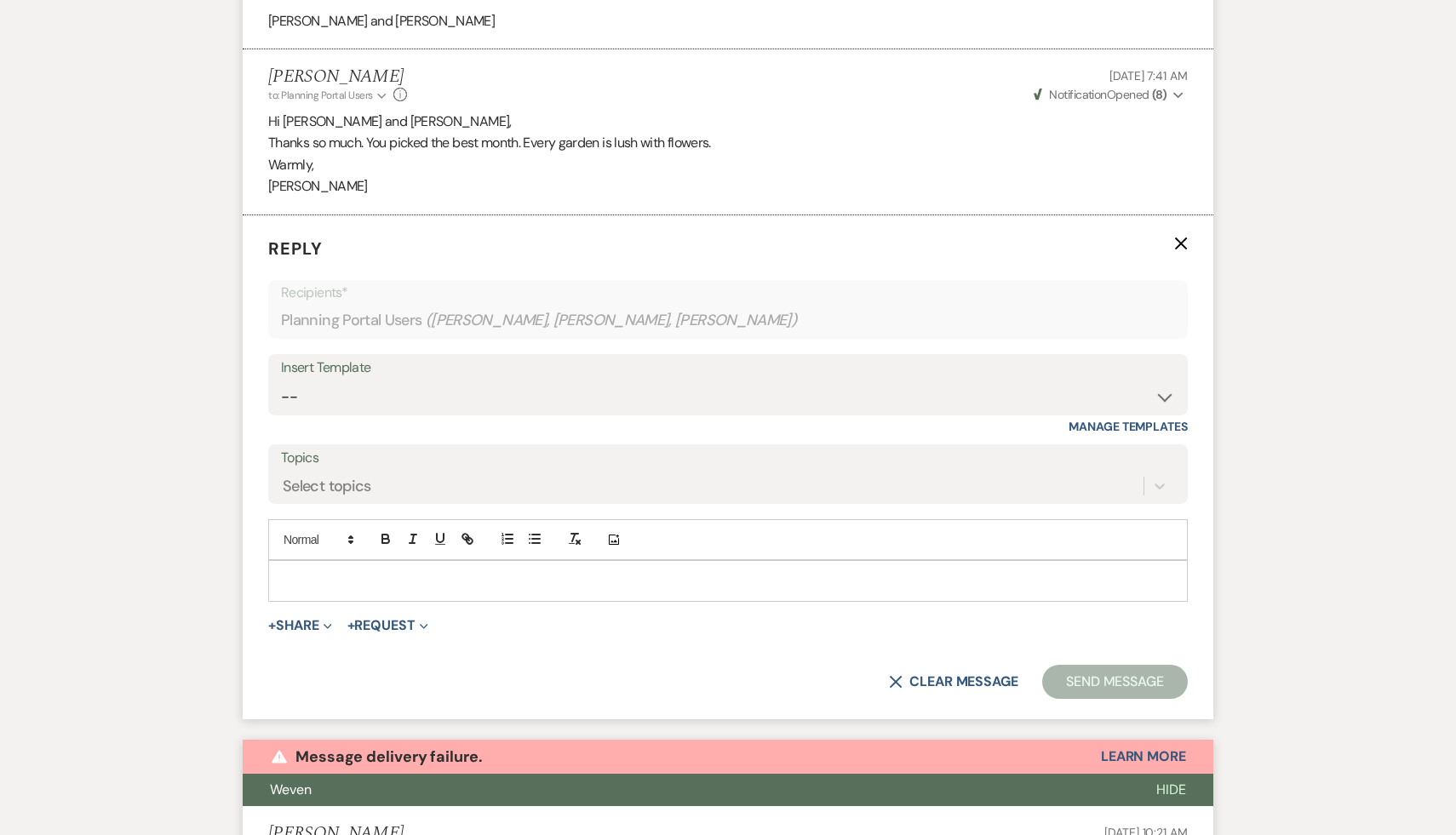
scroll to position [1073, 0]
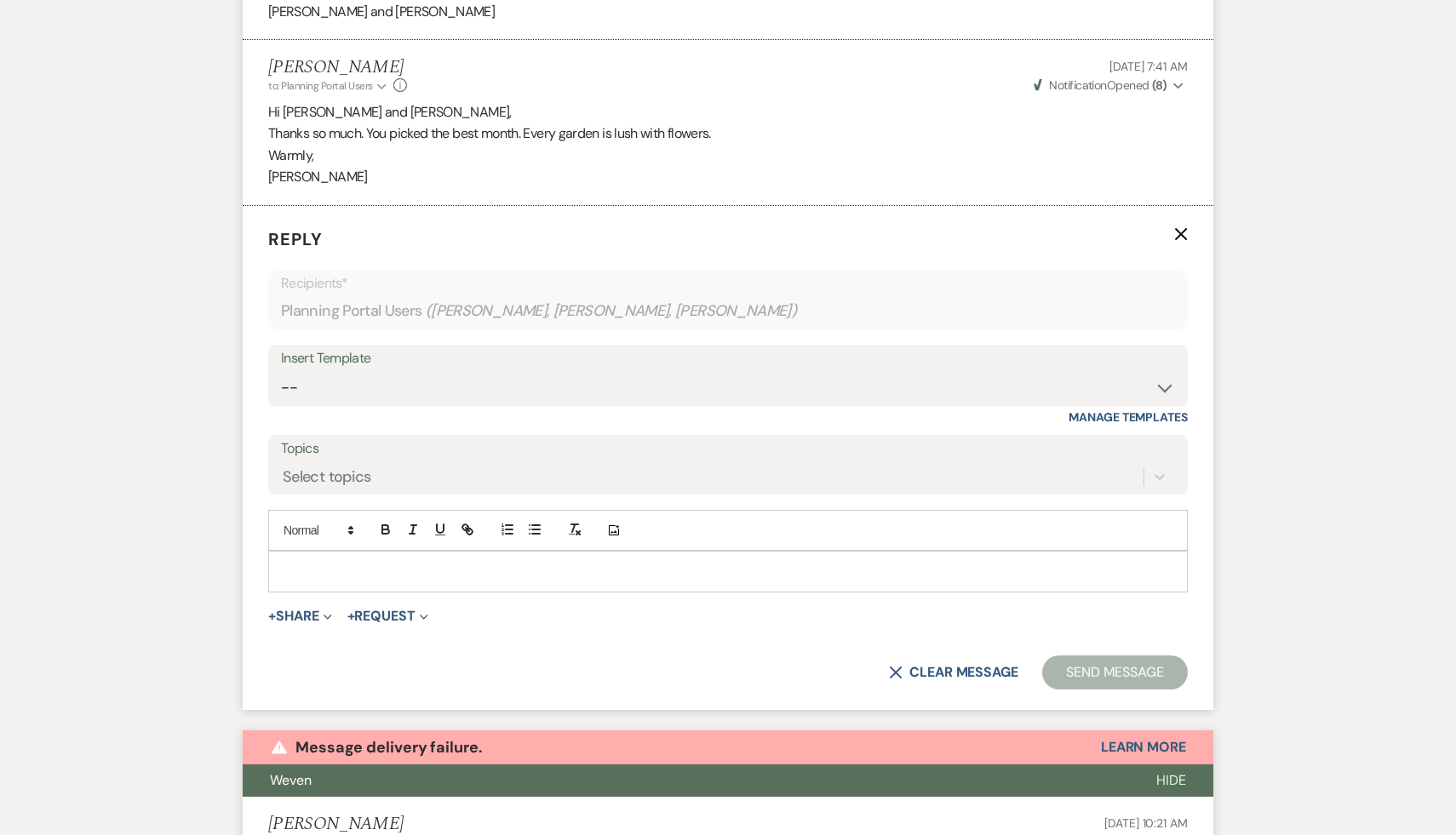
click at [377, 552] on div at bounding box center [728, 571] width 918 height 39
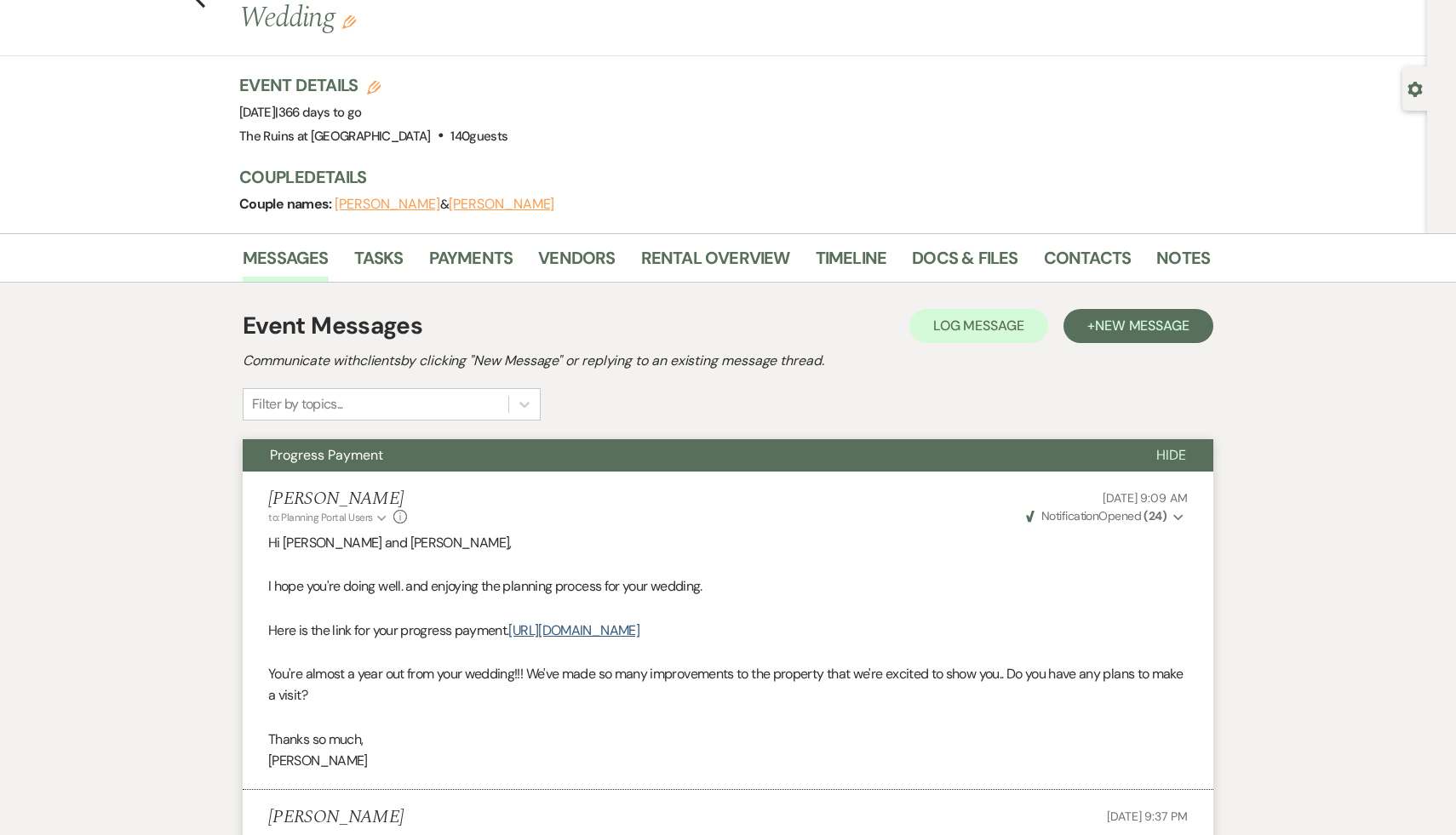
scroll to position [0, 0]
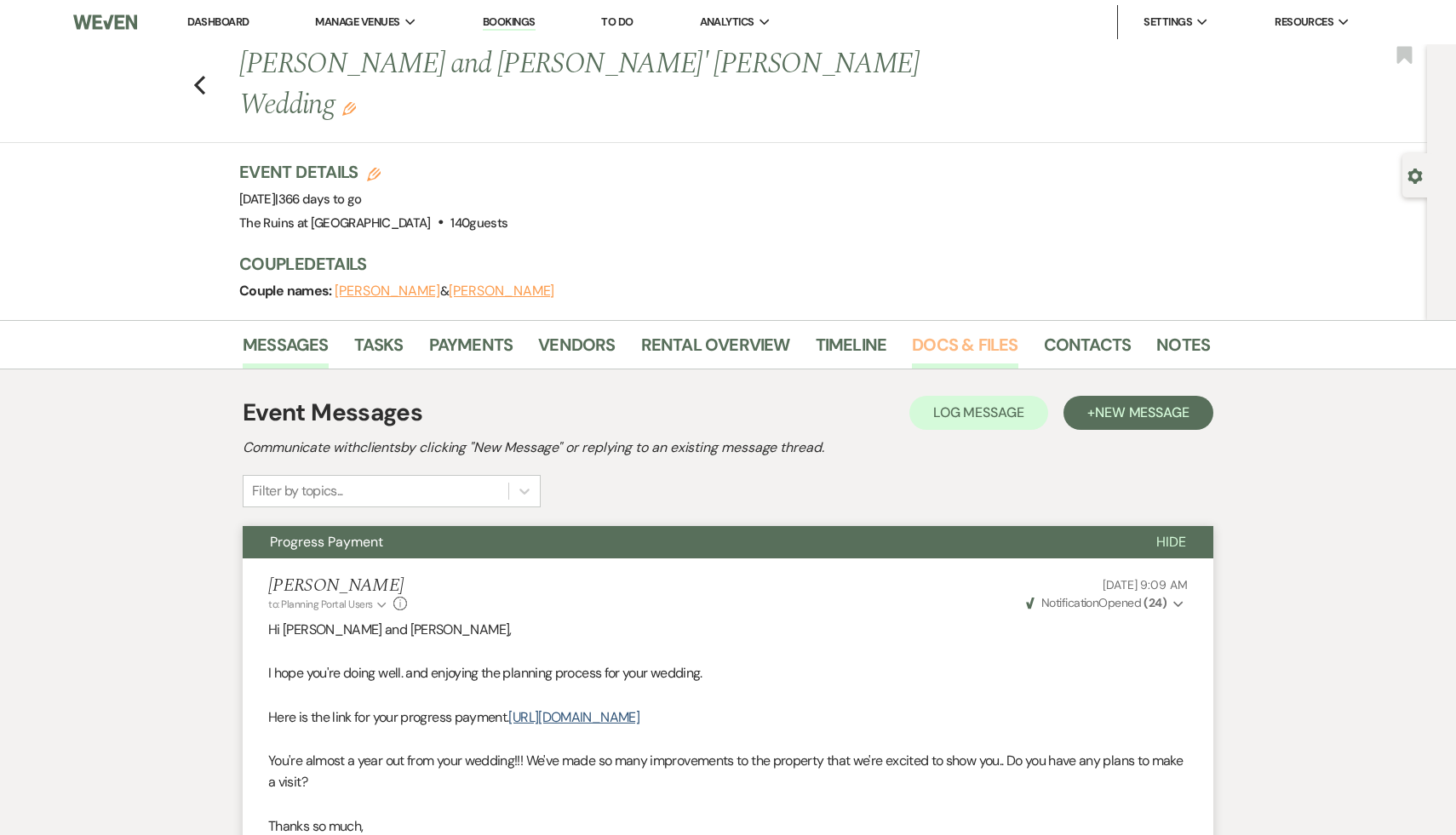
click at [976, 331] on link "Docs & Files" at bounding box center [965, 349] width 106 height 37
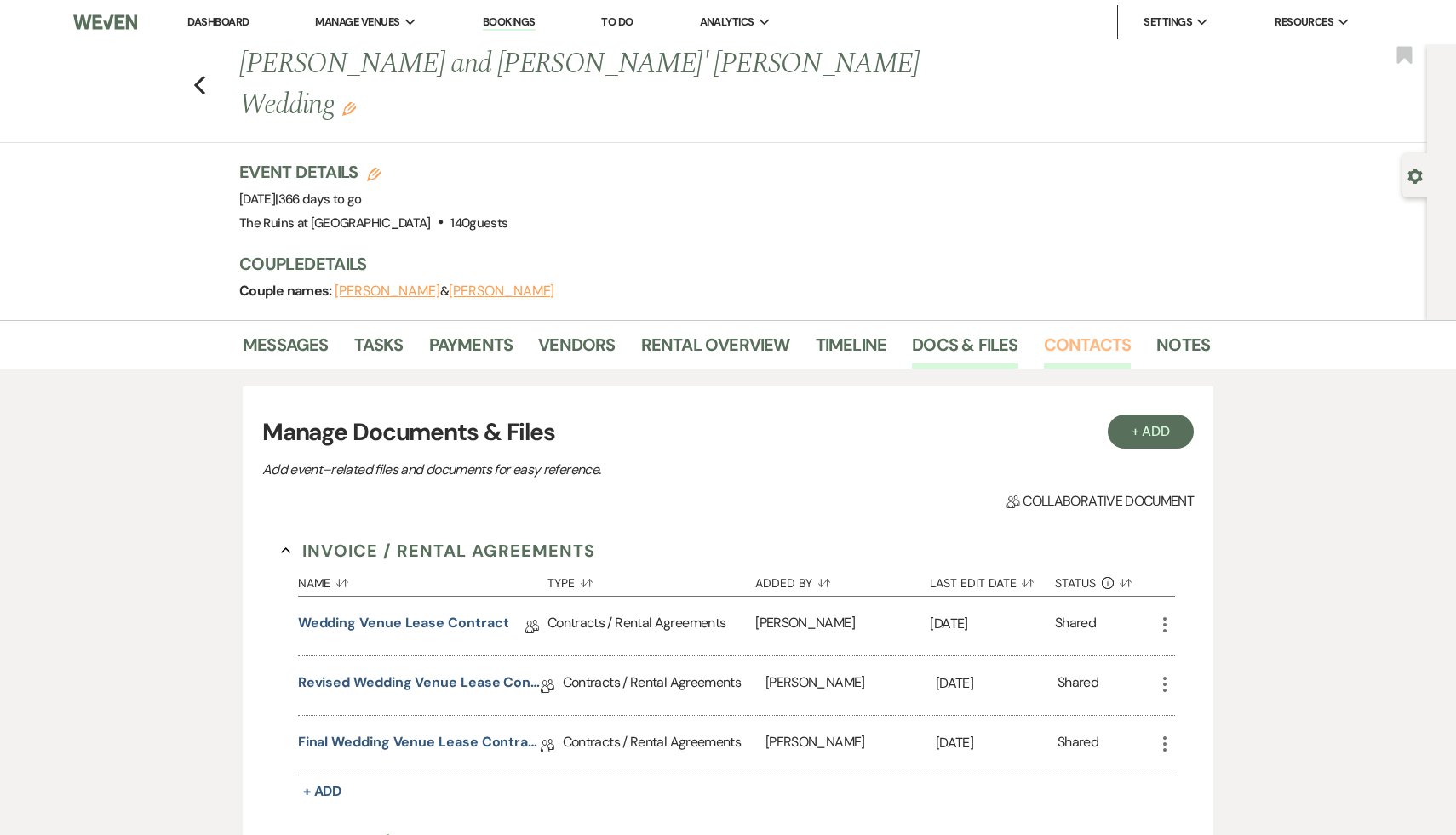
click at [1076, 331] on link "Contacts" at bounding box center [1088, 349] width 88 height 37
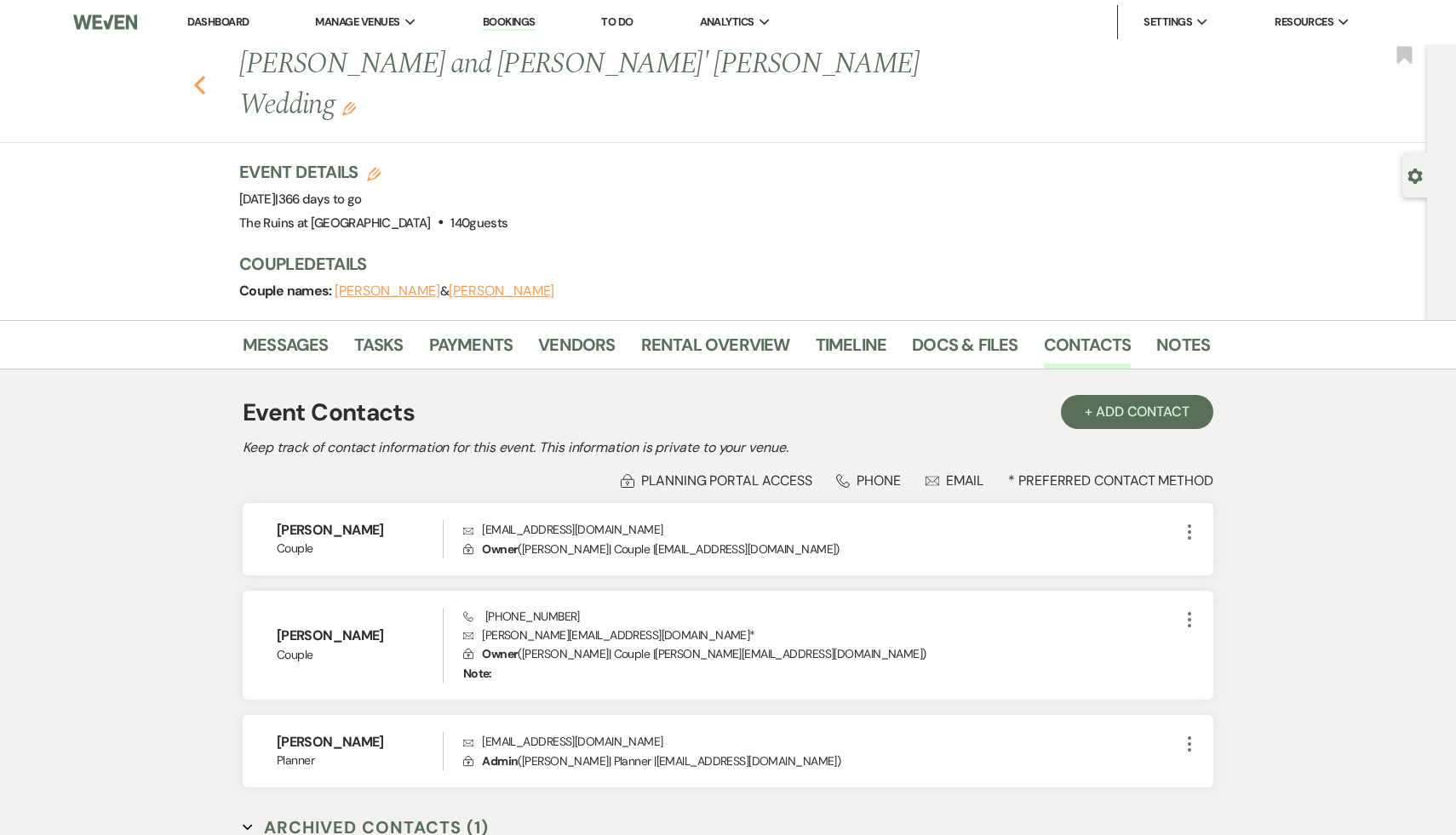
click at [199, 76] on use "button" at bounding box center [199, 85] width 11 height 18
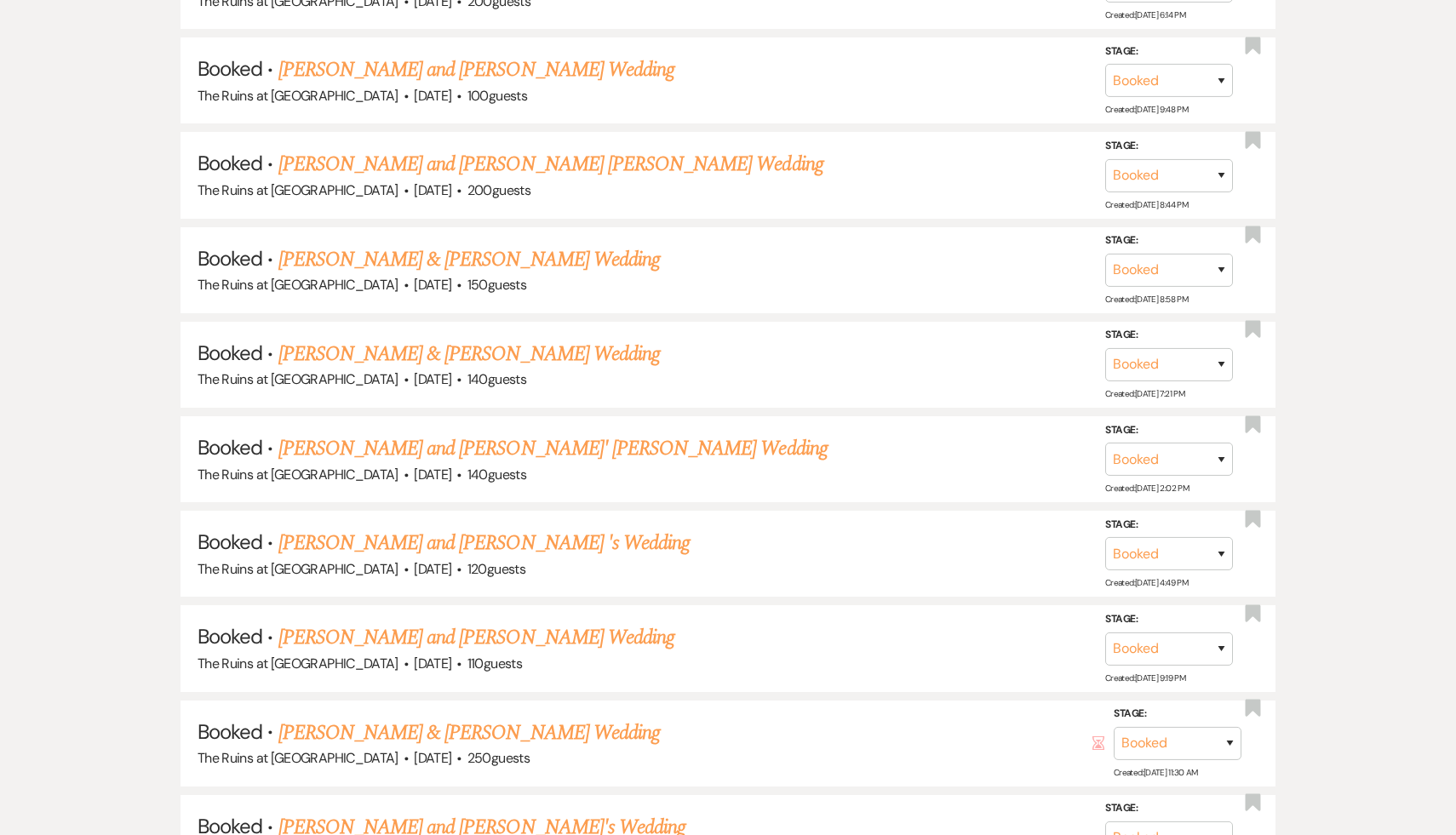
scroll to position [3427, 0]
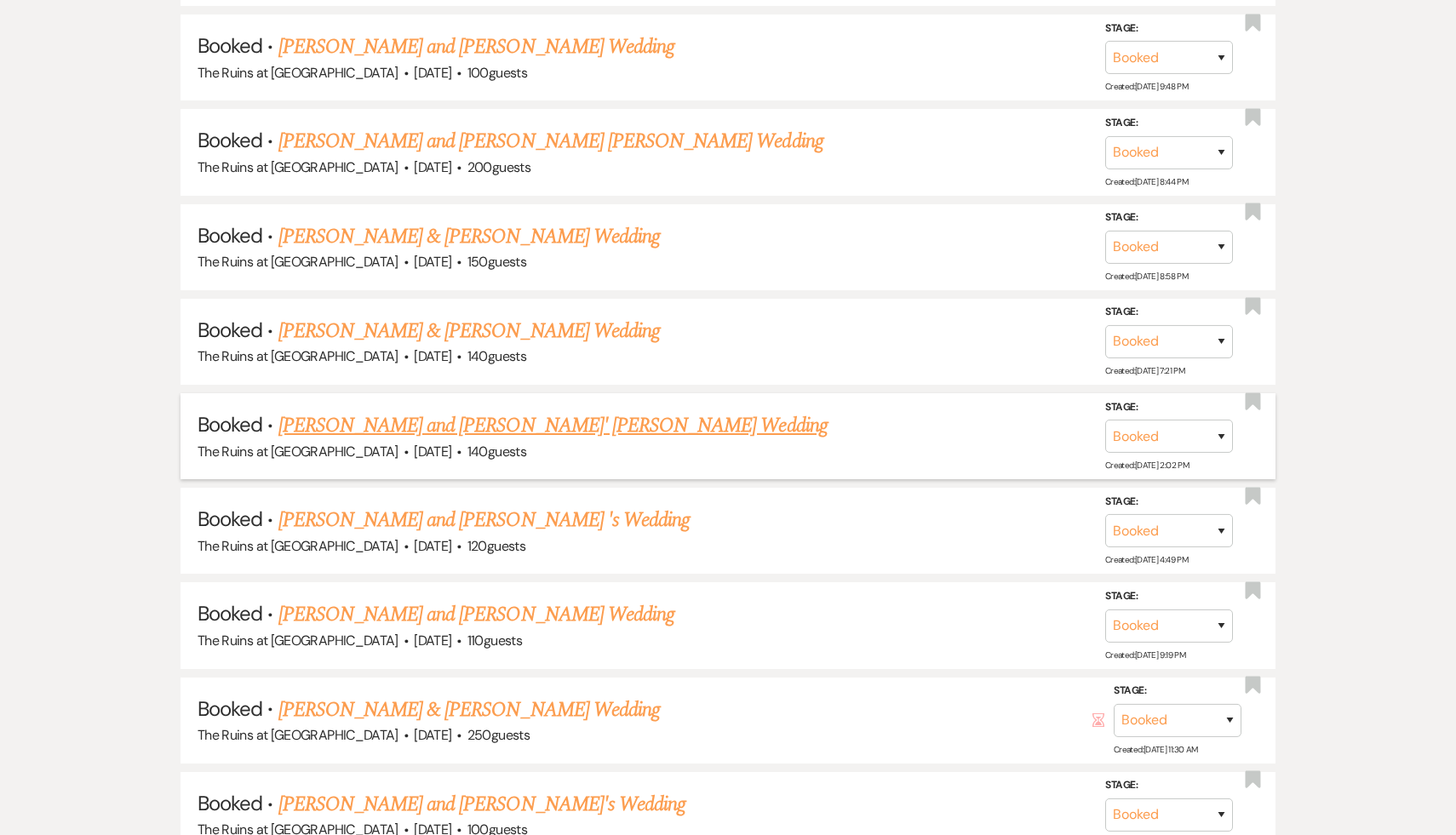
click at [555, 410] on link "[PERSON_NAME] and [PERSON_NAME]' [PERSON_NAME] Wedding" at bounding box center [553, 426] width 549 height 31
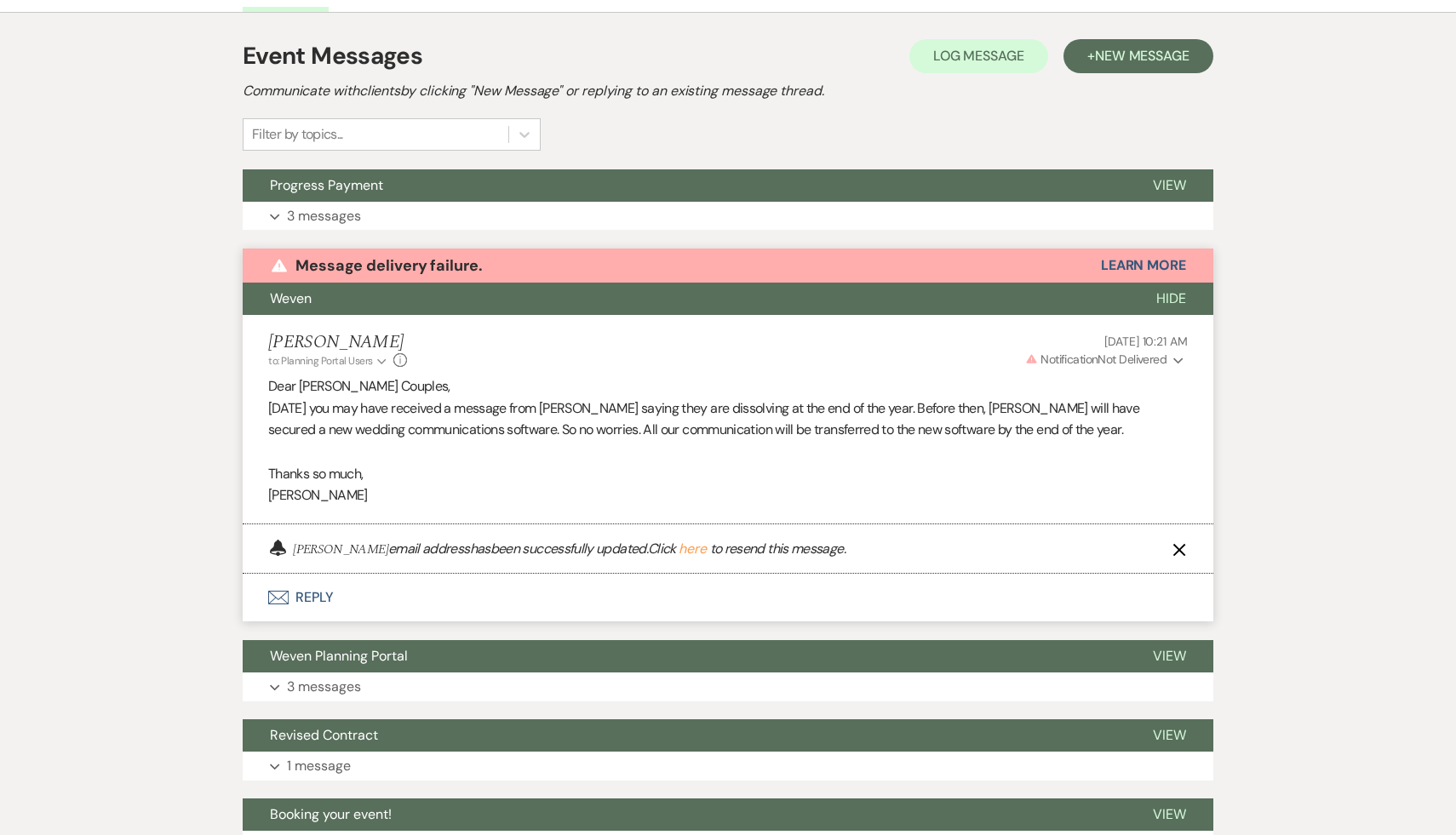
scroll to position [353, 0]
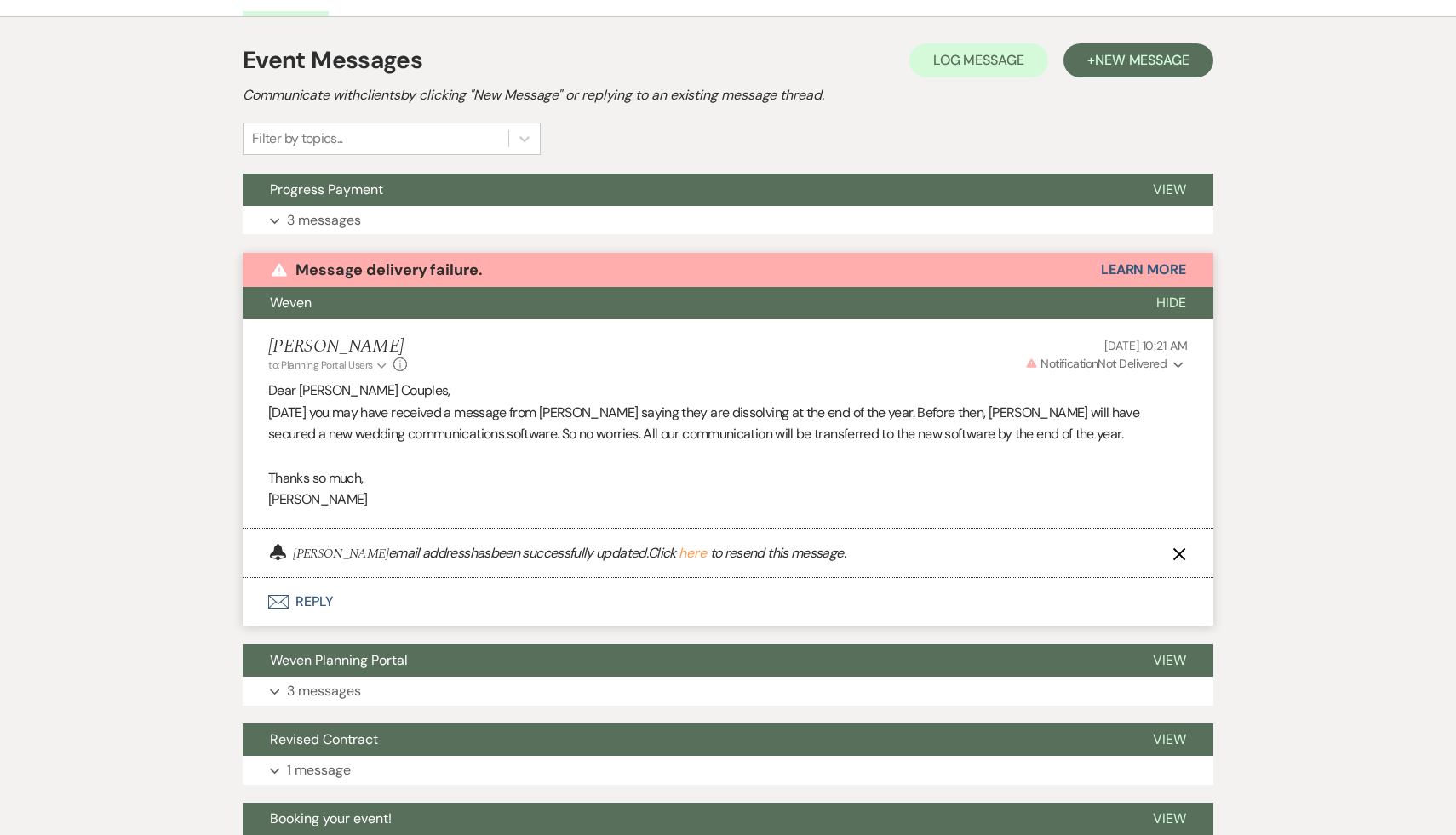
click at [696, 546] on button "here" at bounding box center [692, 553] width 28 height 14
click at [1174, 547] on icon "X" at bounding box center [1179, 554] width 14 height 14
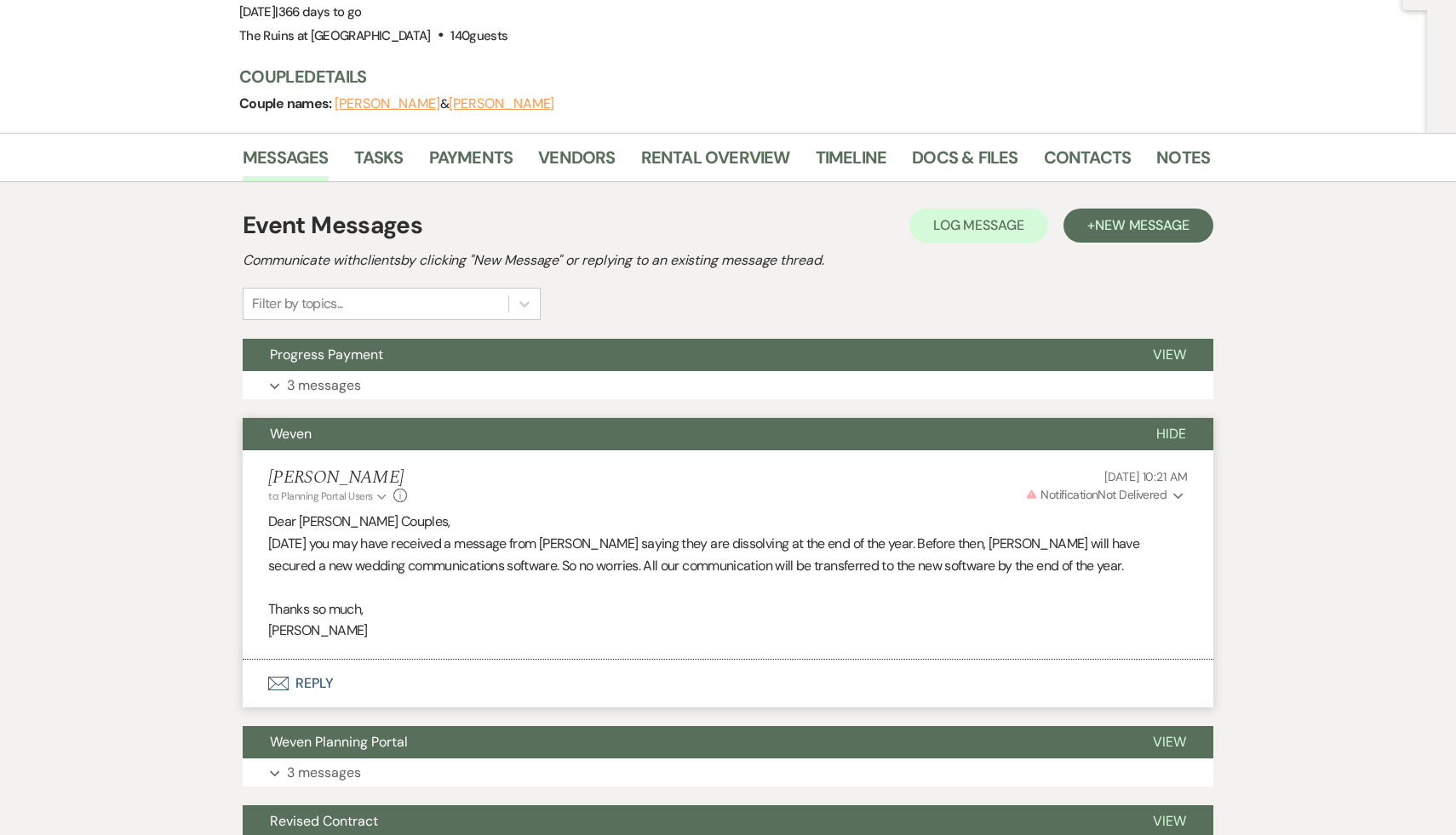
scroll to position [163, 0]
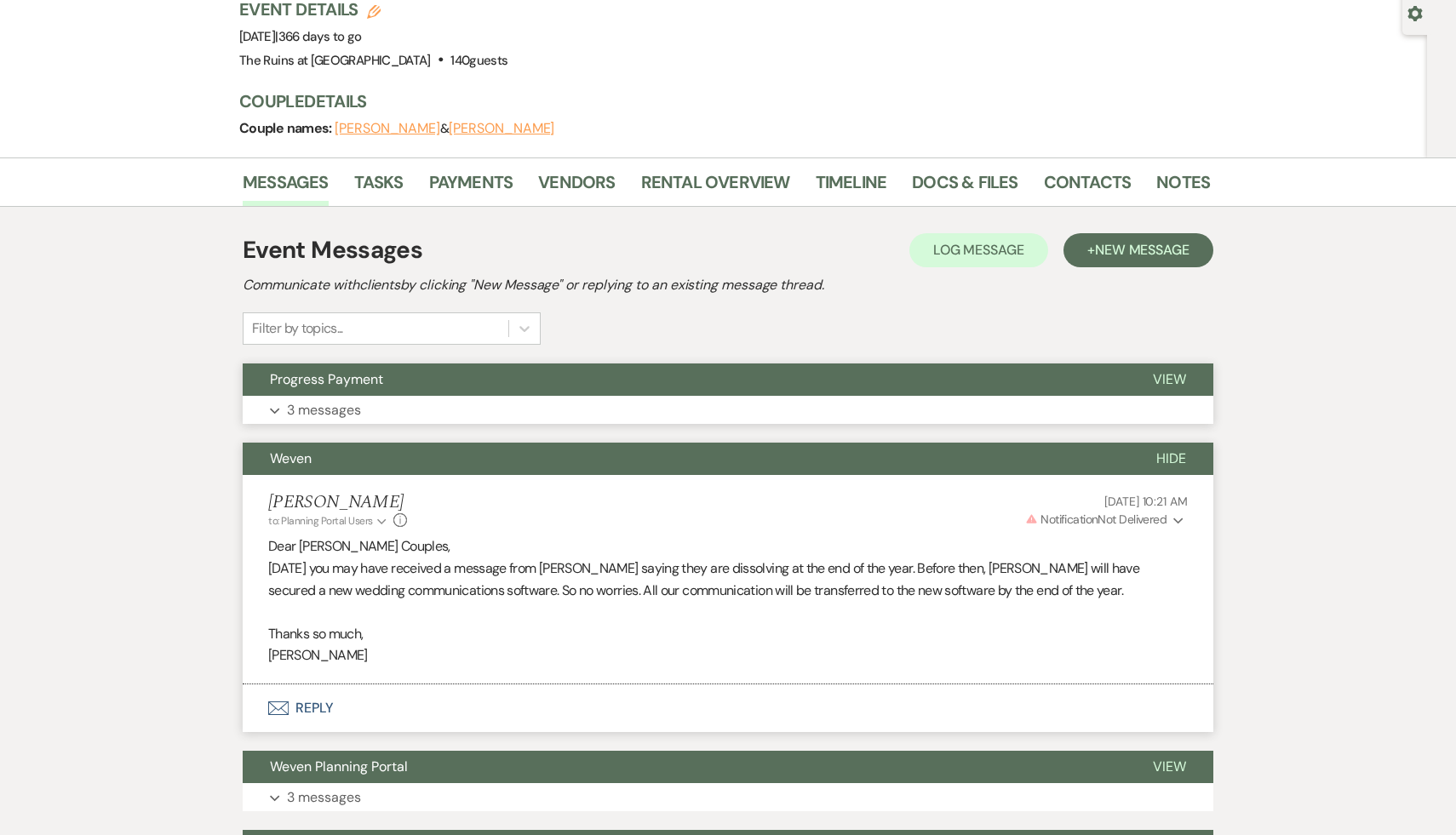
click at [361, 370] on span "Progress Payment" at bounding box center [326, 379] width 113 height 18
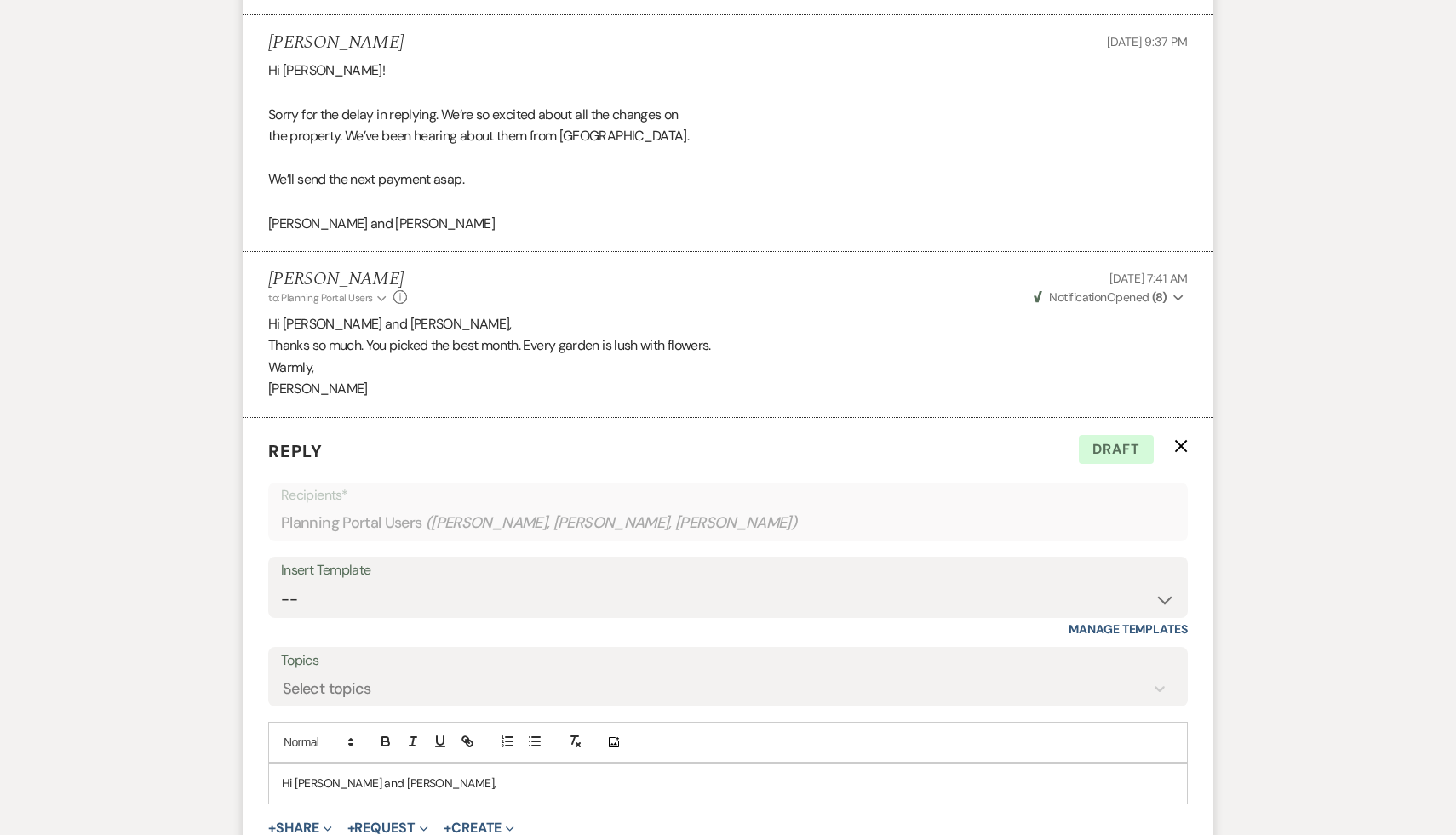
scroll to position [1073, 0]
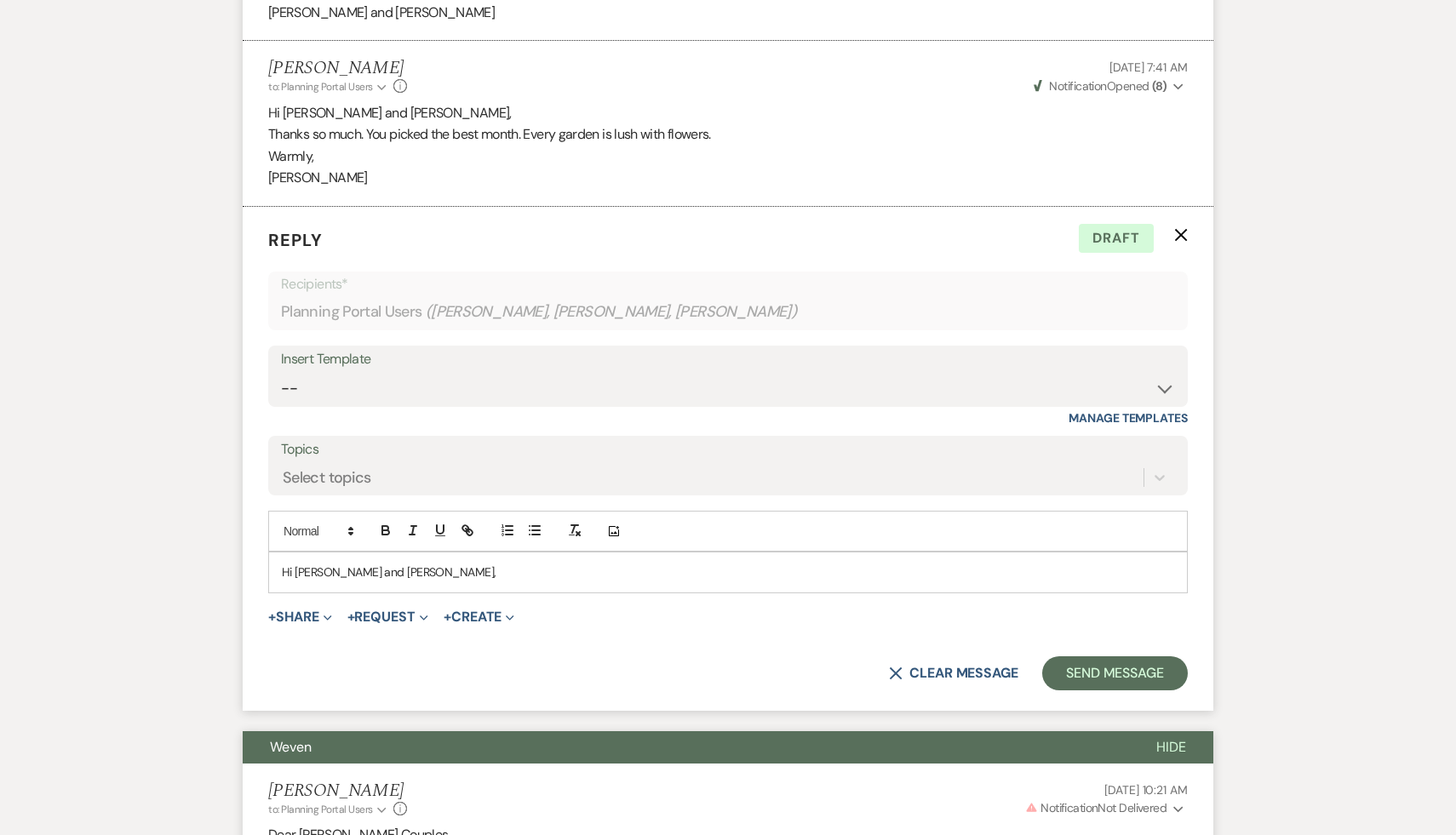
click at [404, 563] on p "Hi Jeni and Hannah," at bounding box center [728, 572] width 892 height 18
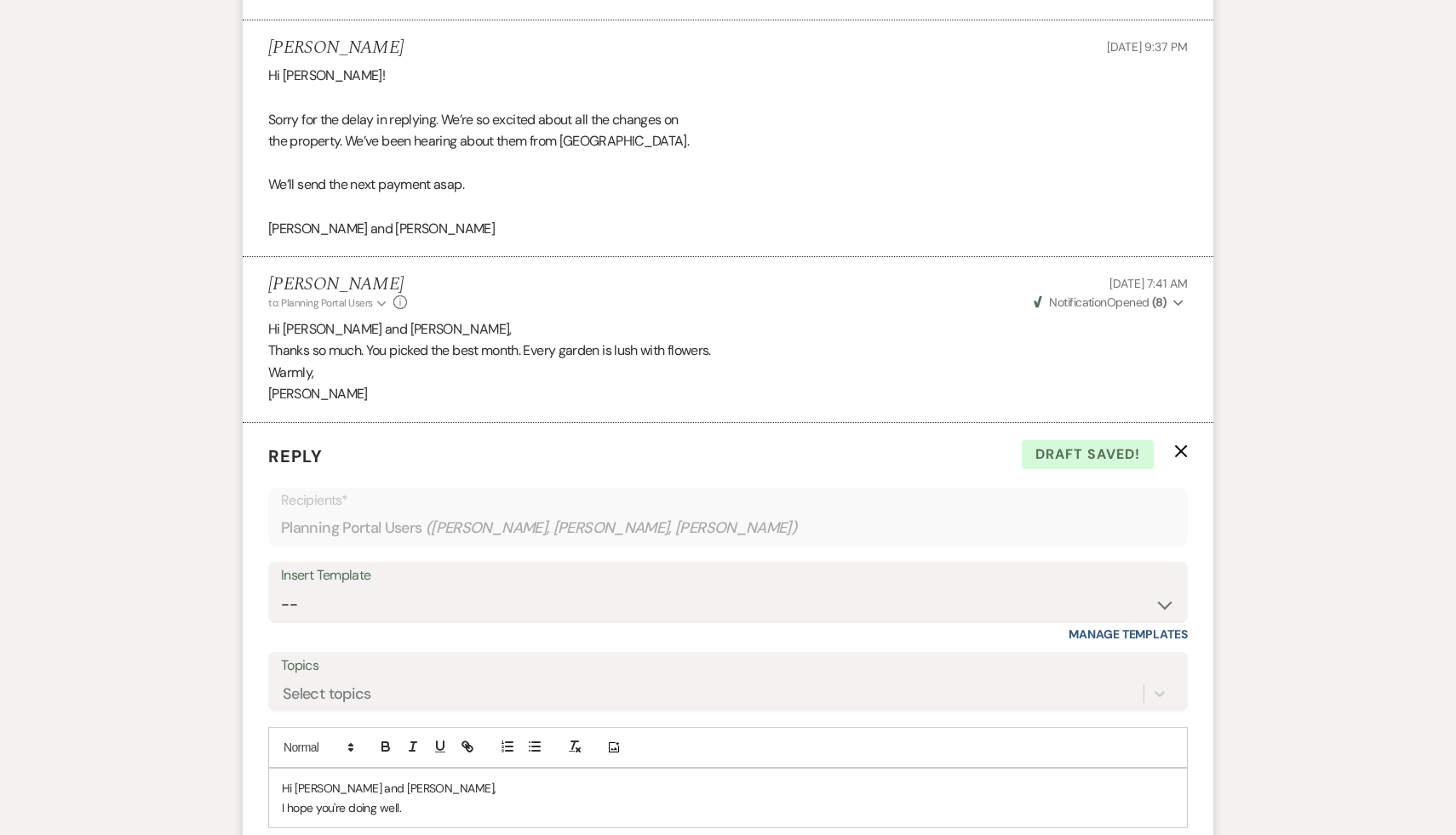
scroll to position [1024, 0]
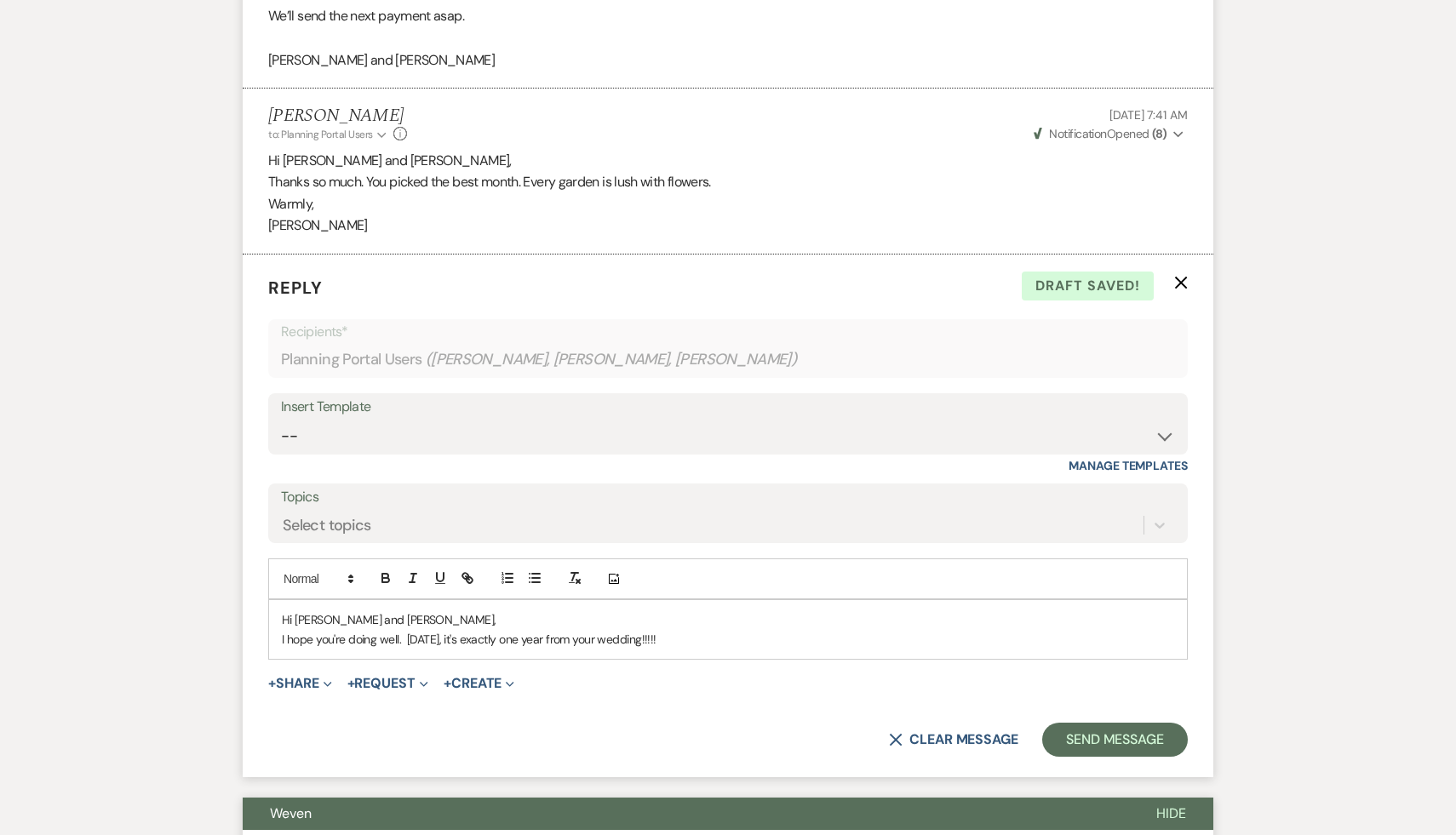
click at [689, 629] on p "I hope you're doing well. Tomorrow, it's exactly one year from your wedding!!!!!" at bounding box center [728, 639] width 892 height 18
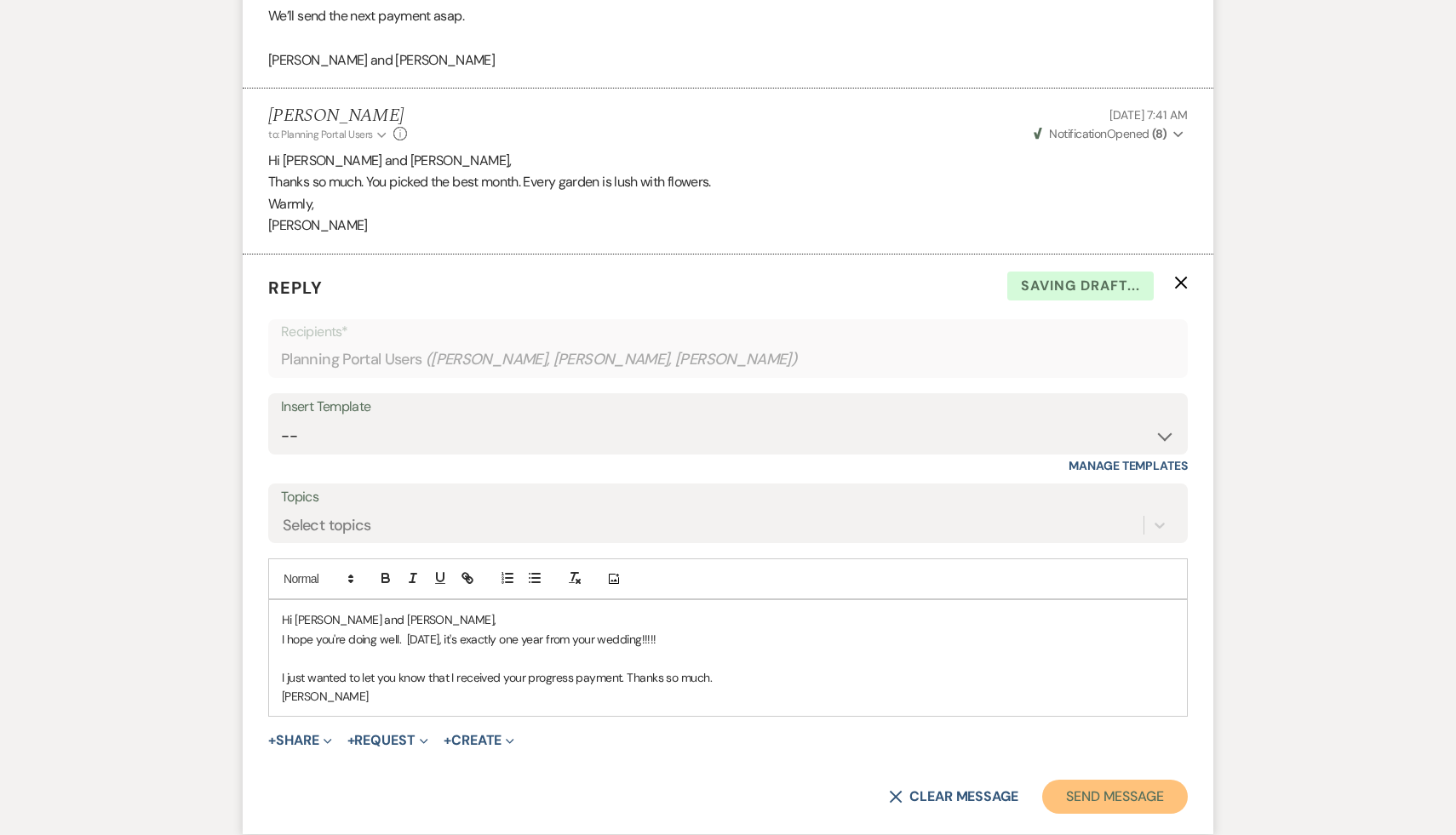
click at [1127, 779] on button "Send Message" at bounding box center [1114, 796] width 145 height 34
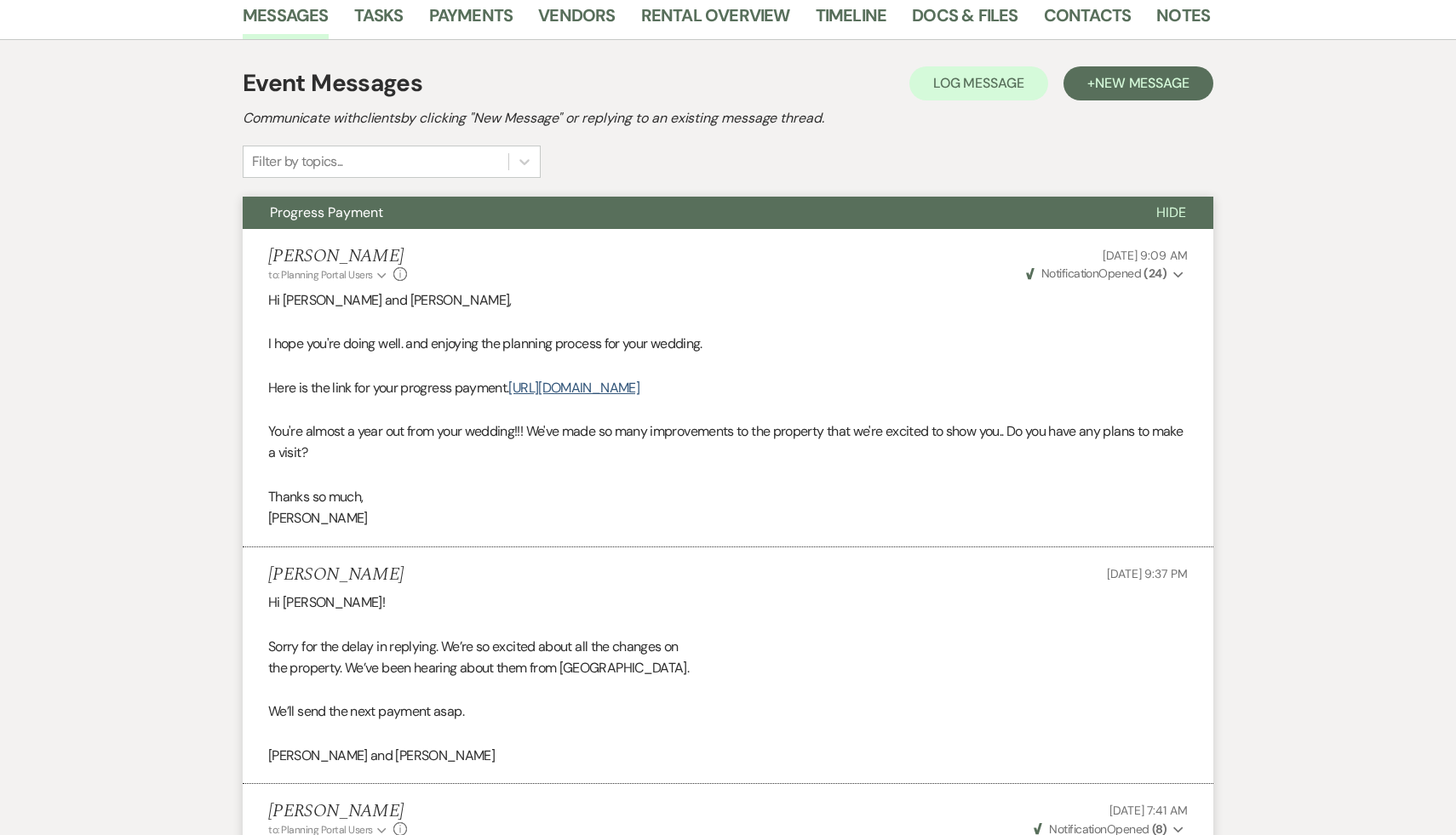
scroll to position [0, 0]
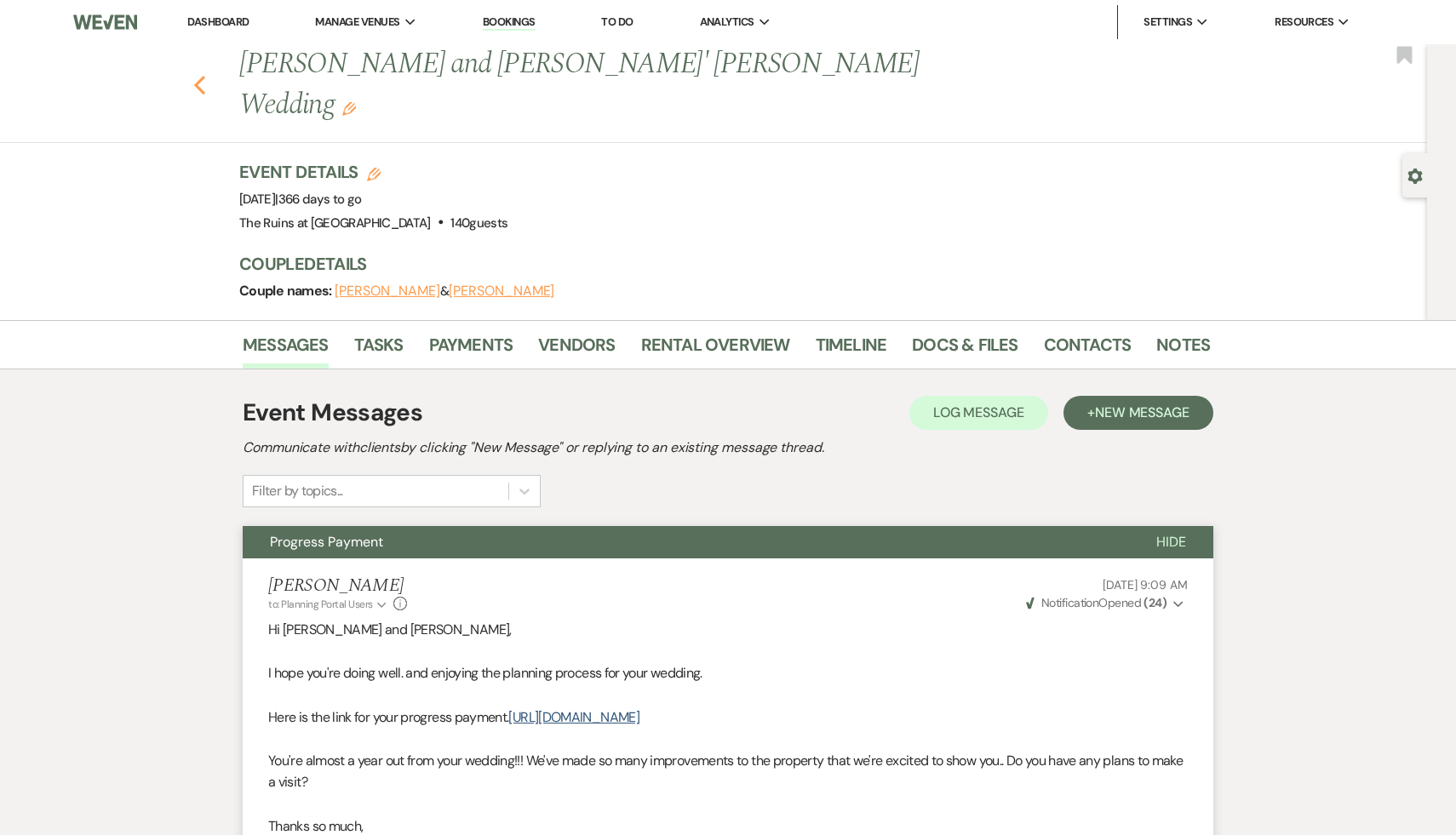
click at [198, 76] on use "button" at bounding box center [199, 85] width 11 height 18
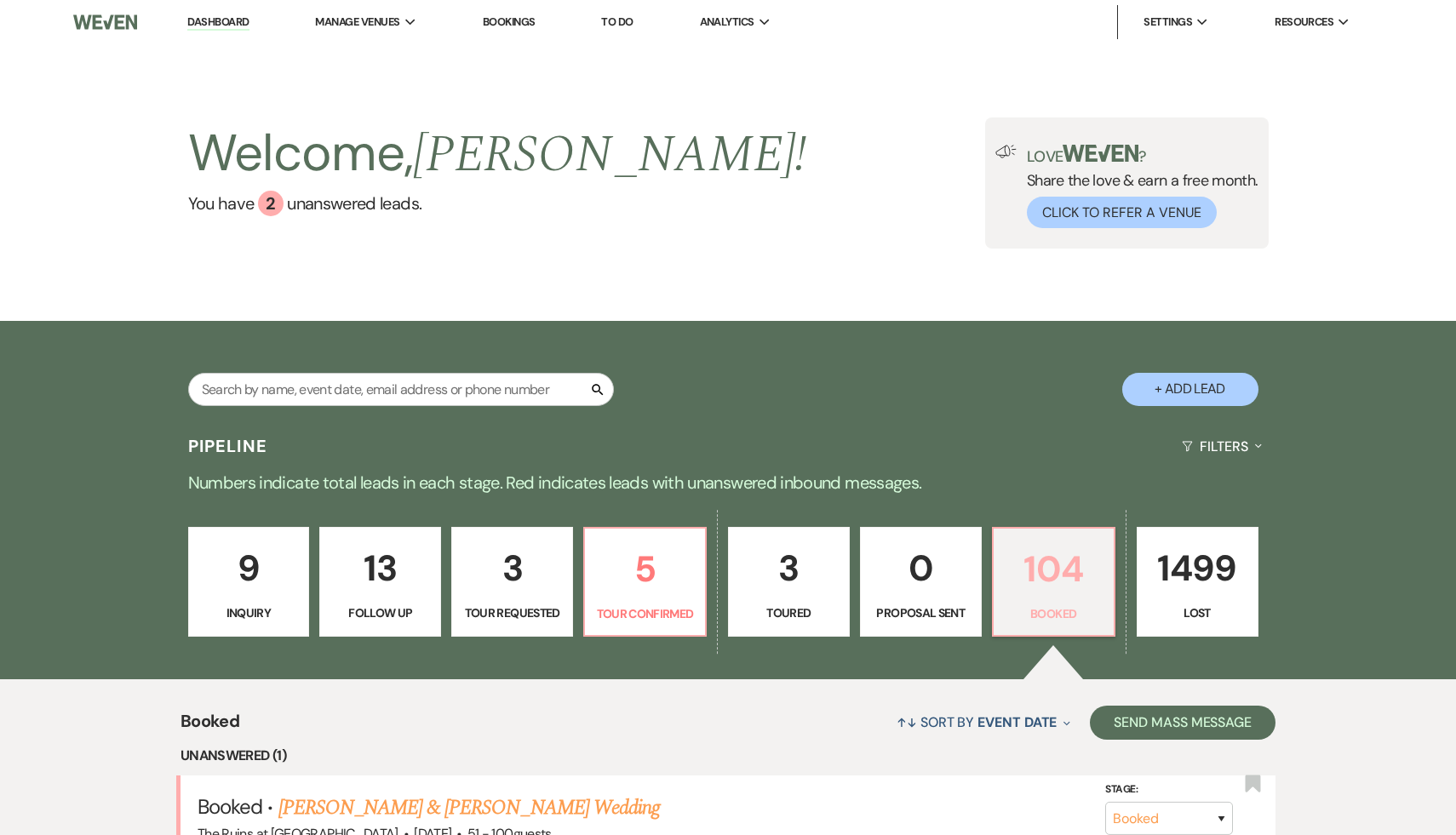
click at [1071, 580] on p "104" at bounding box center [1053, 568] width 100 height 57
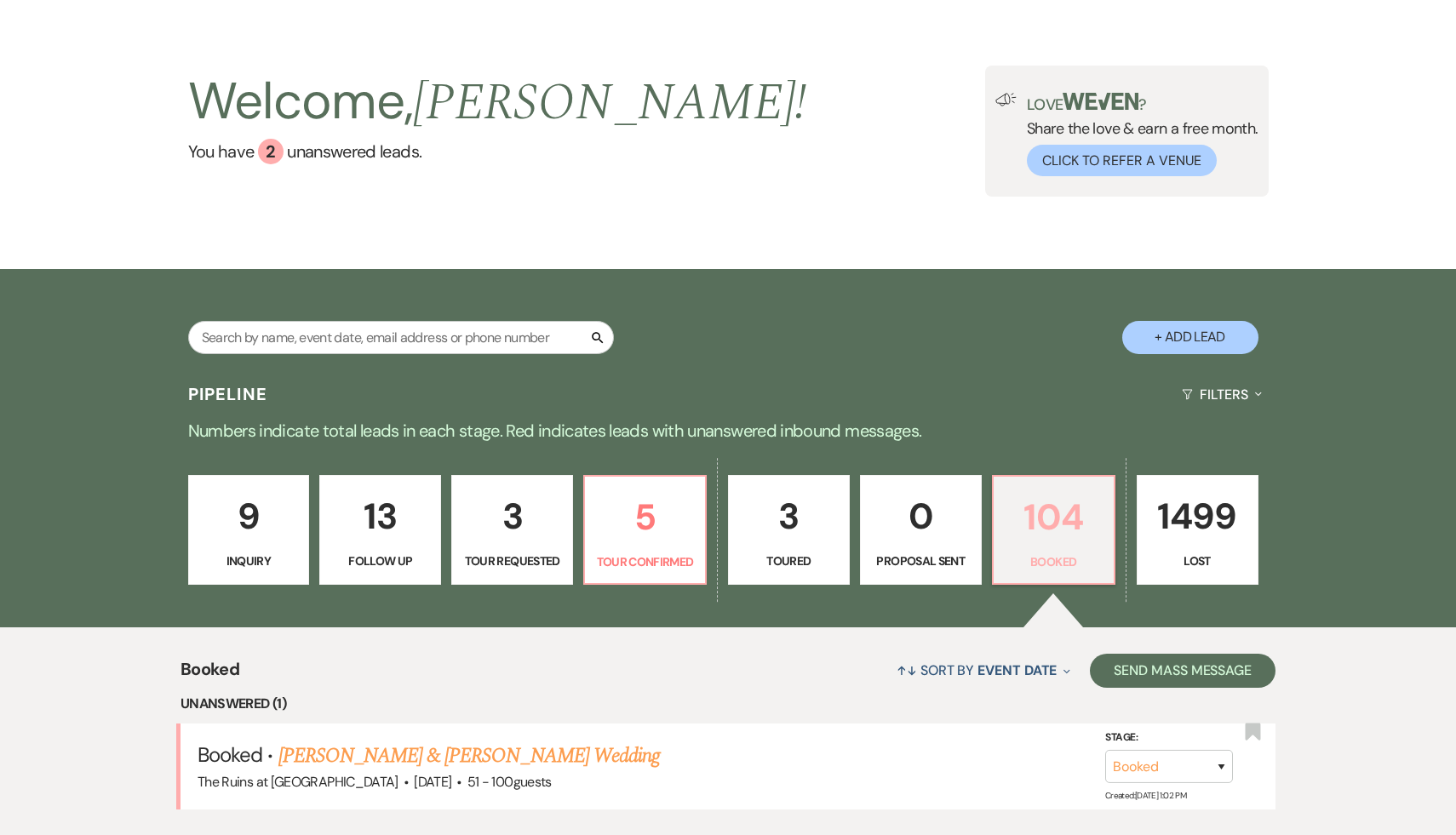
scroll to position [32, 0]
